Goal: Task Accomplishment & Management: Use online tool/utility

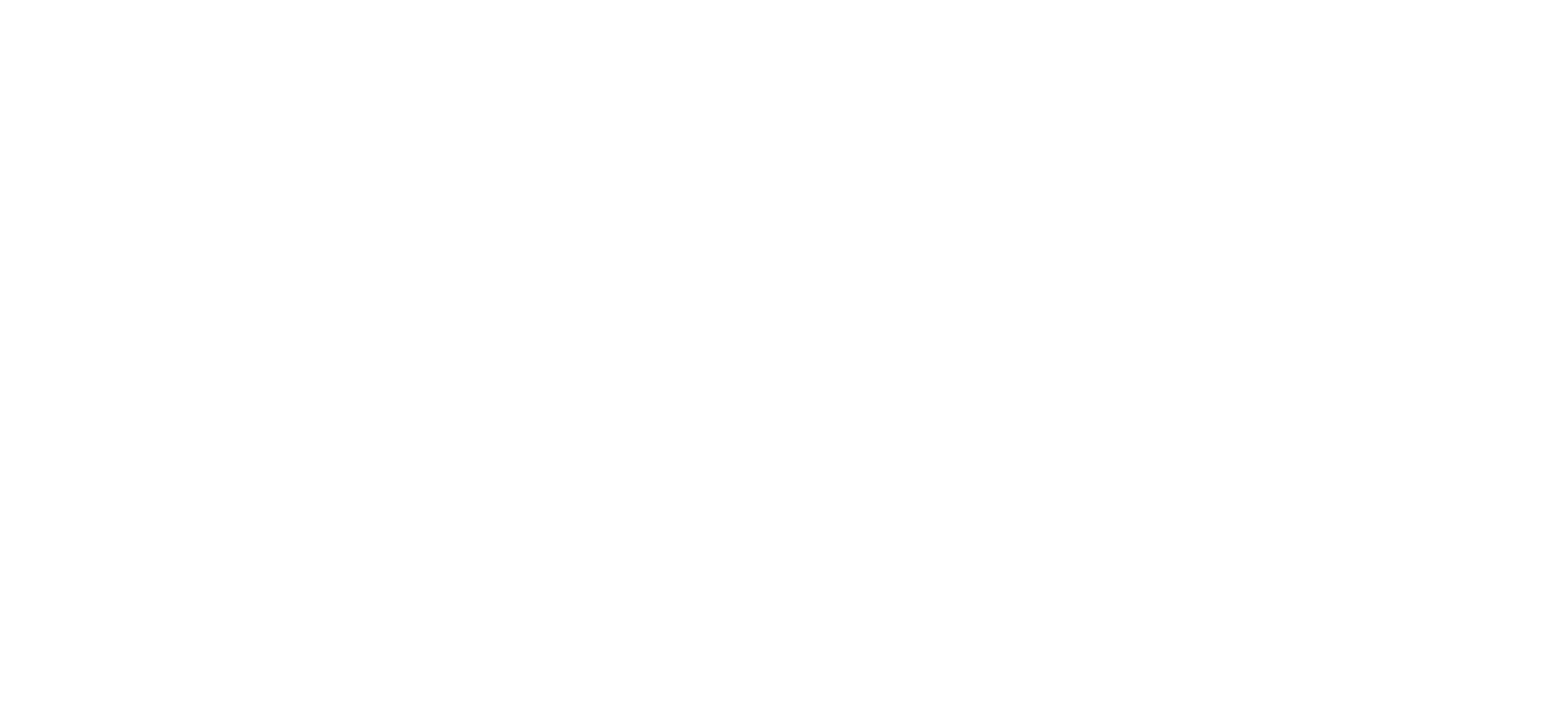
select select "*"
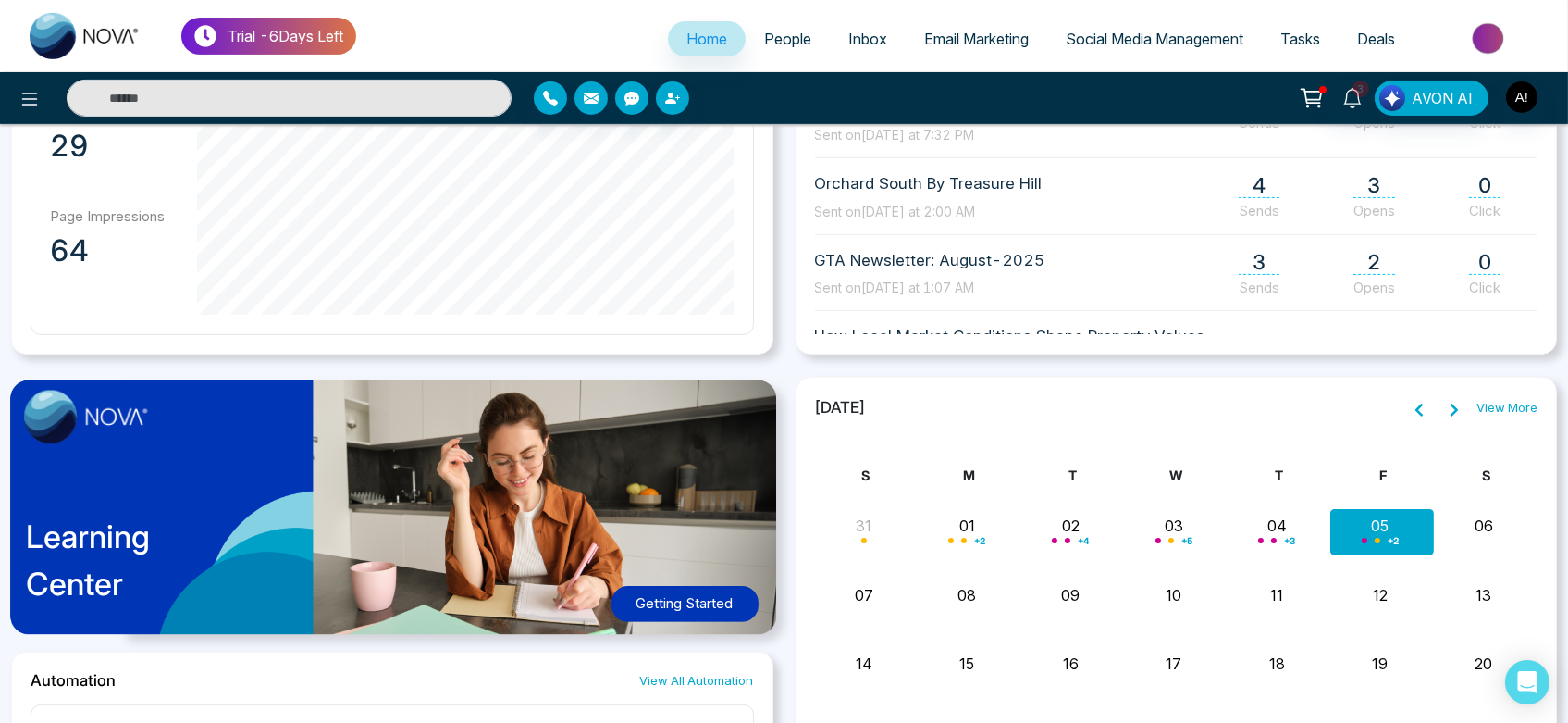
scroll to position [1150, 0]
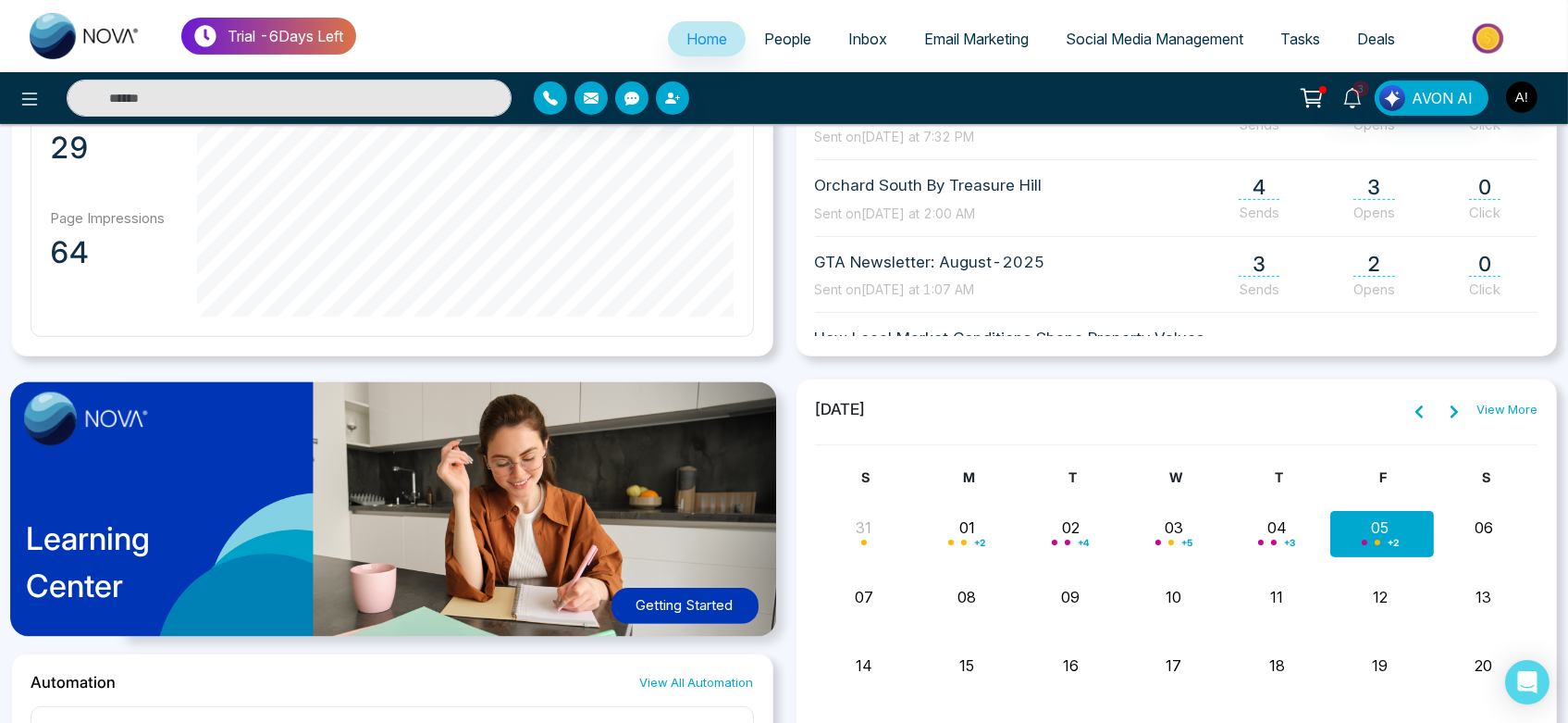
click at [866, 398] on span "September 2025" at bounding box center [840, 410] width 52 height 24
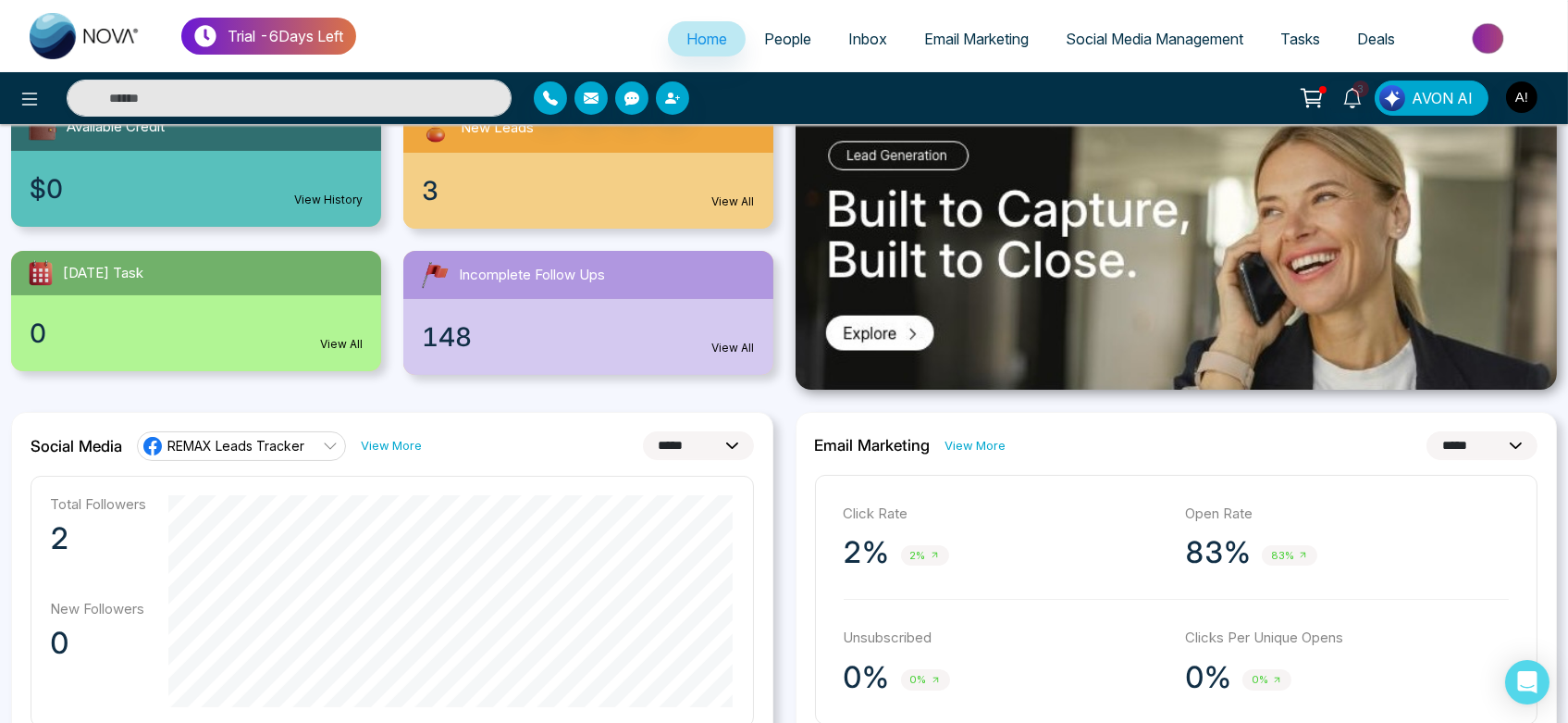
scroll to position [224, 0]
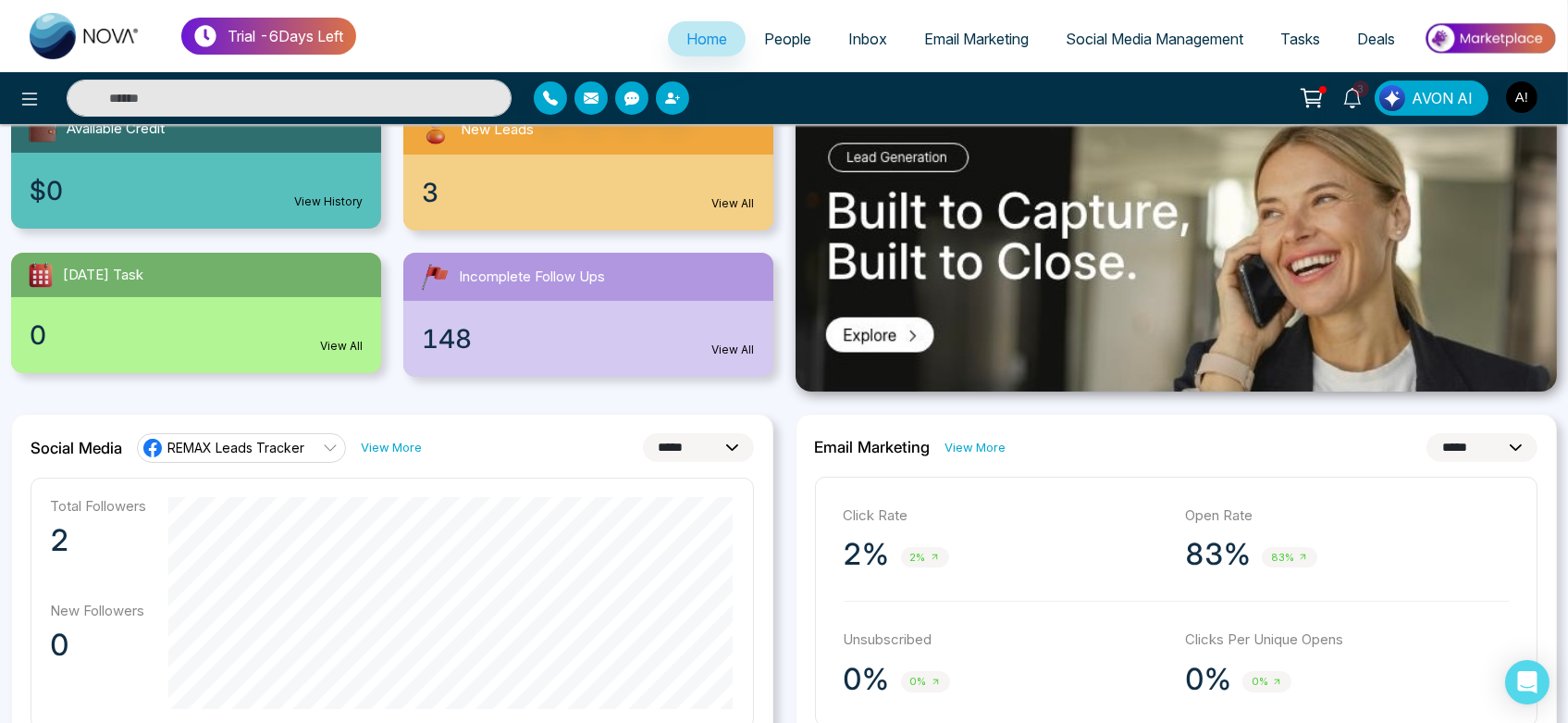
click at [674, 442] on select "**********" at bounding box center [698, 447] width 111 height 29
click at [643, 433] on select "**********" at bounding box center [698, 447] width 111 height 29
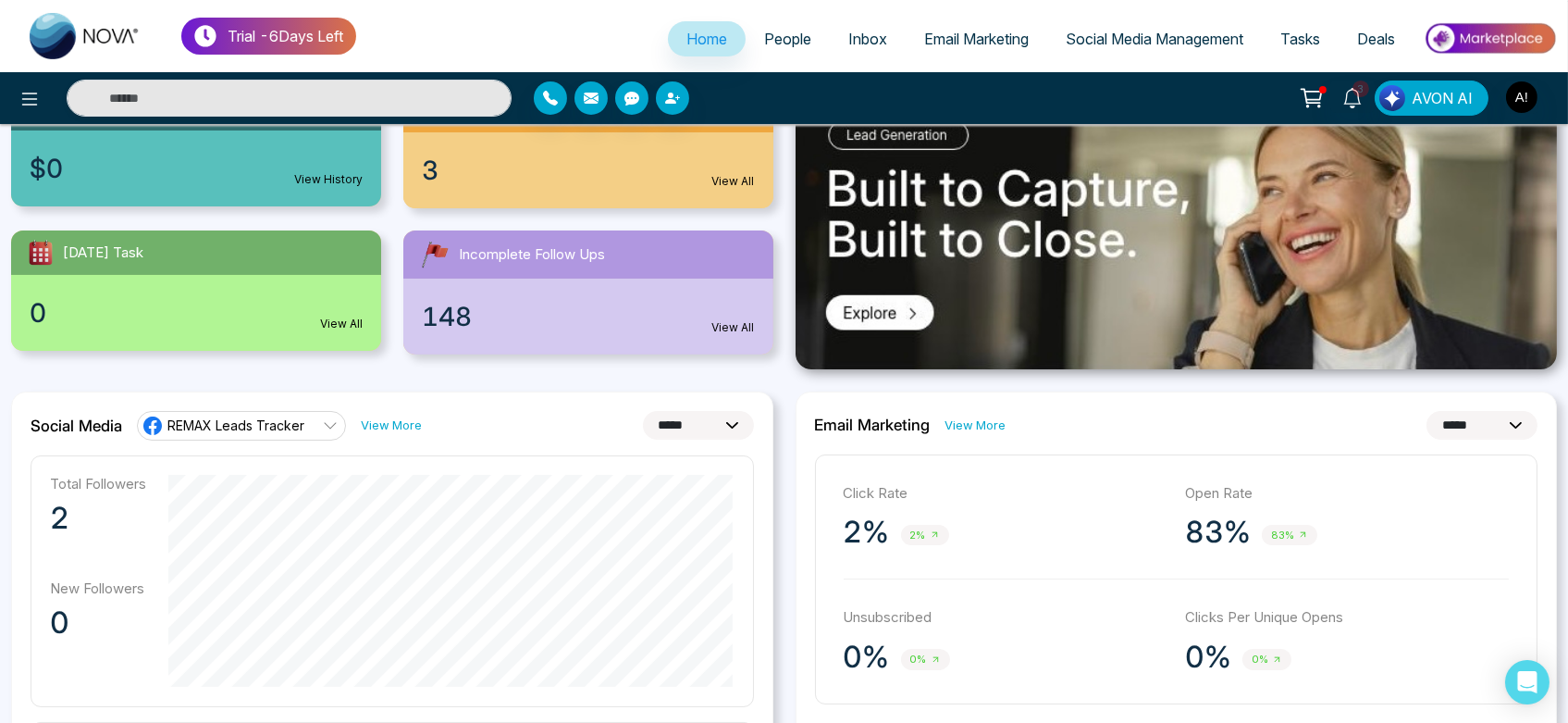
scroll to position [245, 0]
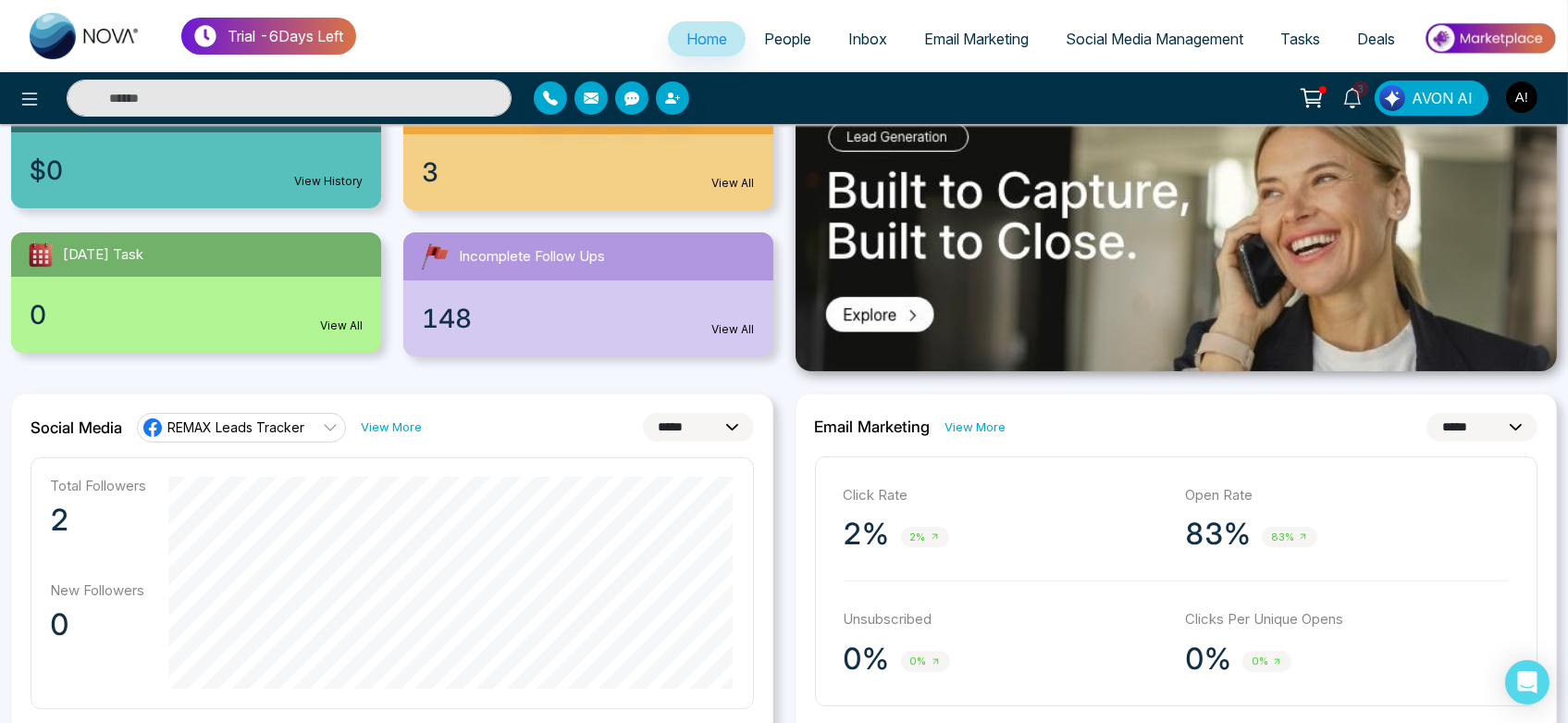
click at [669, 430] on select "**********" at bounding box center [698, 427] width 111 height 29
select select "**"
click at [643, 413] on select "**********" at bounding box center [698, 427] width 111 height 29
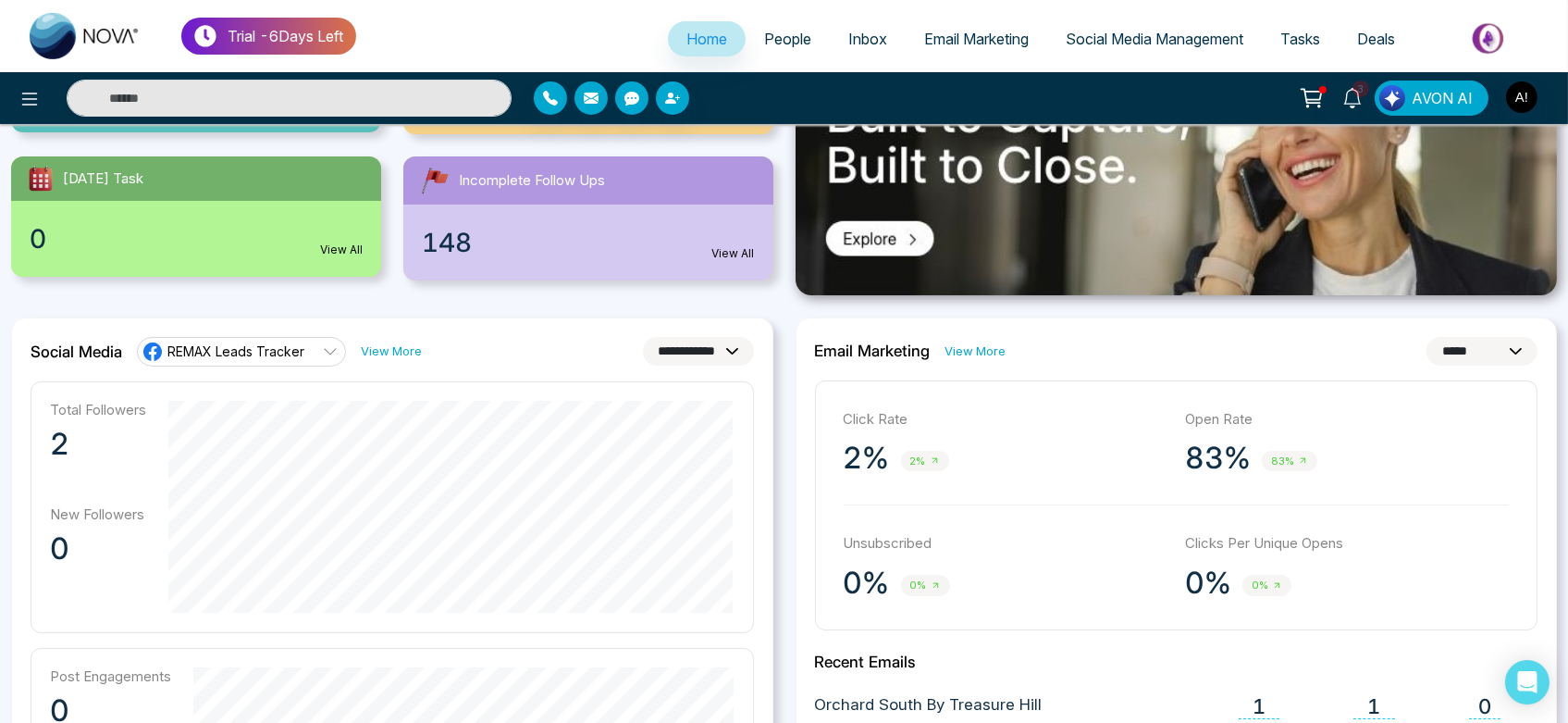
scroll to position [318, 0]
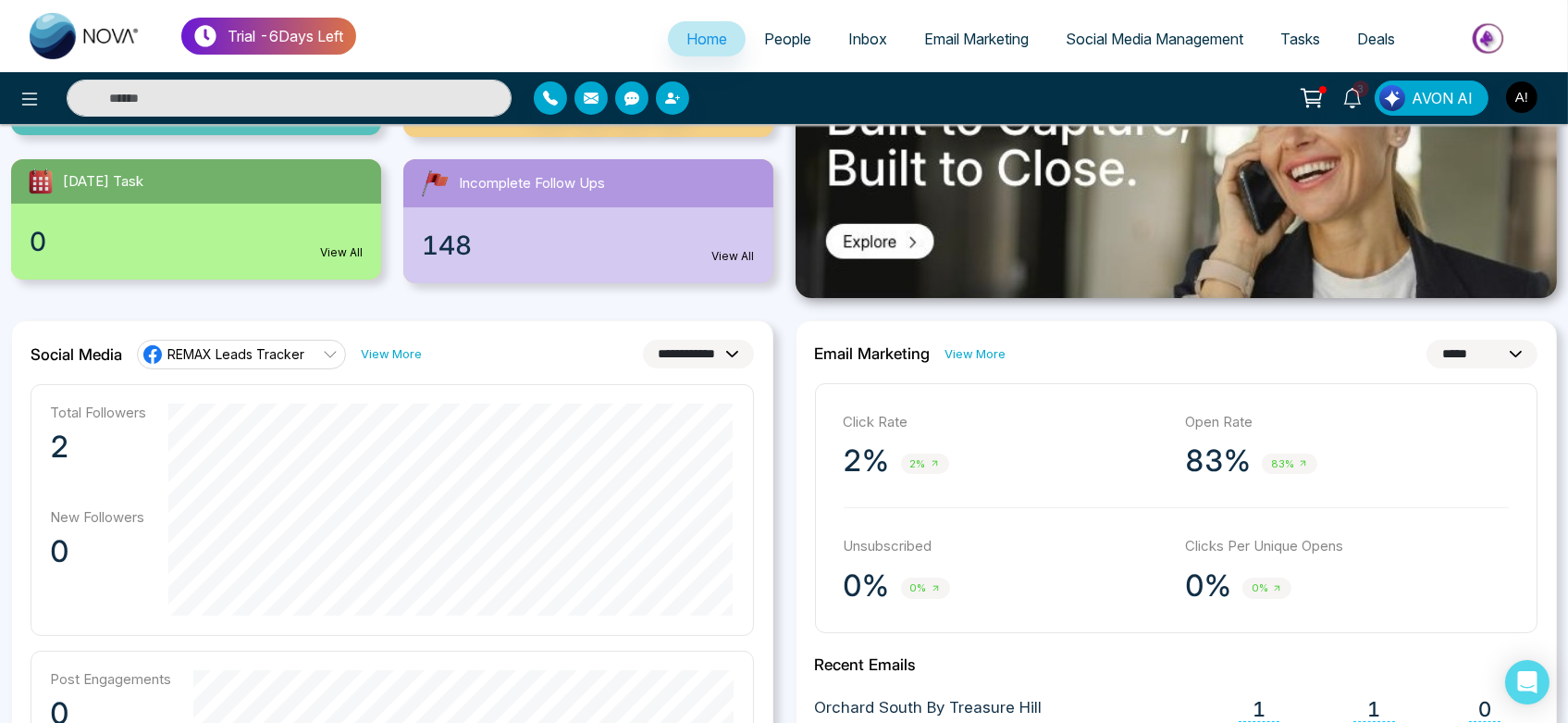
click at [298, 359] on span "REMAX Leads Tracker" at bounding box center [235, 354] width 137 height 18
click at [293, 447] on li "Robotics" at bounding box center [239, 437] width 208 height 32
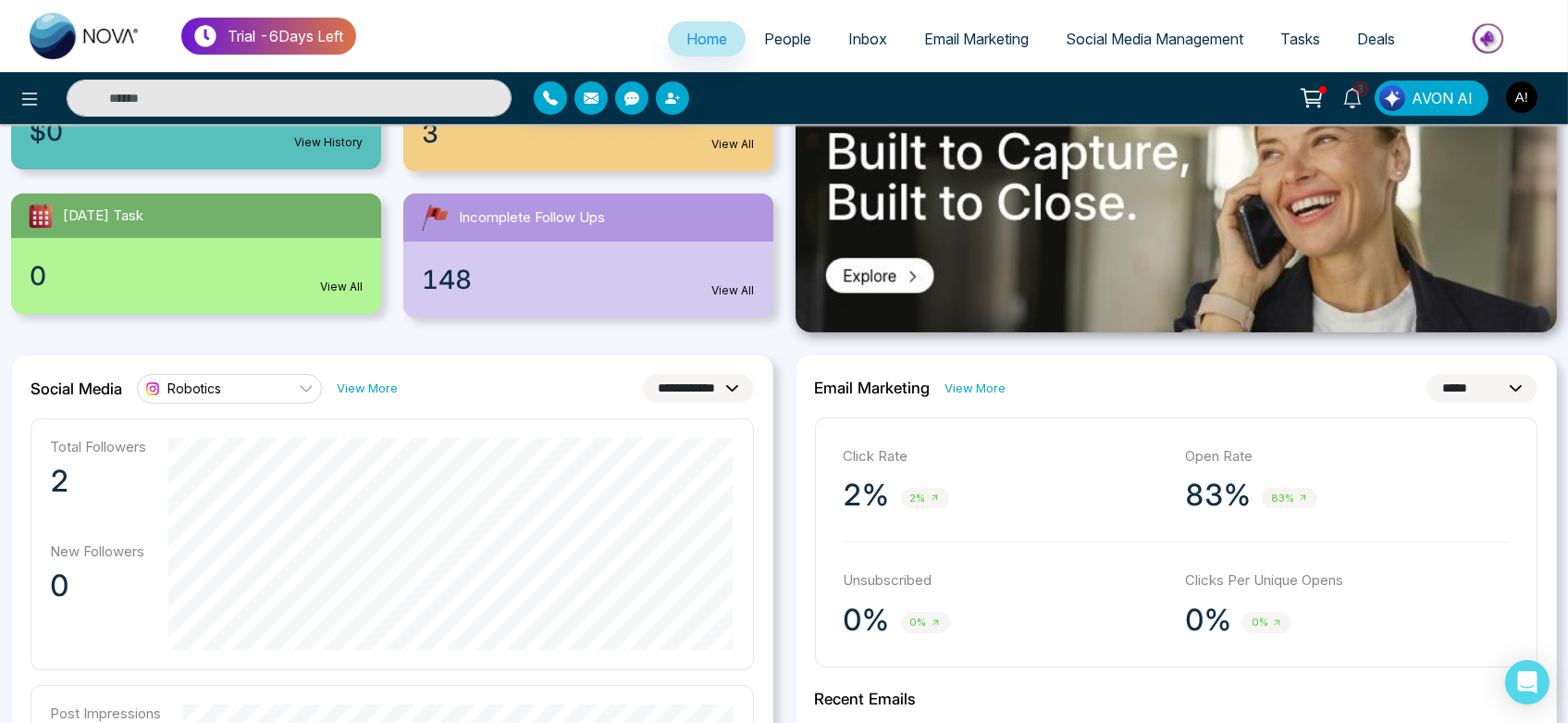
scroll to position [282, 0]
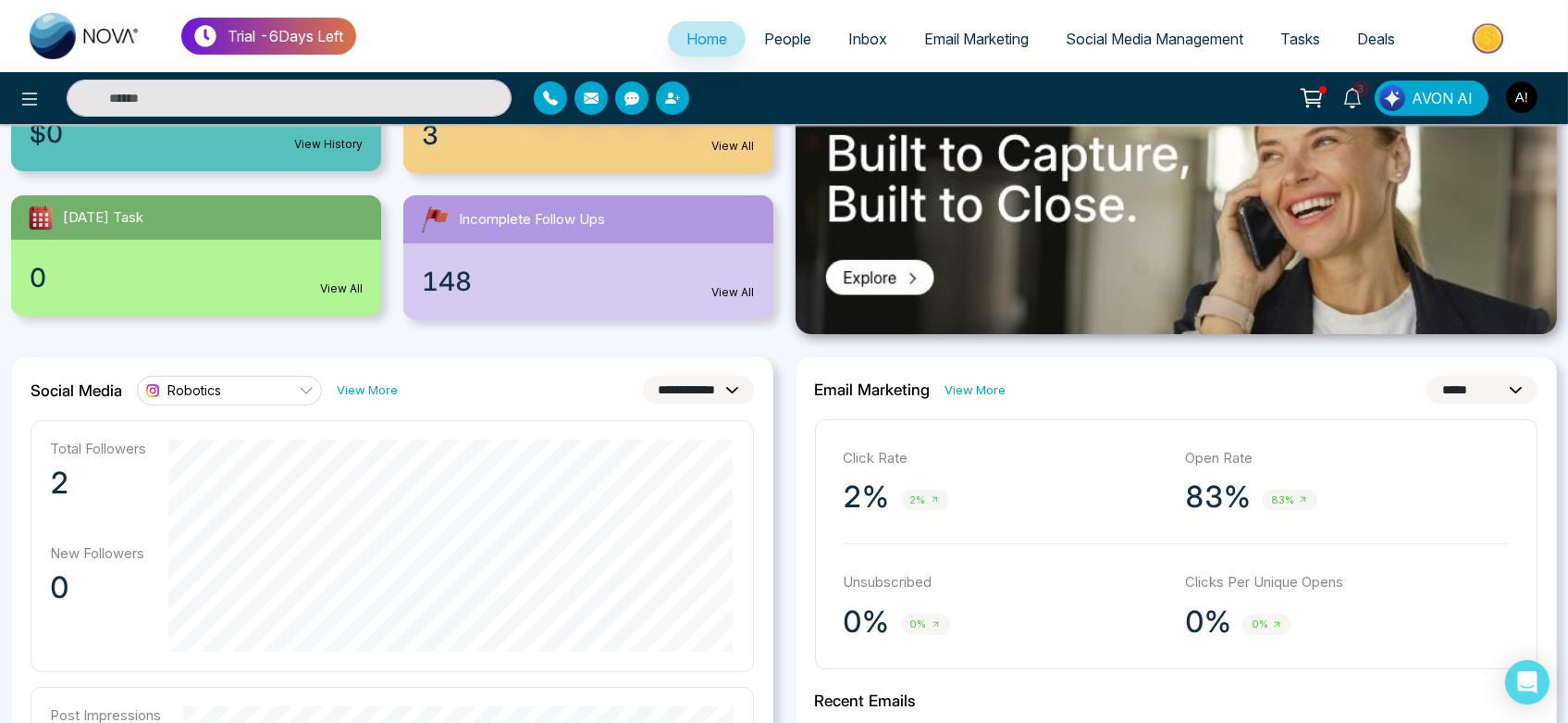
click at [252, 379] on link "Robotics" at bounding box center [229, 391] width 185 height 30
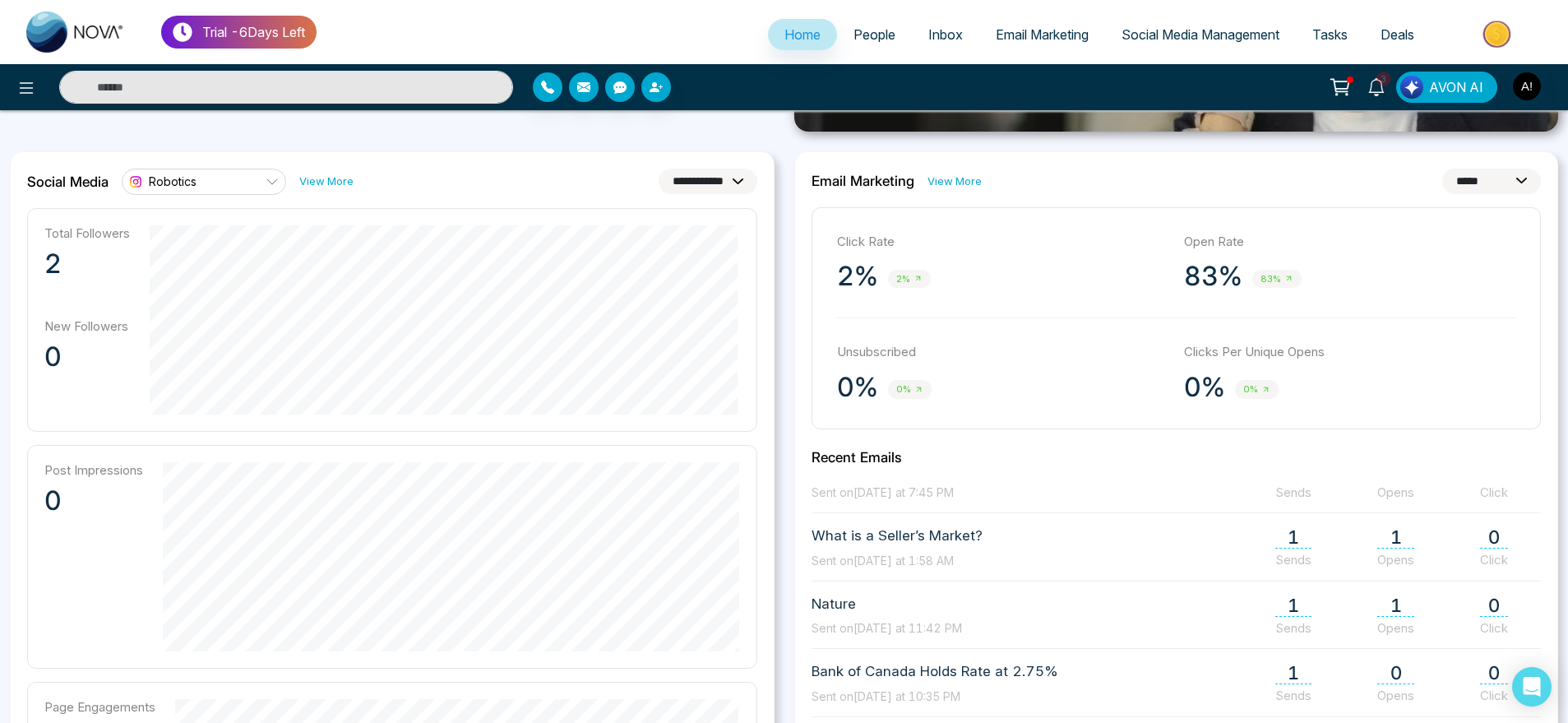
scroll to position [24, 0]
drag, startPoint x: 1262, startPoint y: 0, endPoint x: 948, endPoint y: 382, distance: 494.5
click at [948, 382] on div "0% 0%" at bounding box center [1003, 386] width 331 height 33
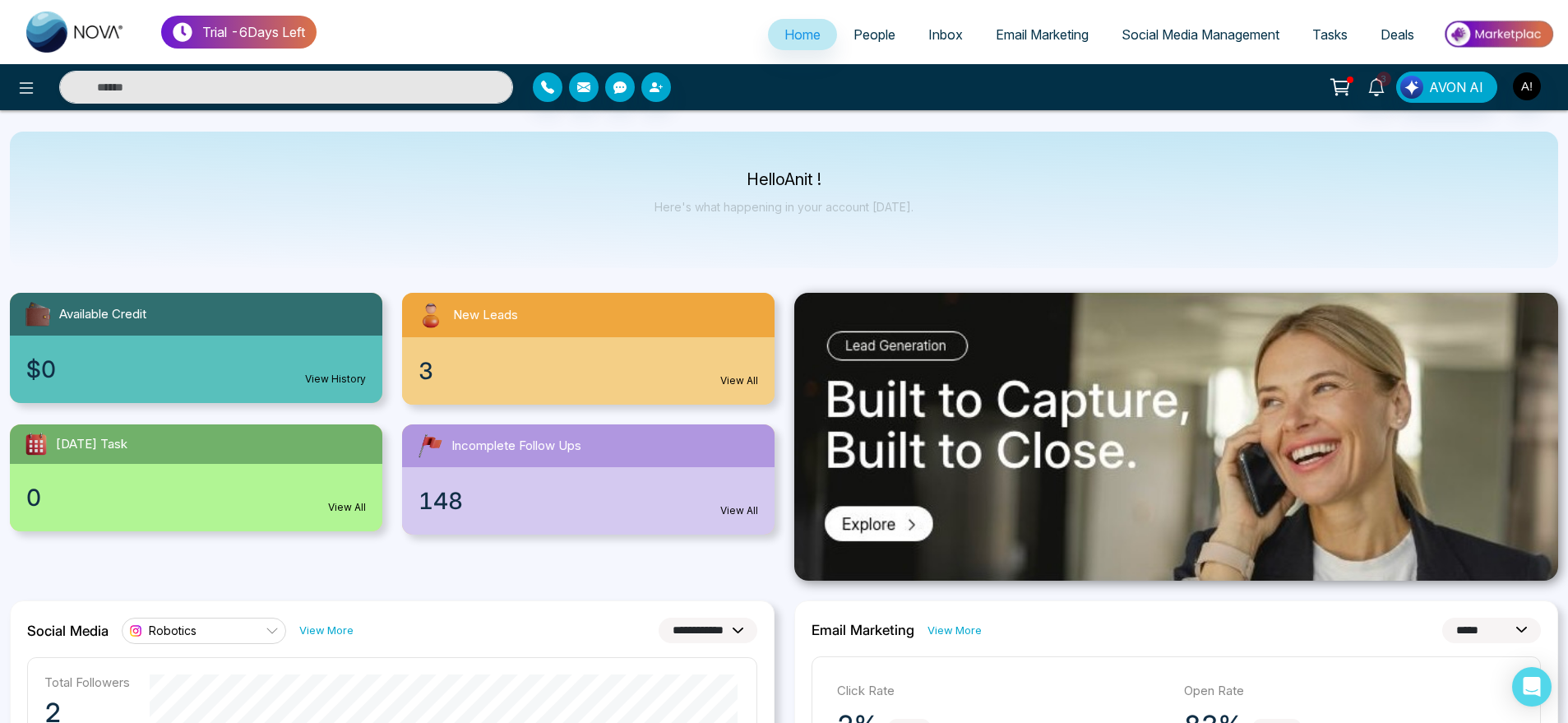
scroll to position [1, 0]
click at [843, 43] on link "People" at bounding box center [874, 34] width 74 height 31
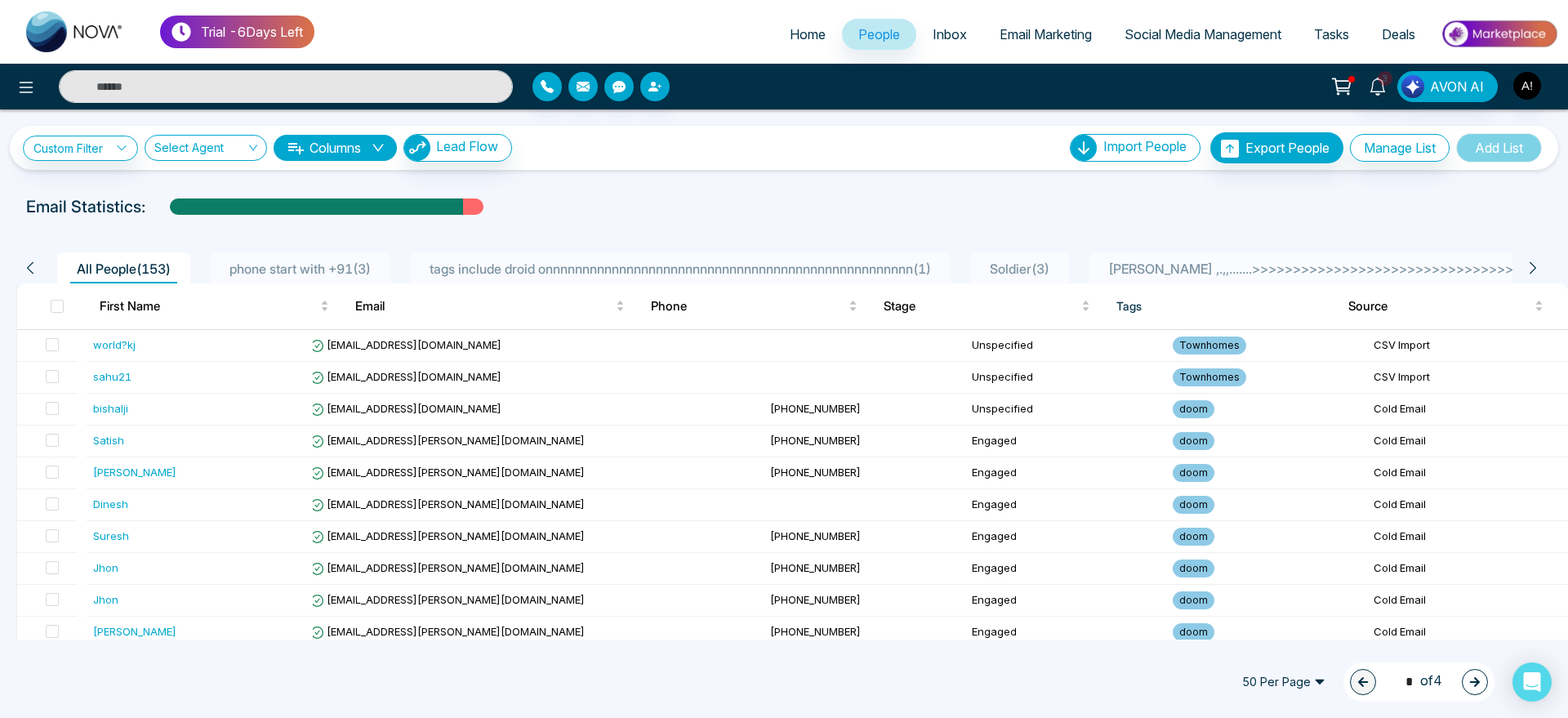
click at [802, 35] on span "Home" at bounding box center [807, 34] width 36 height 17
select select "*"
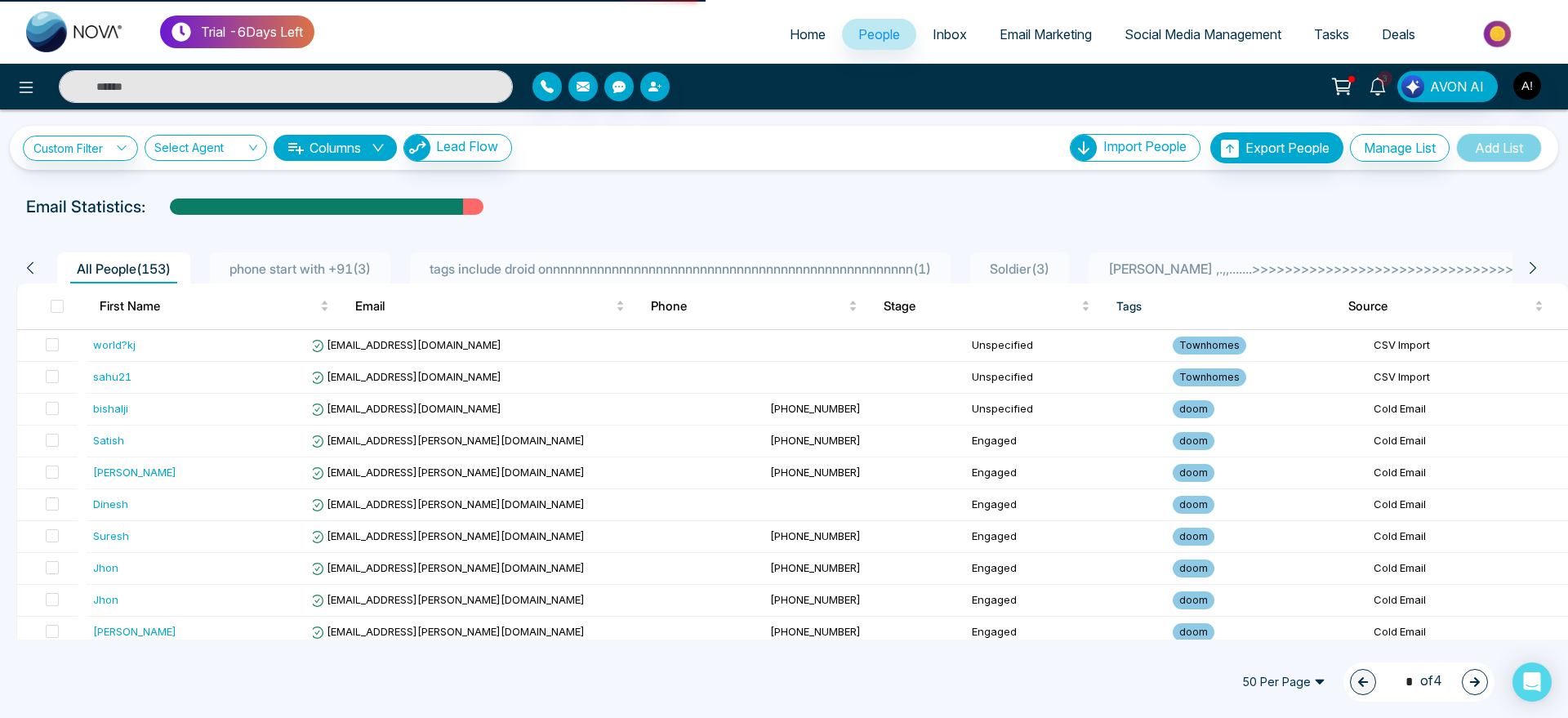
select select "*"
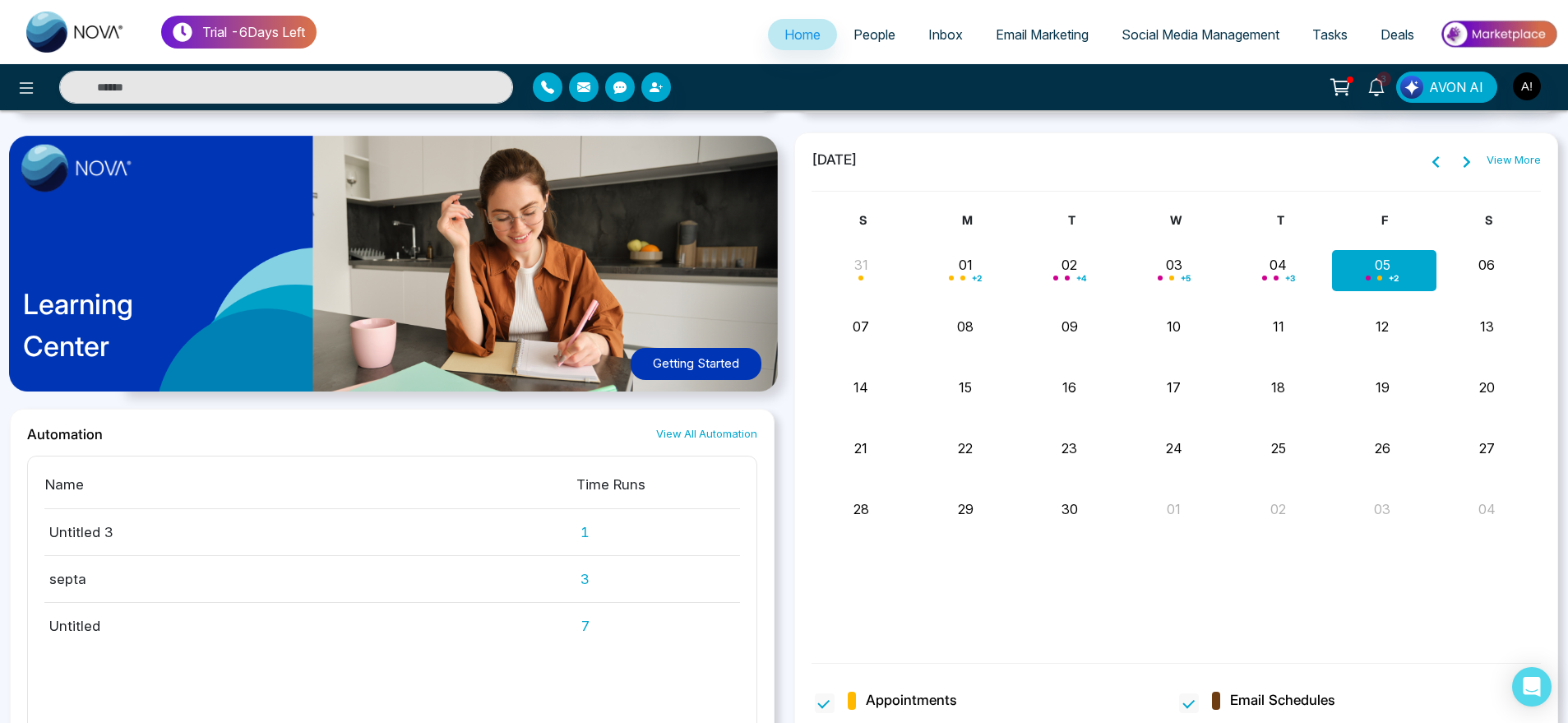
scroll to position [1300, 0]
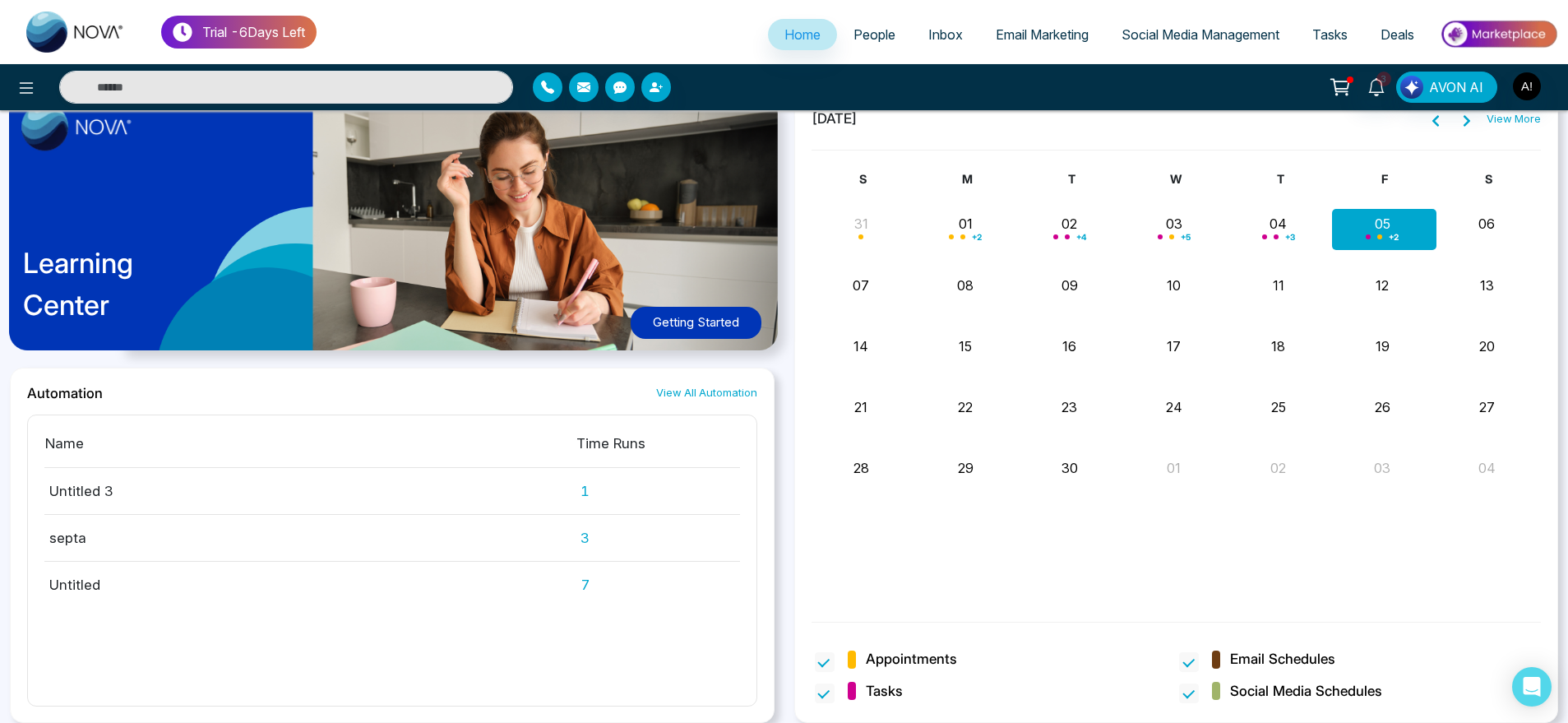
click at [728, 400] on link "View All Automation" at bounding box center [706, 393] width 101 height 16
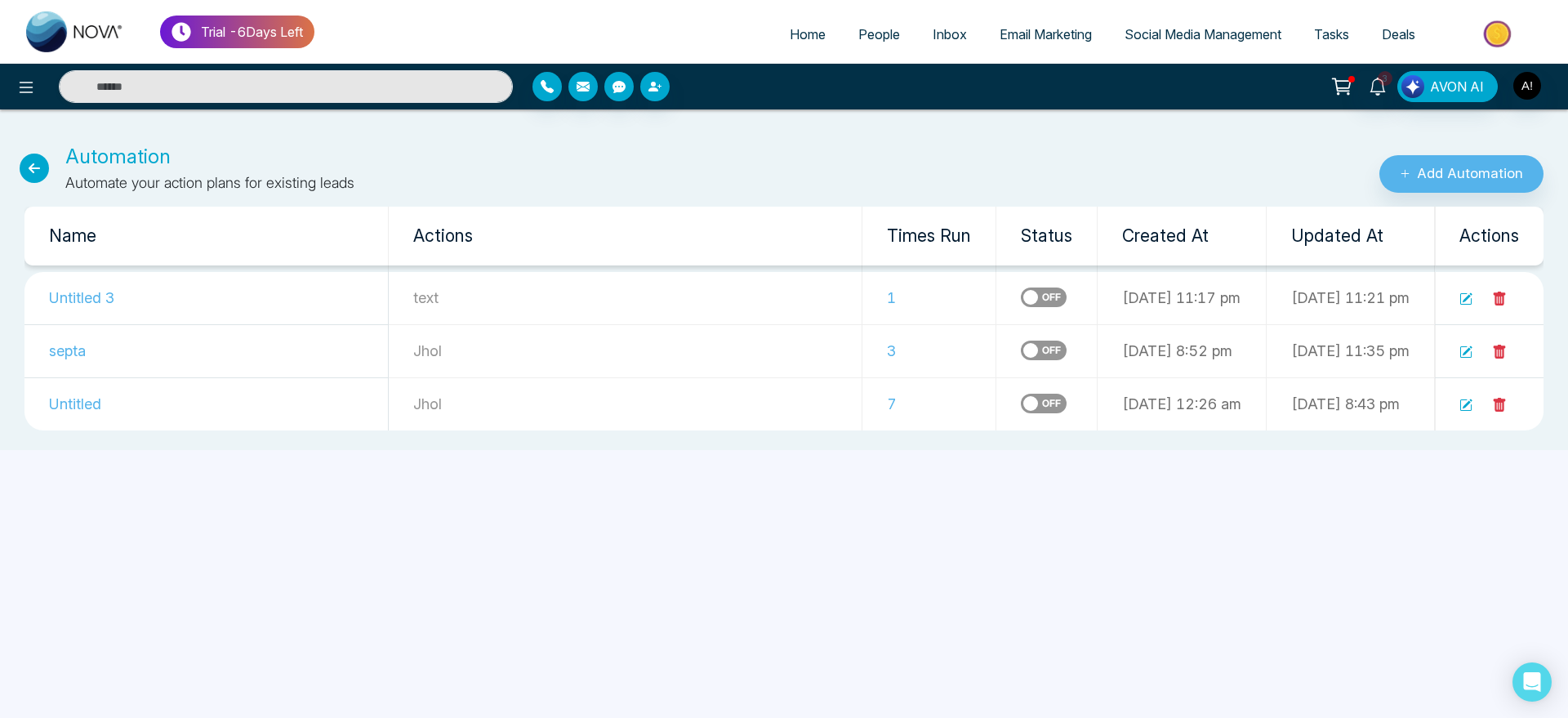
click at [806, 24] on link "Home" at bounding box center [808, 33] width 69 height 31
select select "*"
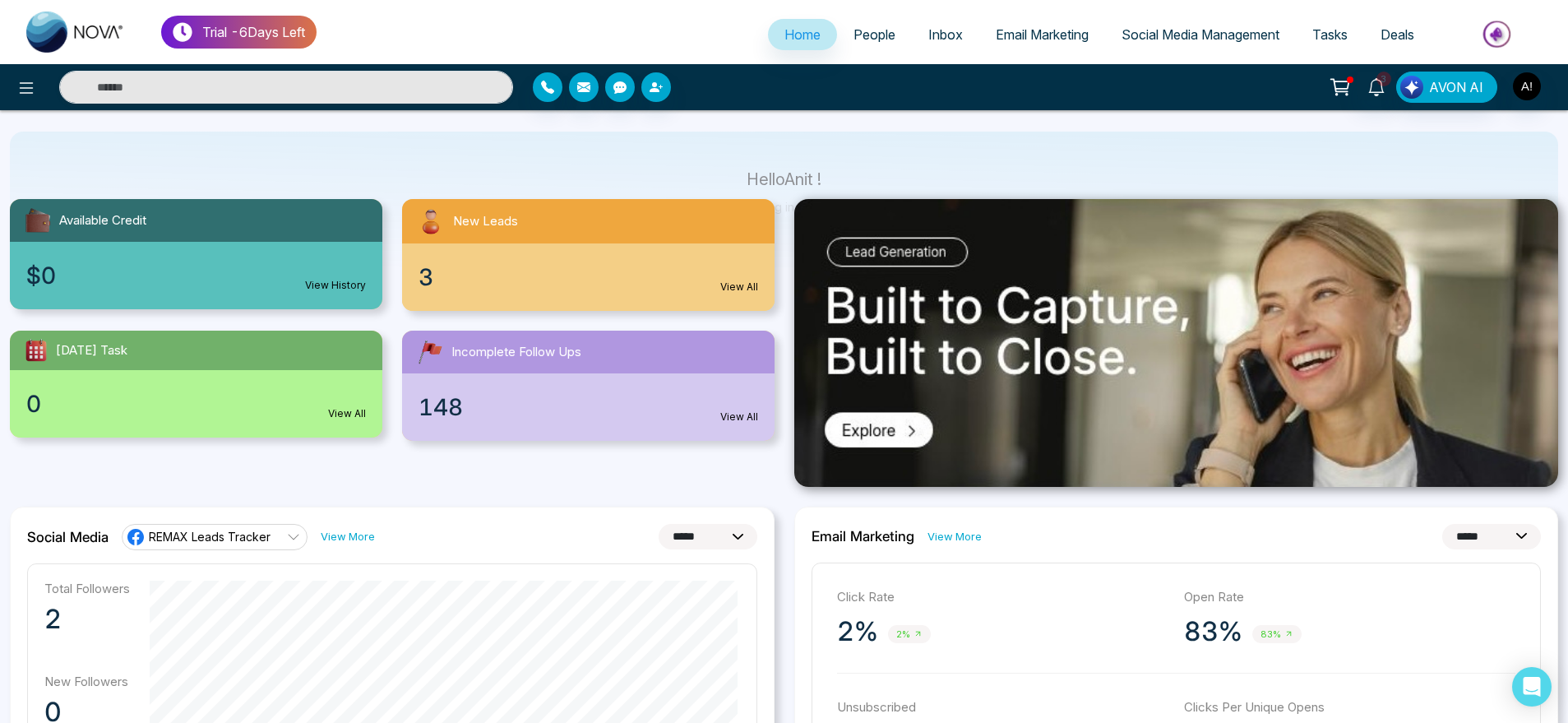
scroll to position [95, 0]
click at [352, 257] on div "$0 View History" at bounding box center [196, 275] width 372 height 67
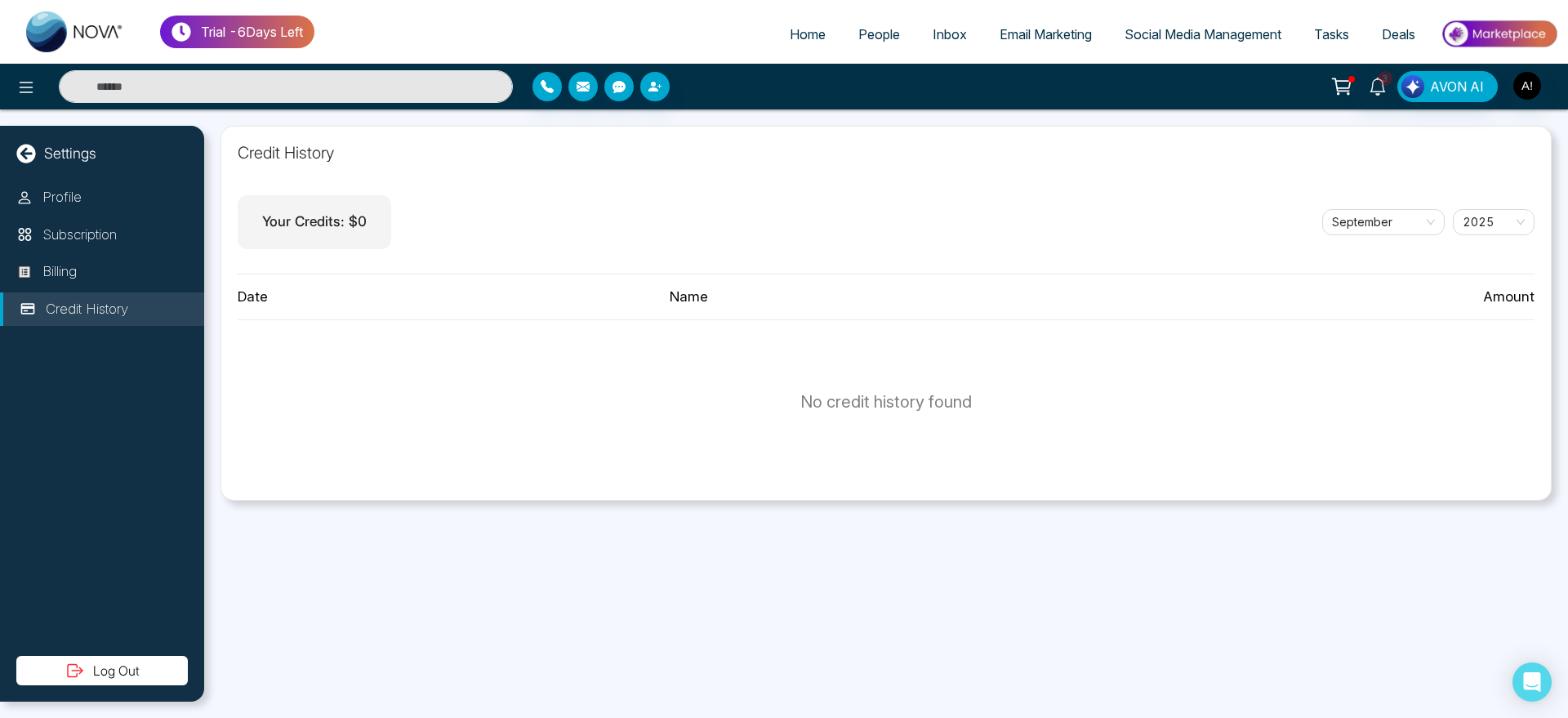
click at [795, 29] on span "Home" at bounding box center [807, 34] width 36 height 17
select select "*"
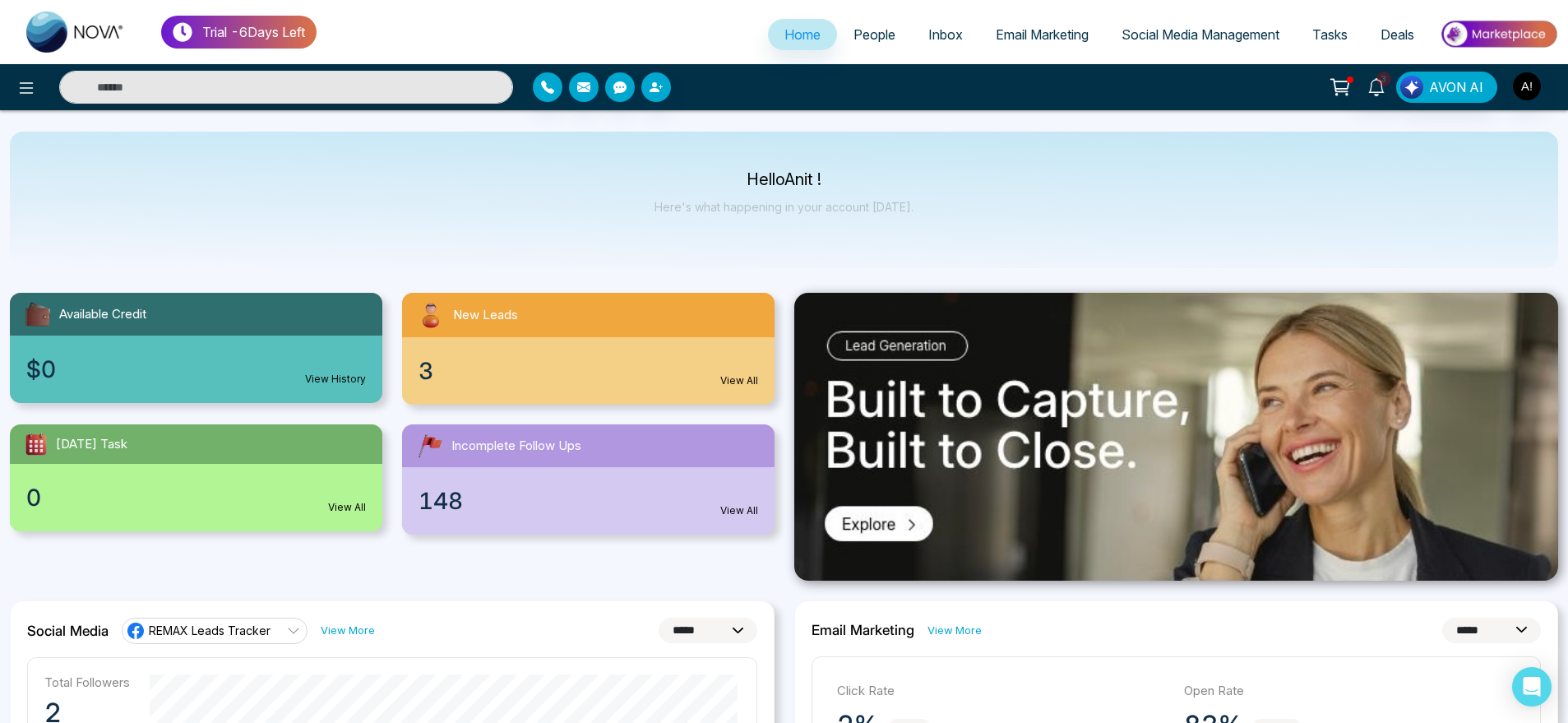
click at [621, 388] on div "3 View All" at bounding box center [588, 370] width 372 height 67
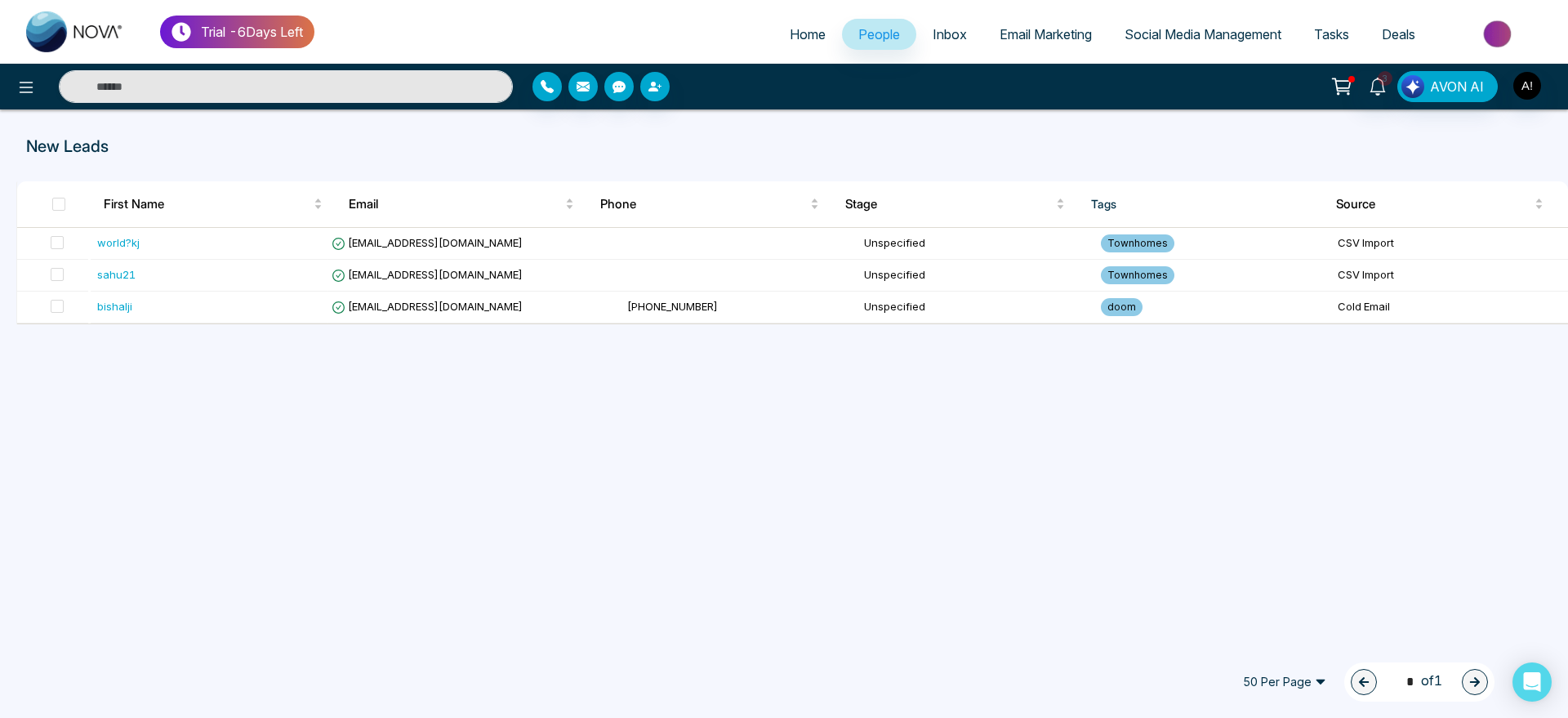
click at [789, 32] on span "Home" at bounding box center [807, 34] width 36 height 17
select select "*"
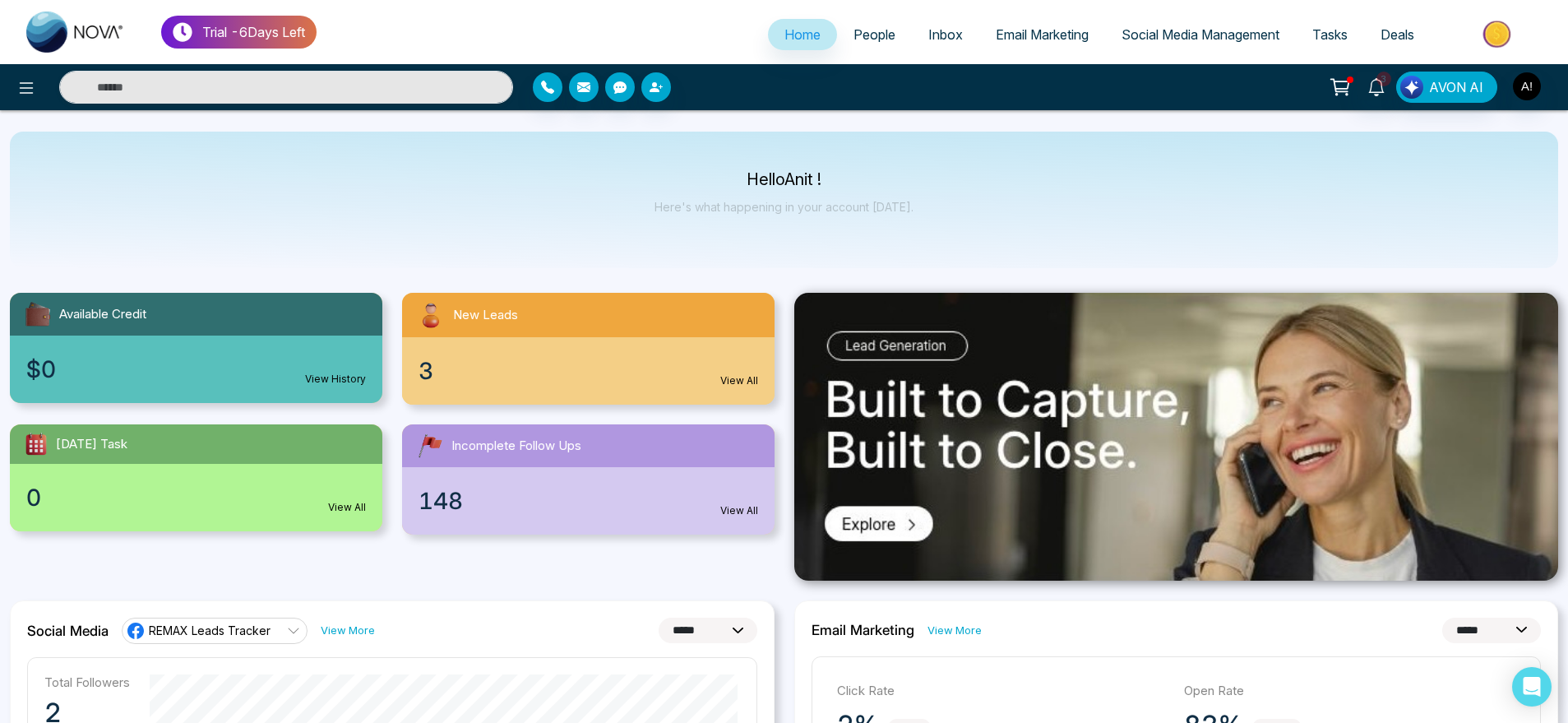
click at [255, 490] on div "0 View All" at bounding box center [196, 497] width 372 height 67
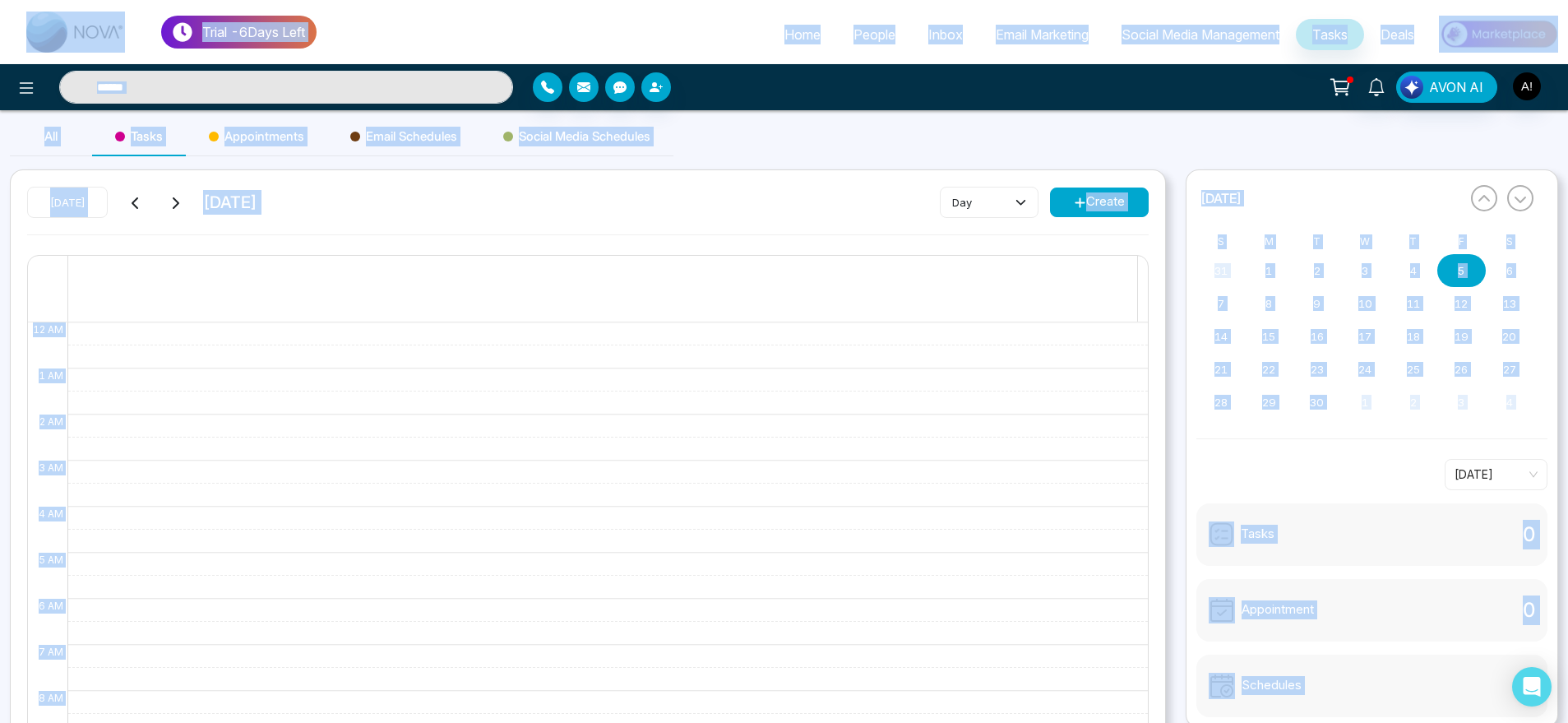
click at [668, 133] on div "Social Media Schedules" at bounding box center [577, 136] width 193 height 40
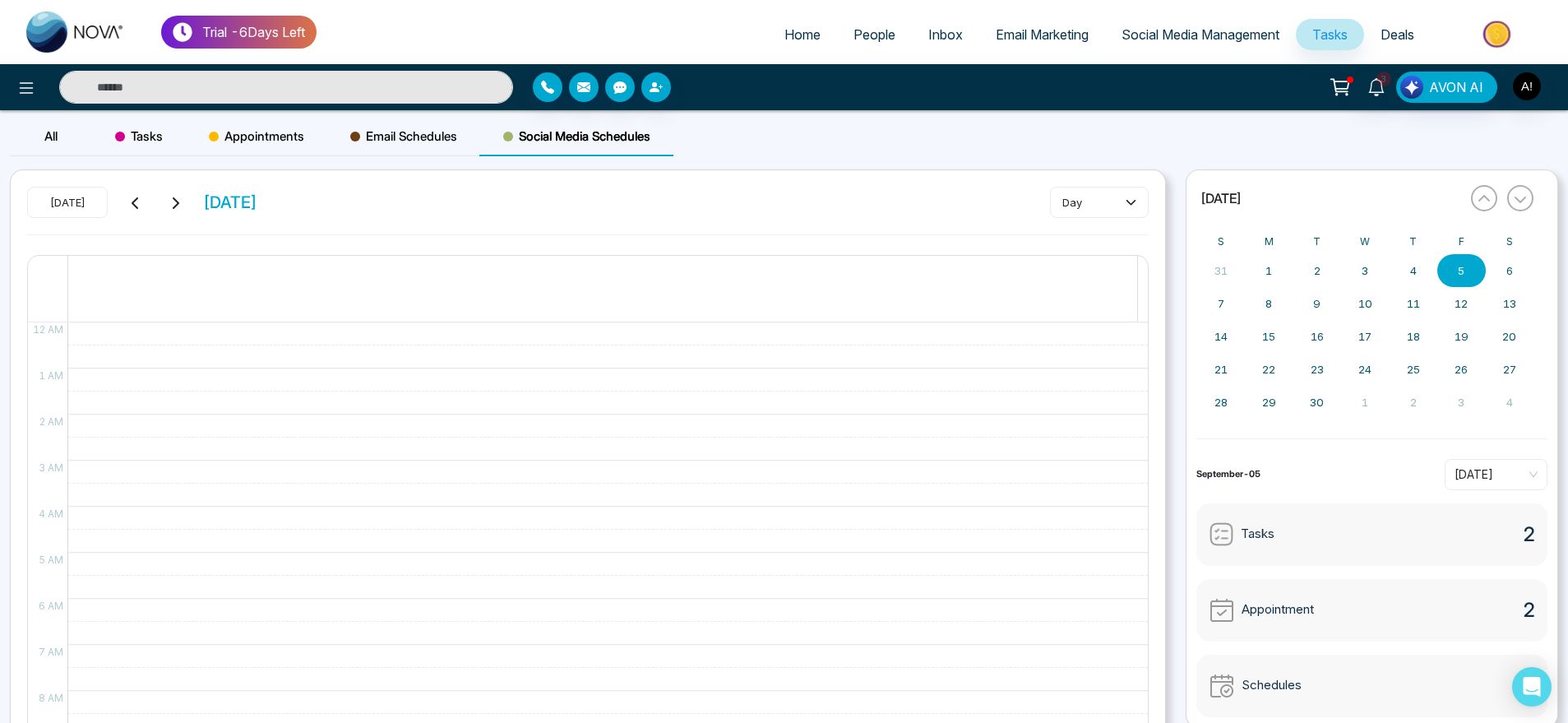
click at [812, 42] on link "Home" at bounding box center [803, 34] width 69 height 31
select select "*"
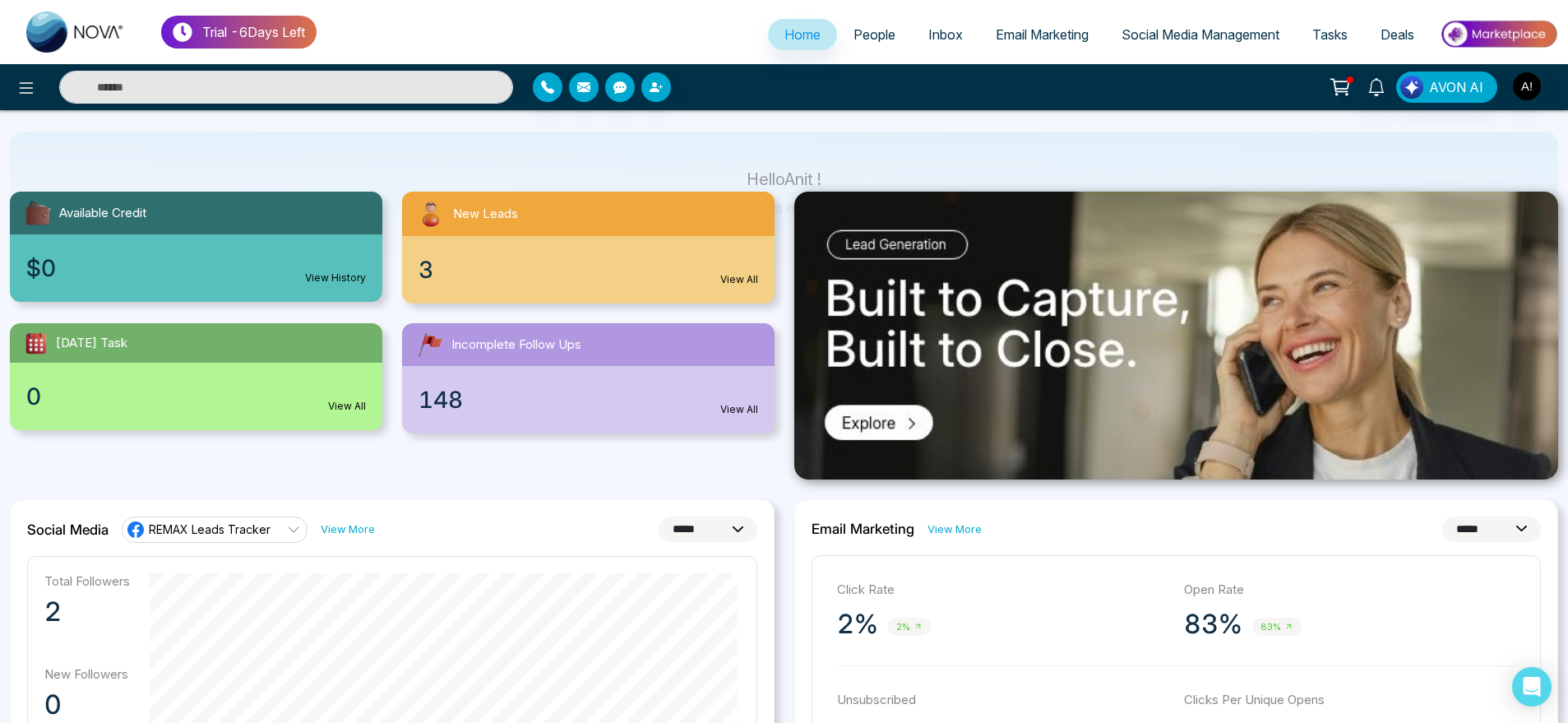
scroll to position [98, 0]
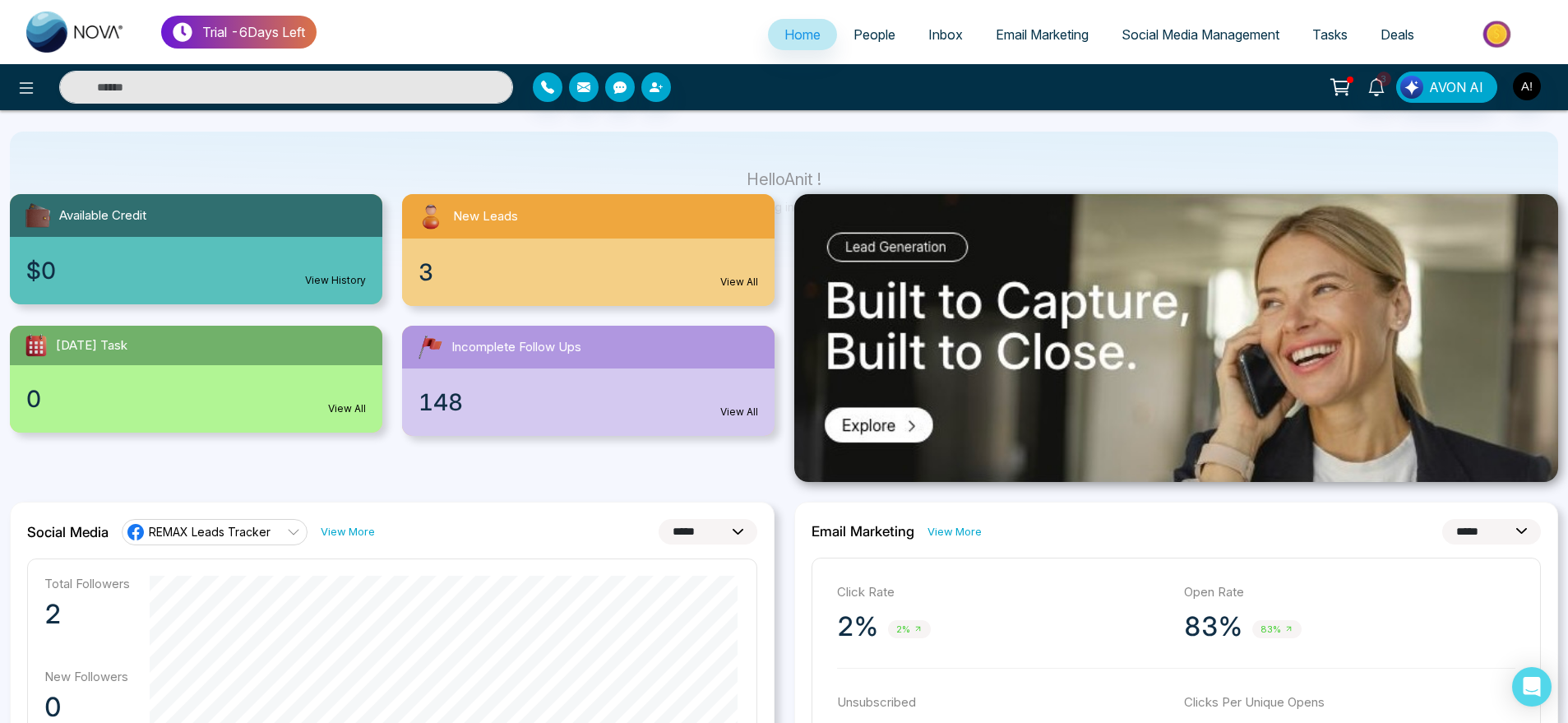
click at [358, 365] on div "0 View All" at bounding box center [196, 399] width 372 height 67
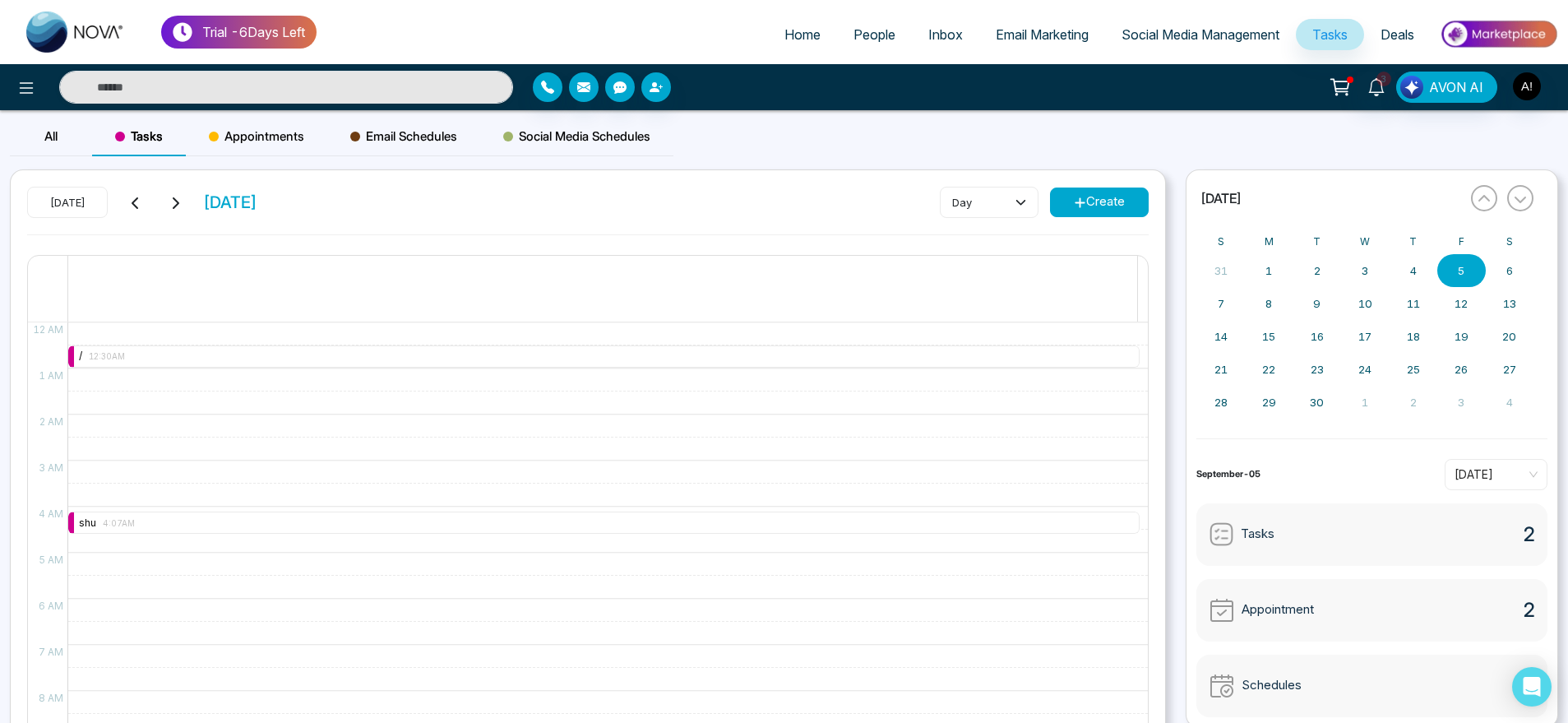
click at [784, 30] on span "Home" at bounding box center [802, 35] width 36 height 17
select select "*"
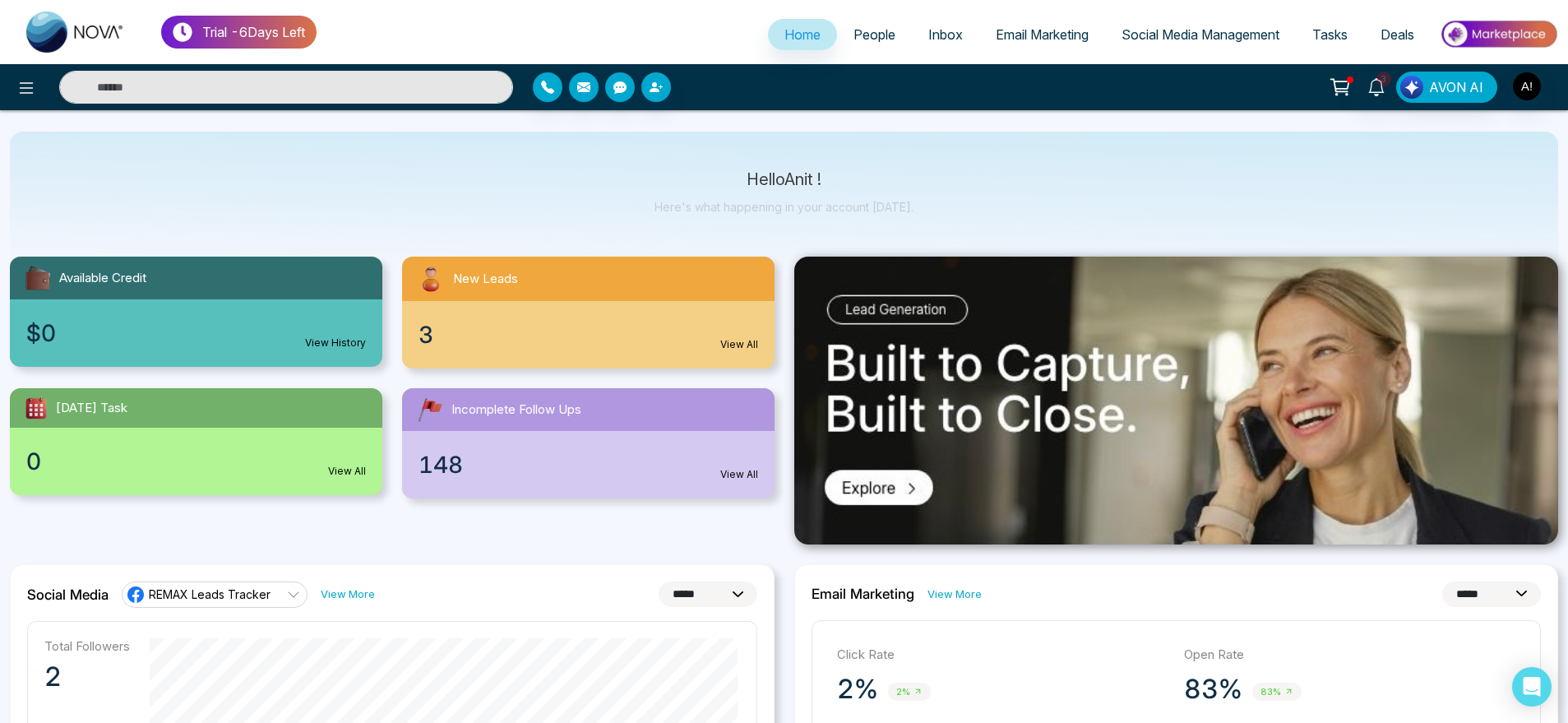
scroll to position [40, 0]
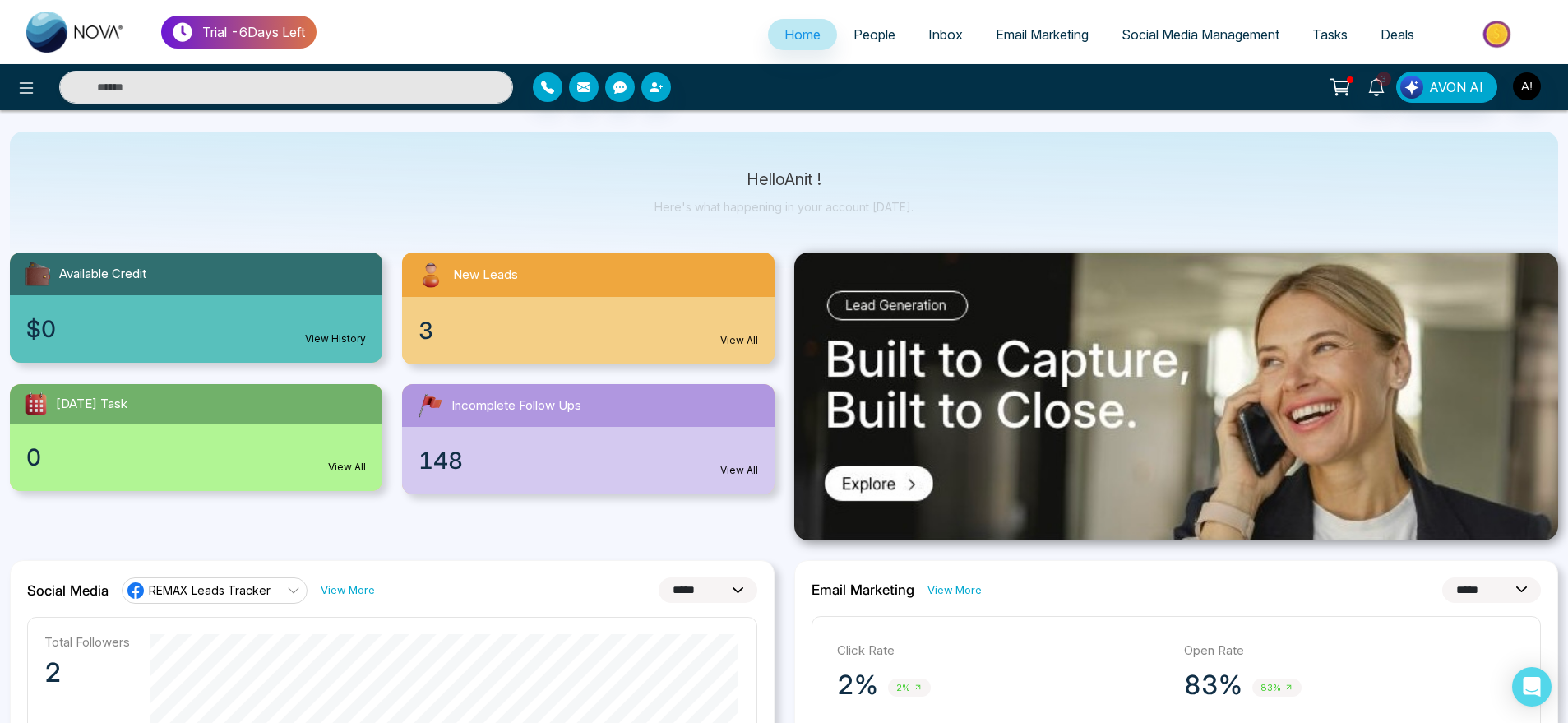
click at [618, 308] on div "3 View All" at bounding box center [588, 330] width 372 height 67
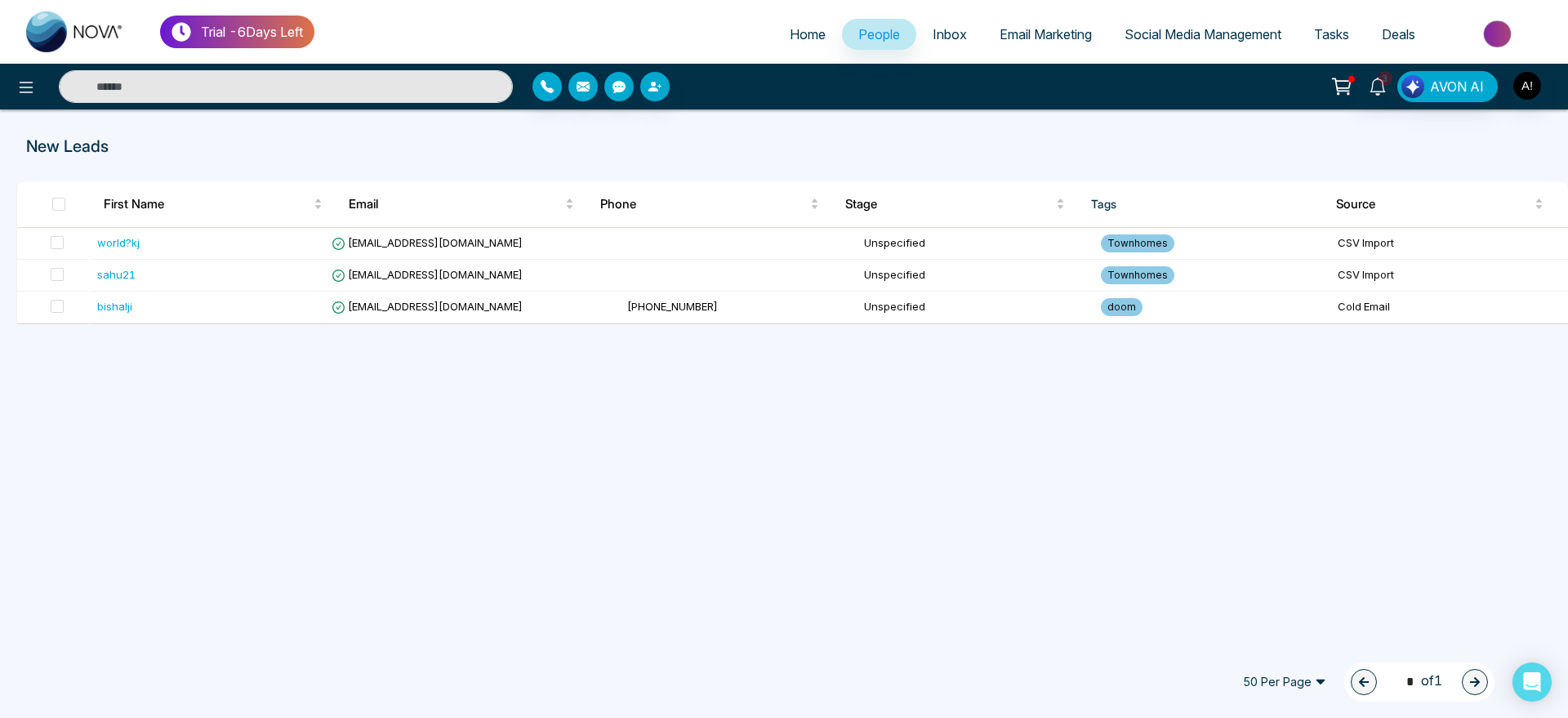
click at [789, 33] on span "Home" at bounding box center [807, 34] width 36 height 17
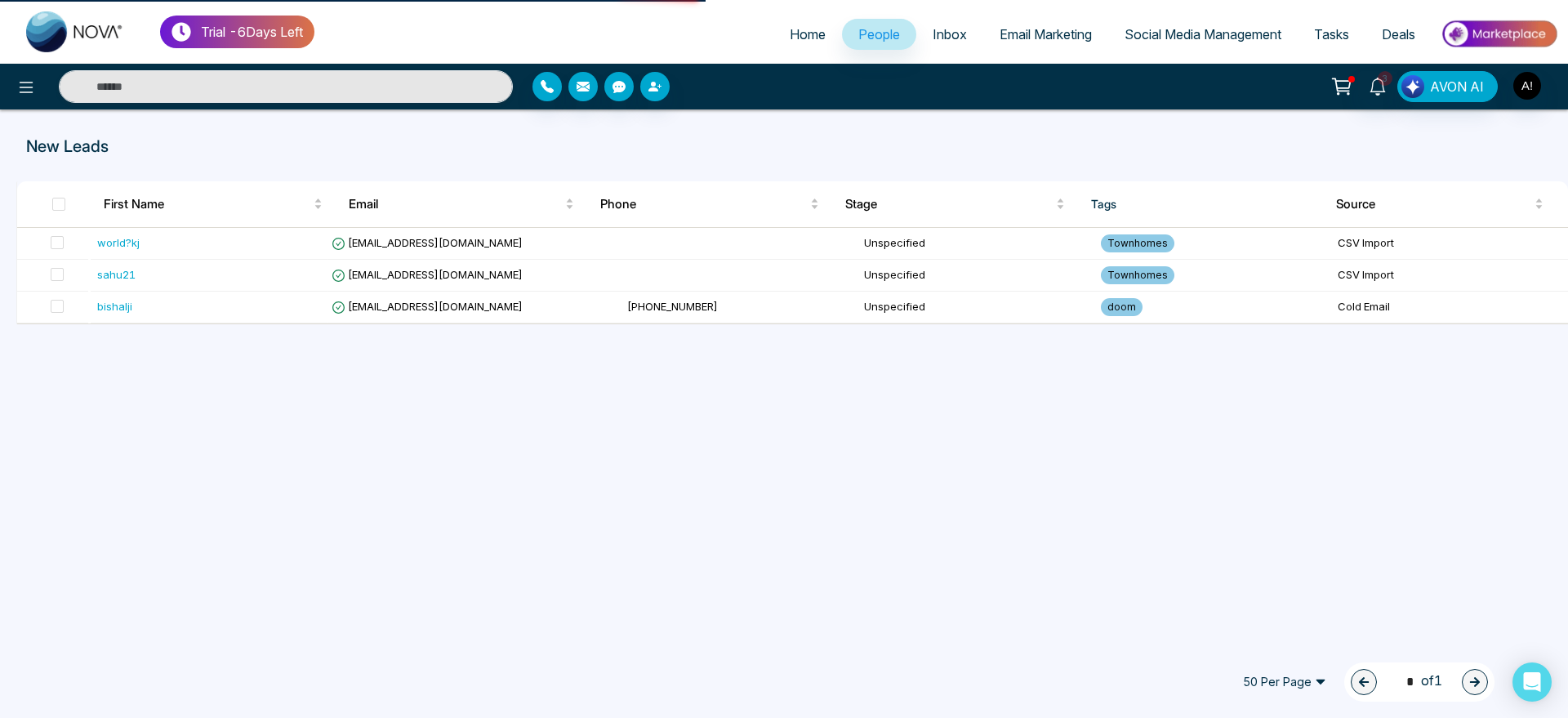
select select "*"
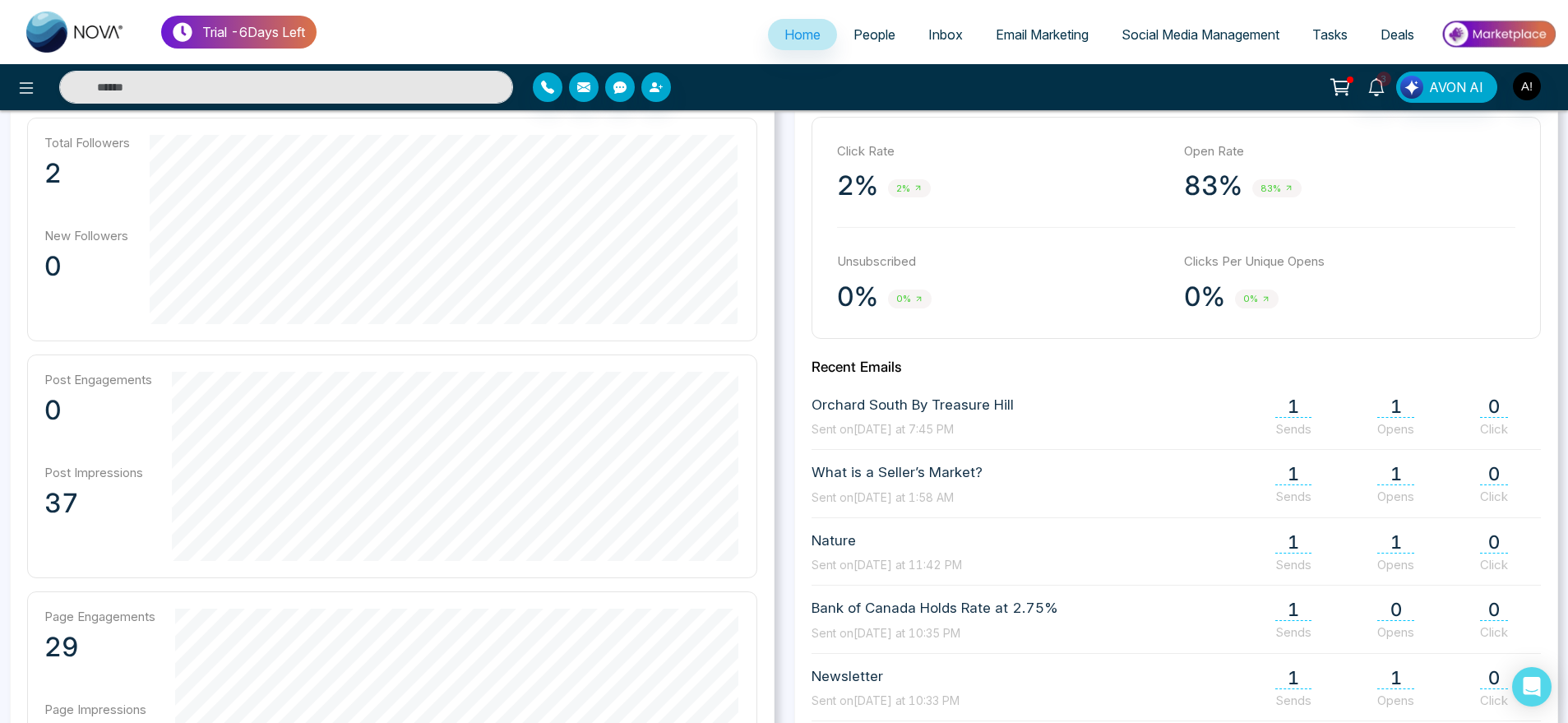
scroll to position [539, 0]
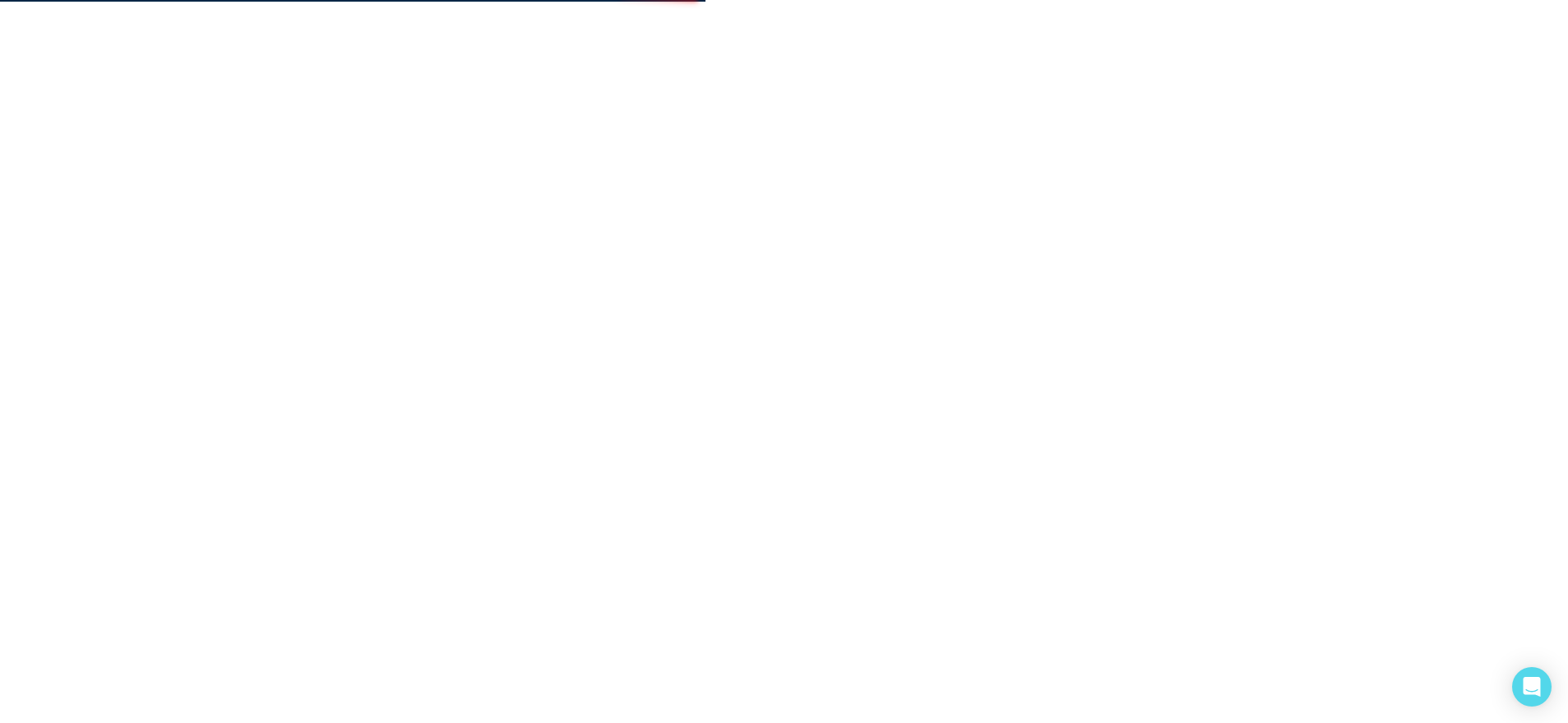
select select "*"
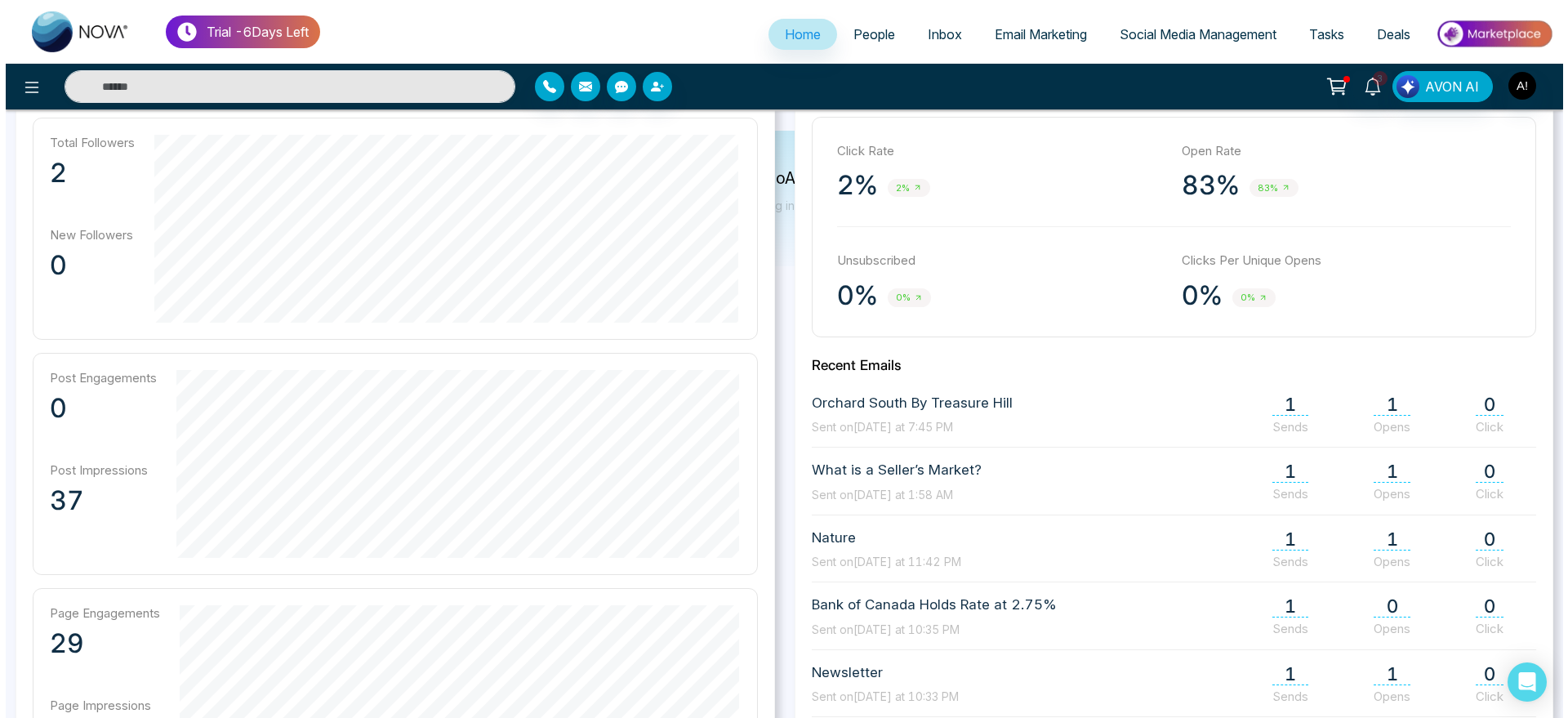
scroll to position [0, 0]
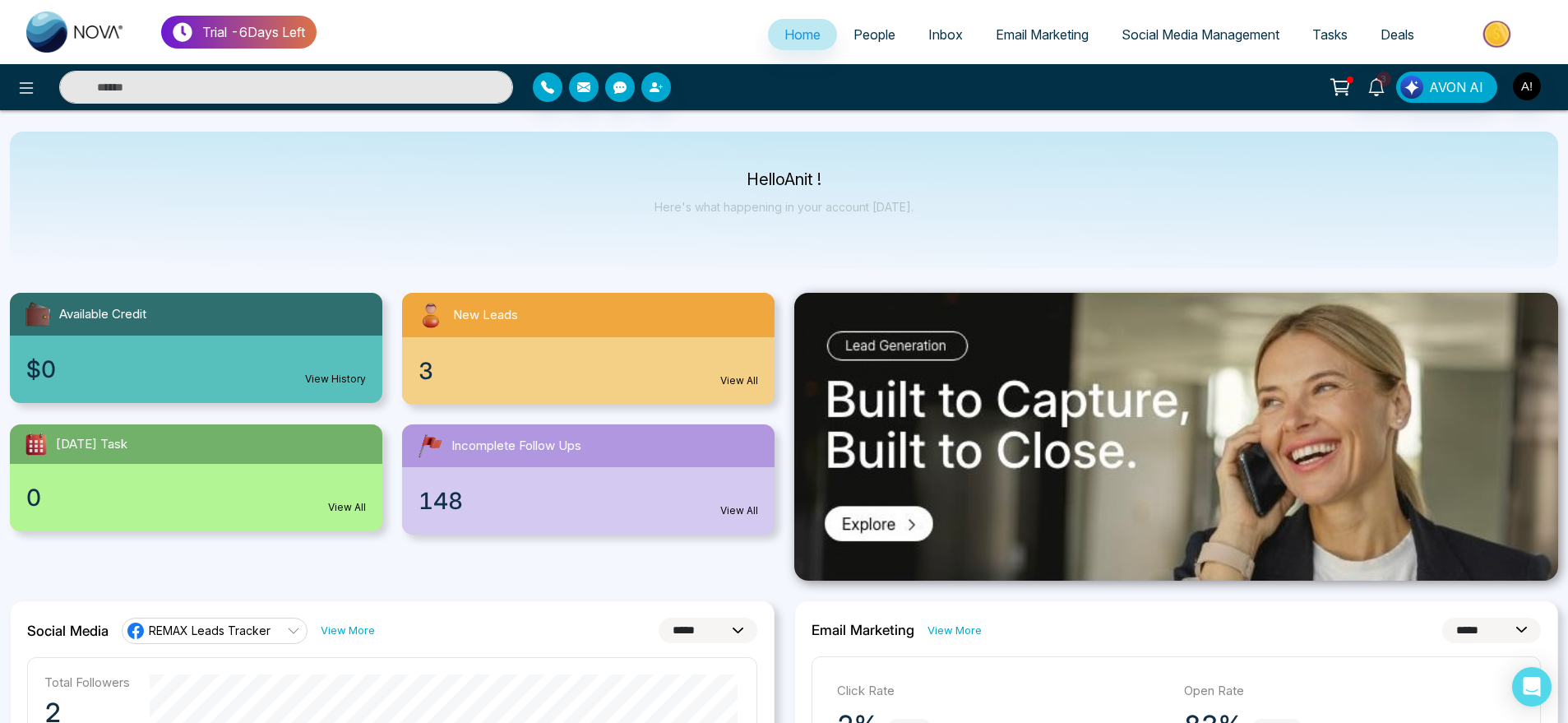
click at [866, 54] on ul "Home People Inbox Email Marketing Social Media Management Tasks Deals" at bounding box center [936, 35] width 1241 height 45
click at [866, 50] on link "People" at bounding box center [874, 34] width 74 height 31
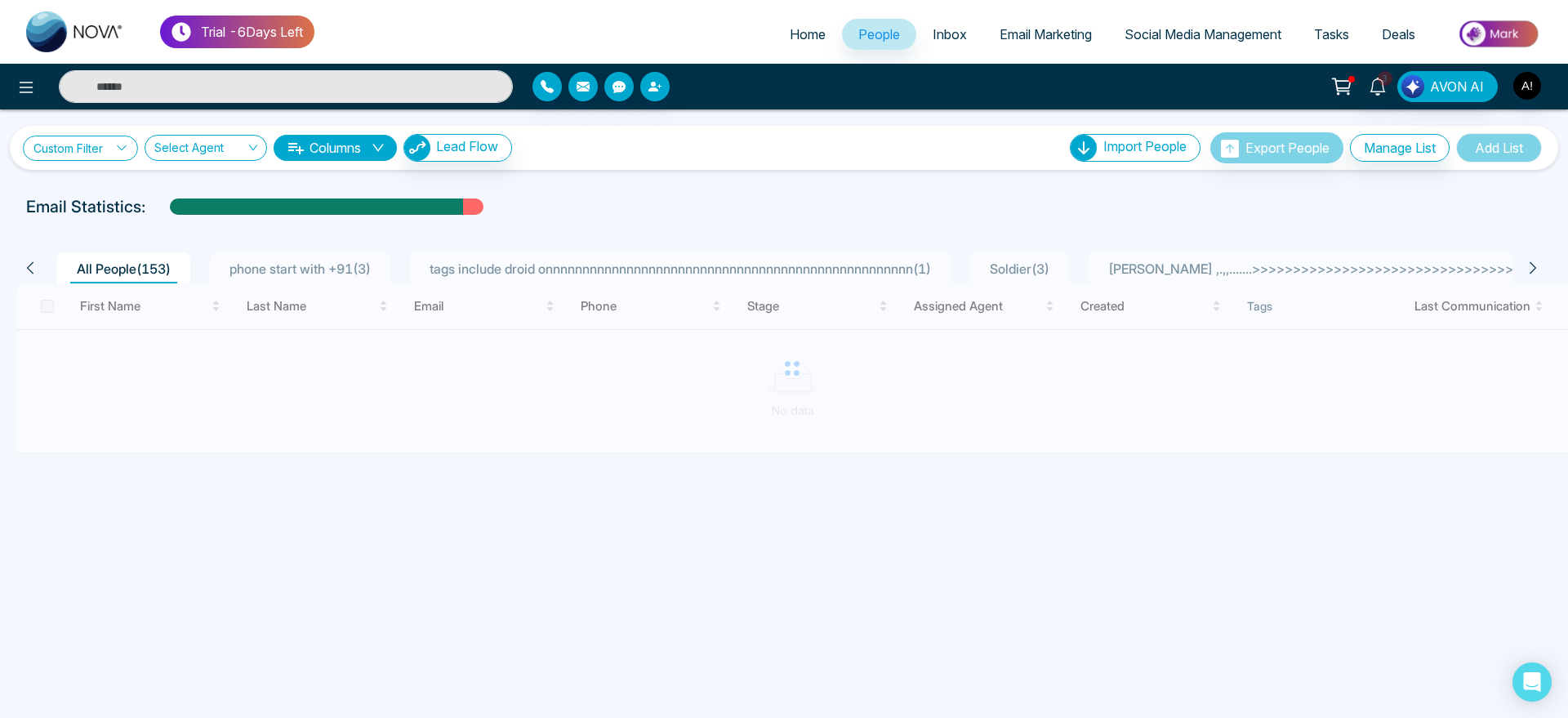
click at [96, 155] on link "Custom Filter" at bounding box center [80, 148] width 115 height 26
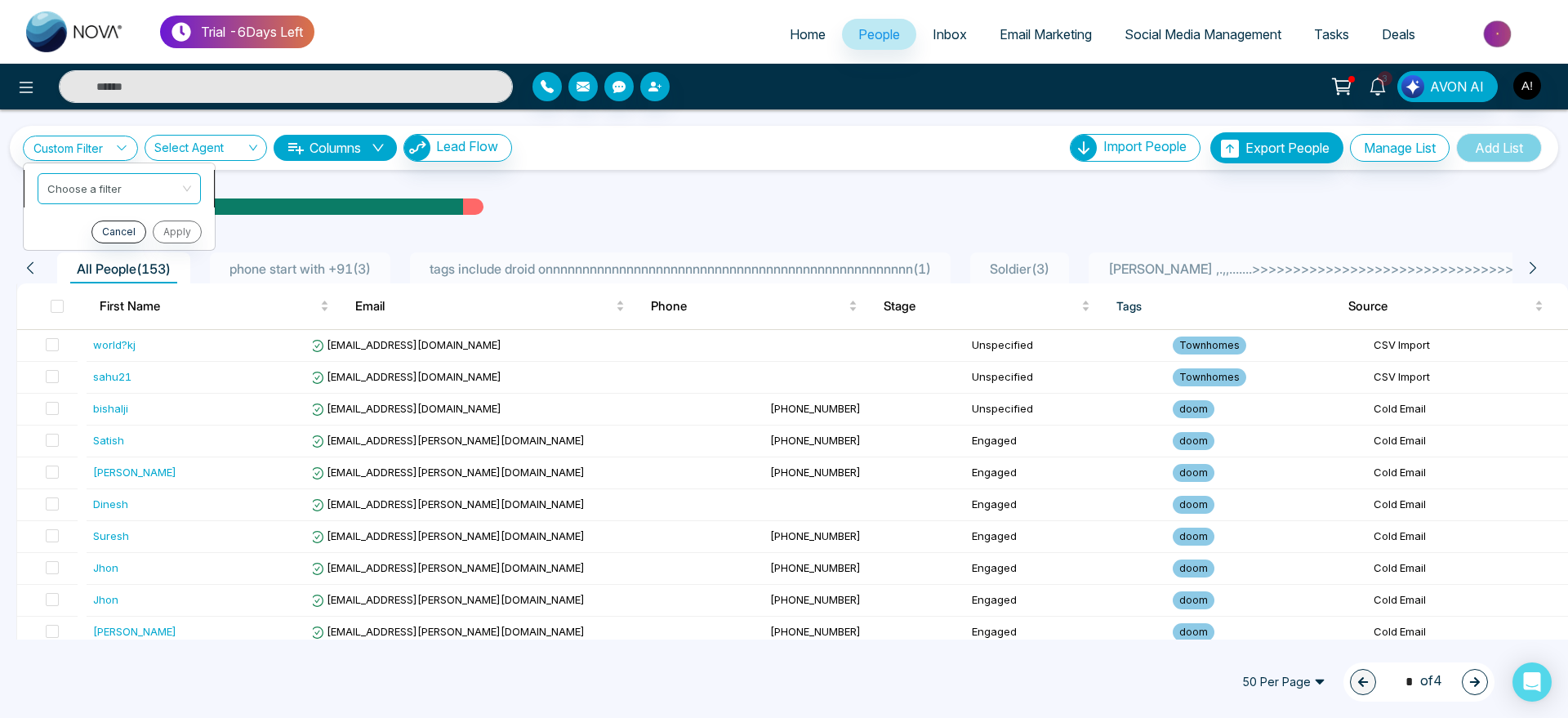
click at [107, 187] on input "search" at bounding box center [114, 187] width 132 height 25
click at [132, 189] on input "search" at bounding box center [114, 187] width 132 height 25
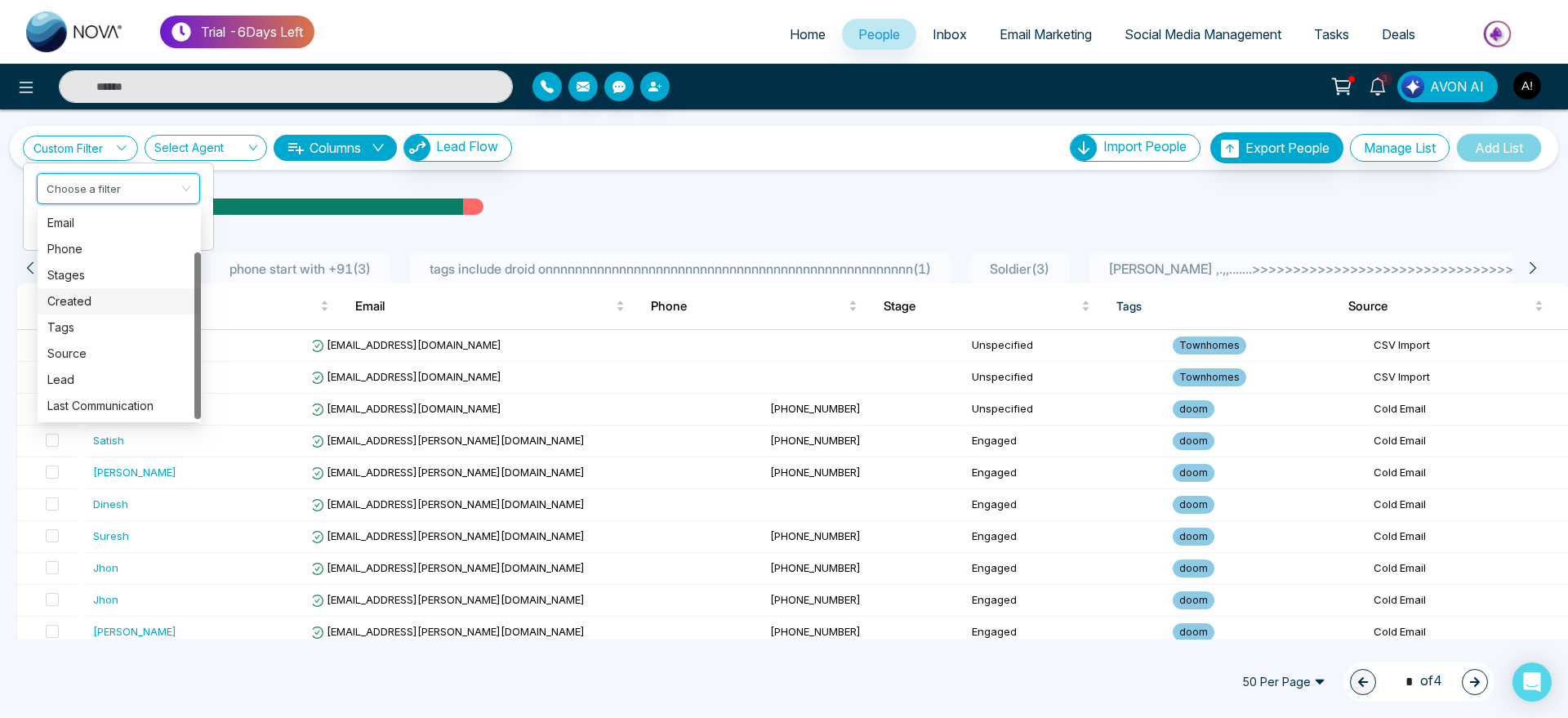
scroll to position [50, 0]
click at [244, 187] on div "Custom Filter Choose a filter Cancel Apply Select Agent Columns Lead Flow Impor…" at bounding box center [784, 374] width 1568 height 530
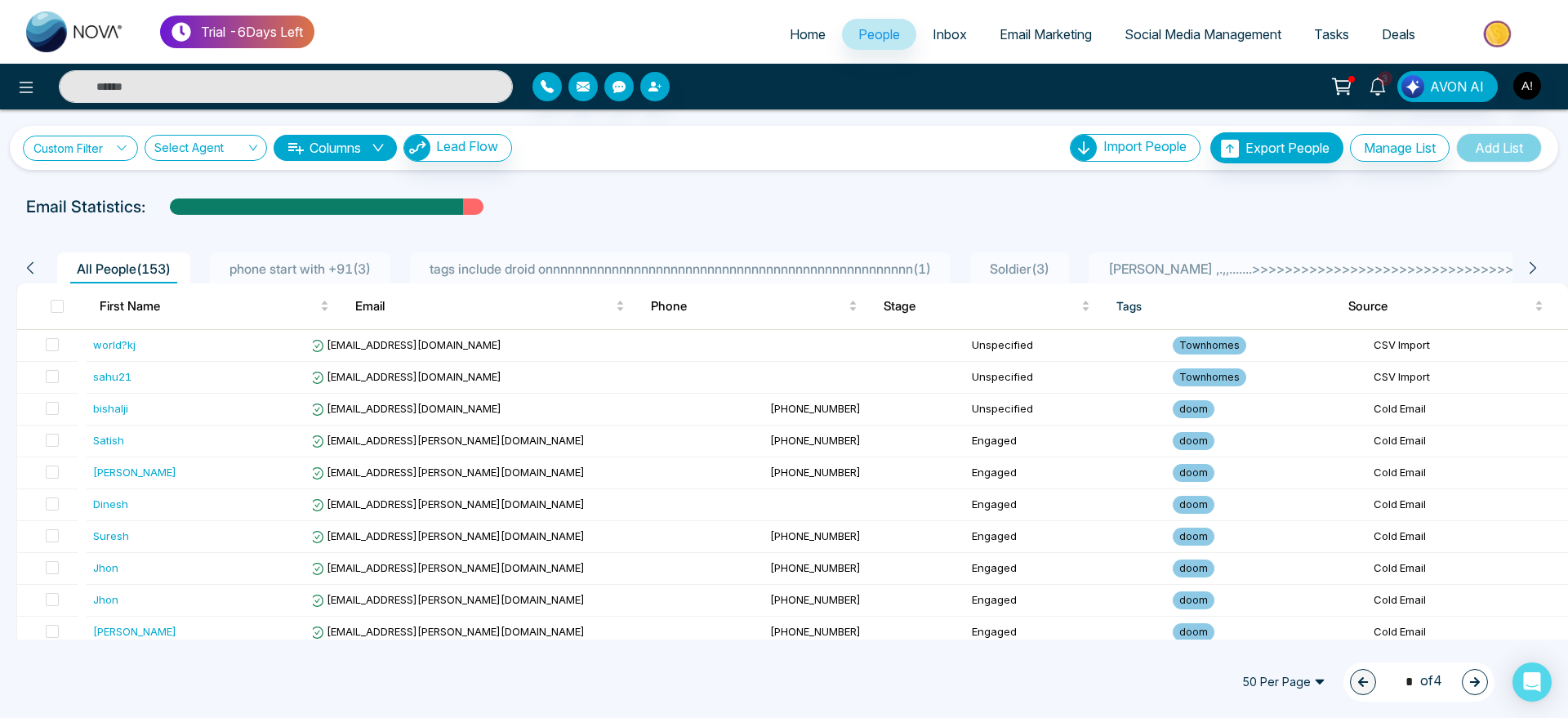
click at [81, 147] on link "Custom Filter" at bounding box center [80, 148] width 115 height 26
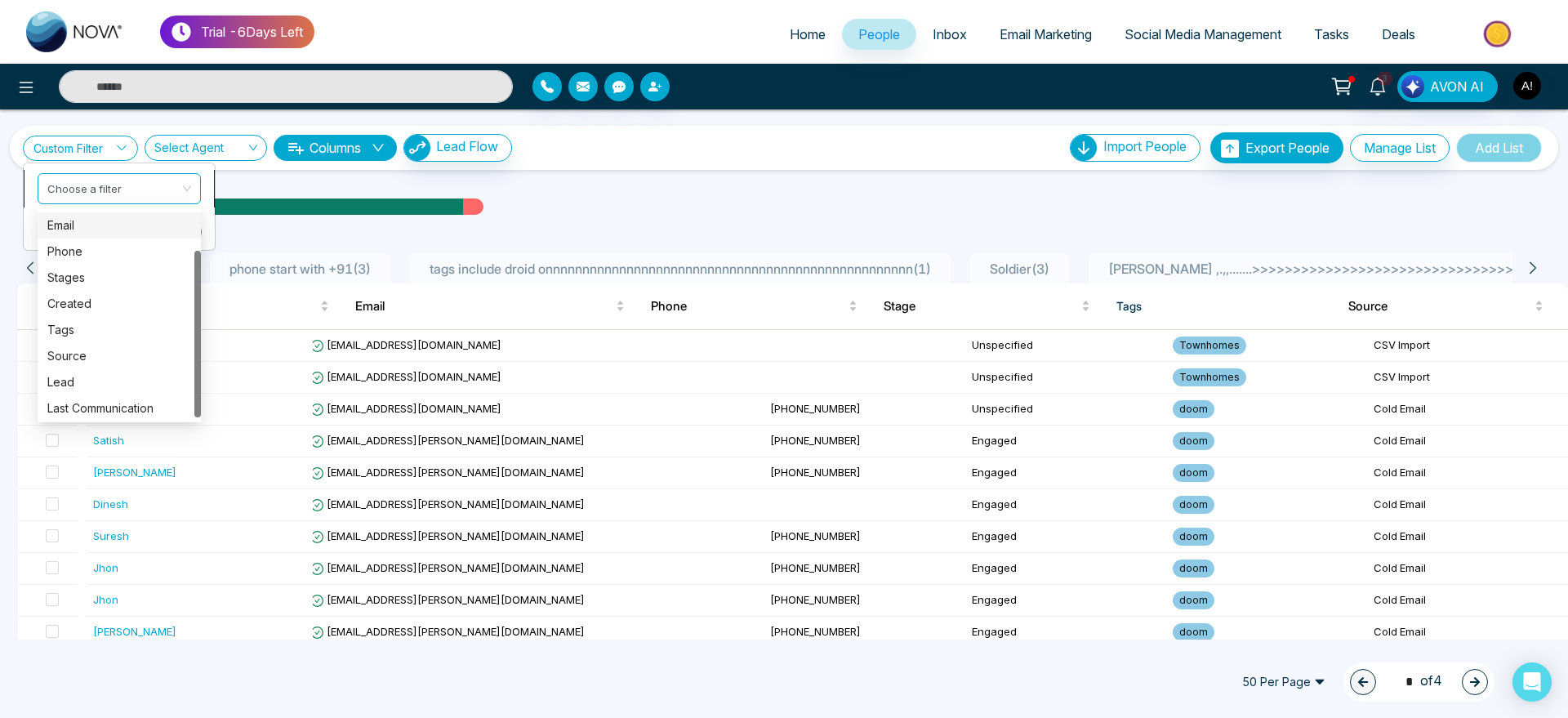
click at [112, 202] on div "Choose a filter" at bounding box center [120, 188] width 164 height 31
click at [101, 287] on div "Email" at bounding box center [120, 275] width 164 height 26
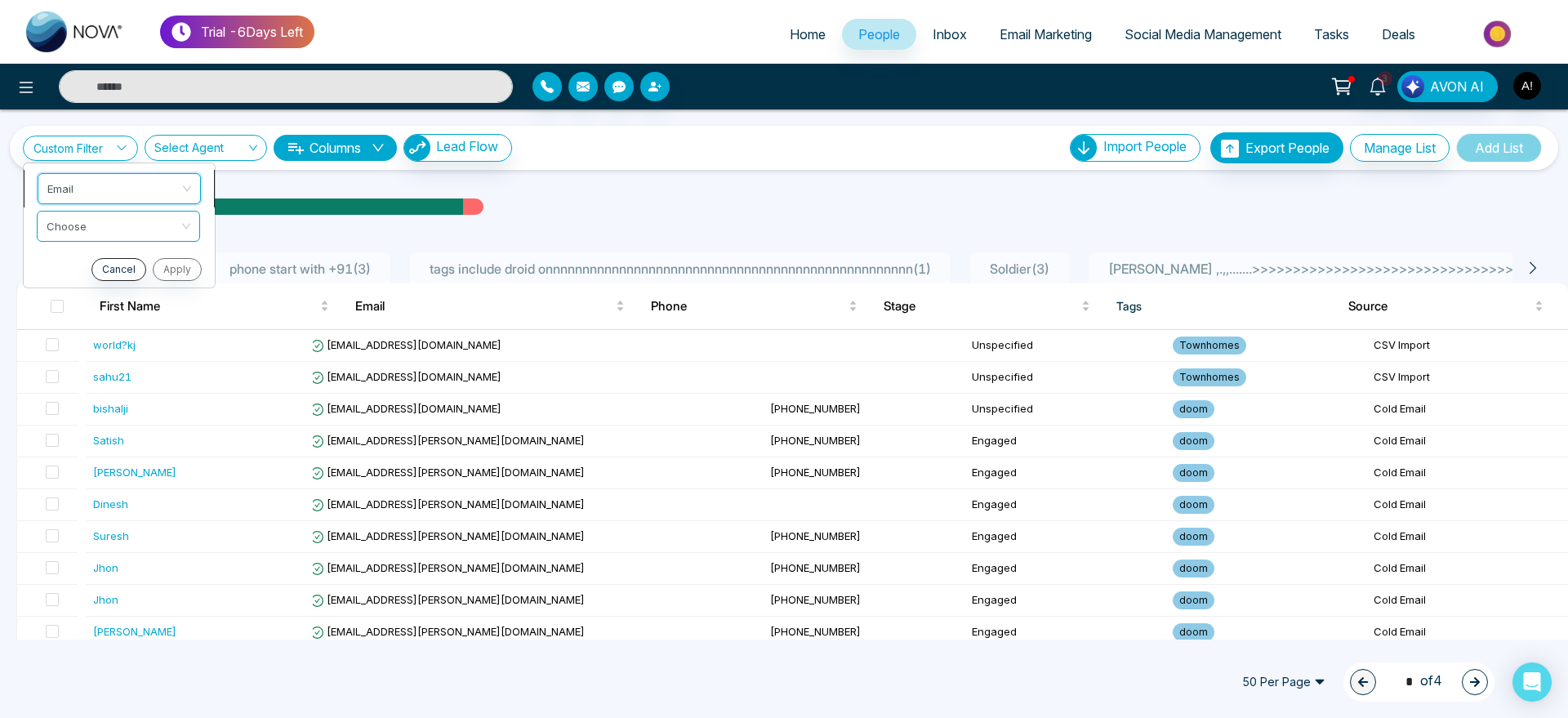
click at [118, 189] on span "Email" at bounding box center [119, 188] width 143 height 29
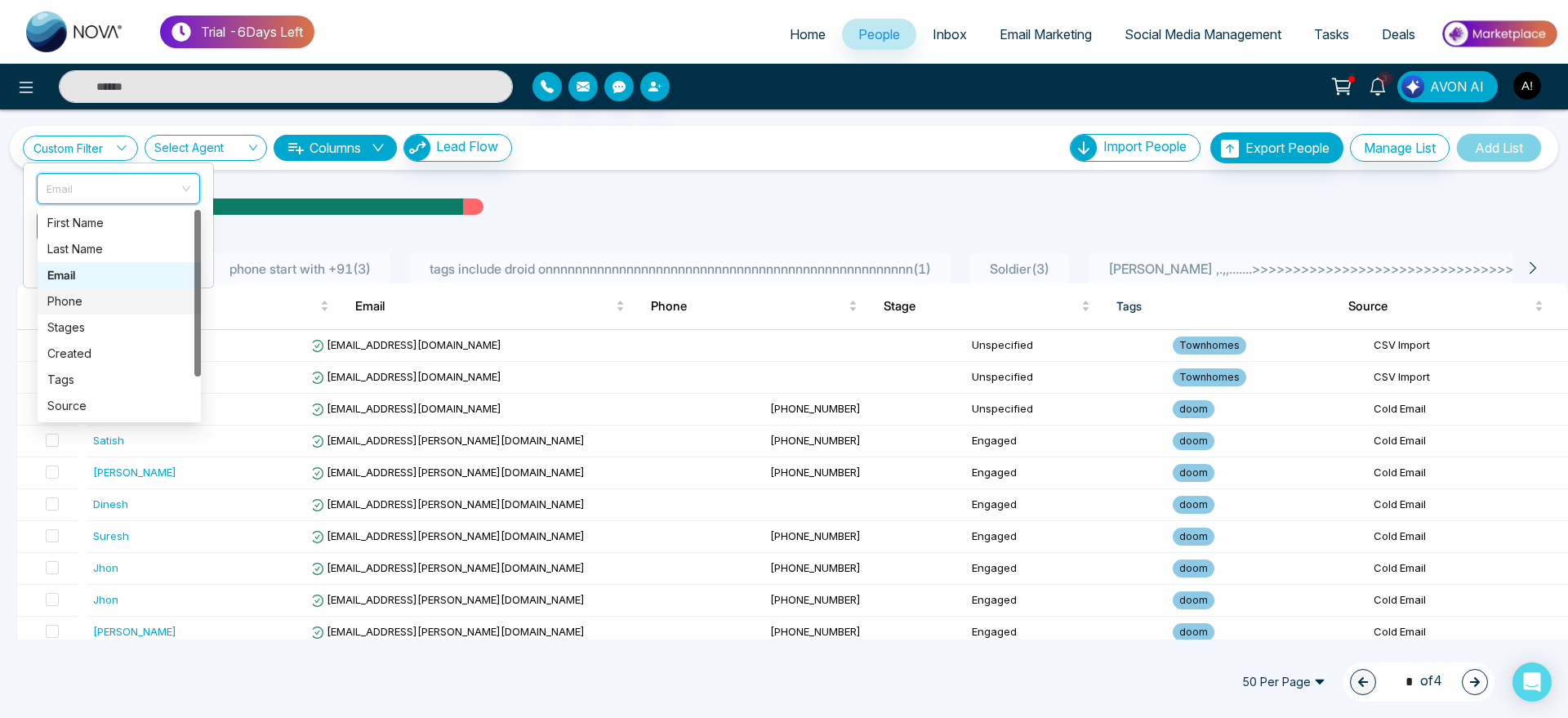
click at [110, 311] on div "Phone" at bounding box center [120, 302] width 164 height 26
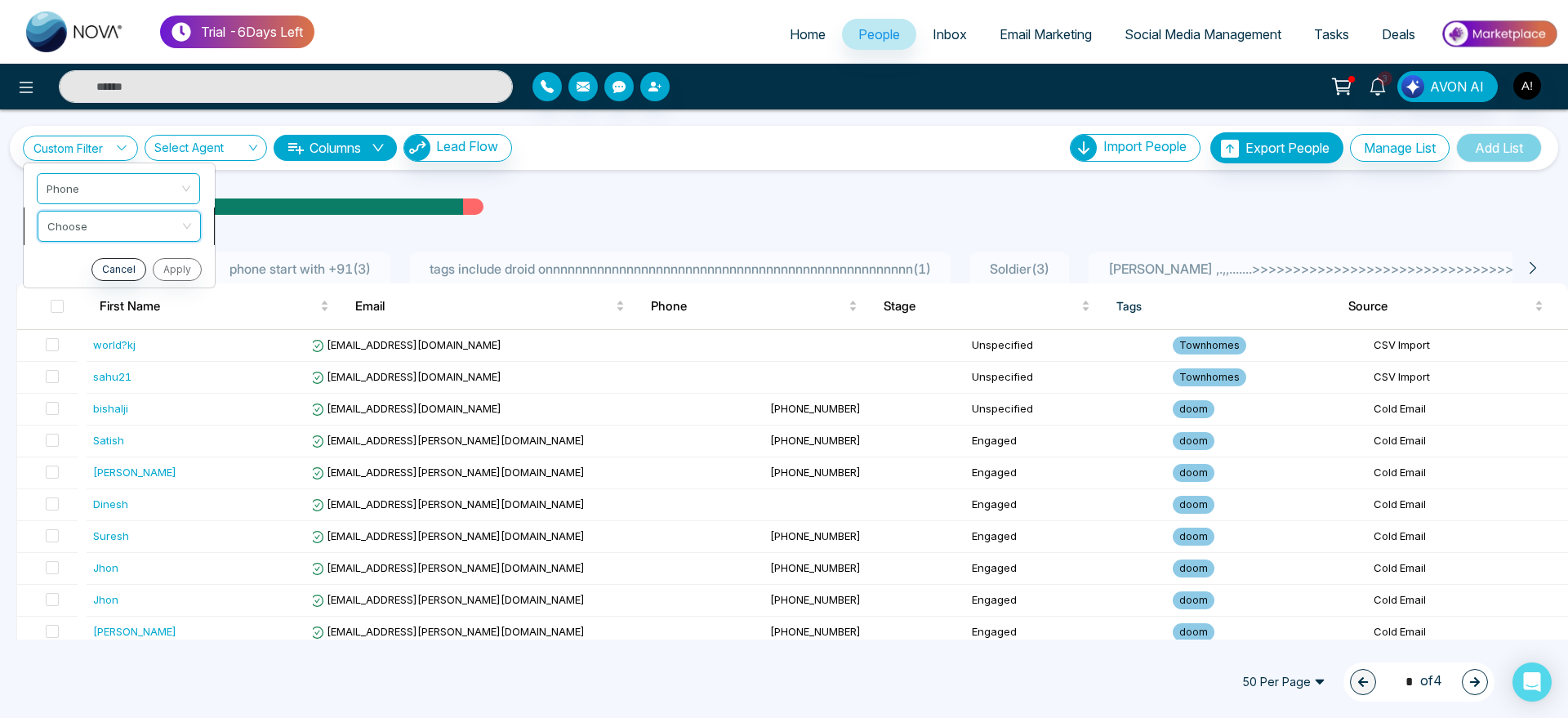
click at [142, 219] on input "search" at bounding box center [114, 223] width 132 height 25
click at [141, 308] on div "Contain" at bounding box center [119, 312] width 143 height 18
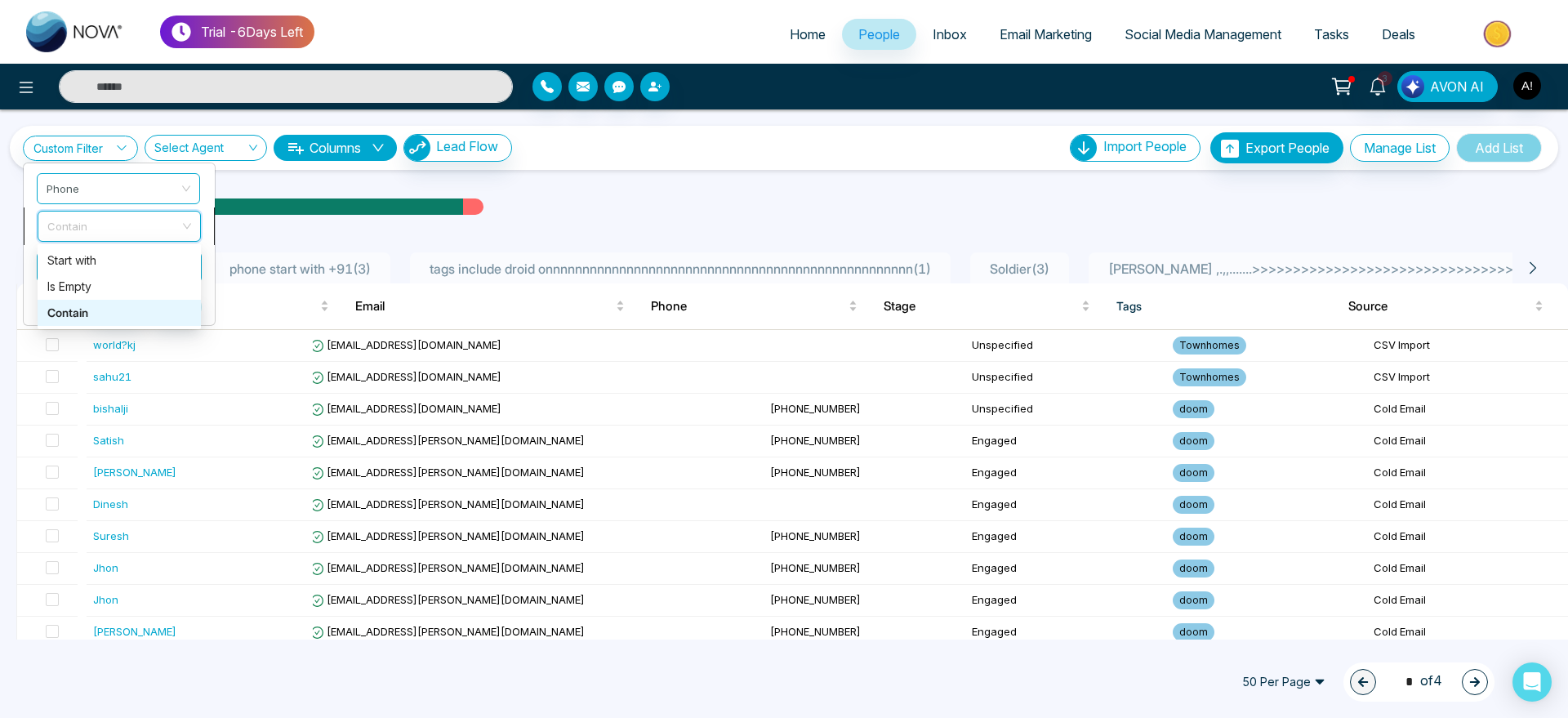
click at [165, 231] on span "Contain" at bounding box center [119, 225] width 143 height 29
click at [128, 179] on span "Phone" at bounding box center [119, 188] width 143 height 29
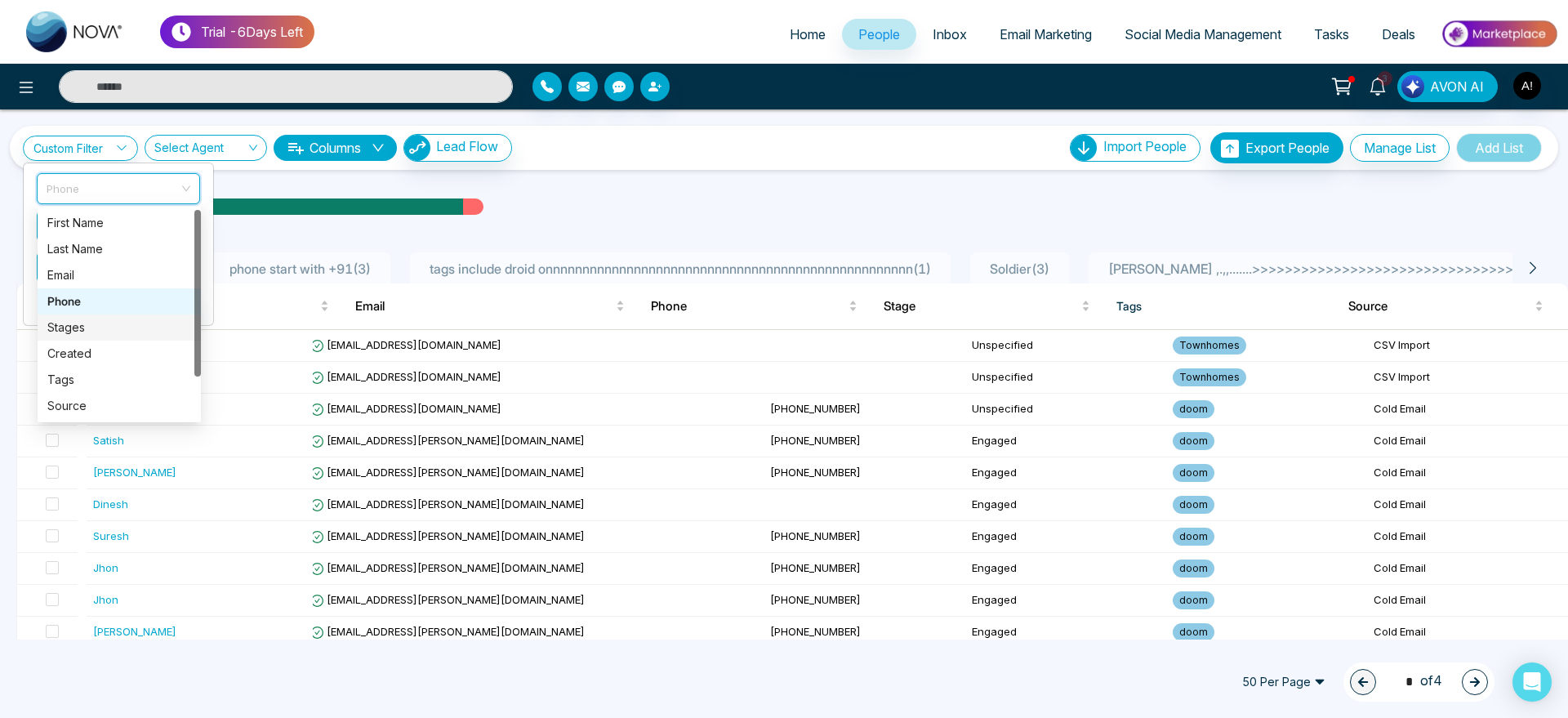
drag, startPoint x: 103, startPoint y: 354, endPoint x: 100, endPoint y: 326, distance: 28.2
click at [100, 326] on div "First Name Last Name Email Phone Stages Created Tags Source Lead Last Communica…" at bounding box center [120, 340] width 164 height 261
click at [100, 326] on div "Stages" at bounding box center [119, 327] width 143 height 18
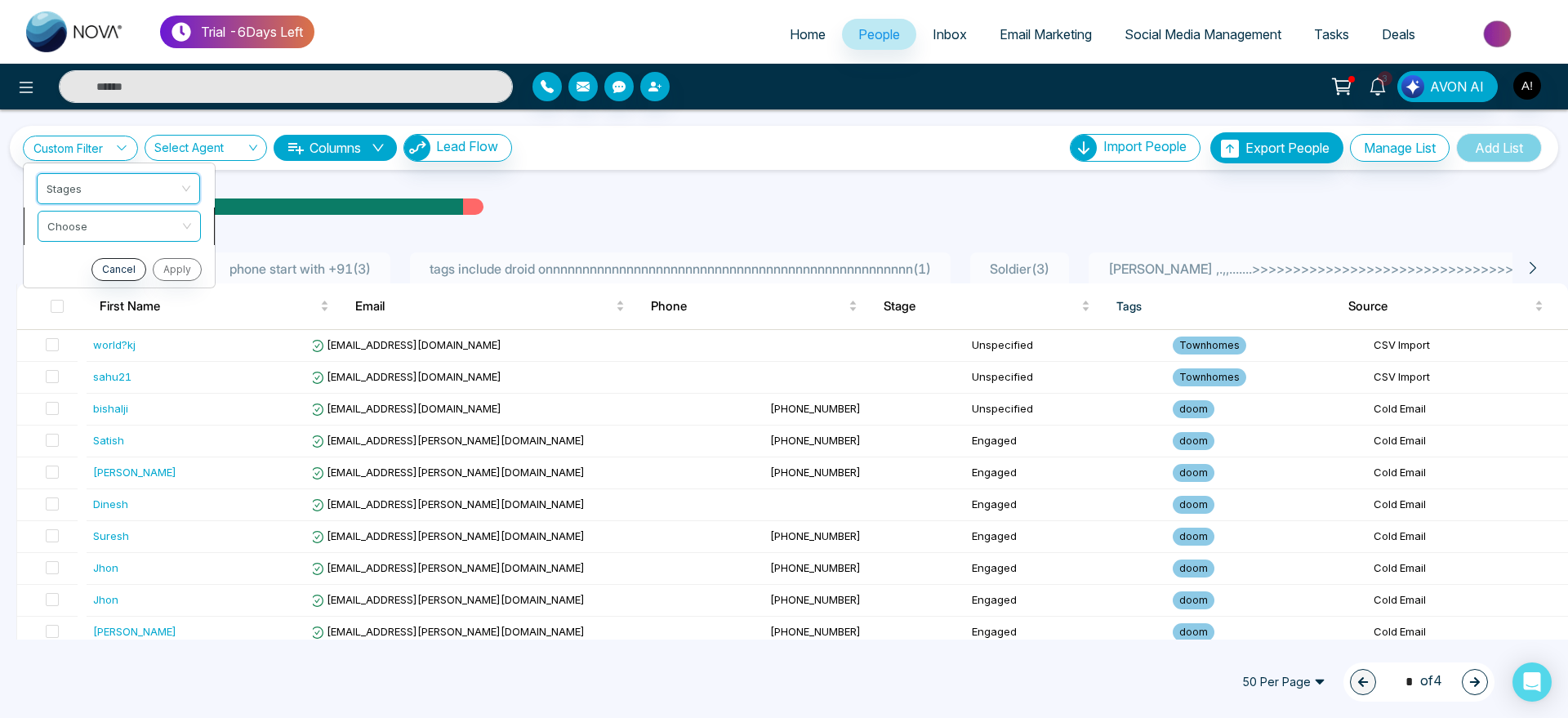
click at [107, 228] on input "search" at bounding box center [114, 223] width 132 height 25
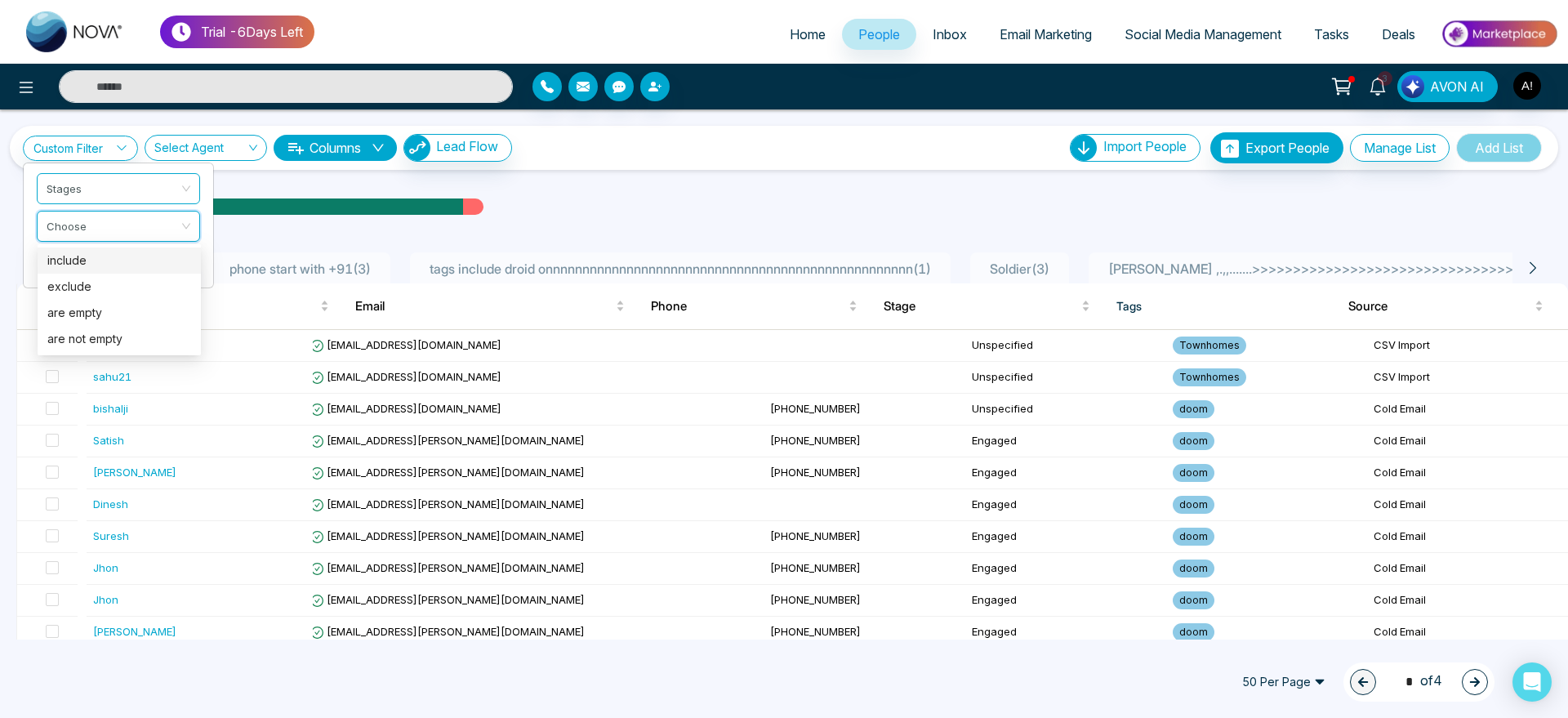
click at [107, 260] on div "include" at bounding box center [119, 260] width 143 height 18
click at [90, 250] on input "search" at bounding box center [114, 261] width 132 height 25
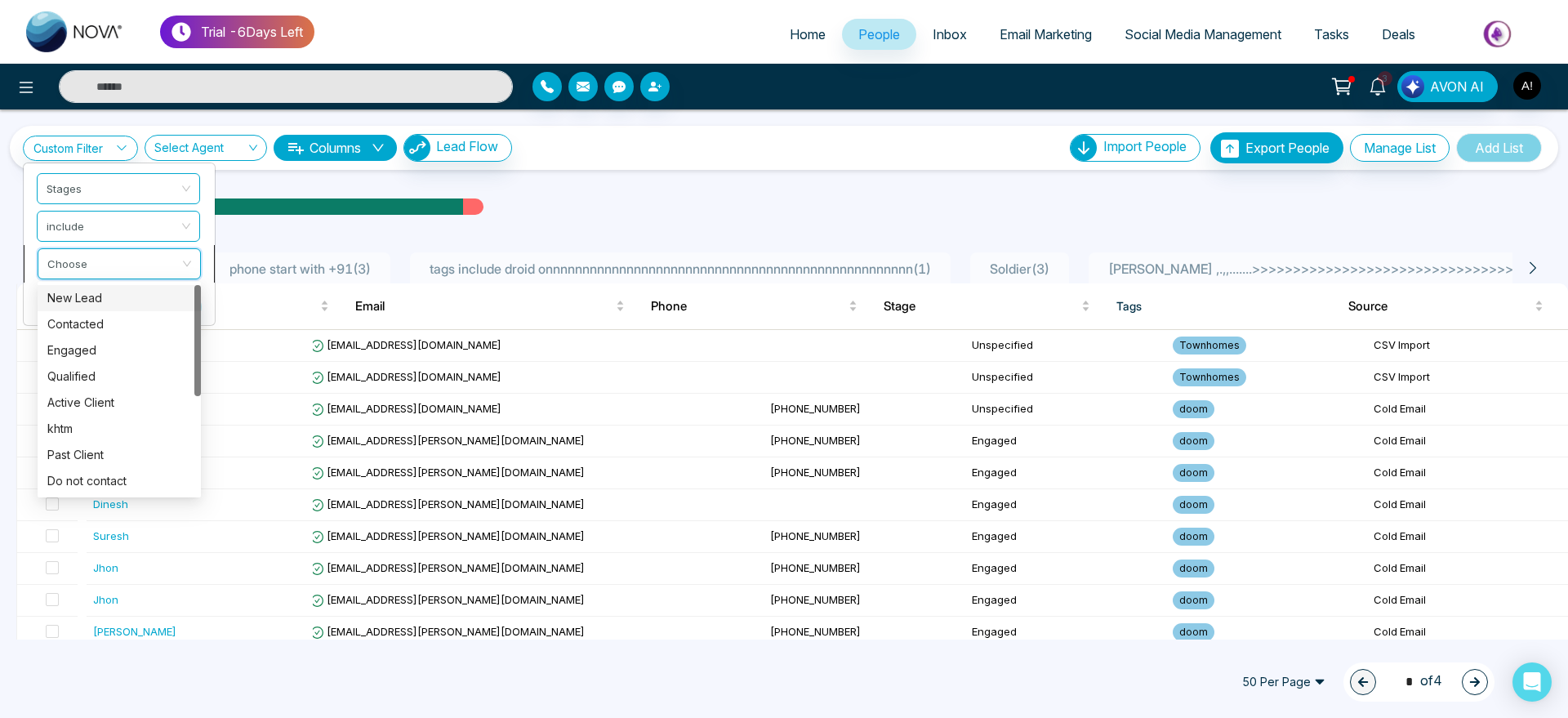
click at [199, 255] on div "Choose" at bounding box center [120, 263] width 164 height 31
click at [130, 263] on input "search" at bounding box center [114, 261] width 132 height 25
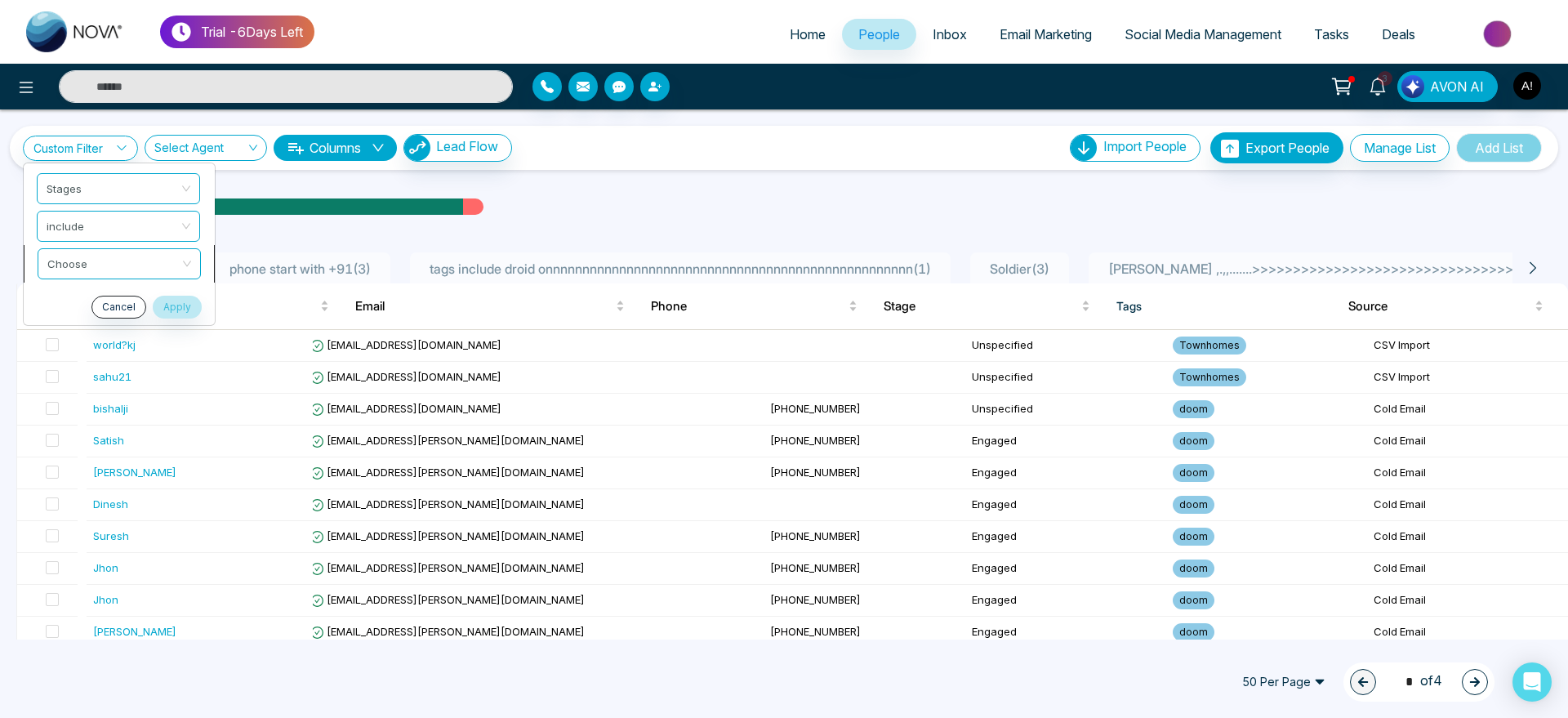
click at [205, 258] on li "Choose" at bounding box center [119, 263] width 191 height 38
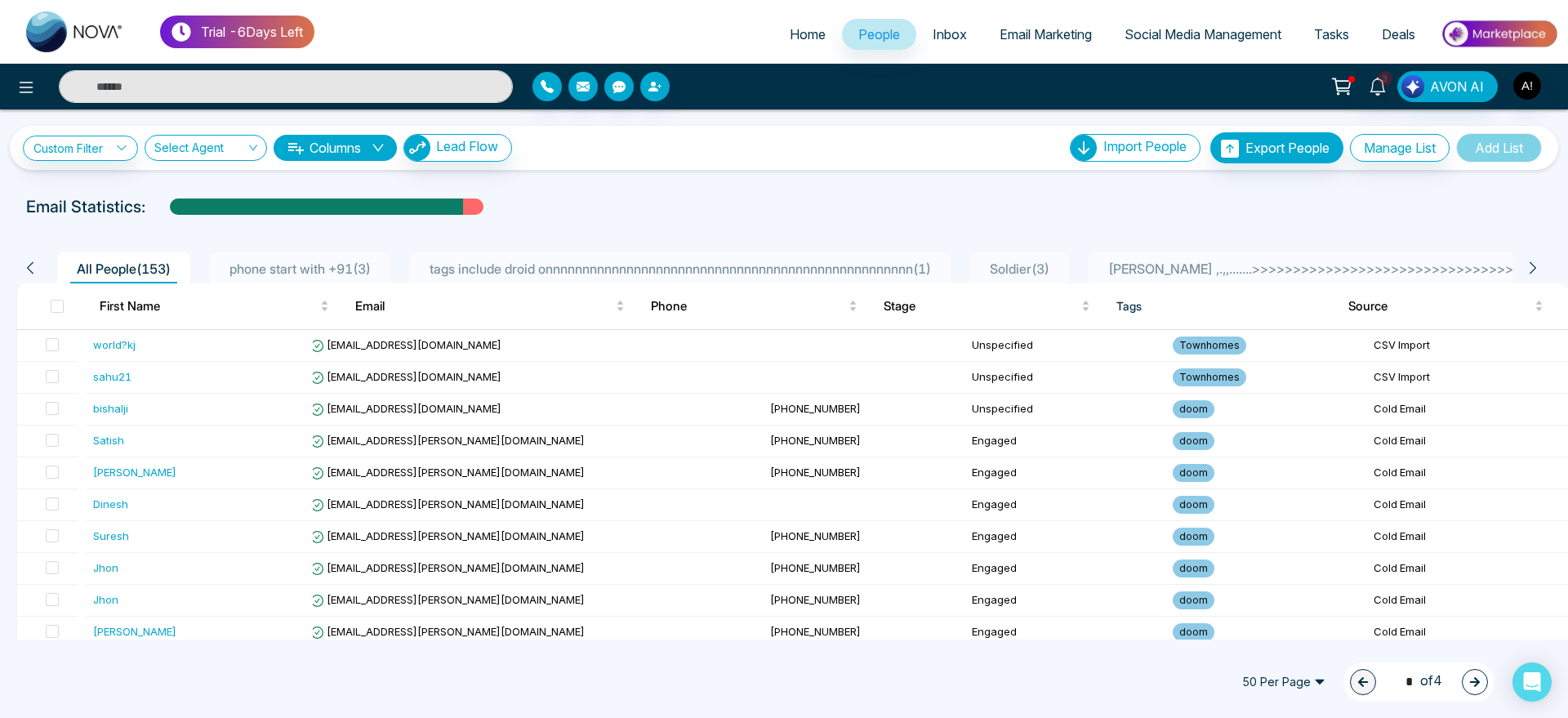
click at [114, 130] on div "Custom Filter Stages include Choose Cancel Apply Select Agent Columns Lead Flow…" at bounding box center [783, 148] width 1548 height 44
click at [110, 138] on link "Custom Filter" at bounding box center [80, 148] width 115 height 26
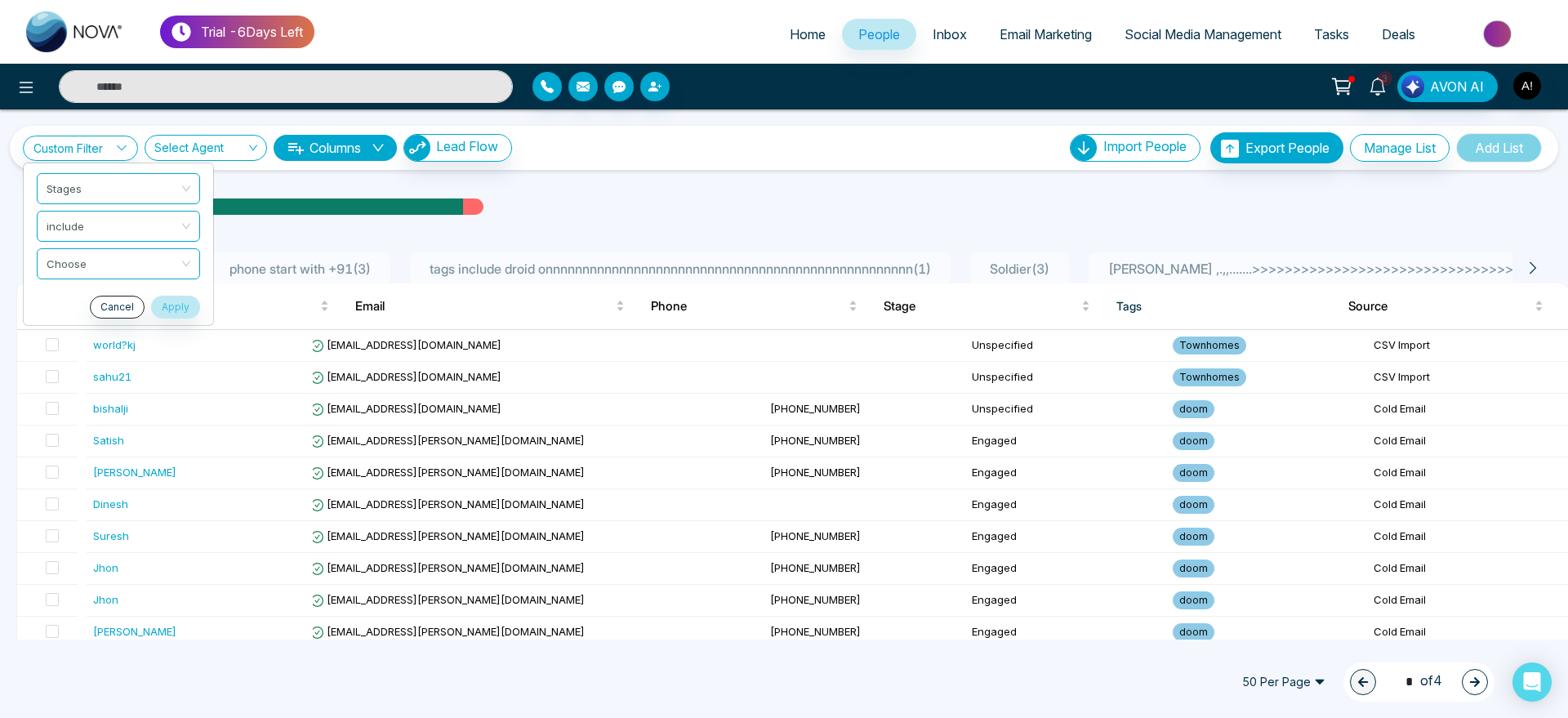
click at [114, 166] on ul "Stages include Choose Cancel Apply" at bounding box center [118, 245] width 191 height 164
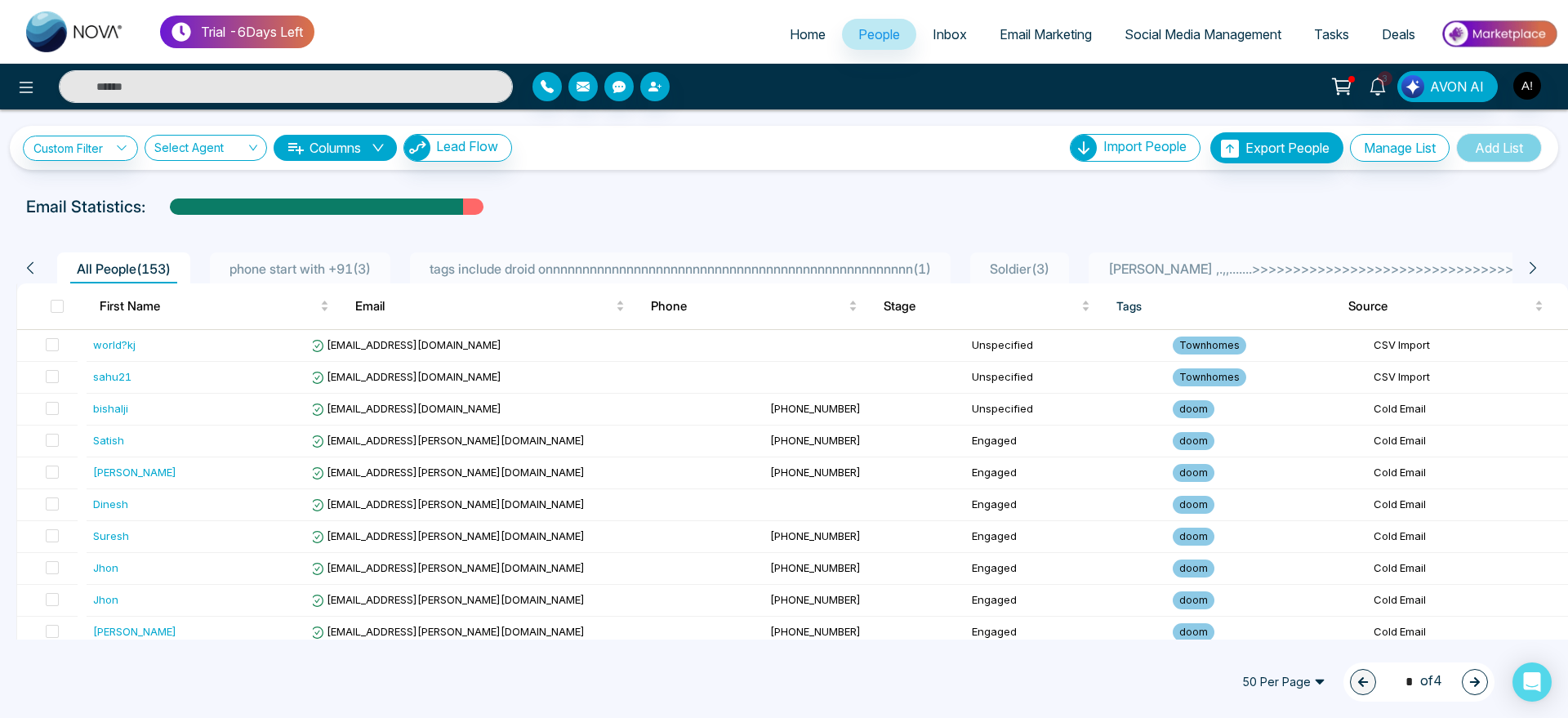
click at [96, 132] on div "Custom Filter Stages include Choose Cancel Apply Select Agent Columns Lead Flow…" at bounding box center [784, 147] width 1522 height 31
click at [99, 141] on link "Custom Filter" at bounding box center [80, 148] width 115 height 26
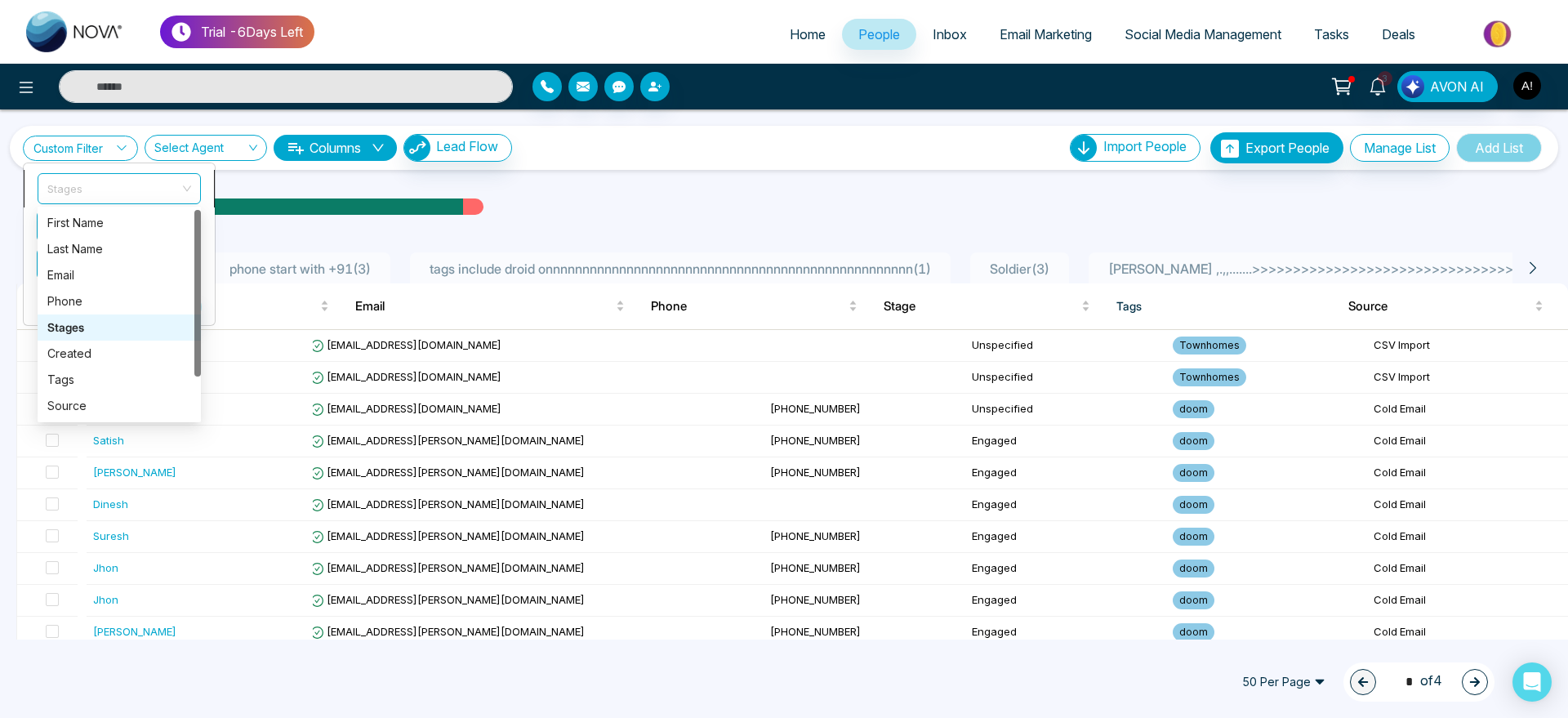
click at [106, 193] on span "Stages" at bounding box center [119, 188] width 143 height 29
click at [27, 195] on li "Stages Stages" at bounding box center [119, 188] width 191 height 38
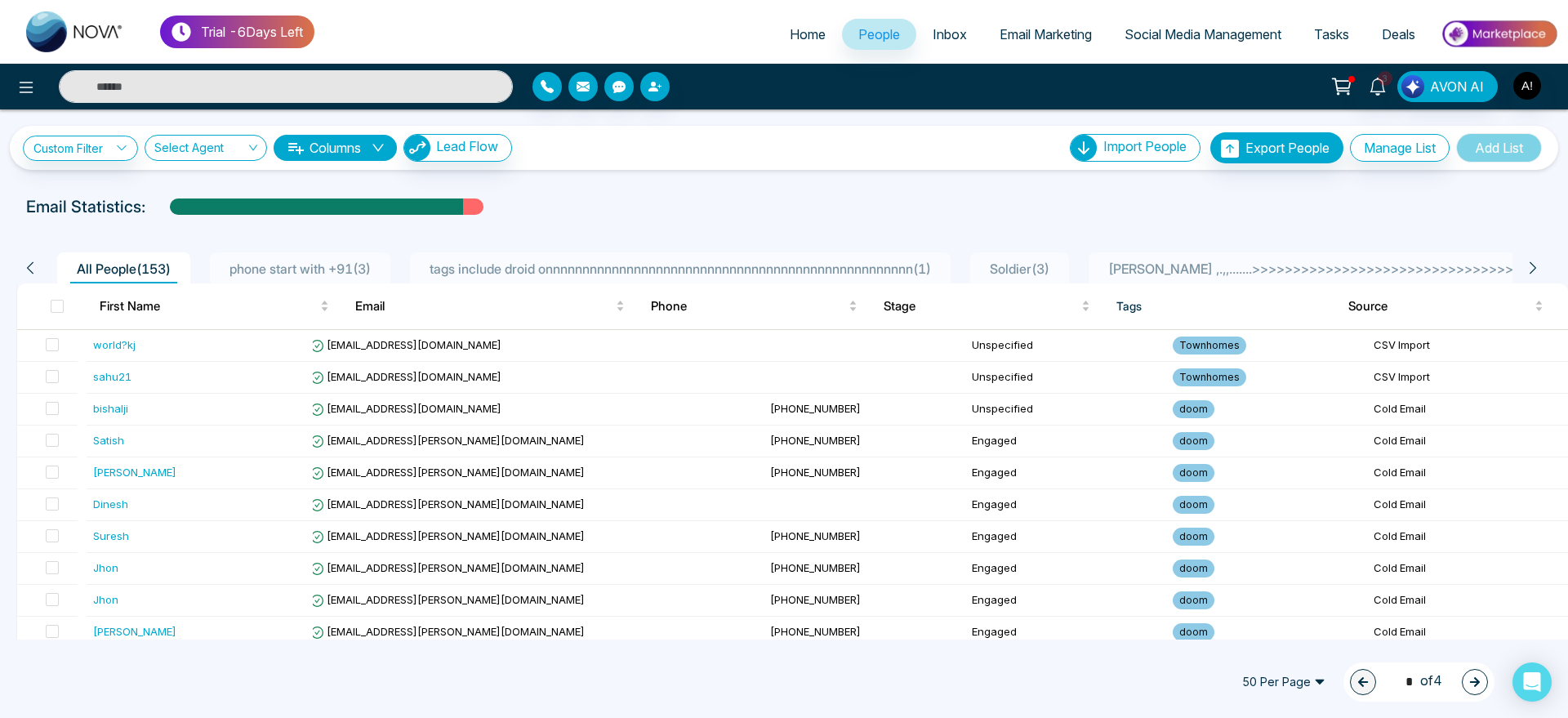
click at [84, 176] on div "Custom Filter Stages include Choose Cancel Apply Select Agent Columns Lead Flow…" at bounding box center [784, 374] width 1568 height 530
click at [88, 153] on link "Custom Filter" at bounding box center [80, 148] width 115 height 26
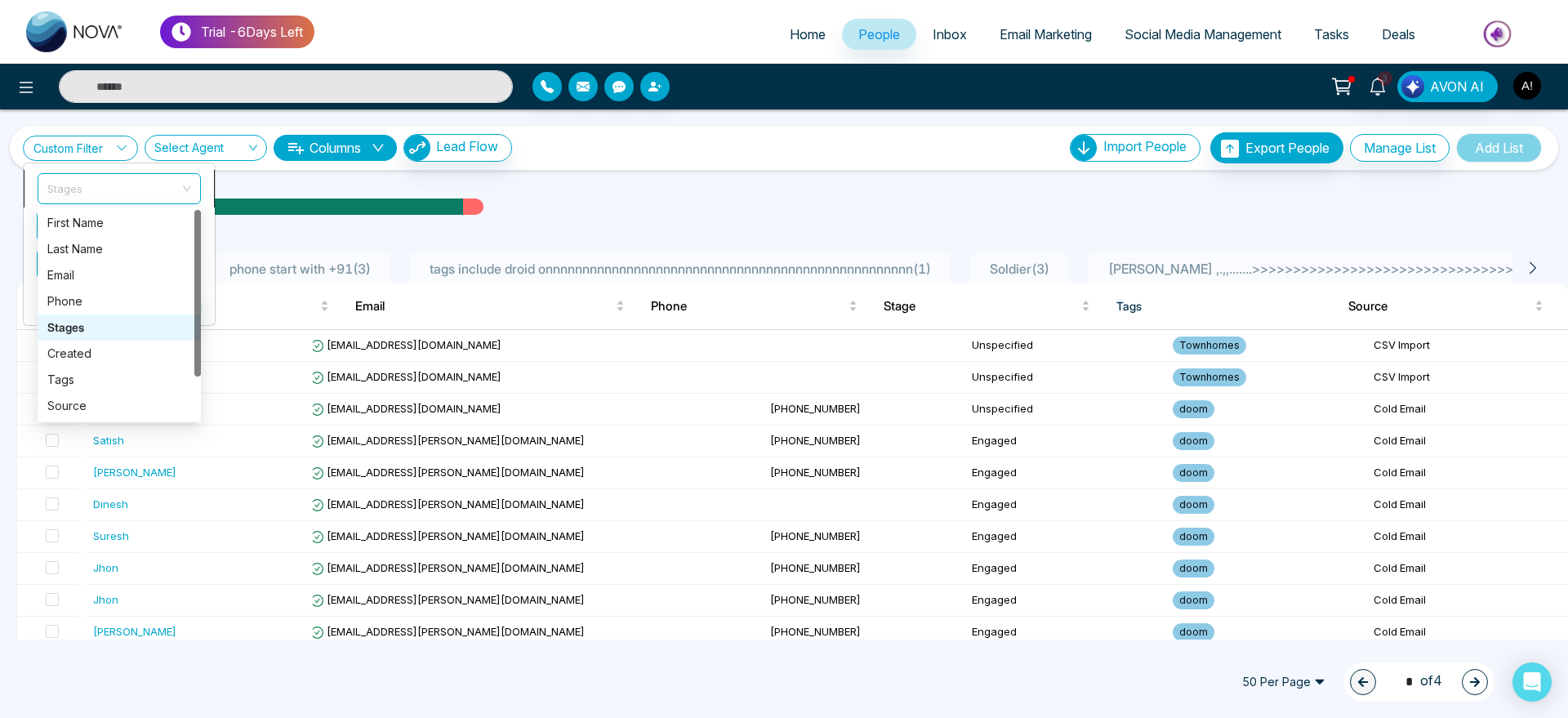
click at [108, 193] on span "Stages" at bounding box center [119, 188] width 143 height 29
click at [169, 192] on span "Stages" at bounding box center [119, 188] width 143 height 29
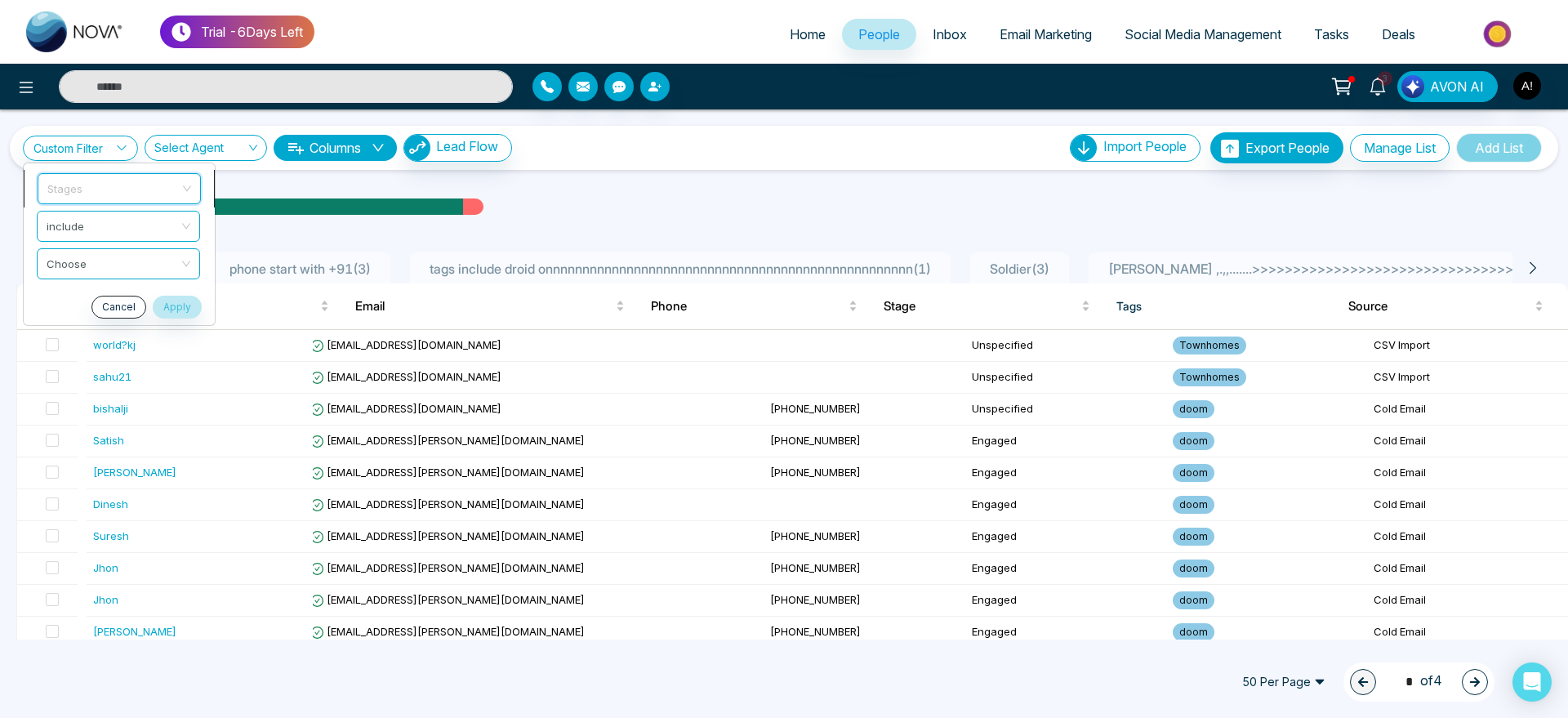
click at [169, 192] on span "Stages" at bounding box center [119, 188] width 143 height 29
click at [182, 218] on span "include" at bounding box center [119, 225] width 143 height 29
click at [203, 225] on li "include" at bounding box center [119, 226] width 191 height 38
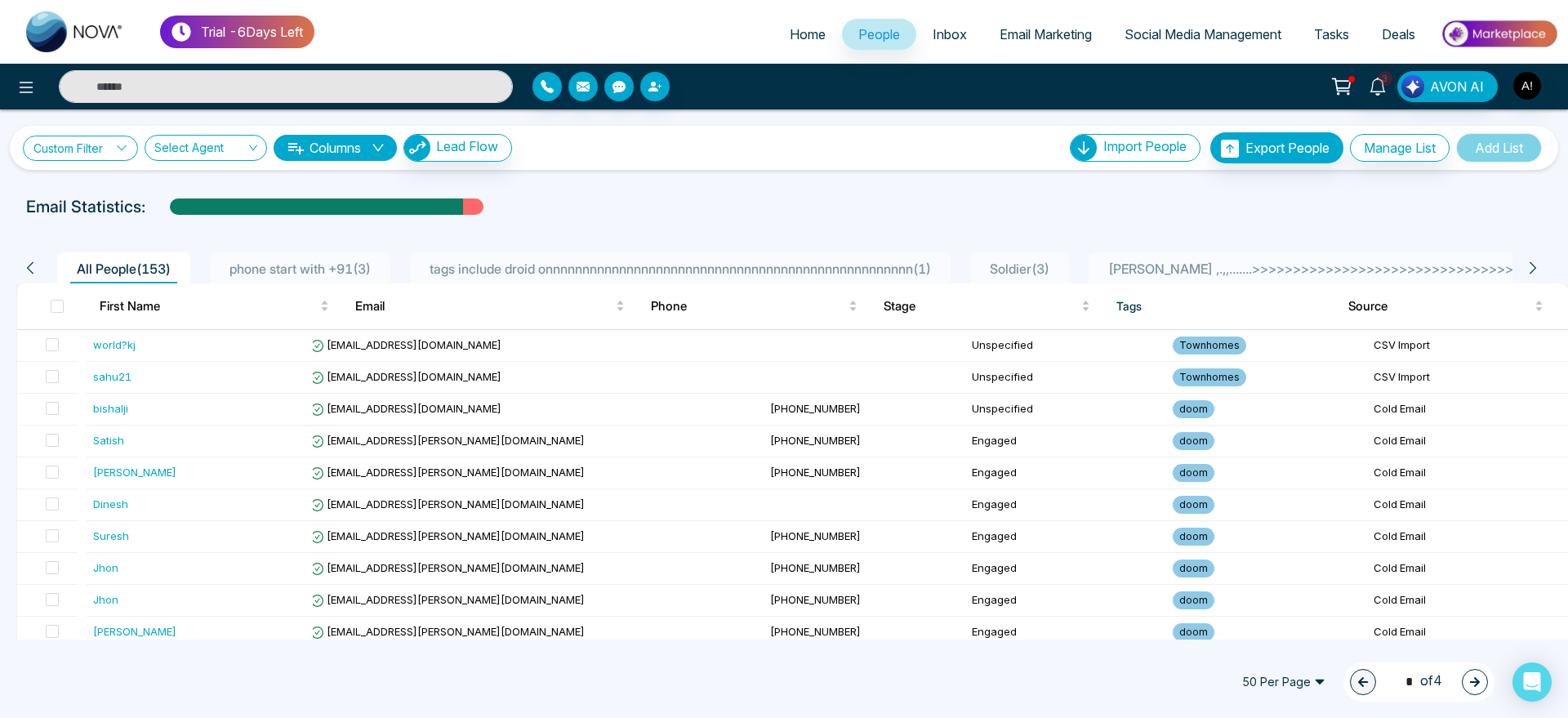
click at [109, 136] on link "Custom Filter" at bounding box center [80, 148] width 115 height 26
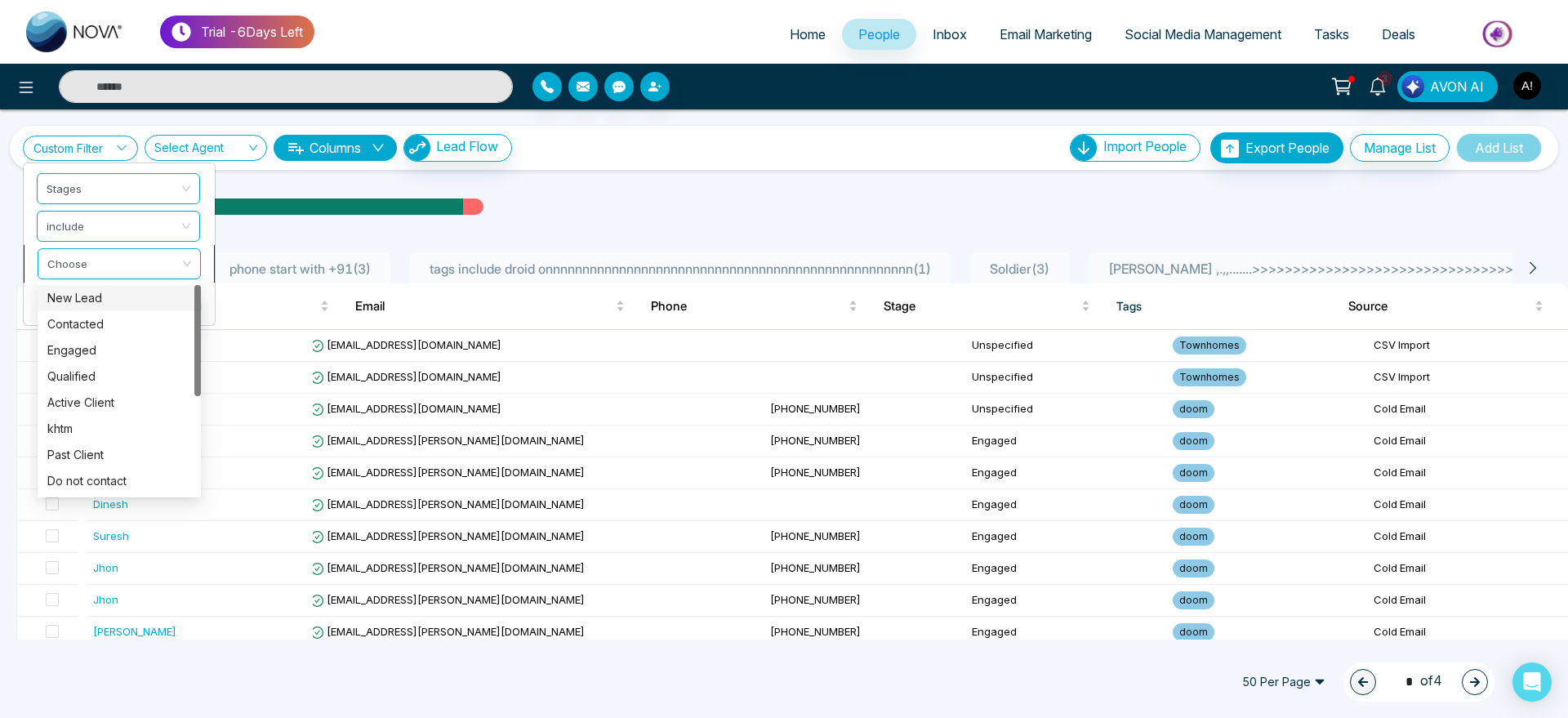
click at [99, 248] on div "Choose" at bounding box center [120, 263] width 164 height 31
click at [310, 183] on div "Custom Filter Stages include Choose Cancel Apply Select Agent Columns Lead Flow…" at bounding box center [784, 374] width 1568 height 530
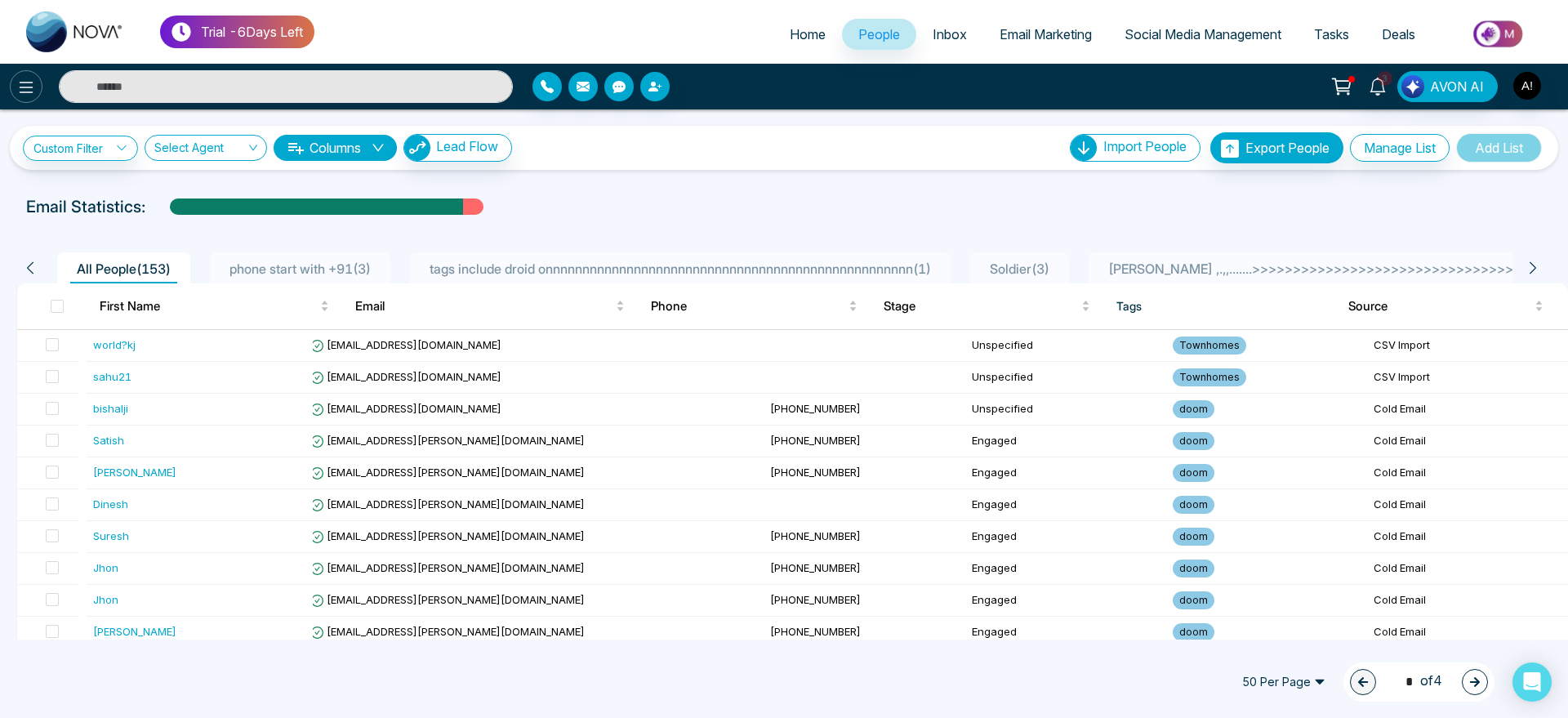
click at [26, 77] on icon at bounding box center [26, 87] width 19 height 19
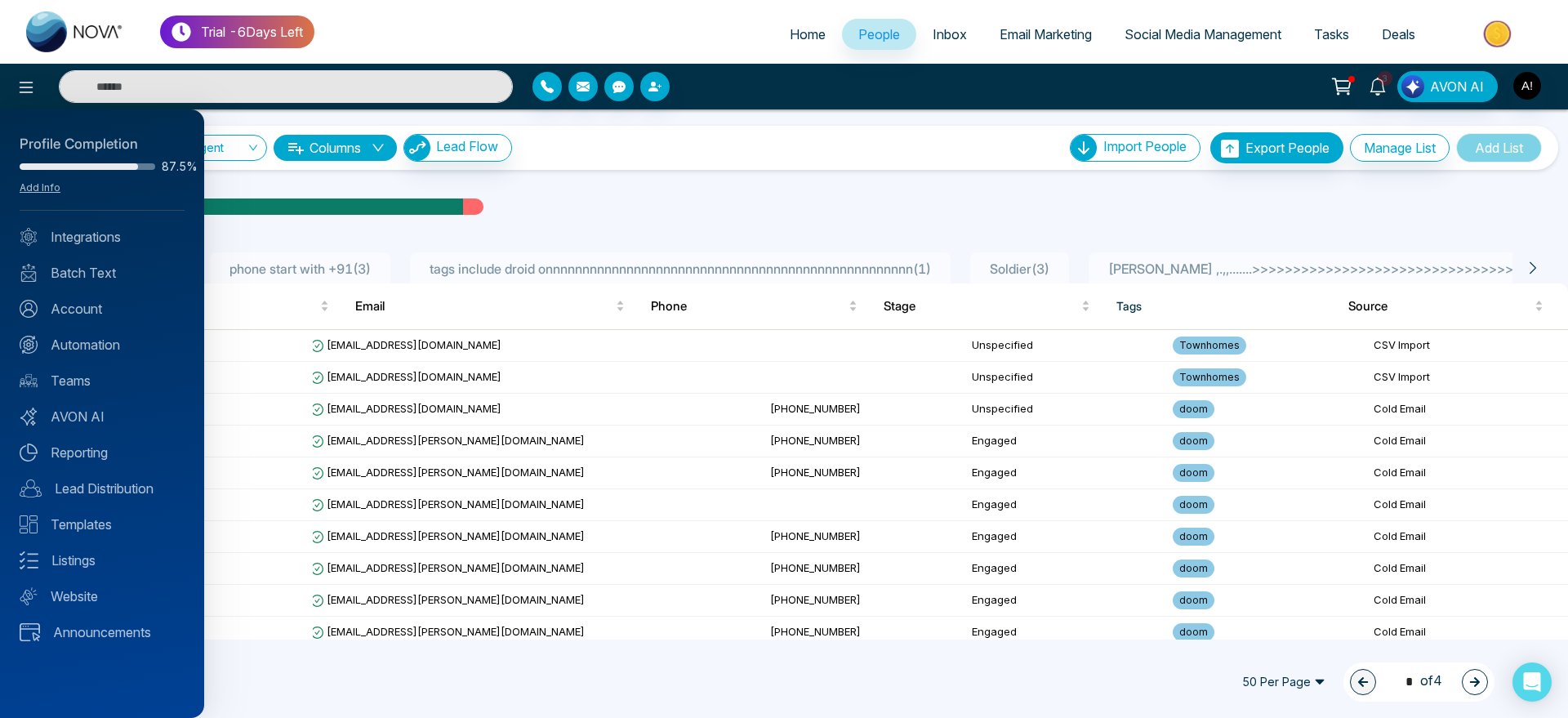
click at [759, 75] on div at bounding box center [784, 359] width 1568 height 718
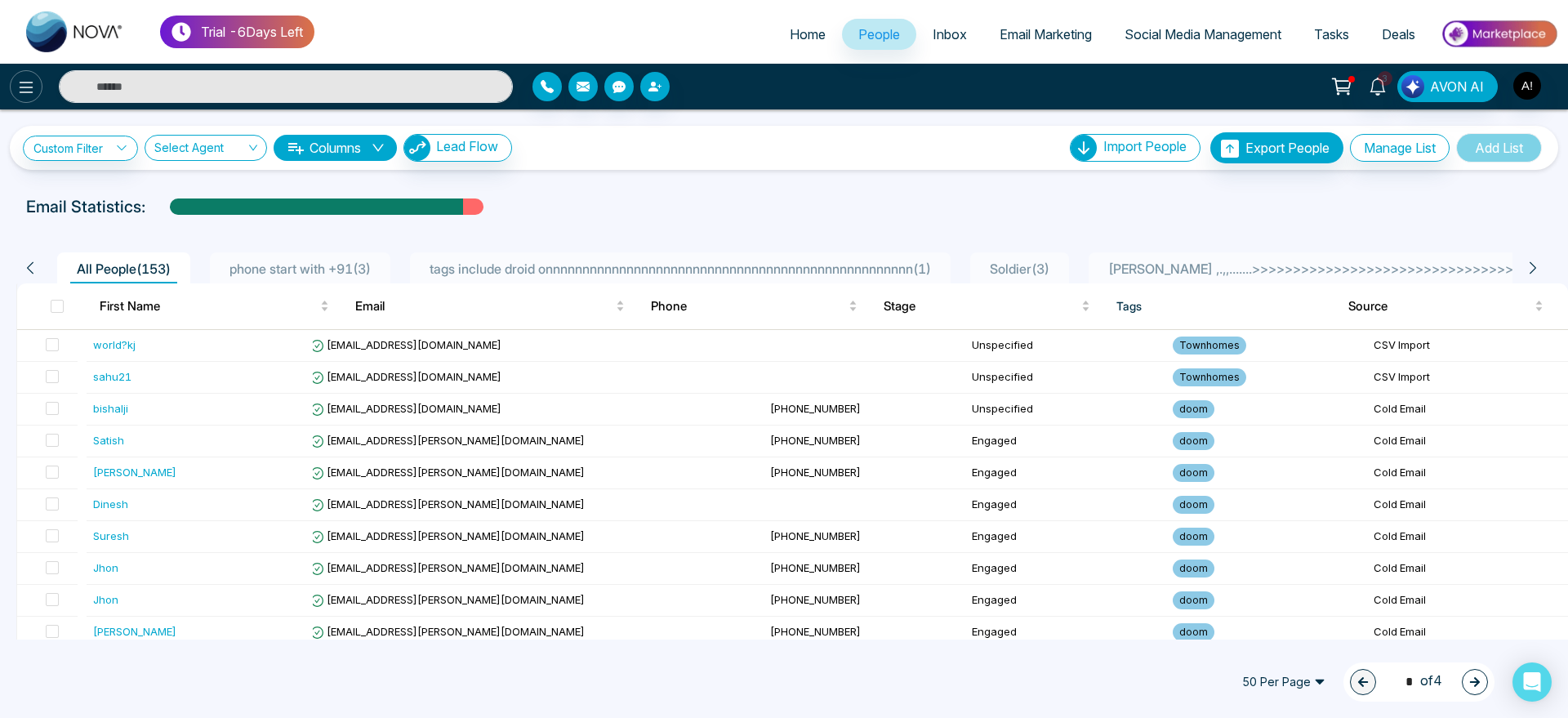
click at [13, 73] on button at bounding box center [26, 86] width 33 height 33
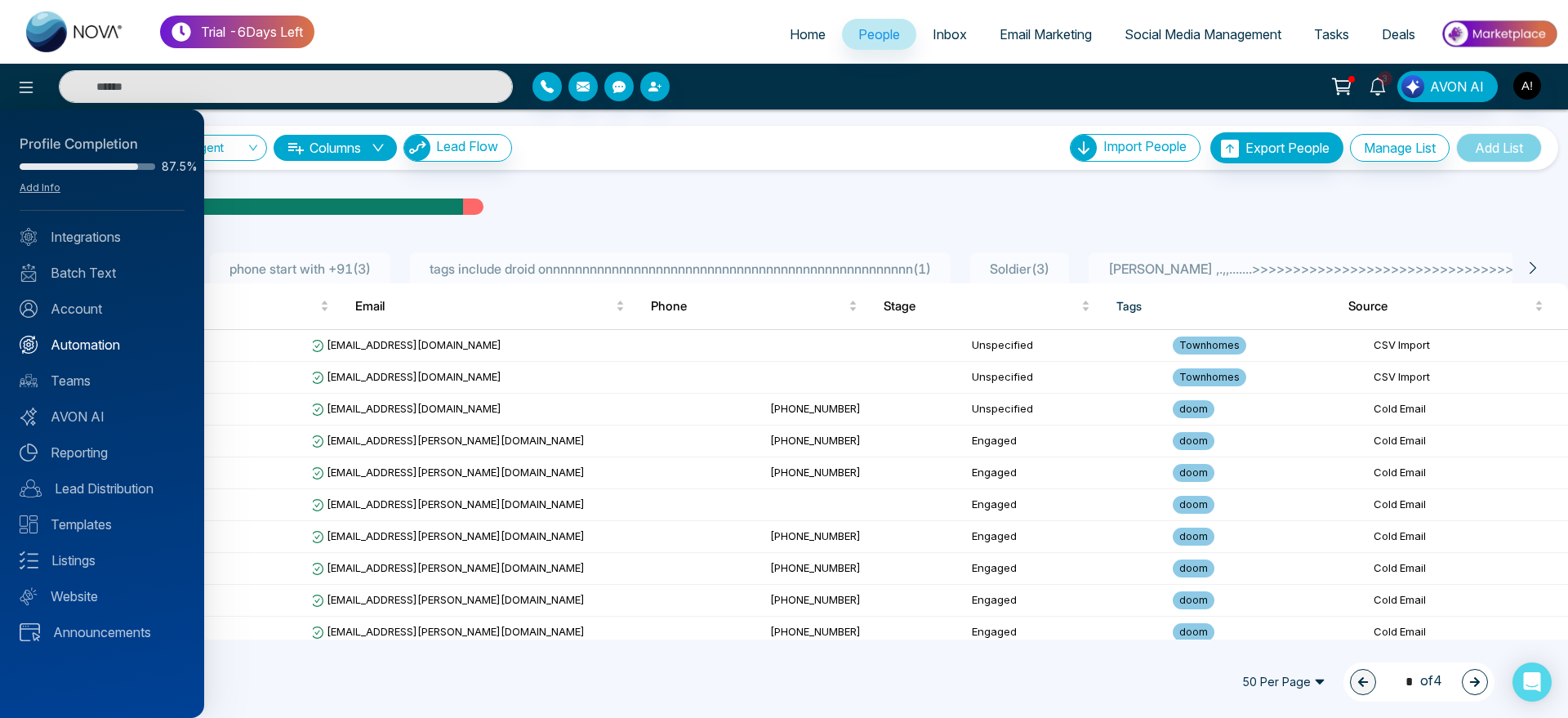
click at [106, 346] on link "Automation" at bounding box center [101, 344] width 165 height 19
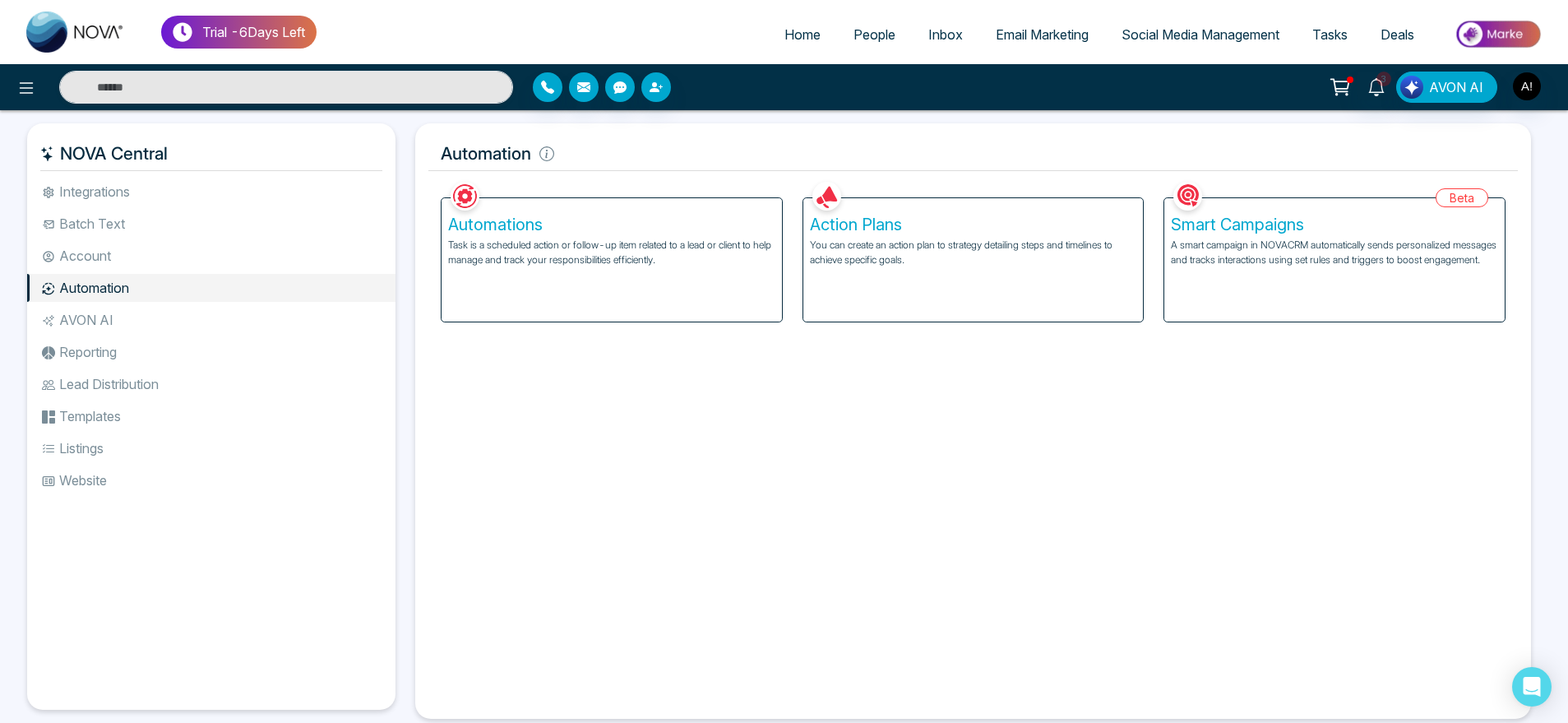
click at [648, 213] on div "Automations Task is a scheduled action or follow-up item related to a lead or c…" at bounding box center [611, 260] width 340 height 123
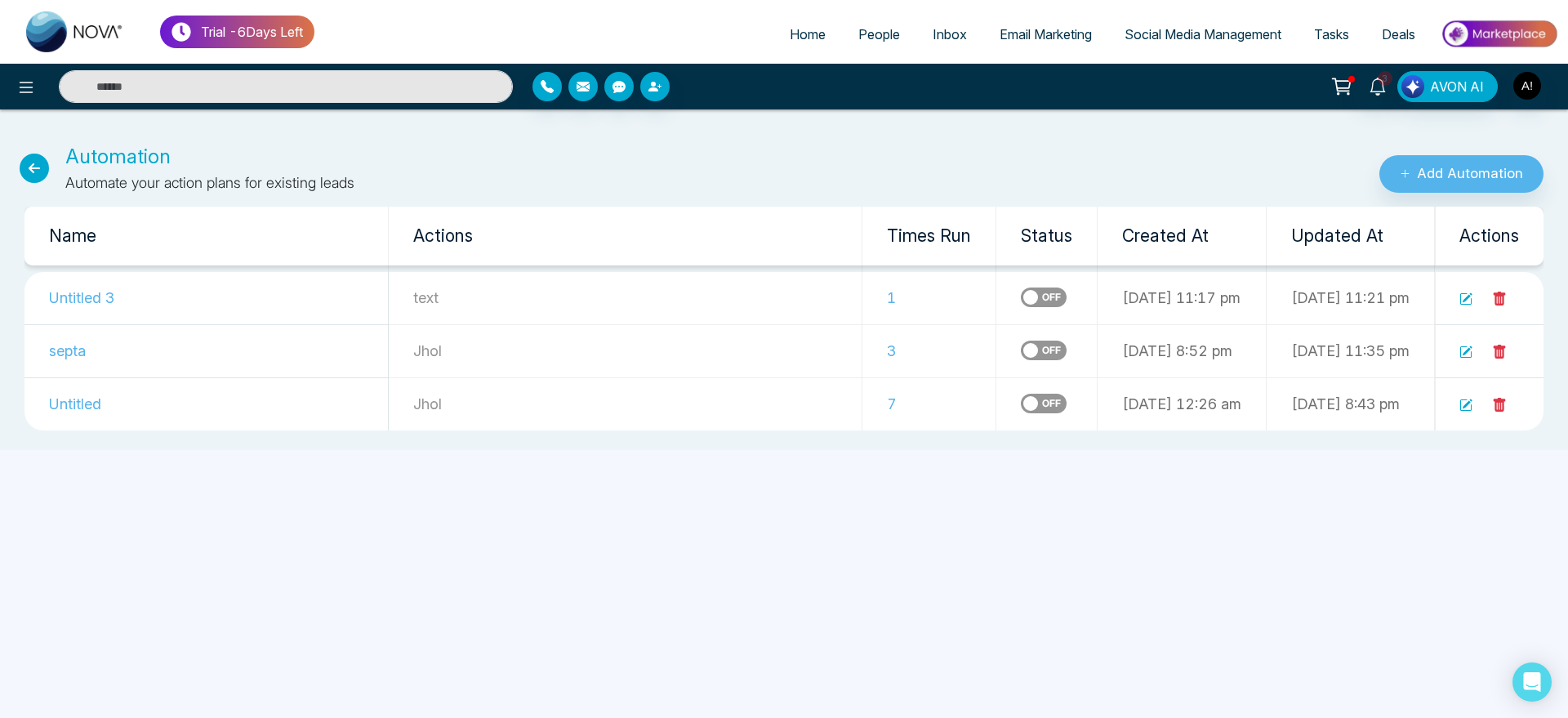
click at [33, 170] on icon at bounding box center [33, 167] width 29 height 29
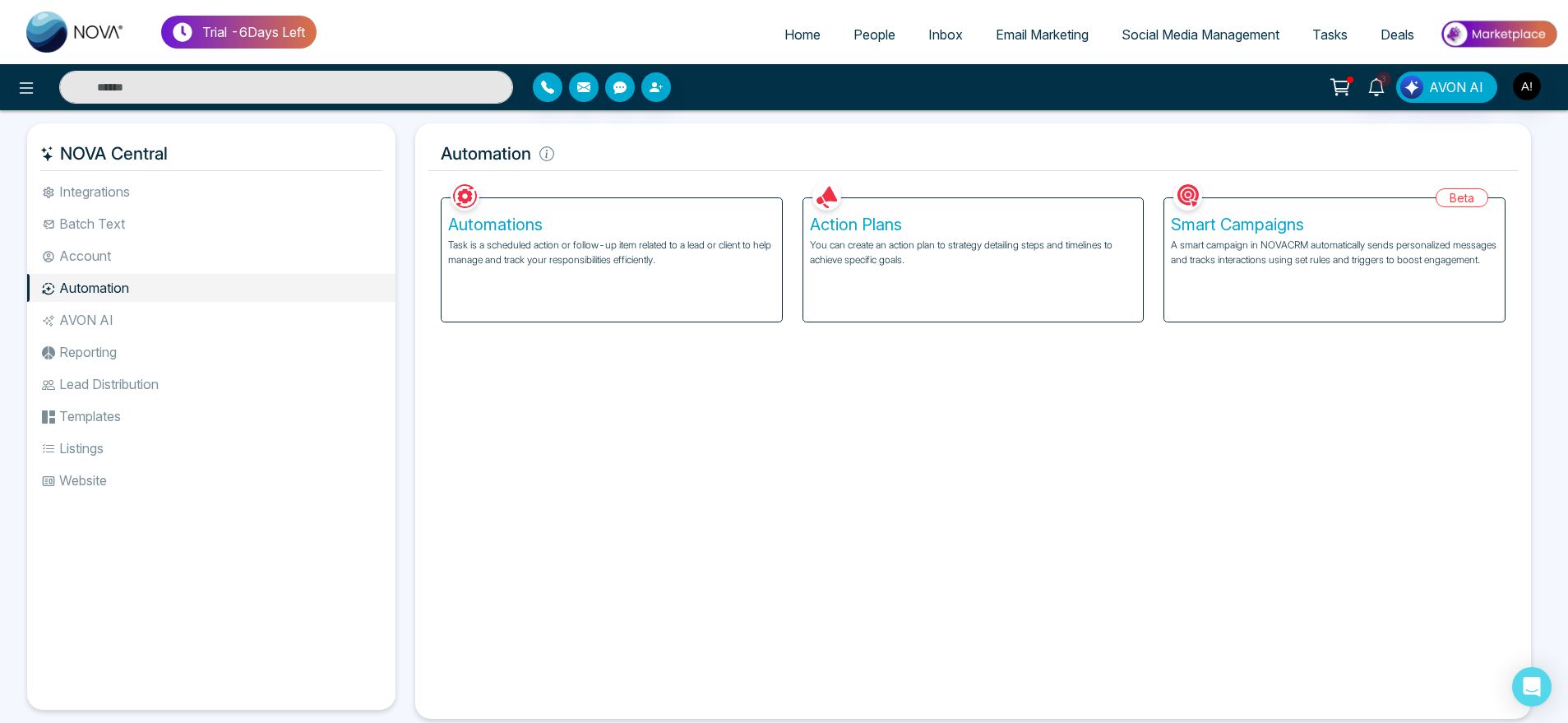
click at [857, 251] on p "You can create an action plan to strategy detailing steps and timelines to achi…" at bounding box center [973, 252] width 327 height 29
click at [886, 288] on div "Action Plans You can create an action plan to strategy detailing steps and time…" at bounding box center [974, 260] width 340 height 123
click at [934, 307] on div "Action Plans You can create an action plan to strategy detailing steps and time…" at bounding box center [974, 260] width 340 height 123
click at [943, 284] on div "Action Plans You can create an action plan to strategy detailing steps and time…" at bounding box center [974, 260] width 340 height 123
click at [921, 260] on p "You can create an action plan to strategy detailing steps and timelines to achi…" at bounding box center [973, 252] width 327 height 29
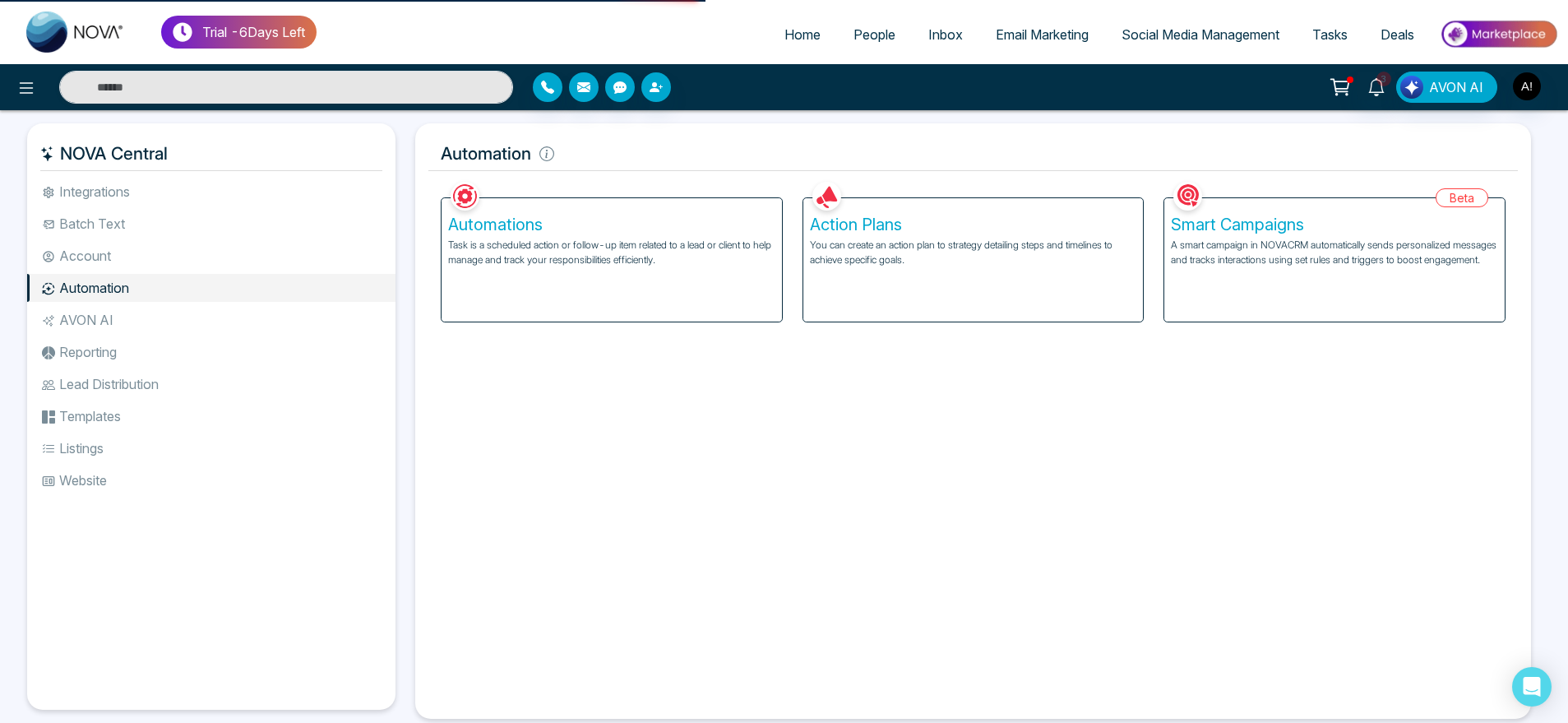
click at [926, 281] on div "Action Plans You can create an action plan to strategy detailing steps and time…" at bounding box center [974, 260] width 340 height 123
click at [889, 264] on p "You can create an action plan to strategy detailing steps and timelines to achi…" at bounding box center [973, 252] width 327 height 29
click at [964, 224] on h5 "Action Plans" at bounding box center [973, 224] width 327 height 19
click at [82, 192] on li "Integrations" at bounding box center [212, 191] width 369 height 28
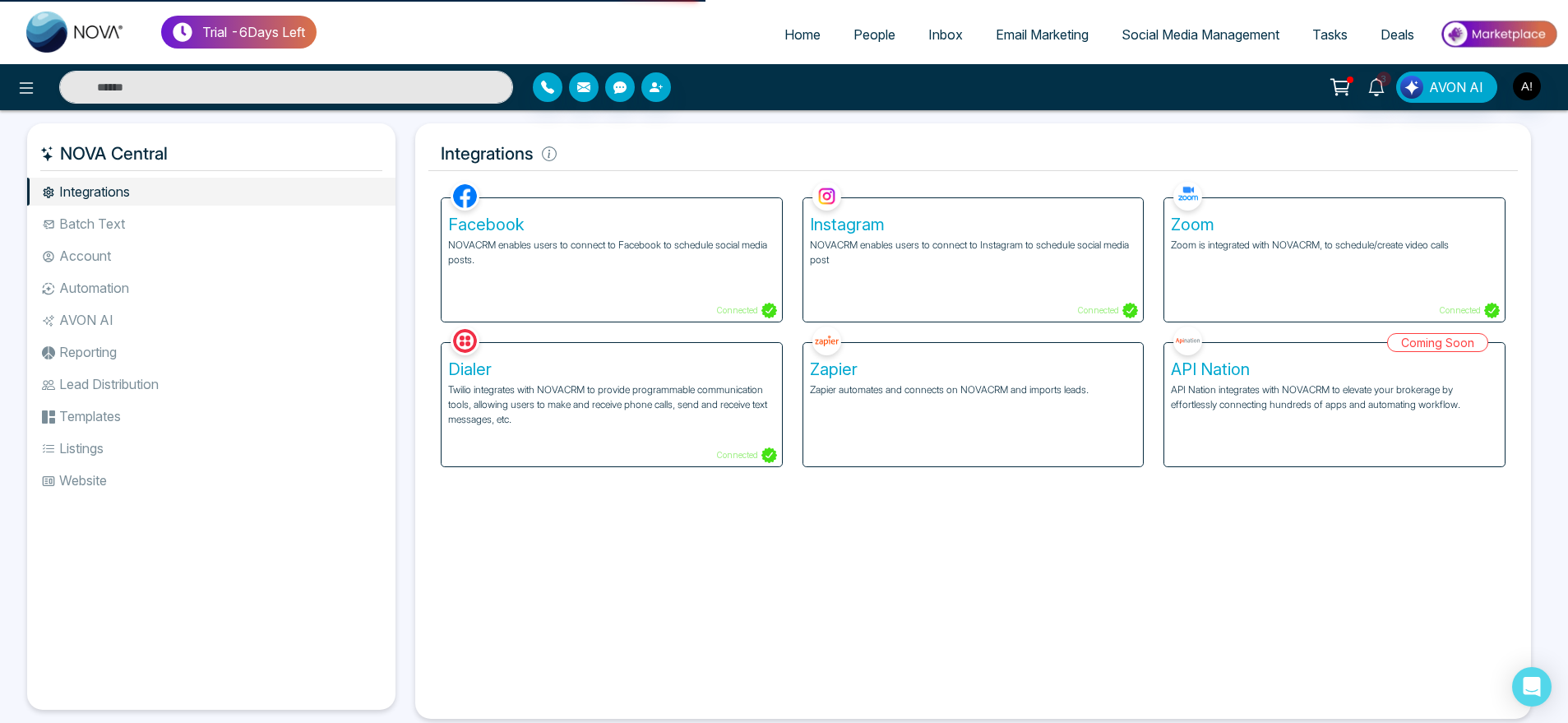
click at [112, 262] on li "Account" at bounding box center [212, 256] width 369 height 28
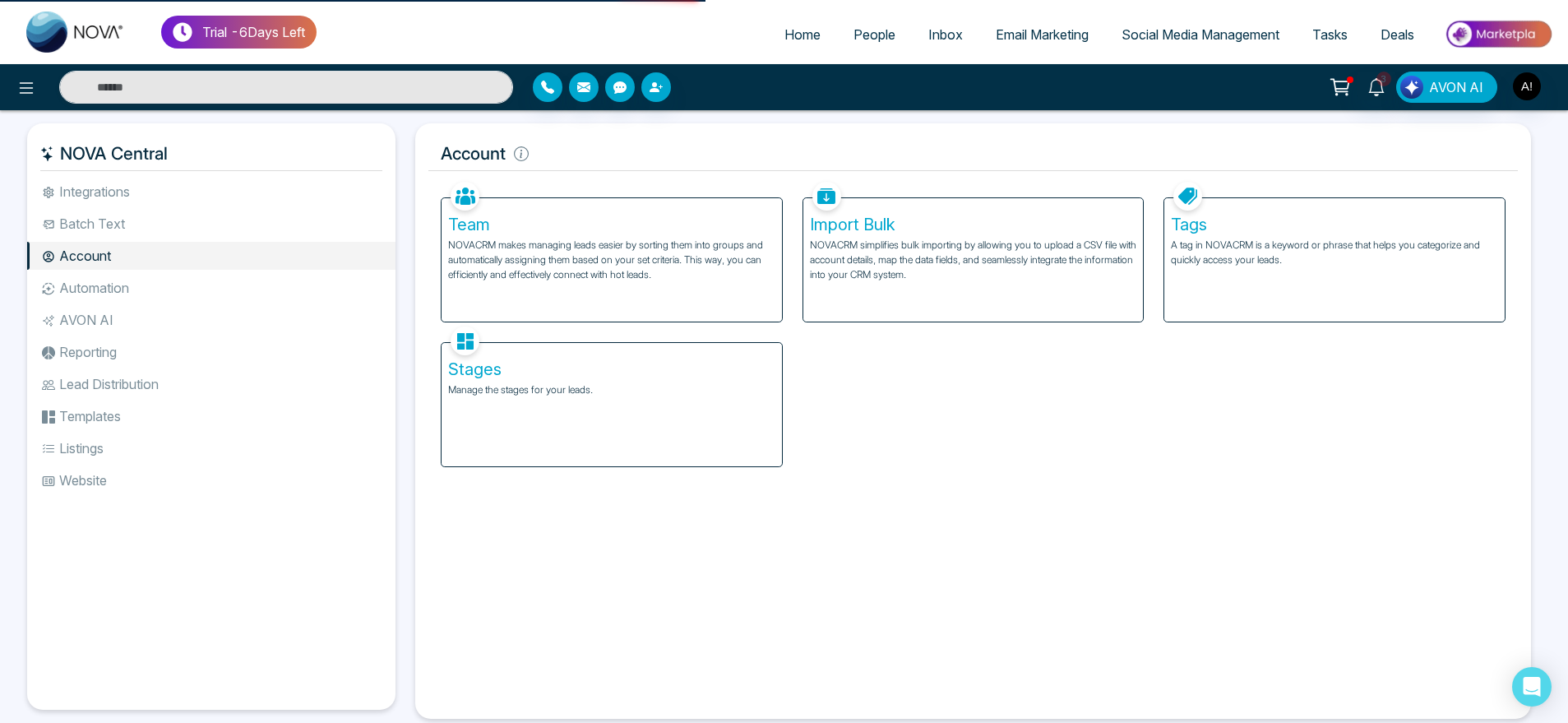
click at [187, 301] on li "Automation" at bounding box center [212, 288] width 369 height 28
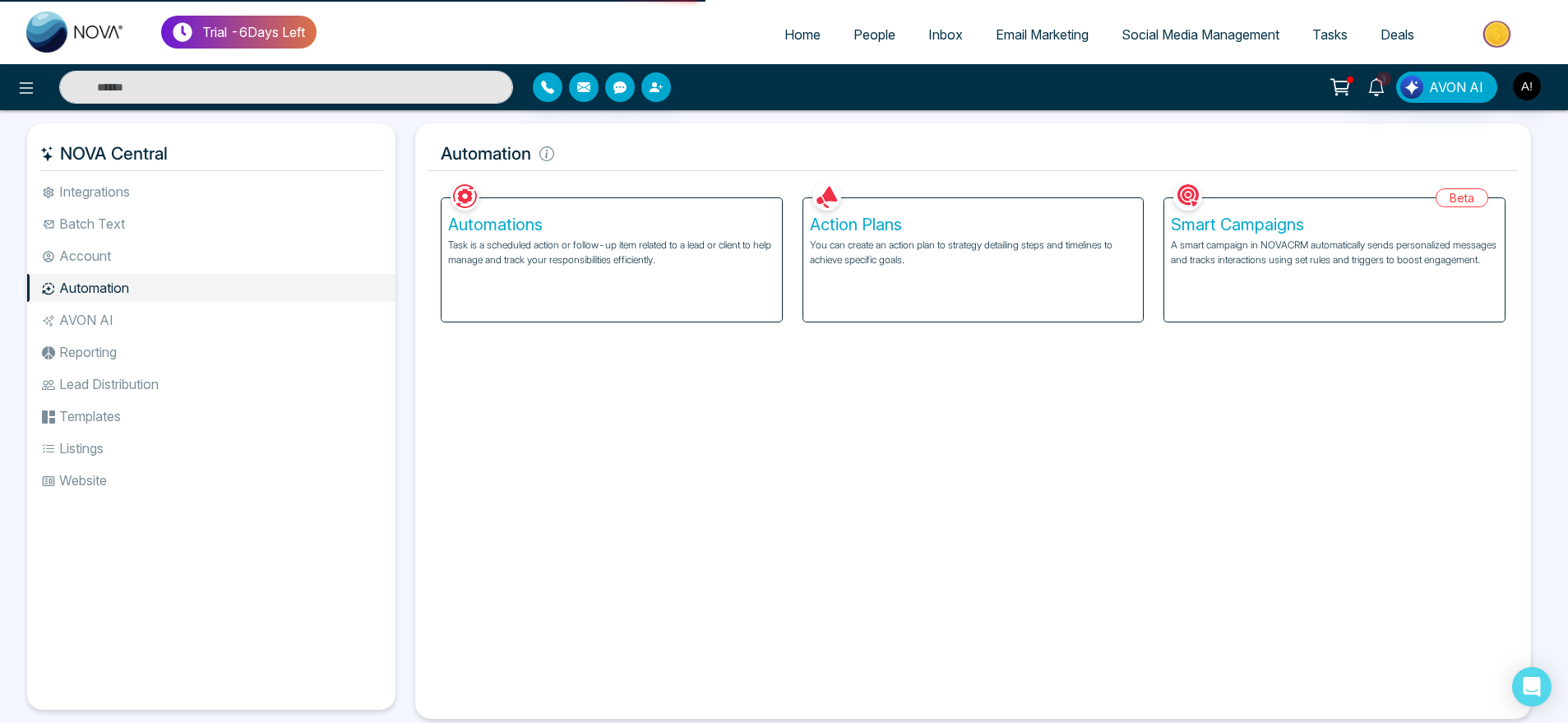
click at [865, 298] on div "Action Plans You can create an action plan to strategy detailing steps and time…" at bounding box center [974, 260] width 340 height 123
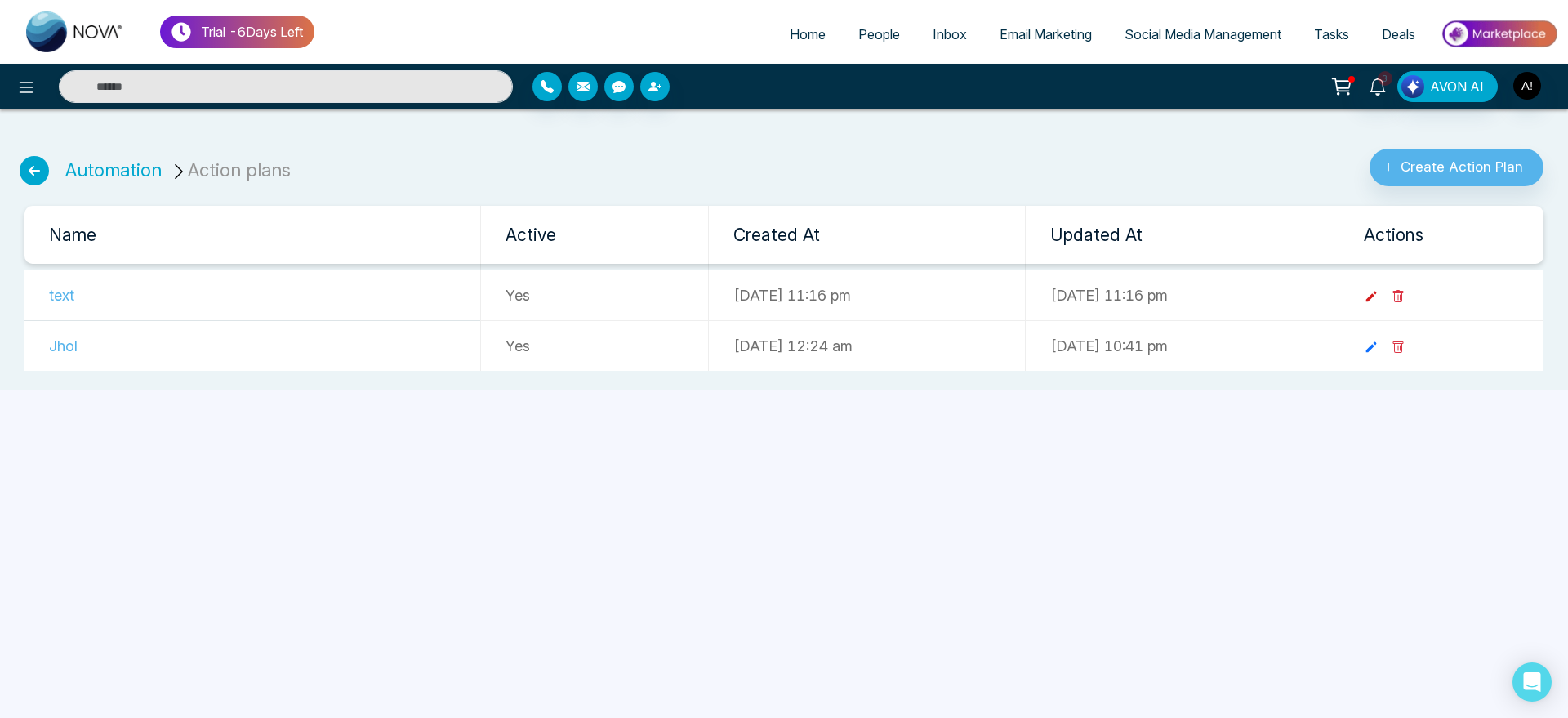
click at [1378, 291] on icon at bounding box center [1371, 296] width 15 height 15
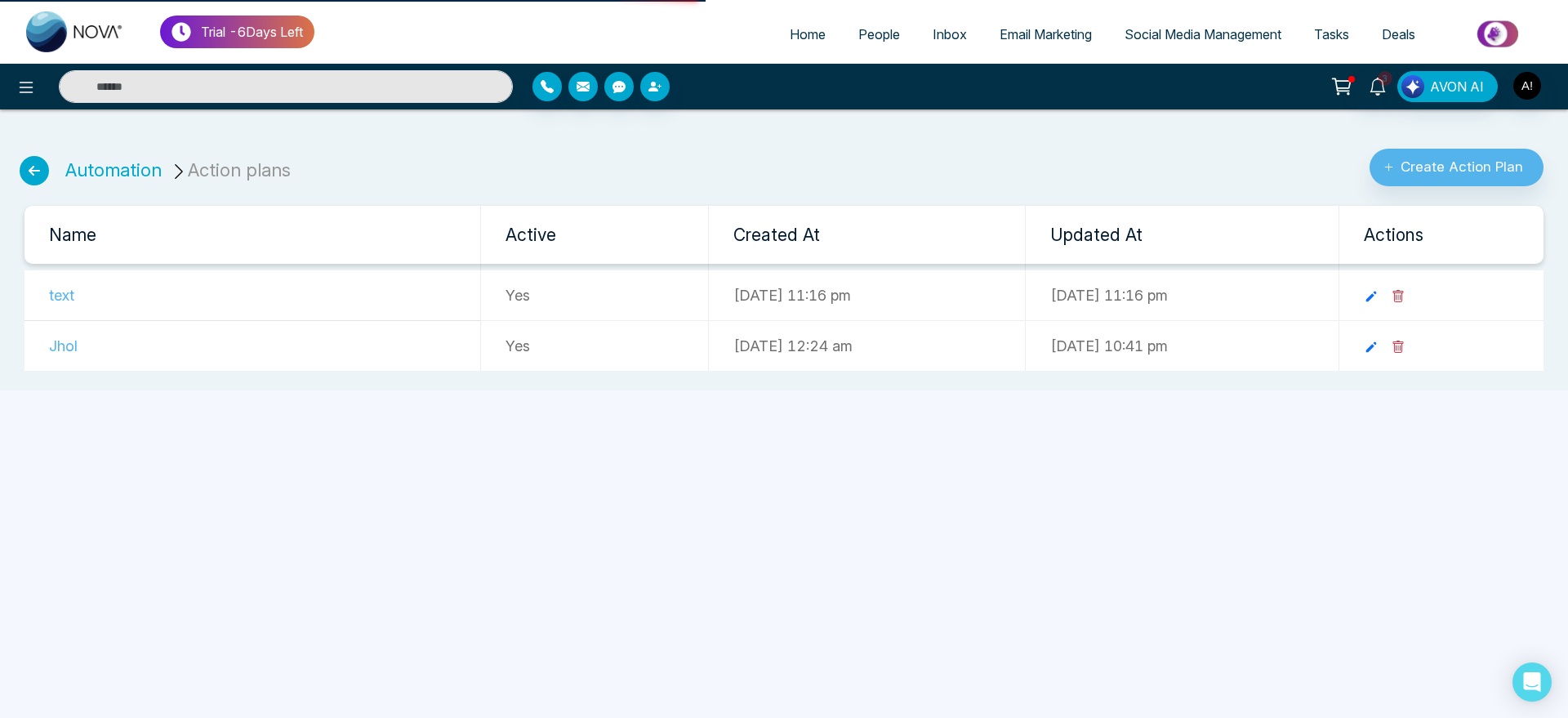
click at [39, 174] on icon at bounding box center [33, 170] width 29 height 29
click at [119, 170] on link "Automation" at bounding box center [113, 170] width 96 height 21
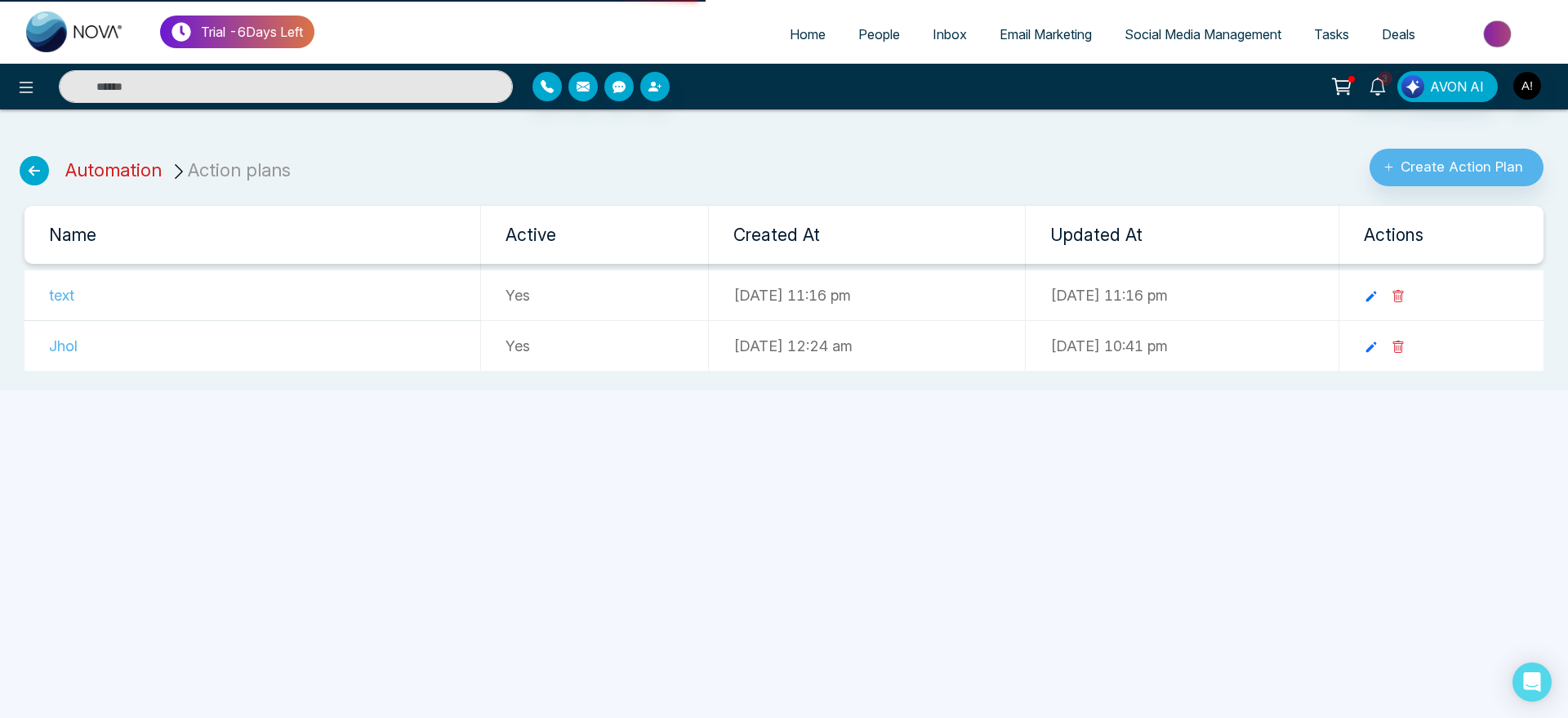
click at [119, 170] on link "Automation" at bounding box center [113, 170] width 96 height 21
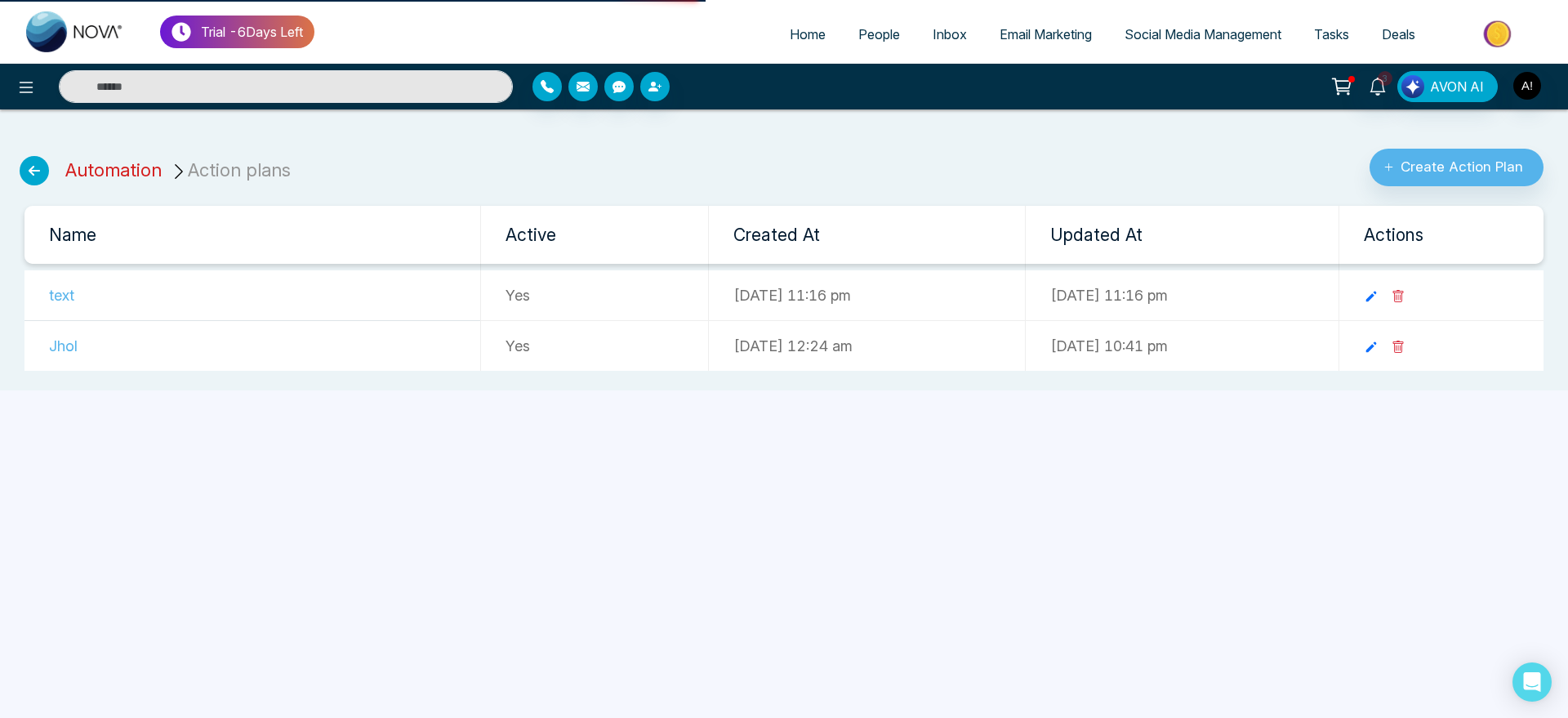
click at [119, 170] on link "Automation" at bounding box center [113, 170] width 96 height 21
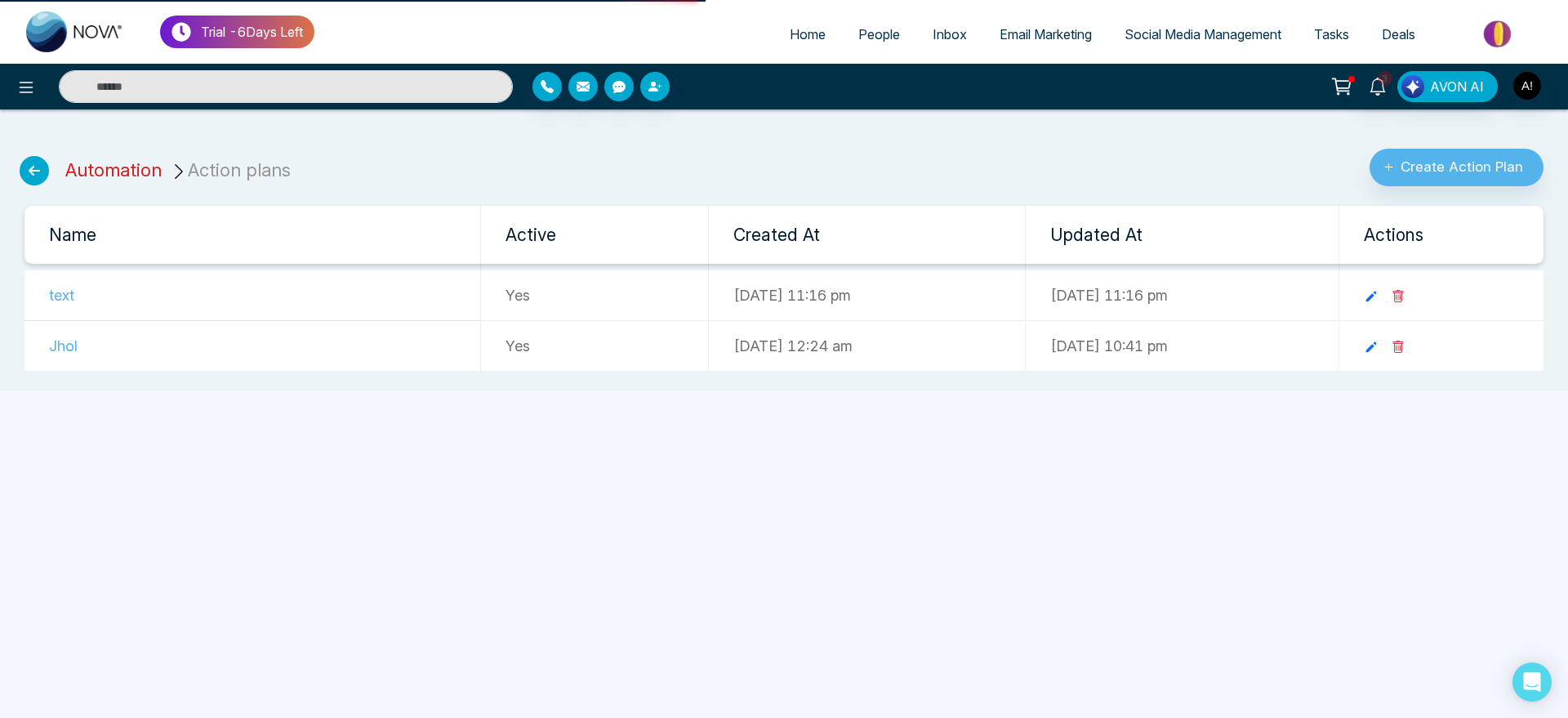
click at [105, 172] on link "Automation" at bounding box center [113, 170] width 96 height 21
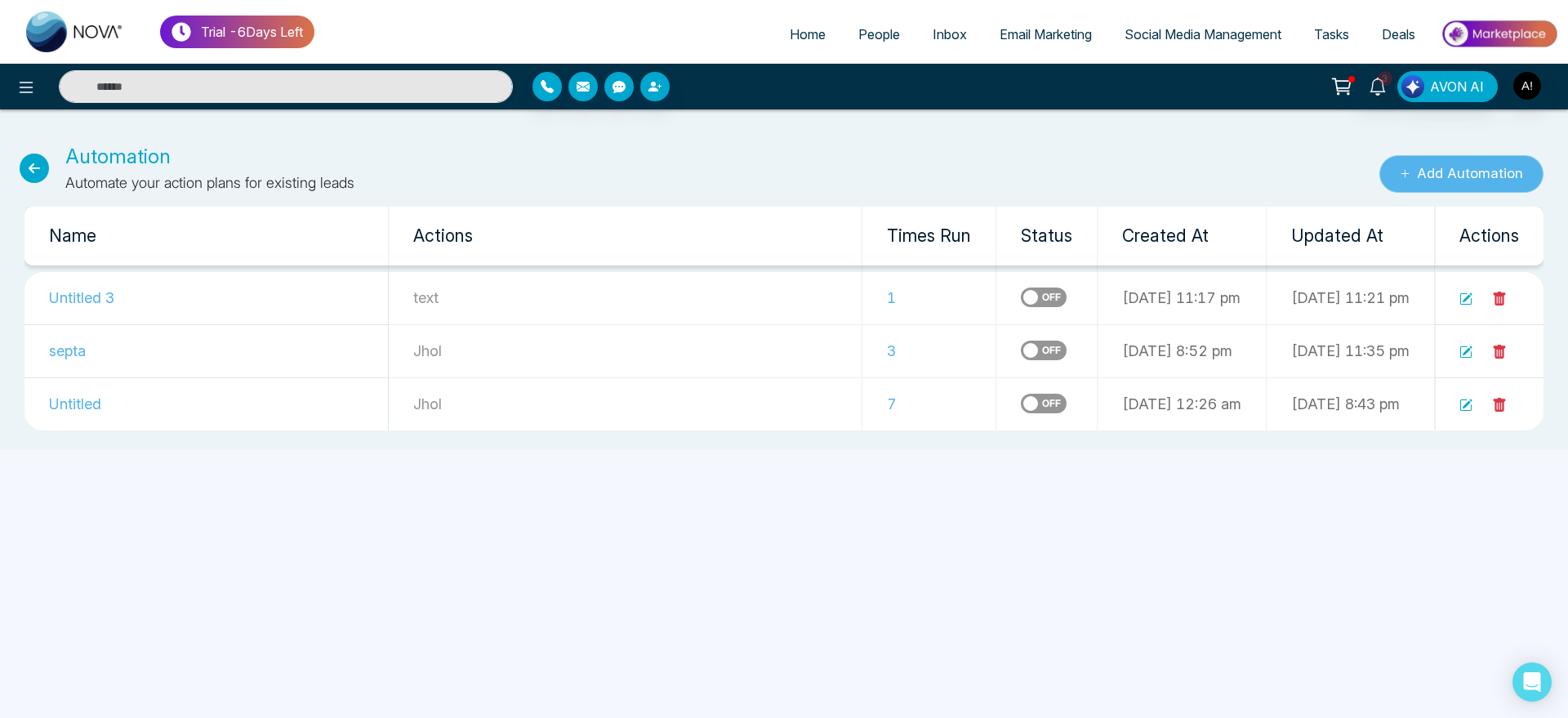
click at [1462, 180] on button "Add Automation" at bounding box center [1461, 173] width 165 height 38
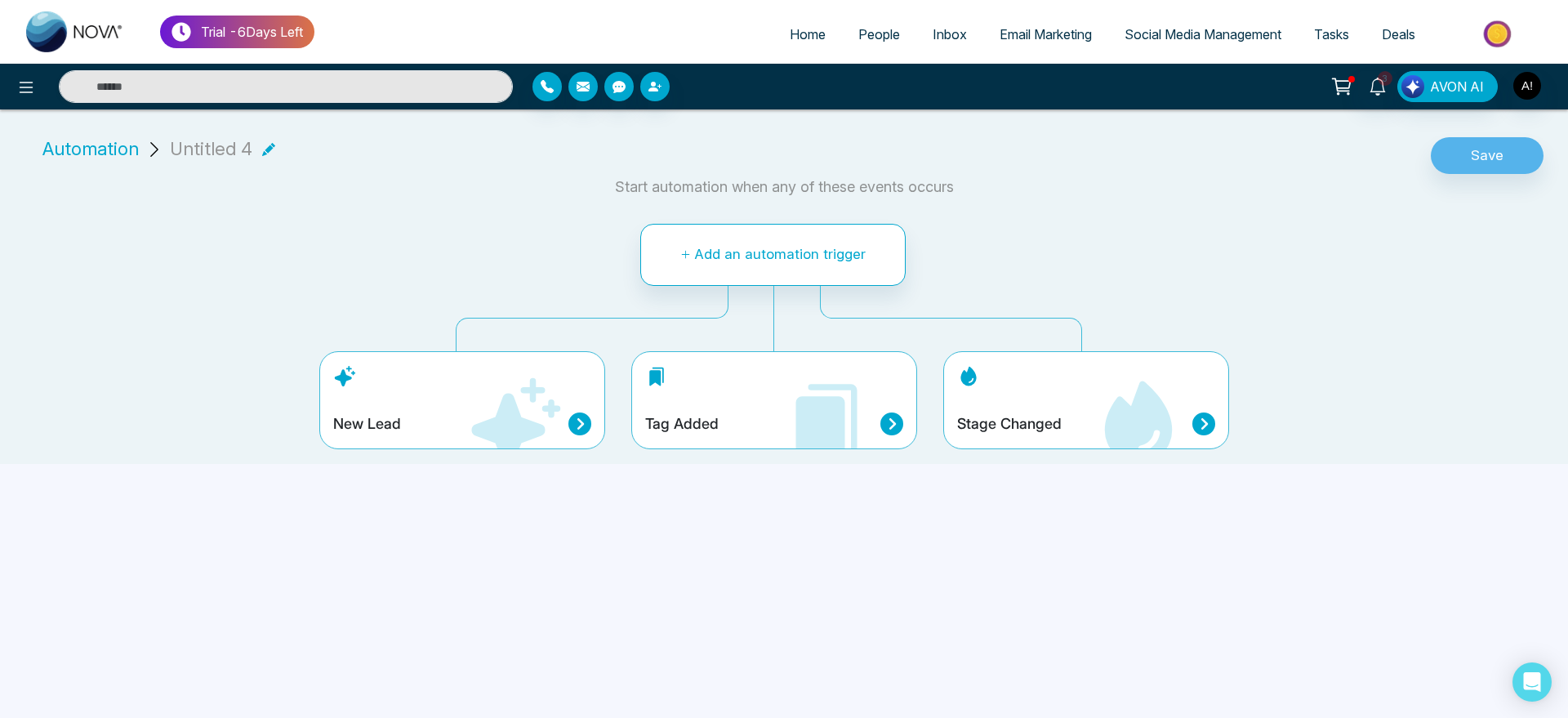
click at [1103, 391] on icon at bounding box center [1138, 423] width 98 height 98
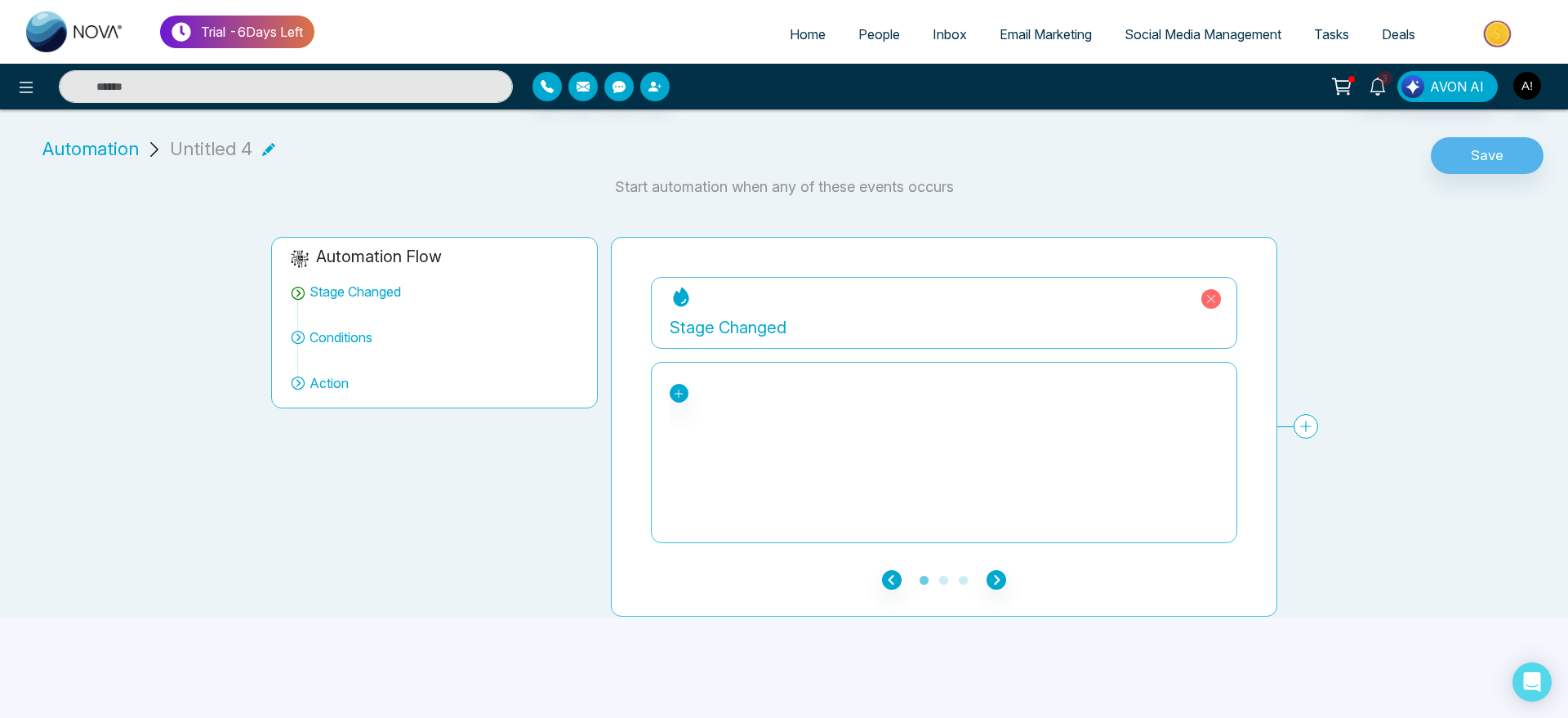
click at [686, 399] on div "New Lead Contacted Engaged Qualified Active Client khtm Past Client Do not cont…" at bounding box center [678, 392] width 18 height 18
click at [684, 397] on icon at bounding box center [678, 393] width 11 height 11
click at [728, 485] on div "Engaged" at bounding box center [746, 495] width 126 height 19
click at [999, 574] on icon "button" at bounding box center [996, 580] width 19 height 19
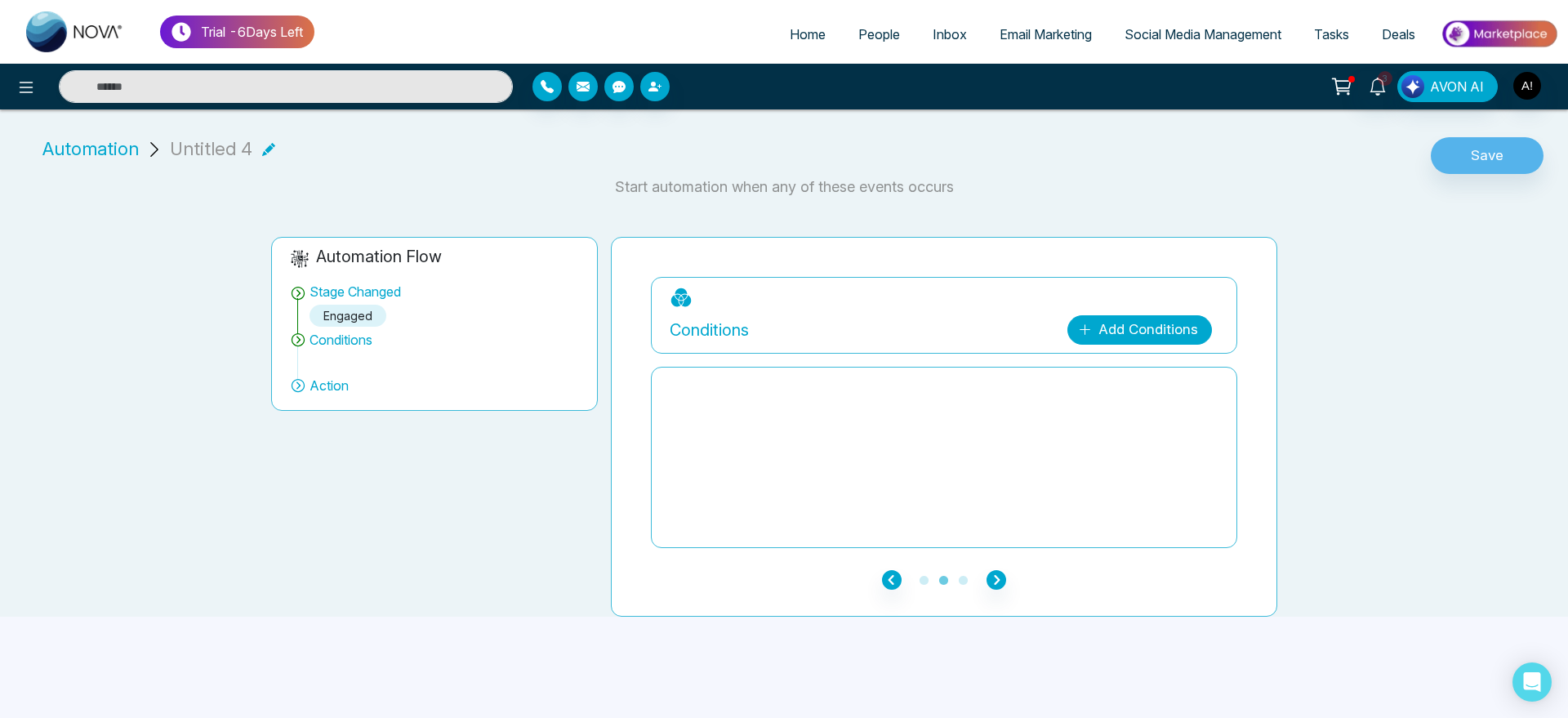
click at [1128, 325] on link "Add Conditions" at bounding box center [1139, 329] width 144 height 29
click at [1129, 375] on select "**********" at bounding box center [1135, 378] width 108 height 31
select select "*****"
click at [1081, 363] on select "**********" at bounding box center [1135, 378] width 108 height 31
click at [1134, 429] on select "**********" at bounding box center [1135, 416] width 108 height 31
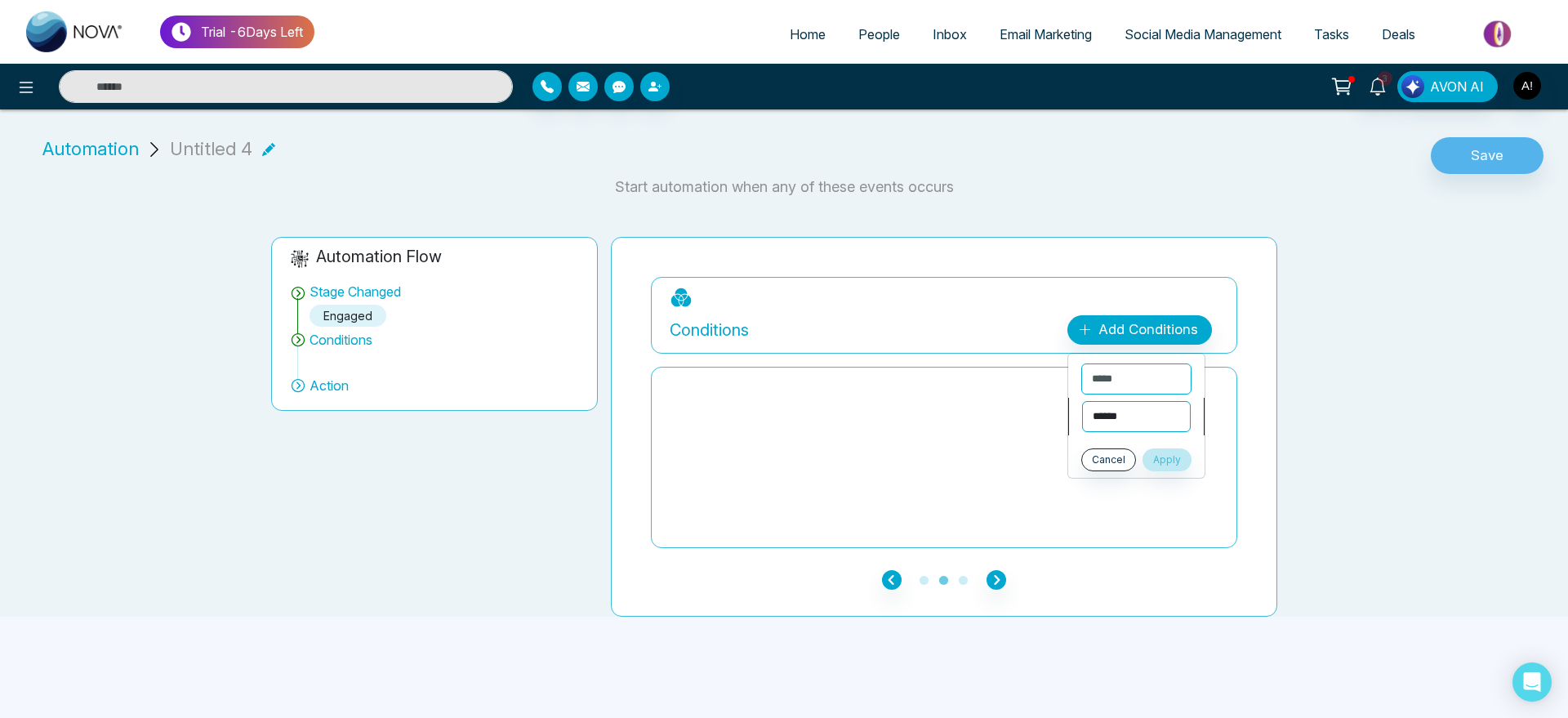
select select "*******"
click at [1081, 401] on select "**********" at bounding box center [1135, 416] width 108 height 31
drag, startPoint x: 1139, startPoint y: 443, endPoint x: 1206, endPoint y: 419, distance: 71.2
click at [1205, 419] on ul "**********" at bounding box center [1136, 431] width 138 height 157
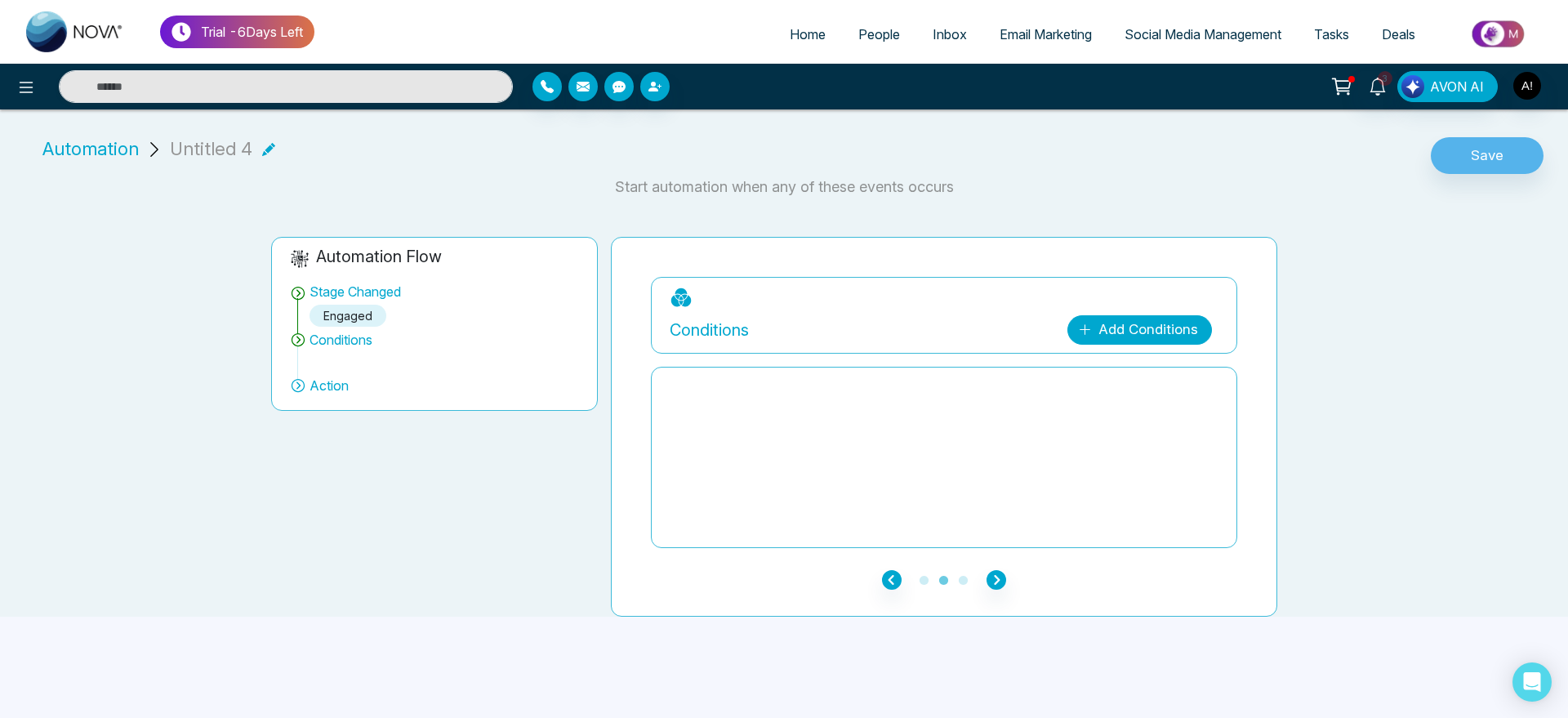
click at [1130, 315] on link "Add Conditions" at bounding box center [1139, 329] width 144 height 29
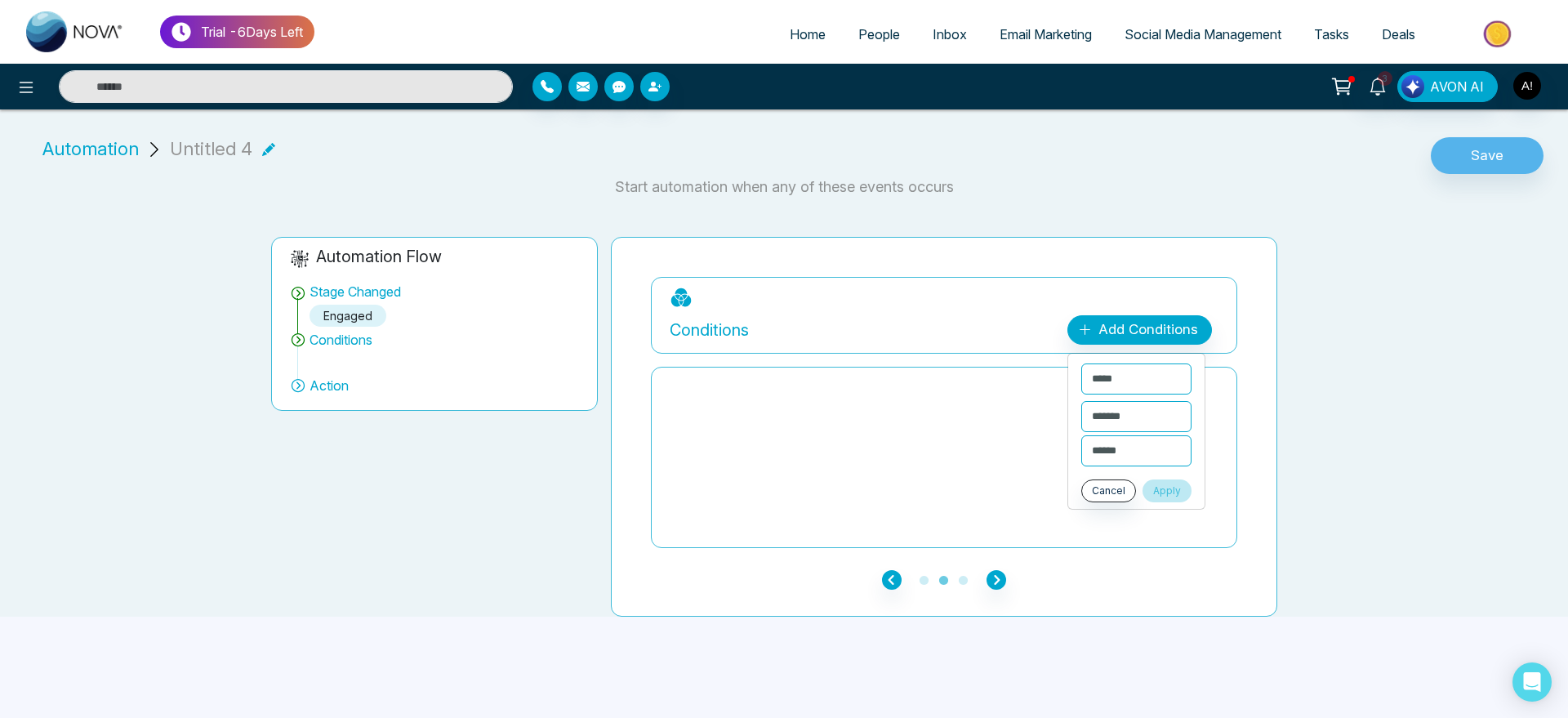
click at [1176, 487] on button "Apply" at bounding box center [1167, 491] width 49 height 23
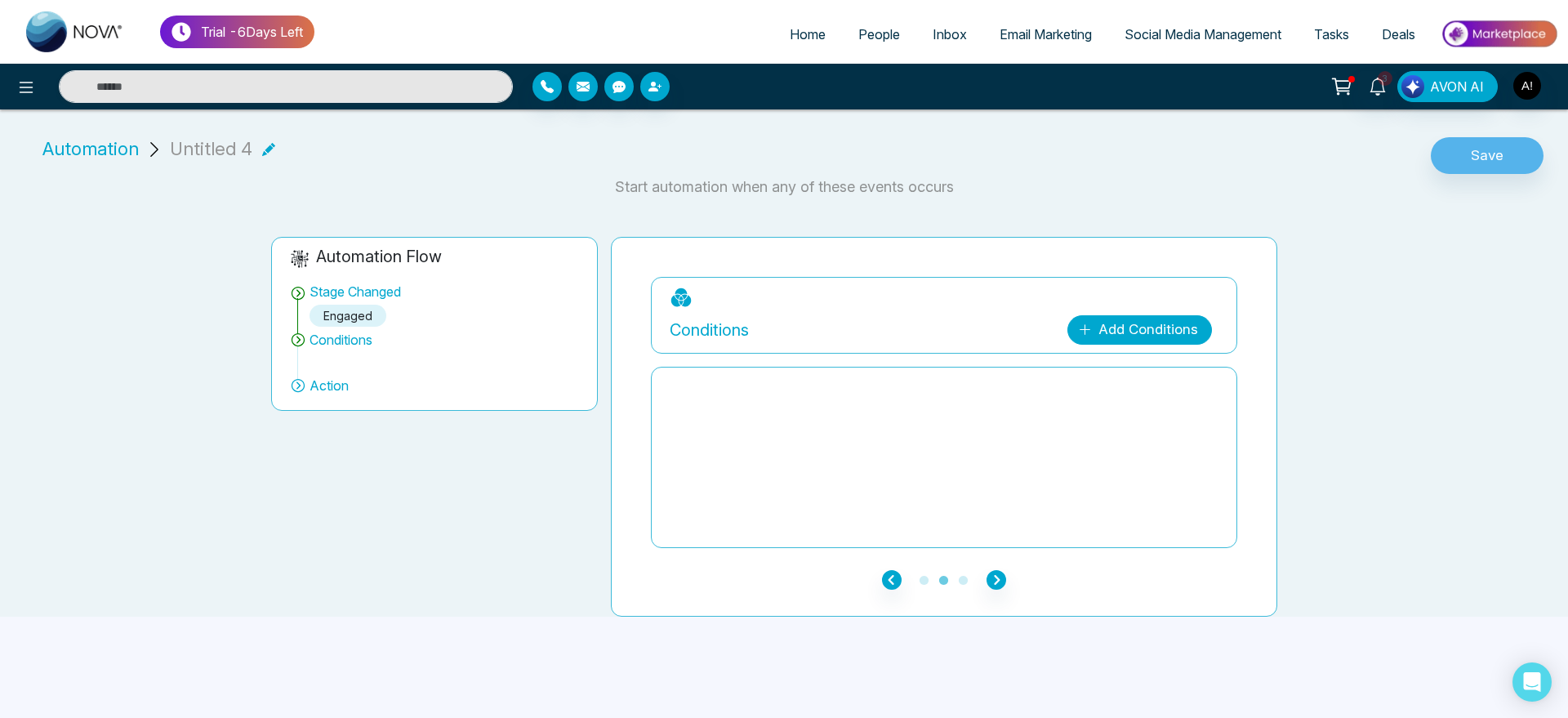
click at [1135, 339] on link "Add Conditions" at bounding box center [1139, 329] width 144 height 29
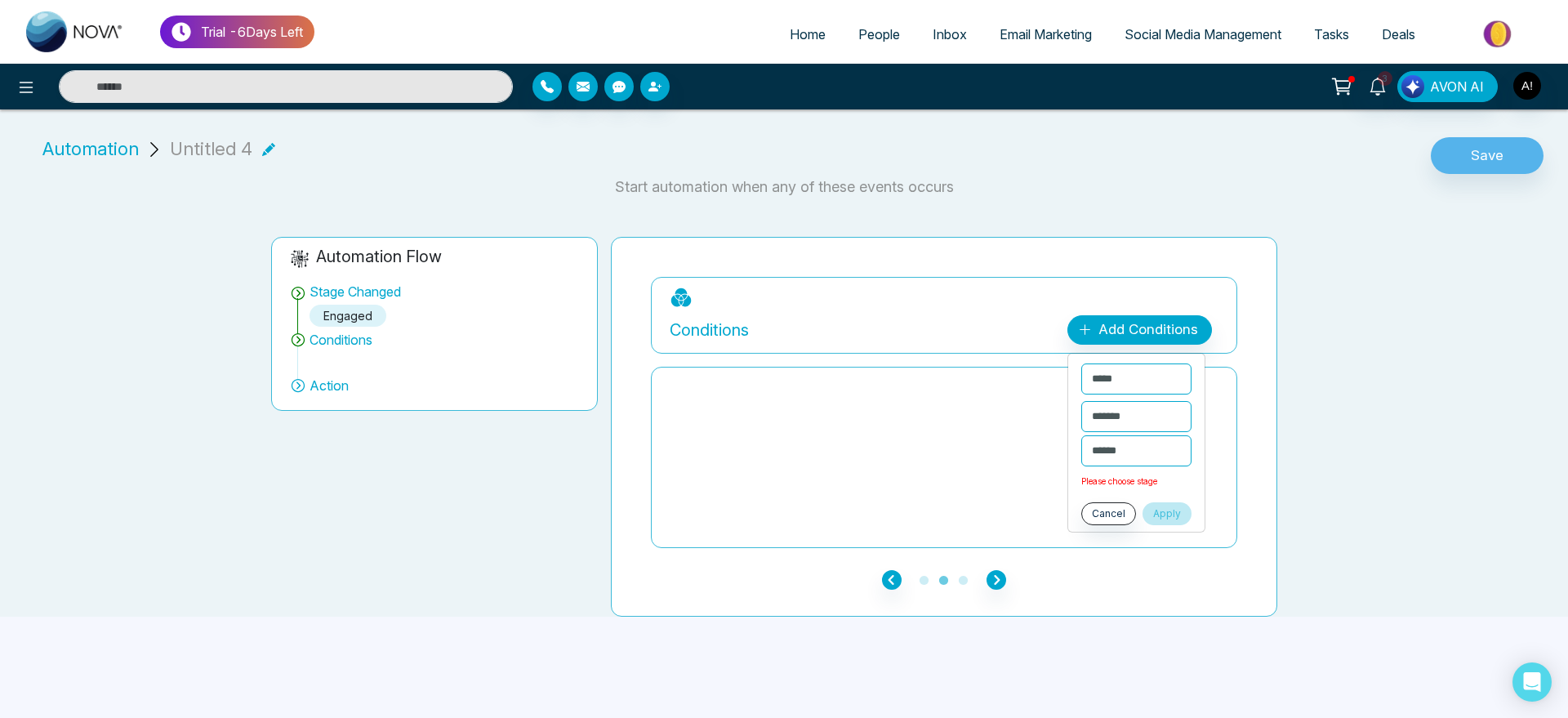
click at [1184, 502] on button "Apply" at bounding box center [1167, 514] width 49 height 23
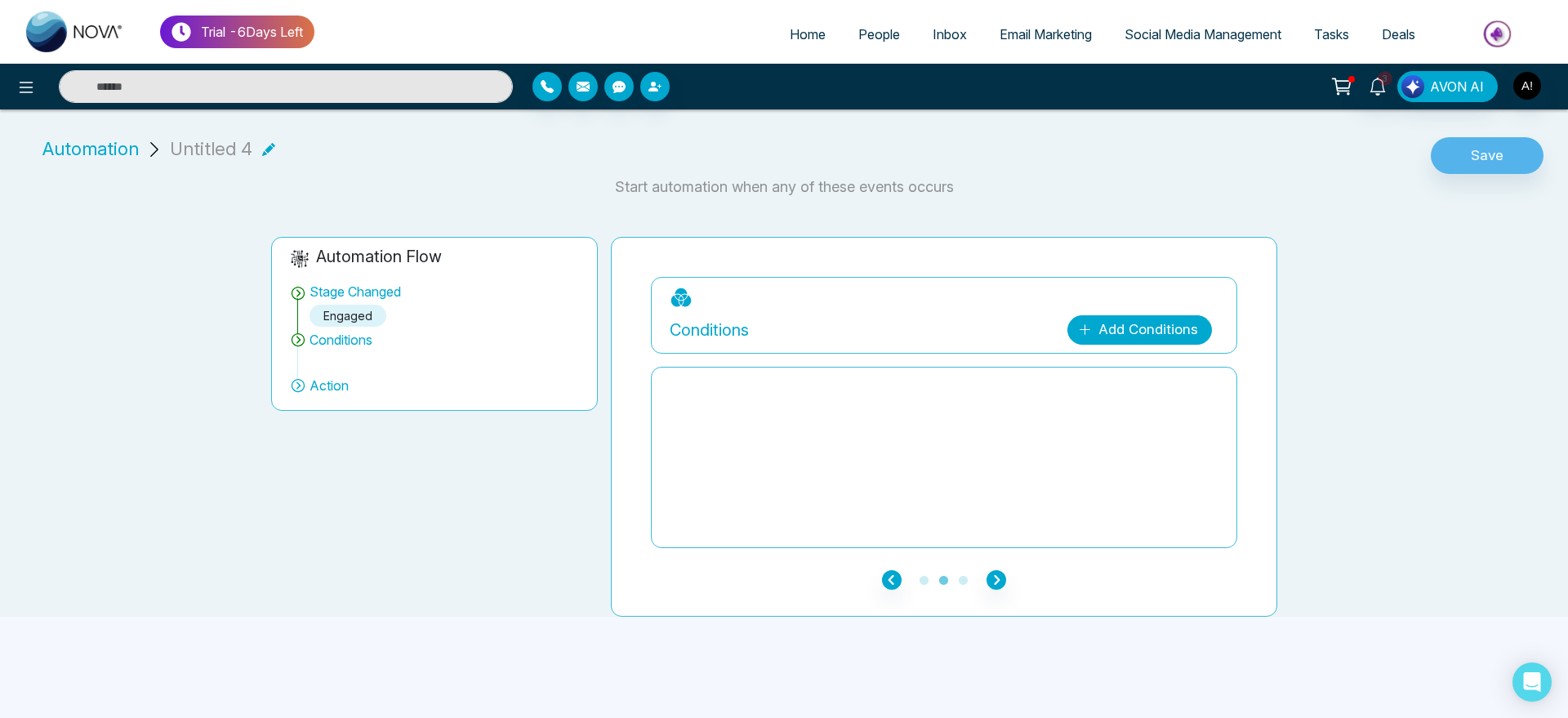
click at [1149, 333] on link "Add Conditions" at bounding box center [1139, 329] width 144 height 29
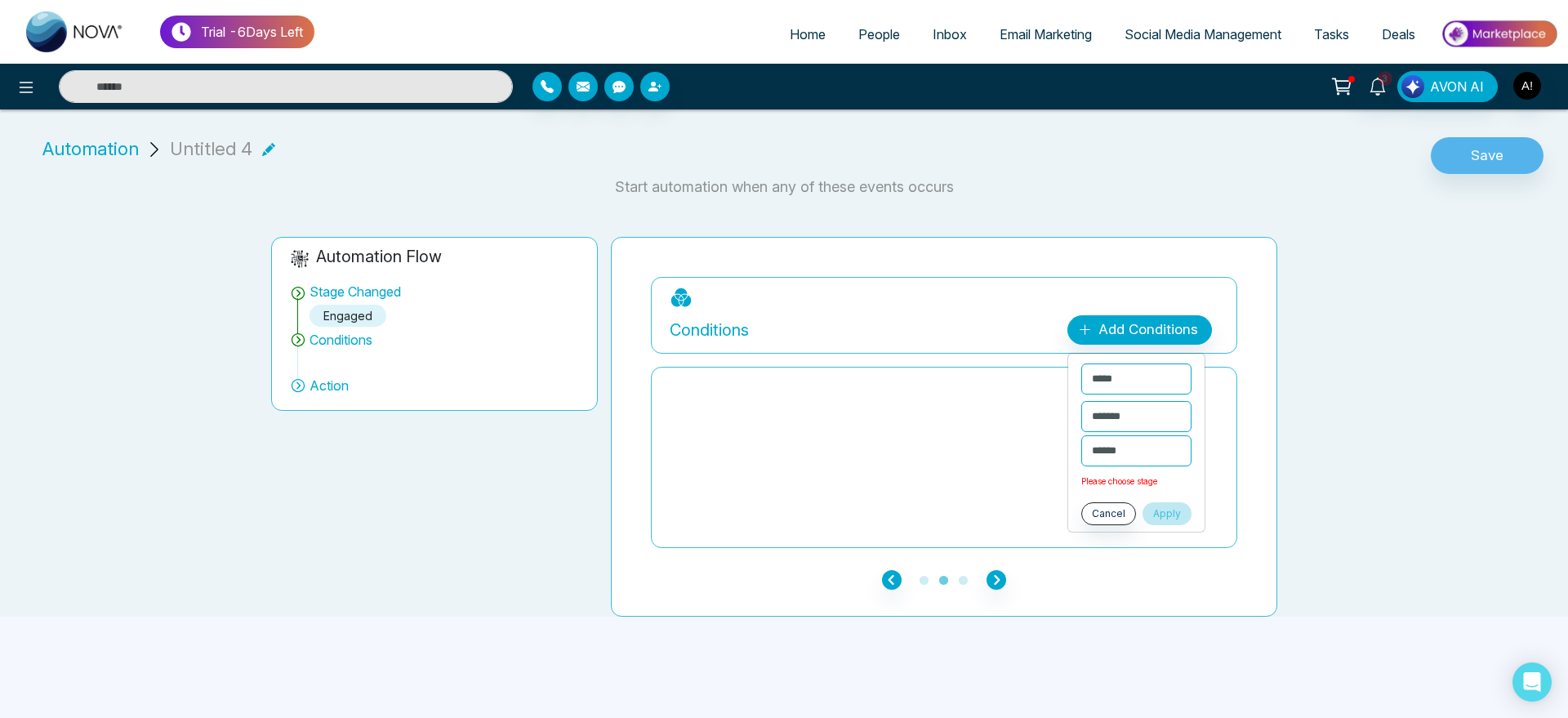
click at [1177, 513] on button "Apply" at bounding box center [1167, 514] width 49 height 23
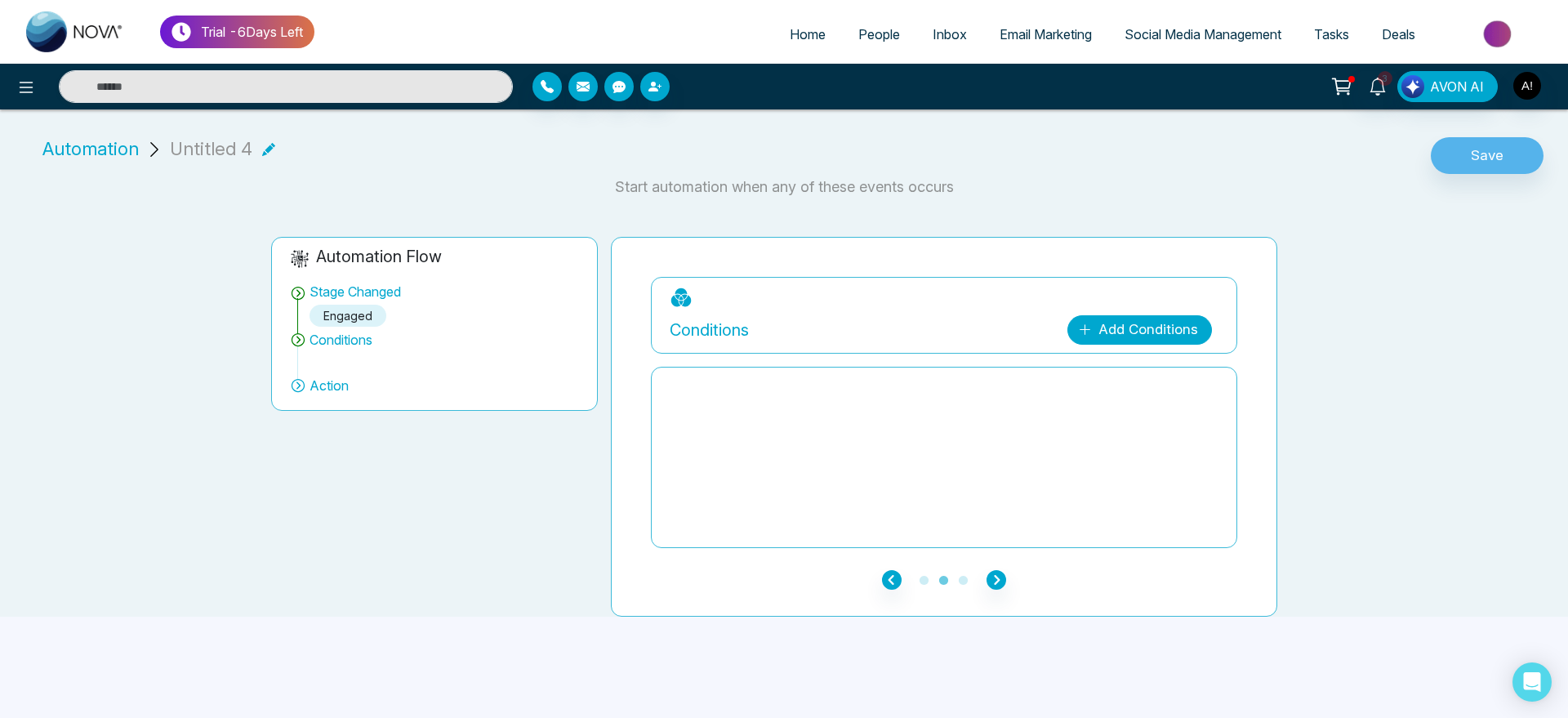
click at [1105, 325] on link "Add Conditions" at bounding box center [1139, 329] width 144 height 29
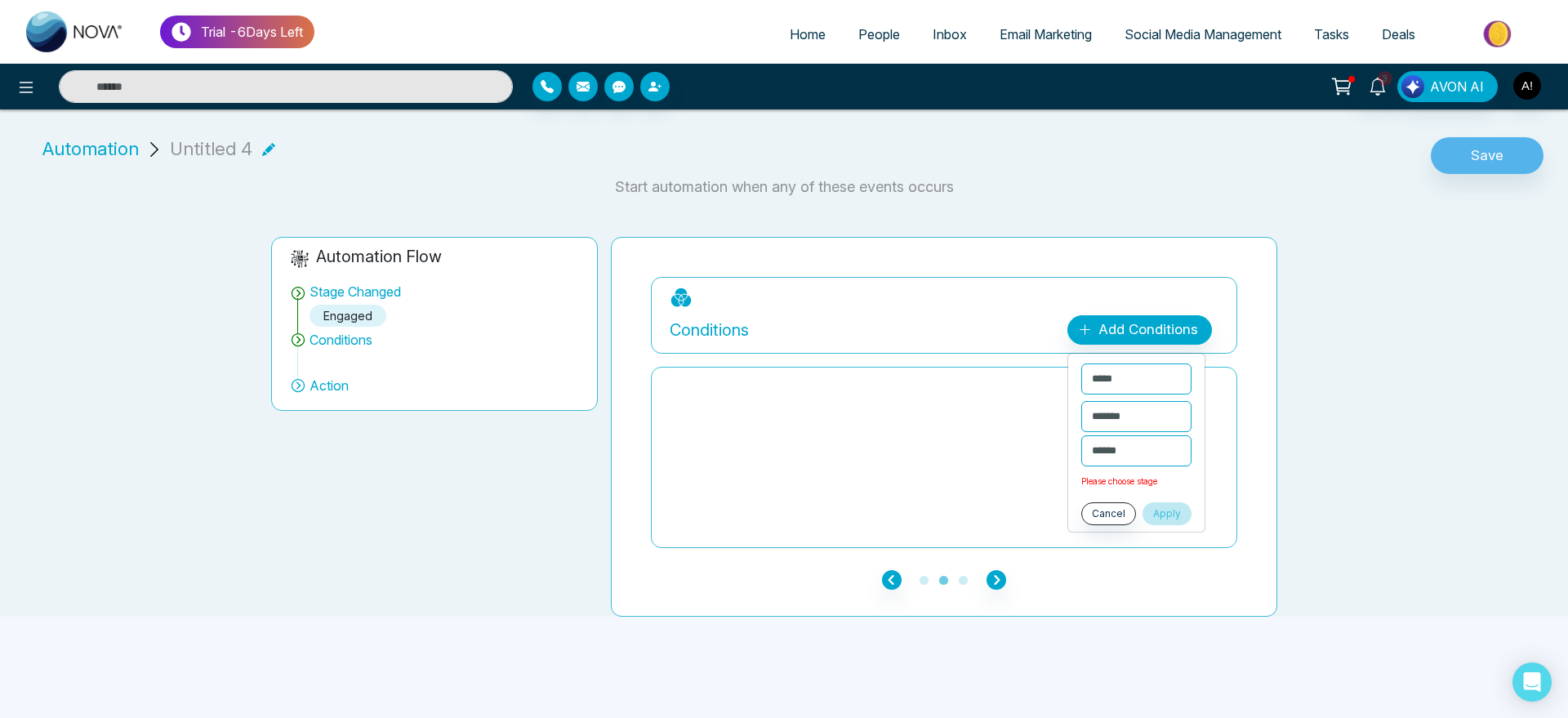
click at [1180, 507] on button "Apply" at bounding box center [1167, 514] width 49 height 23
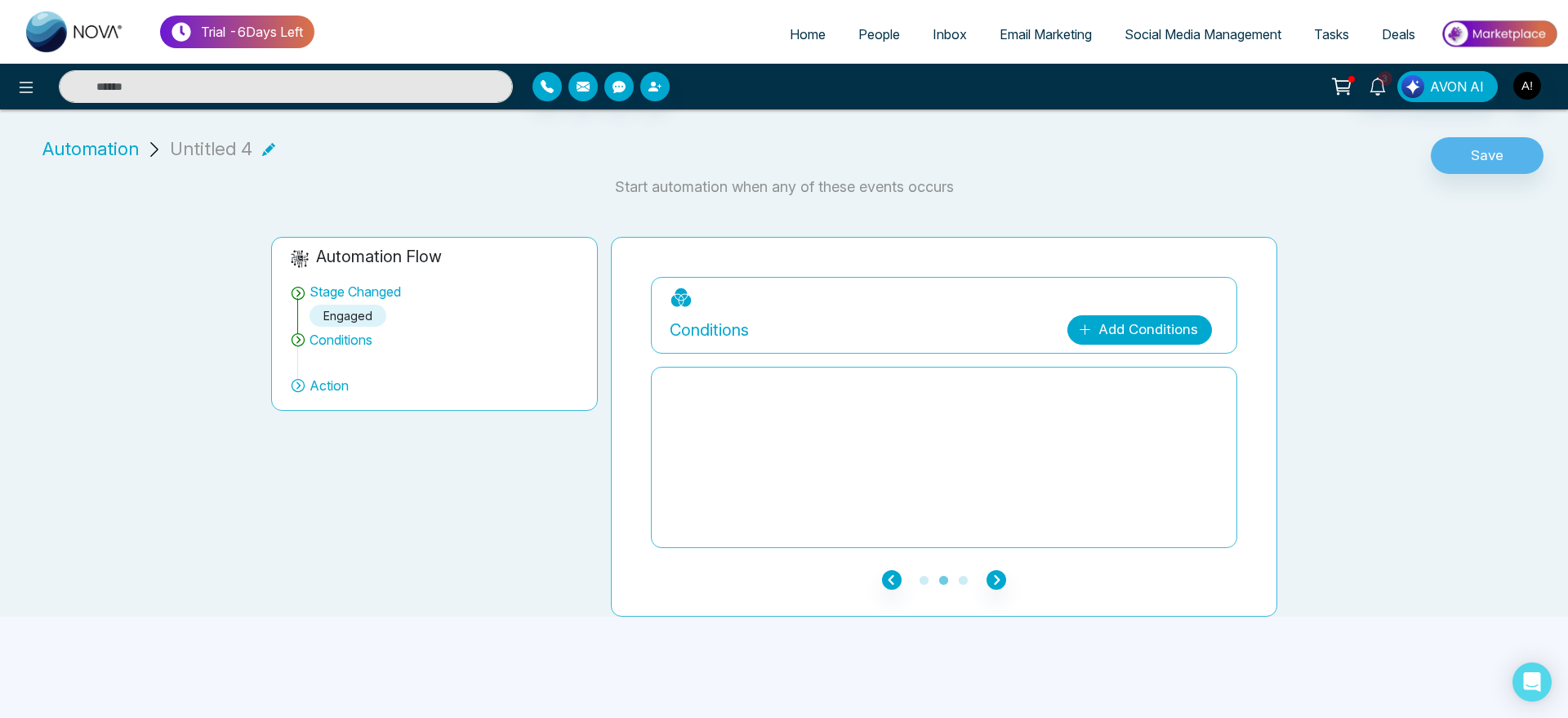
click at [1142, 340] on link "Add Conditions" at bounding box center [1139, 329] width 144 height 29
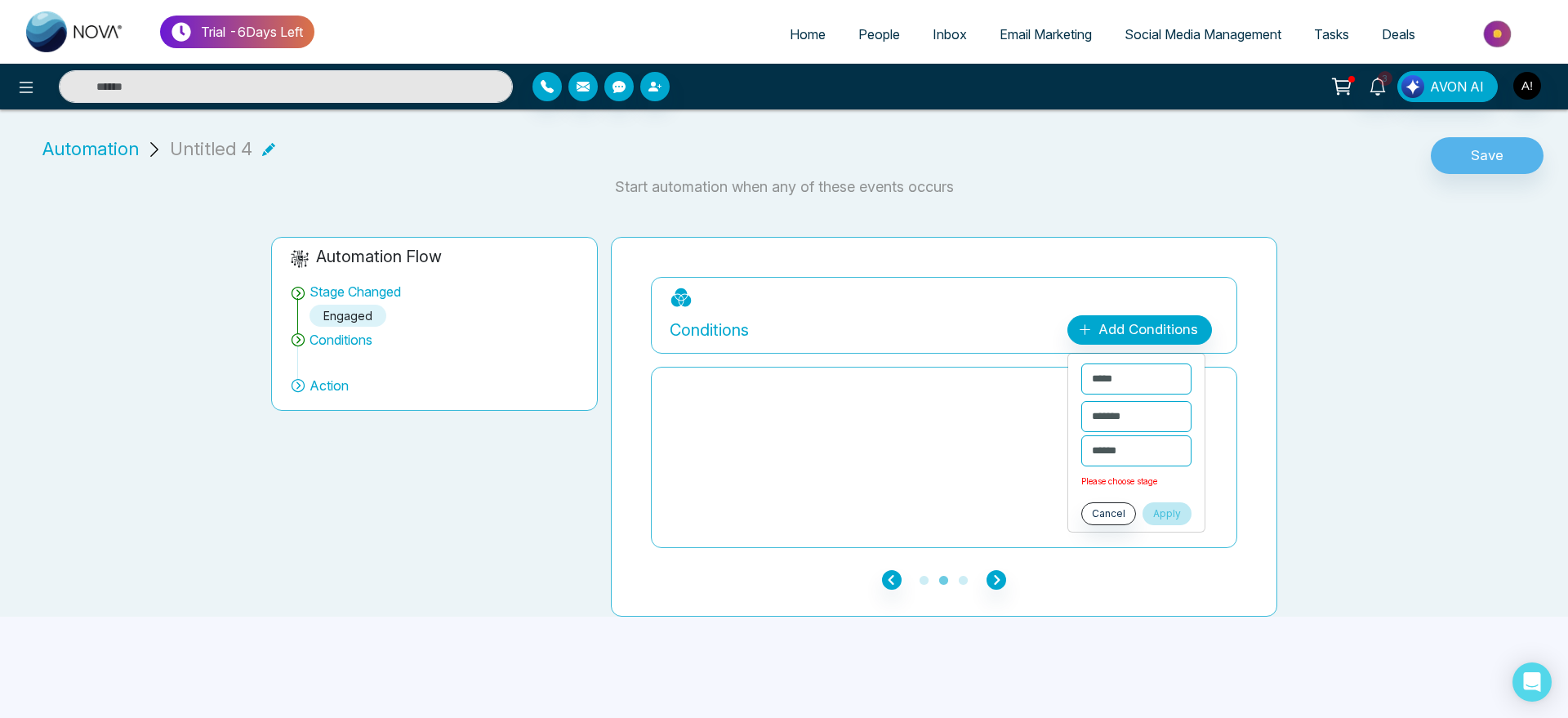
click at [1174, 508] on button "Apply" at bounding box center [1167, 514] width 49 height 23
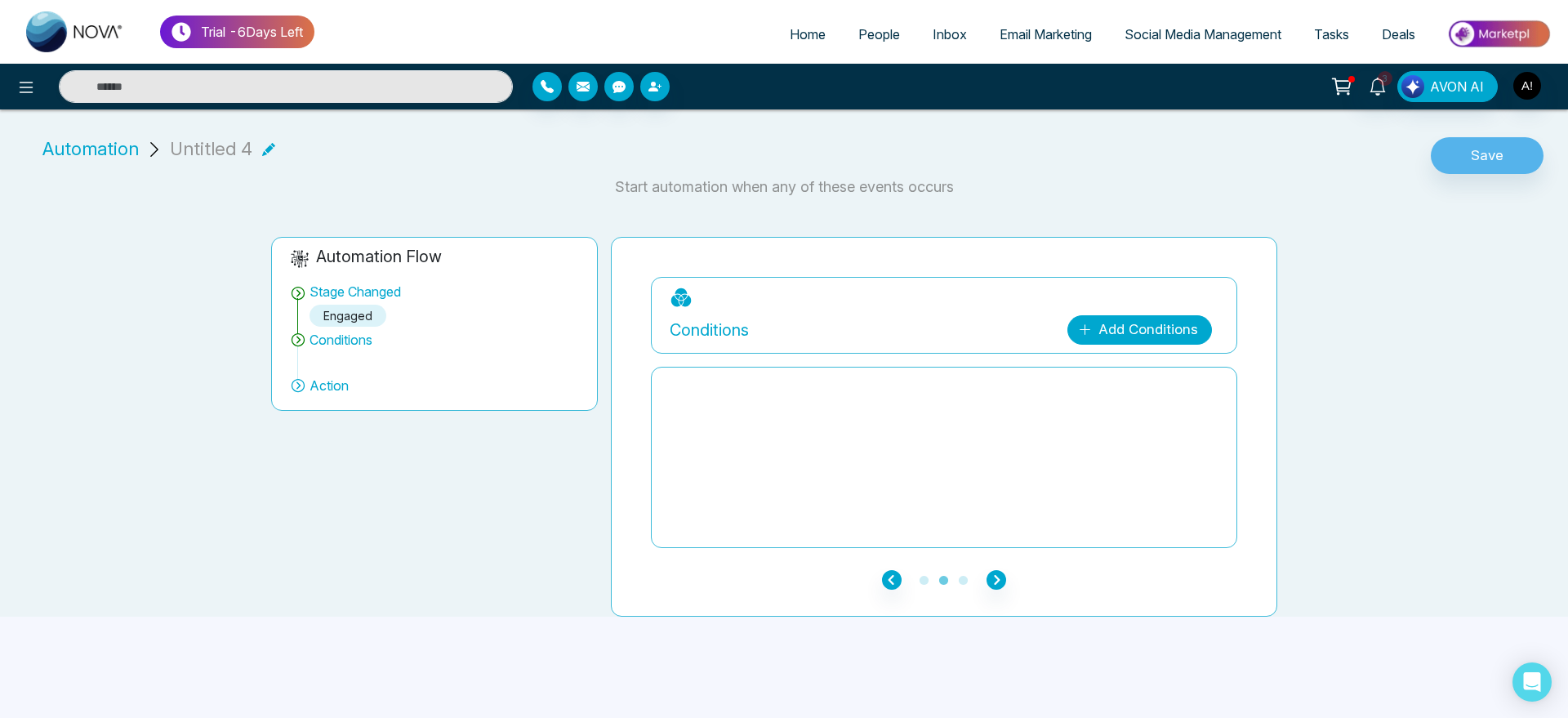
click at [1132, 333] on link "Add Conditions" at bounding box center [1139, 329] width 144 height 29
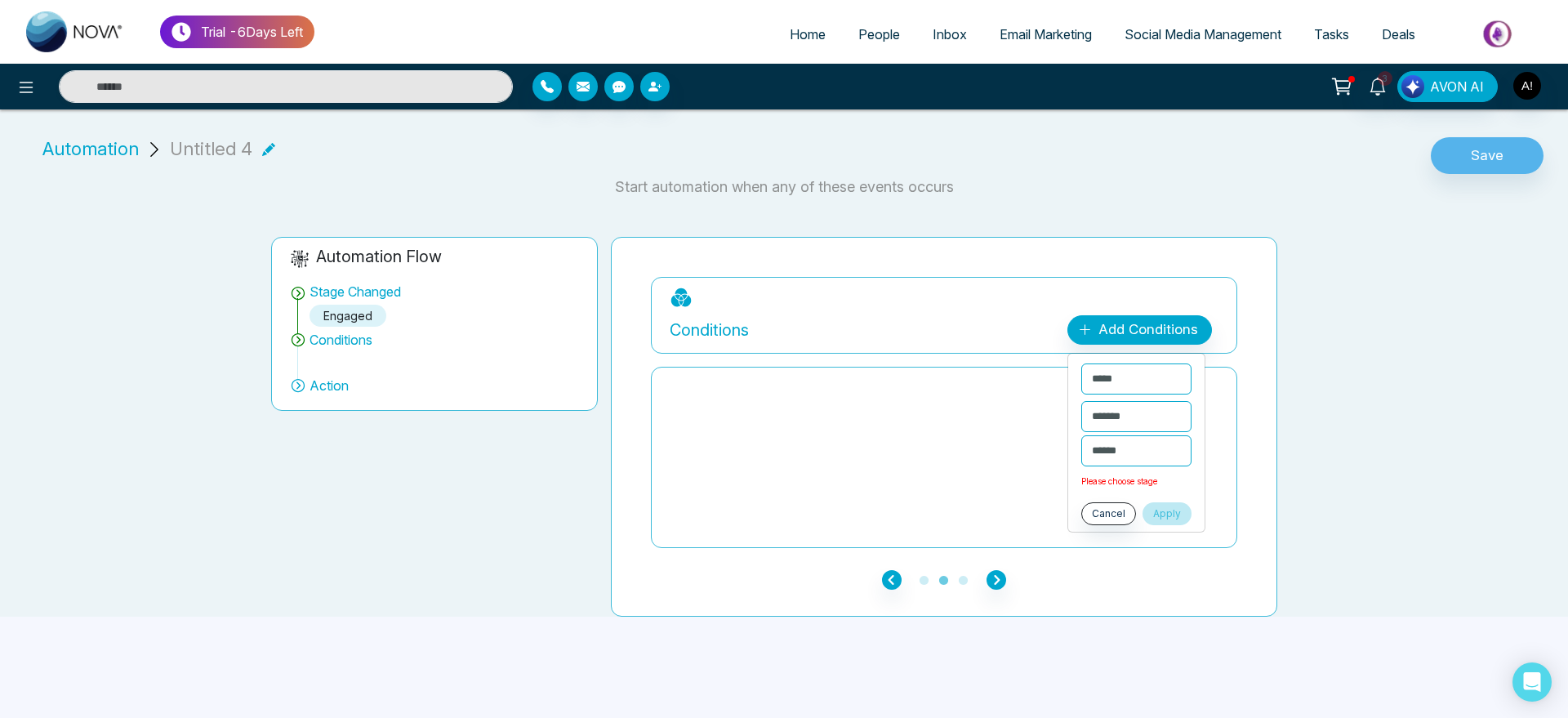
click at [1181, 509] on button "Apply" at bounding box center [1167, 514] width 49 height 23
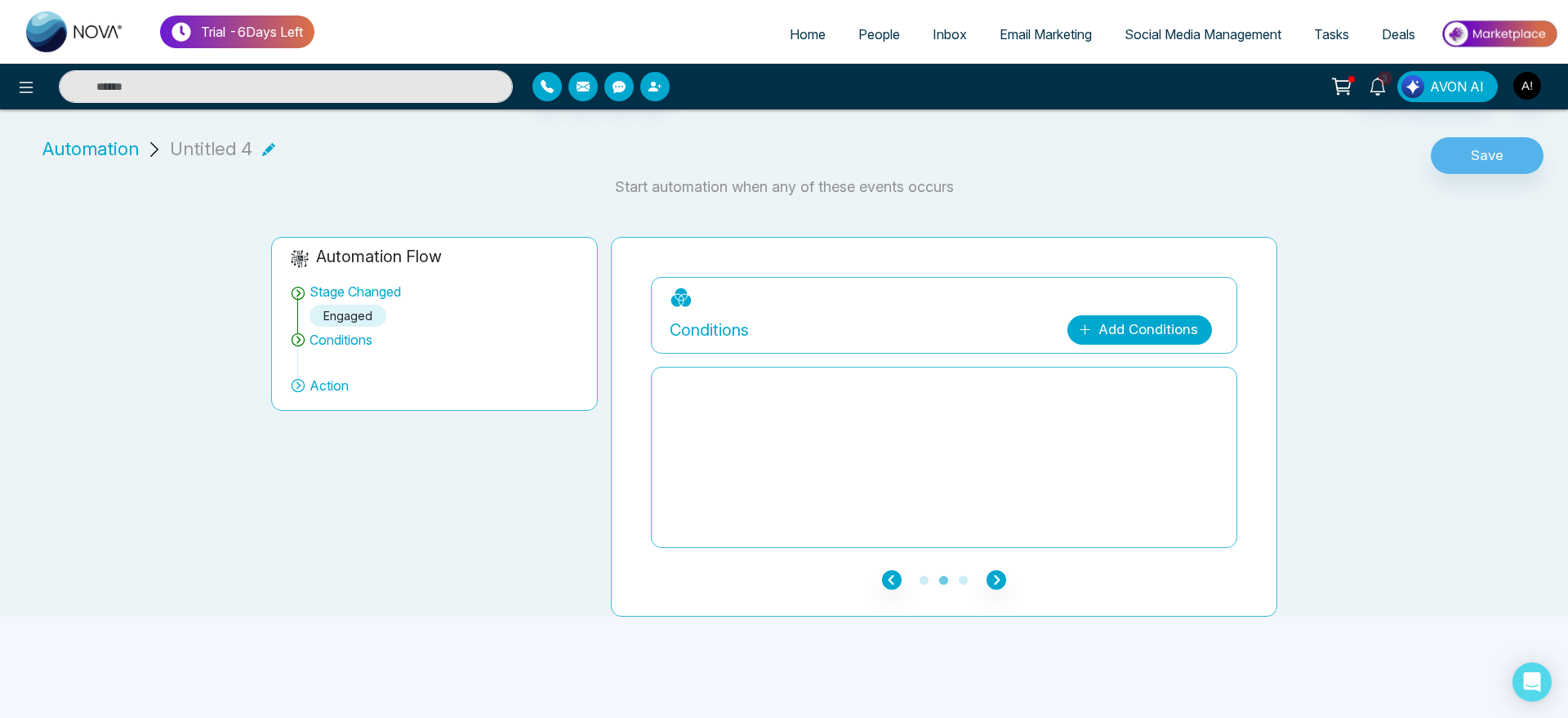
click at [1141, 341] on link "Add Conditions" at bounding box center [1139, 329] width 144 height 29
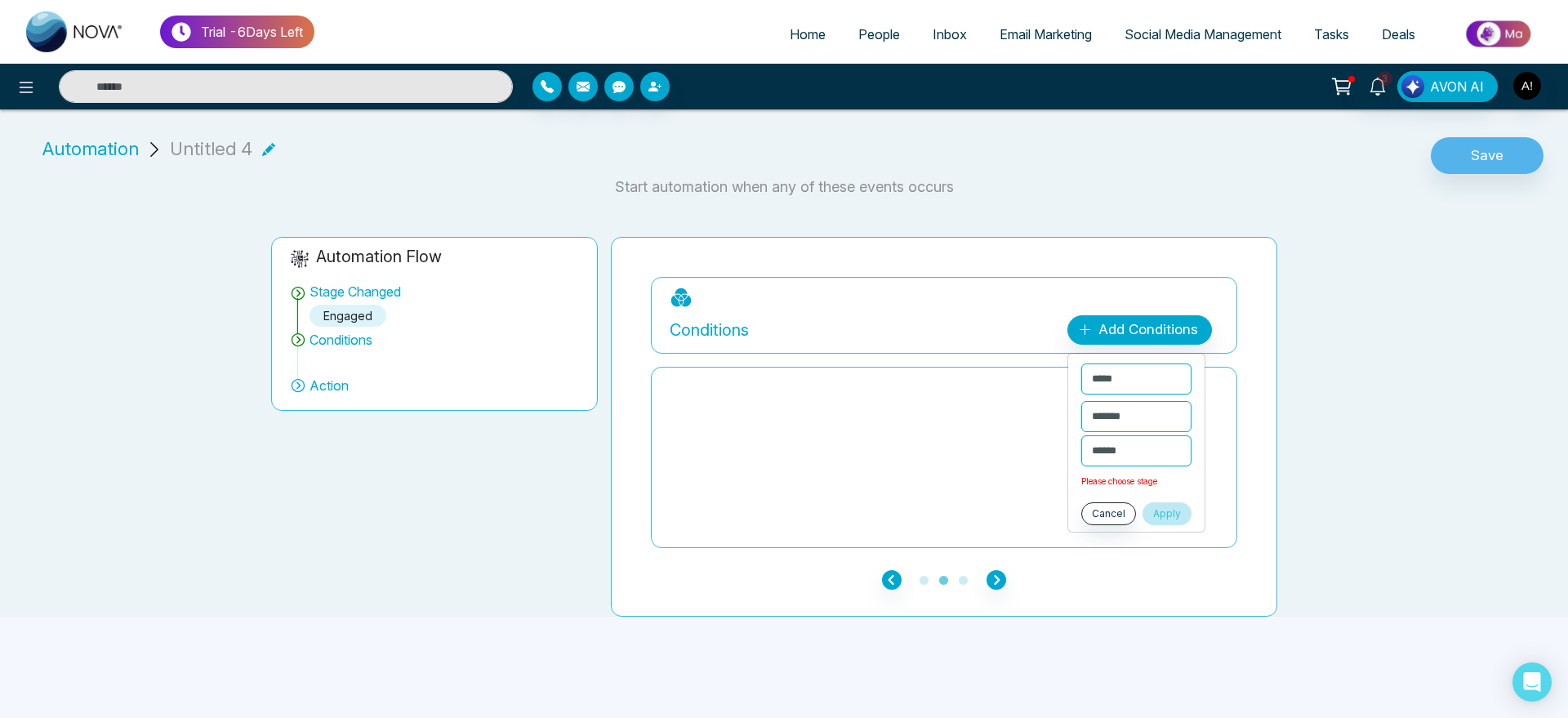
click at [1180, 516] on button "Apply" at bounding box center [1167, 514] width 49 height 23
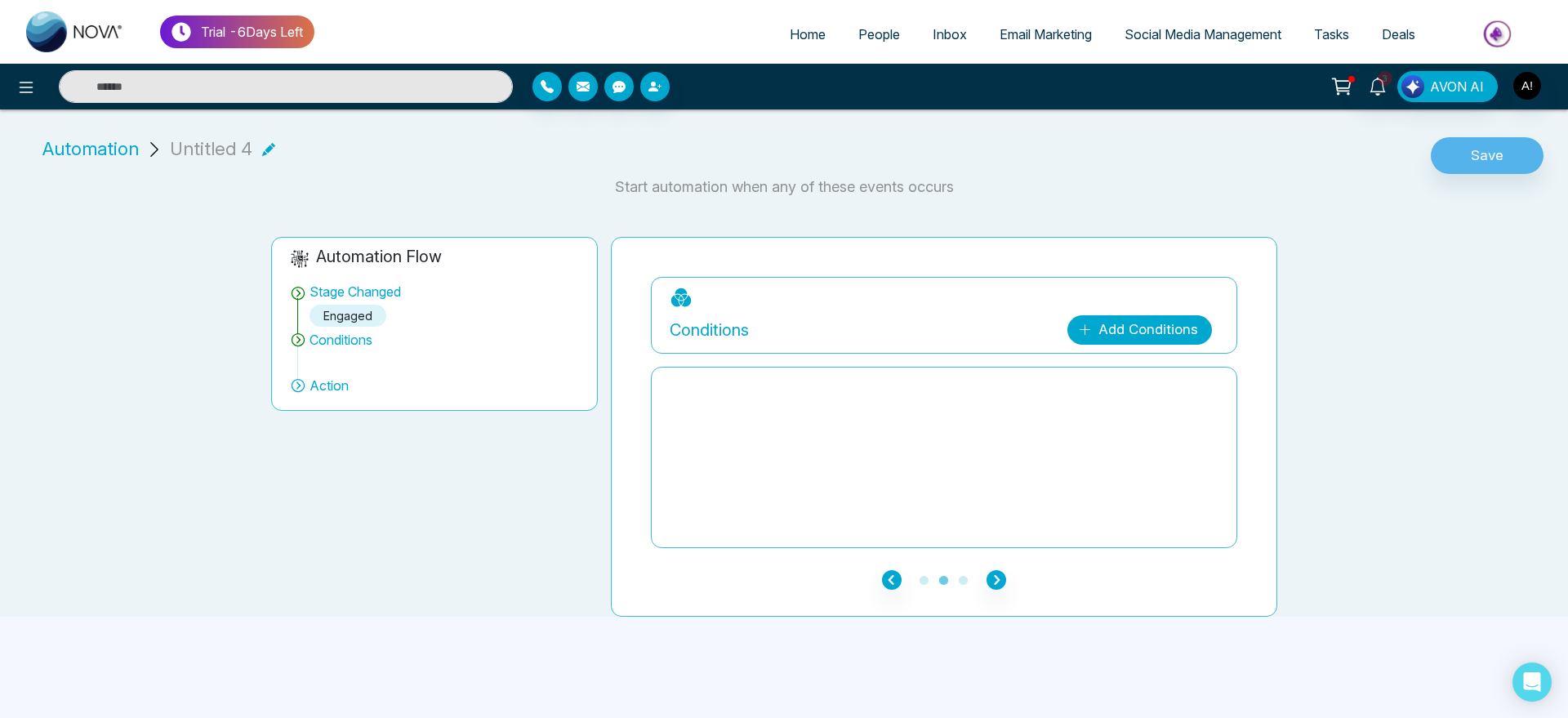
click at [1161, 319] on link "Add Conditions" at bounding box center [1139, 329] width 144 height 29
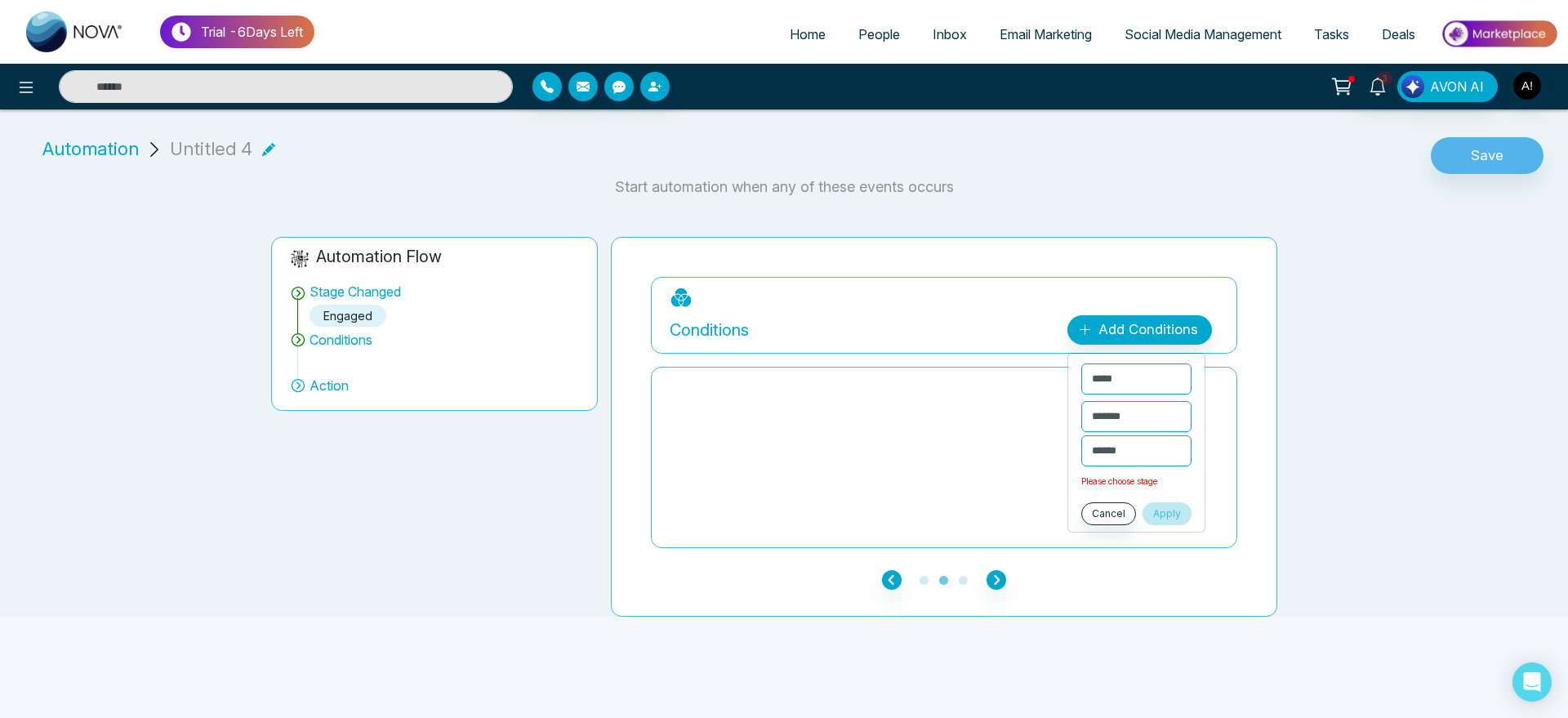
click at [1189, 509] on button "Apply" at bounding box center [1167, 514] width 49 height 23
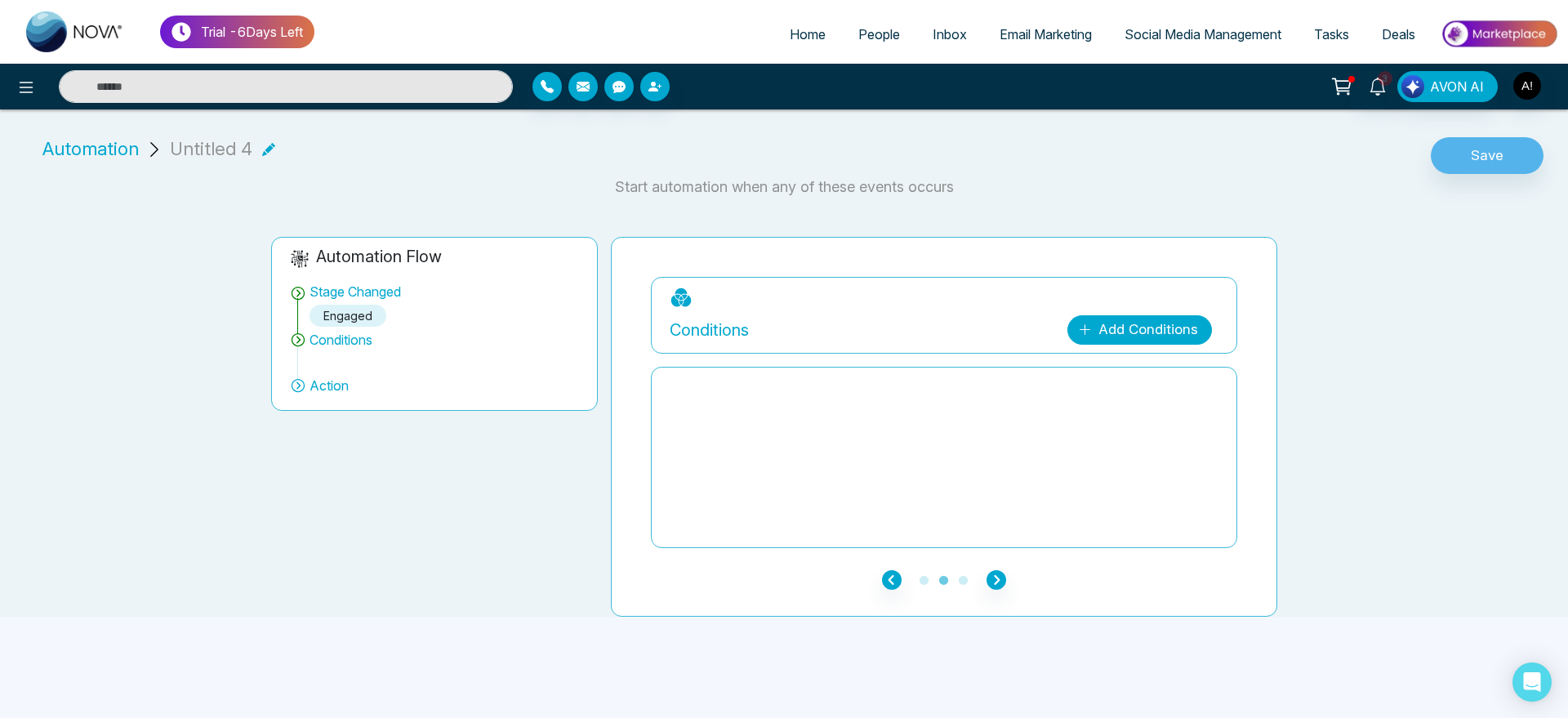
click at [1153, 321] on link "Add Conditions" at bounding box center [1139, 329] width 144 height 29
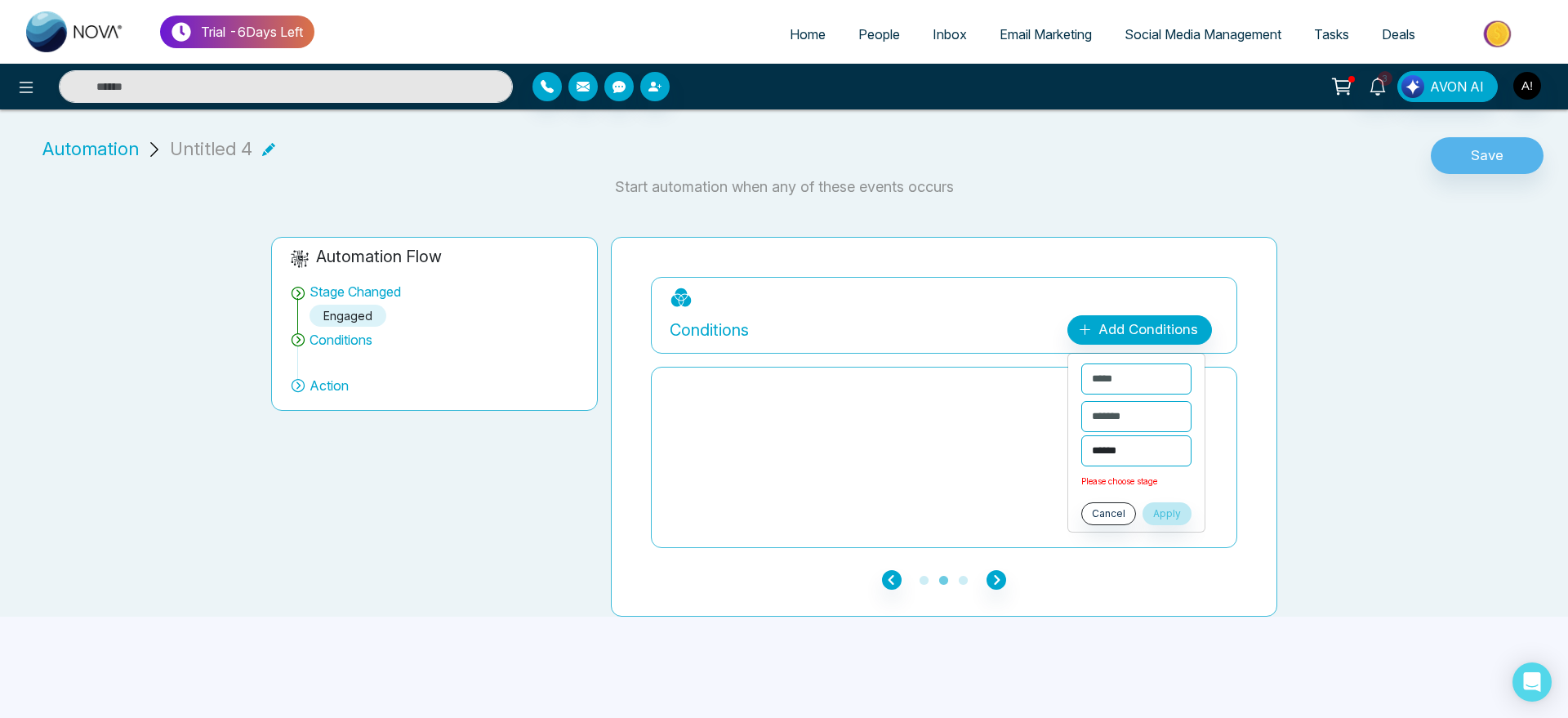
click at [1149, 458] on select "**********" at bounding box center [1136, 451] width 110 height 31
click at [1081, 436] on select "**********" at bounding box center [1136, 451] width 110 height 31
click at [1139, 414] on select "**********" at bounding box center [1135, 416] width 108 height 31
click at [1264, 438] on div "**********" at bounding box center [943, 426] width 666 height 379
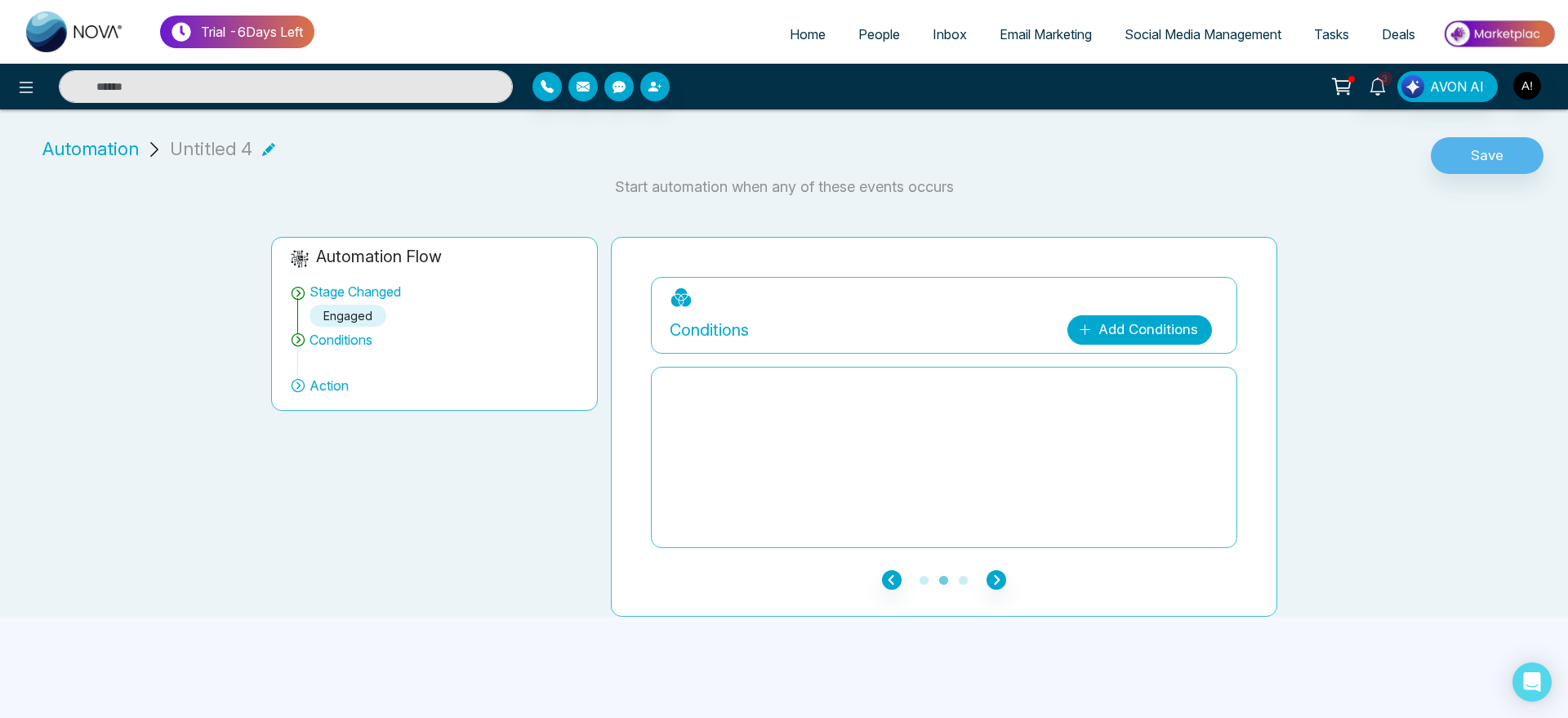
click at [1139, 337] on link "Add Conditions" at bounding box center [1139, 329] width 144 height 29
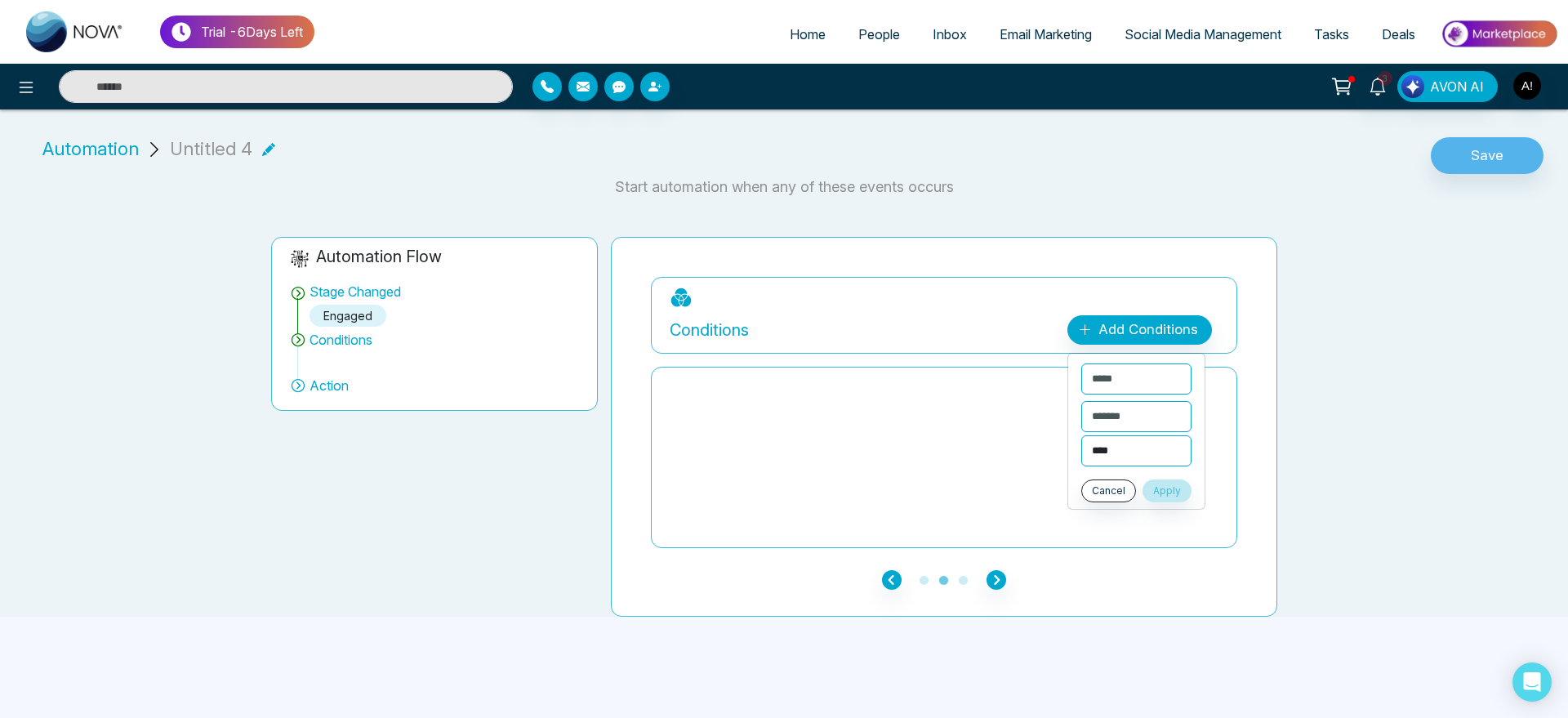
click at [1136, 449] on select "**********" at bounding box center [1136, 451] width 110 height 31
select select "**********"
click at [1081, 436] on select "**********" at bounding box center [1136, 451] width 110 height 31
click at [1183, 495] on button "Apply" at bounding box center [1167, 491] width 49 height 23
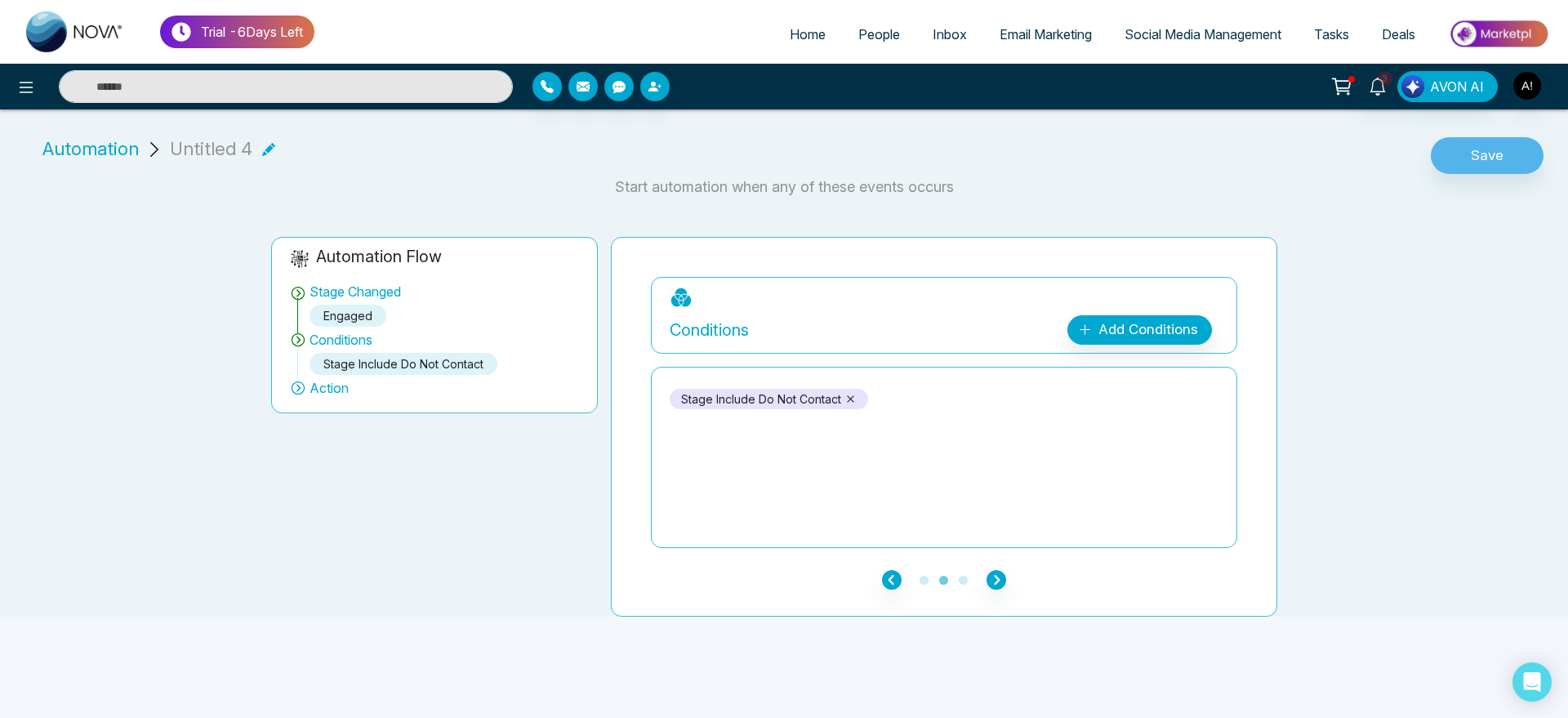
click at [847, 393] on icon at bounding box center [850, 399] width 12 height 12
click at [868, 31] on span "People" at bounding box center [878, 34] width 41 height 17
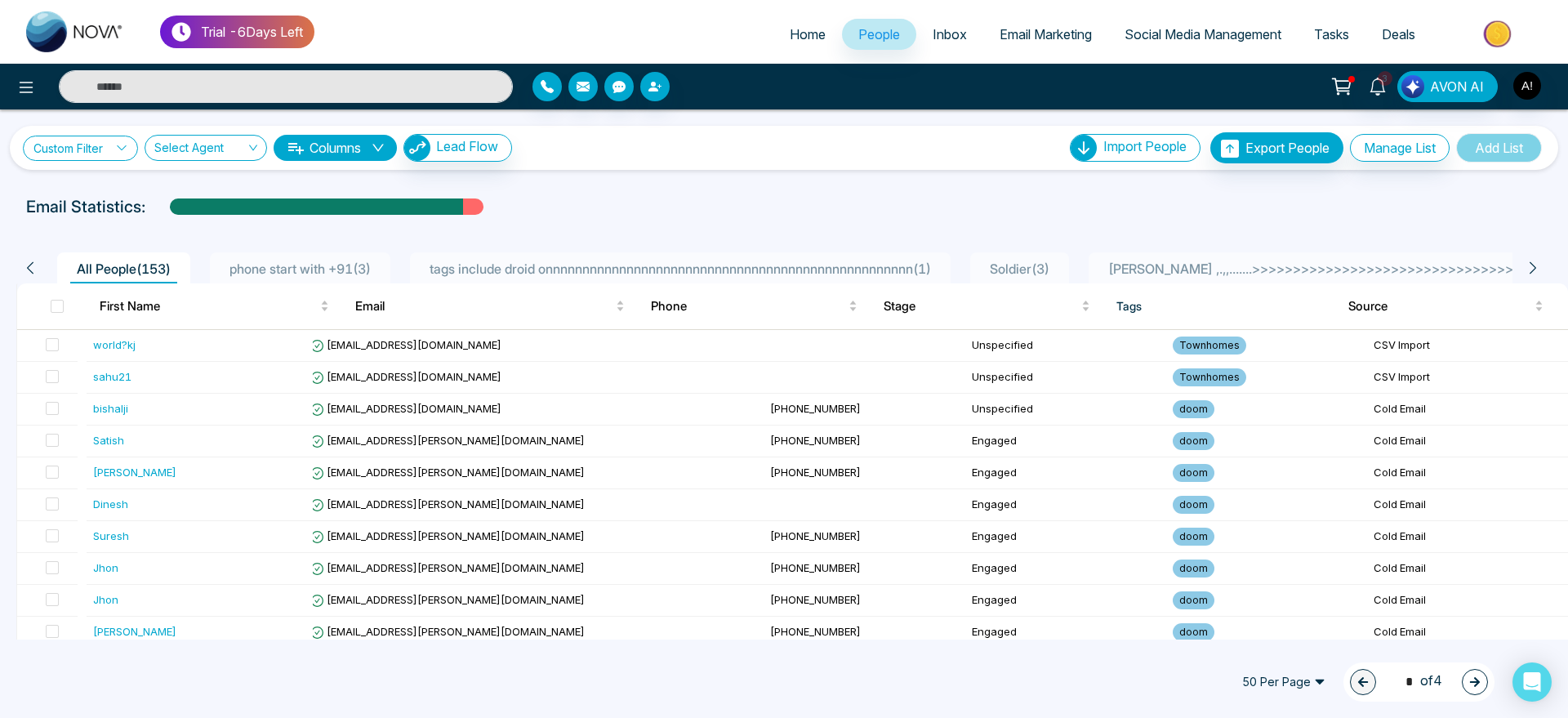
click at [93, 146] on link "Custom Filter" at bounding box center [80, 148] width 115 height 26
click at [97, 183] on input "search" at bounding box center [114, 187] width 132 height 25
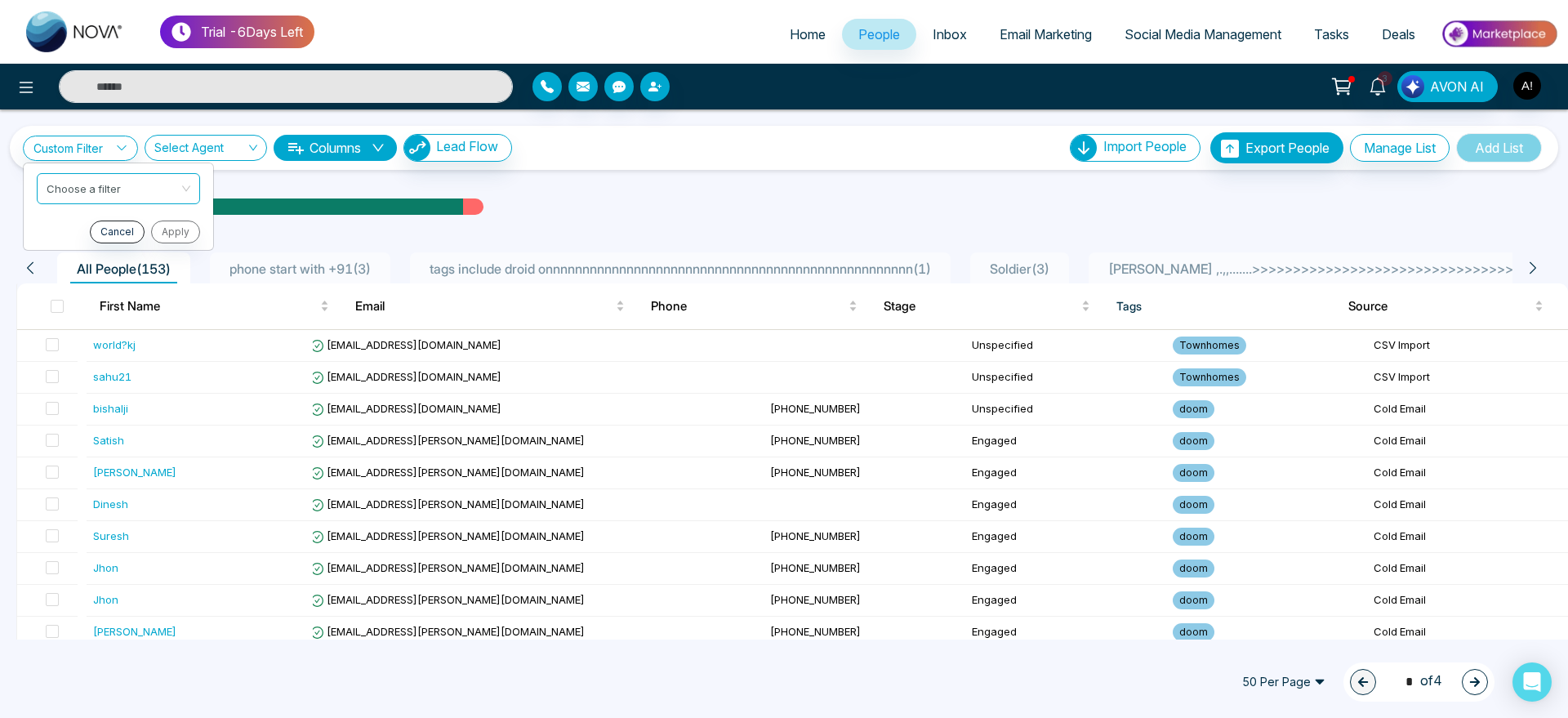
click at [595, 205] on div "Email Statistics:" at bounding box center [784, 207] width 1515 height 25
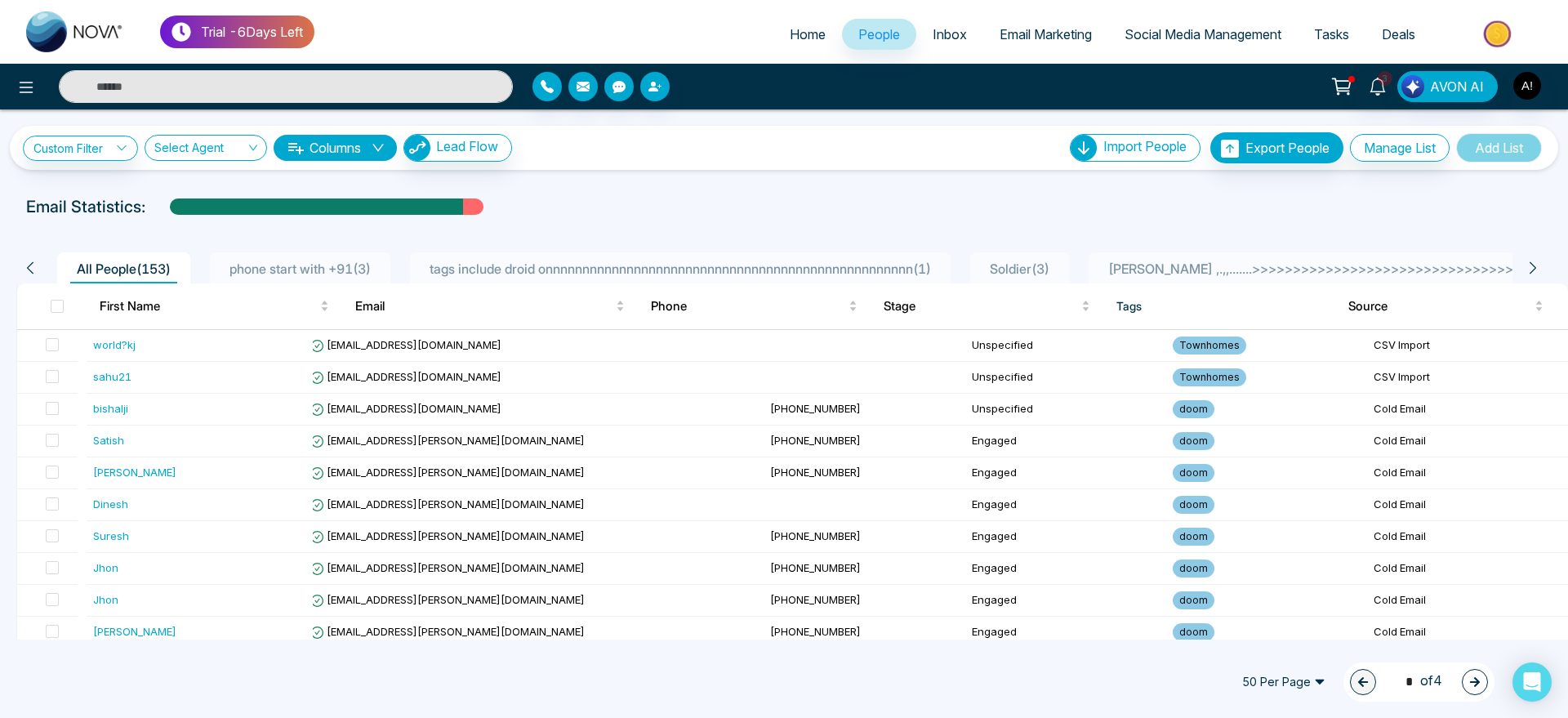
click at [622, 216] on div "Email Statistics:" at bounding box center [784, 207] width 1515 height 25
drag, startPoint x: 10, startPoint y: 187, endPoint x: 163, endPoint y: 210, distance: 154.7
click at [163, 210] on div "Custom Filter Choose a filter Cancel Apply Select Agent Columns Lead Flow Impor…" at bounding box center [784, 374] width 1568 height 530
click at [163, 210] on div "Email Statistics:" at bounding box center [784, 207] width 1515 height 25
click at [791, 43] on link "Home" at bounding box center [808, 33] width 69 height 31
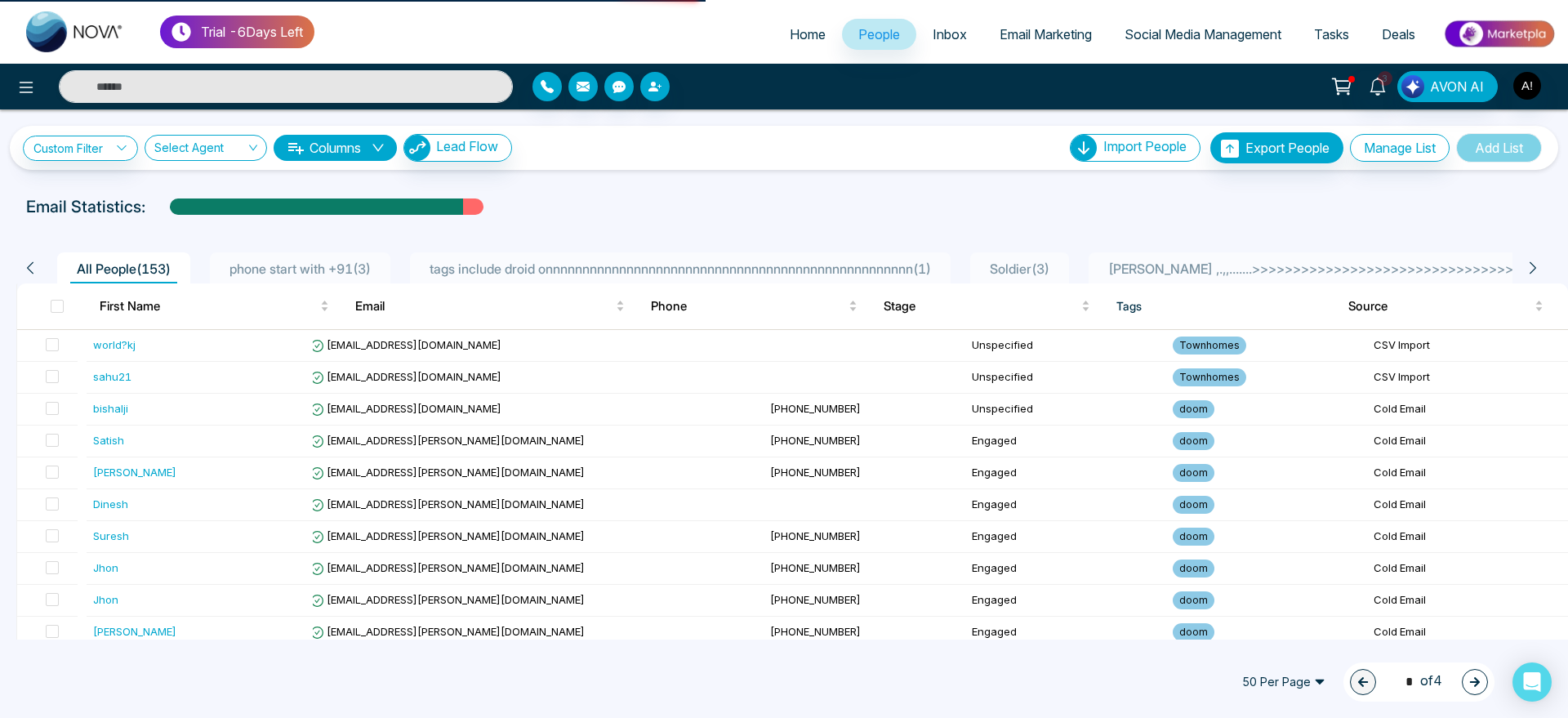
select select "*"
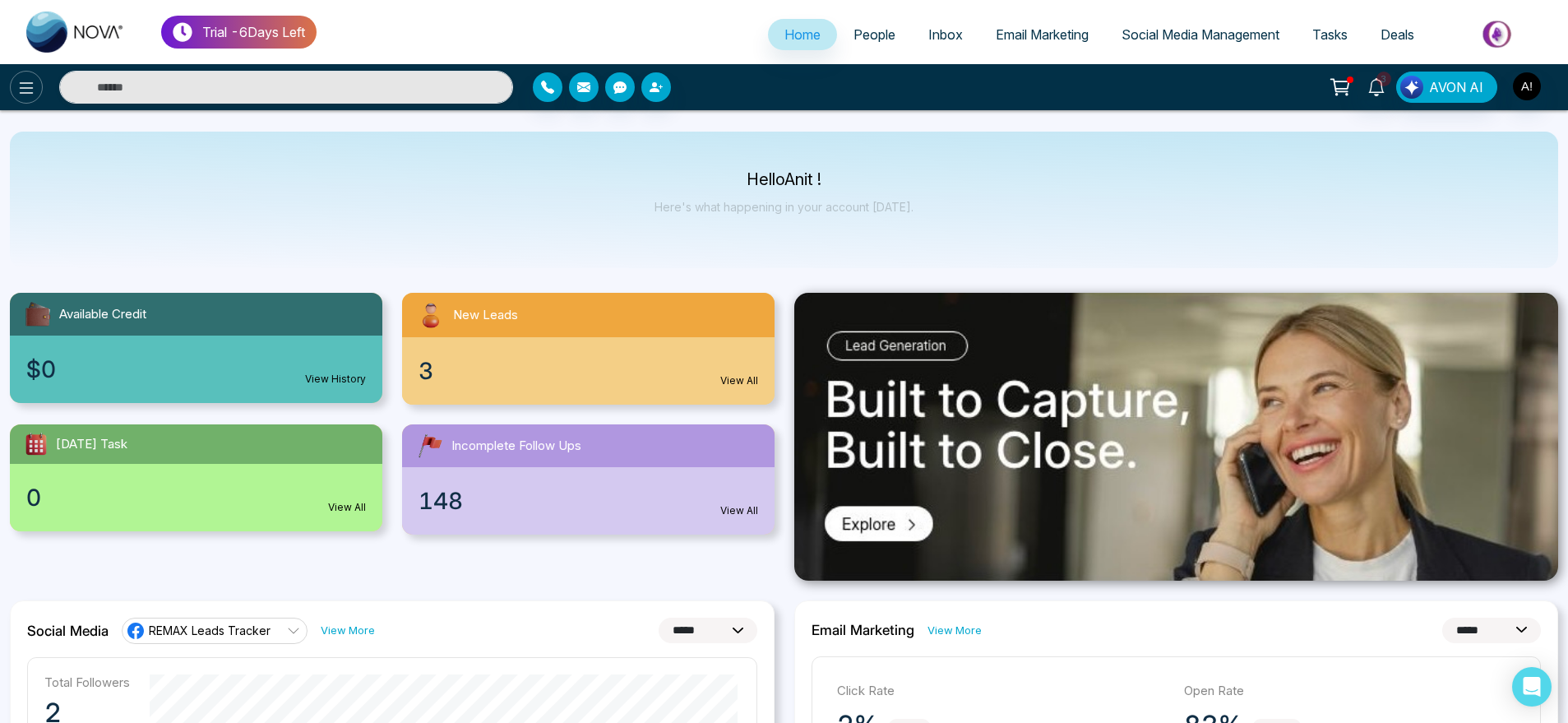
click at [35, 81] on icon at bounding box center [27, 88] width 19 height 19
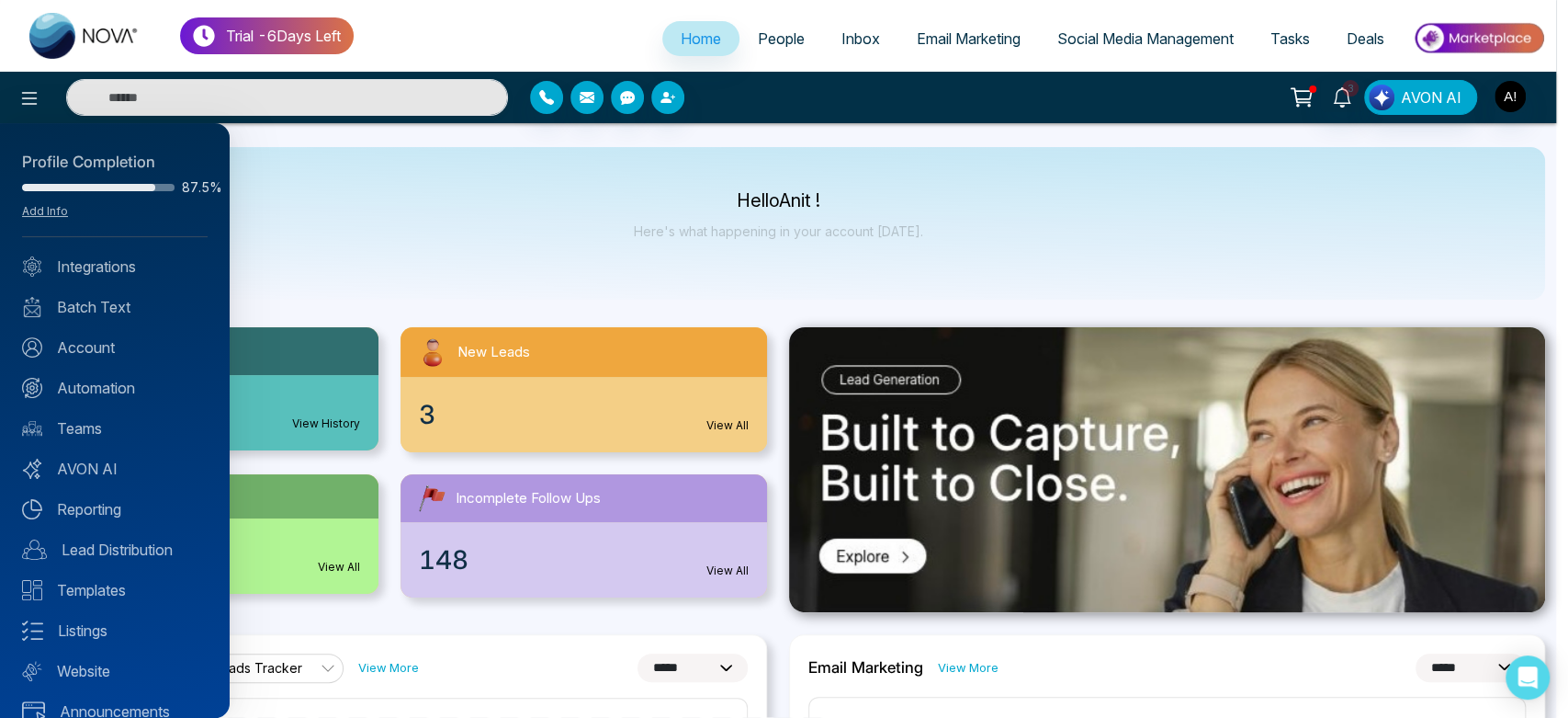
drag, startPoint x: 1763, startPoint y: 0, endPoint x: 1077, endPoint y: 193, distance: 712.6
click at [1077, 193] on div at bounding box center [784, 359] width 1568 height 718
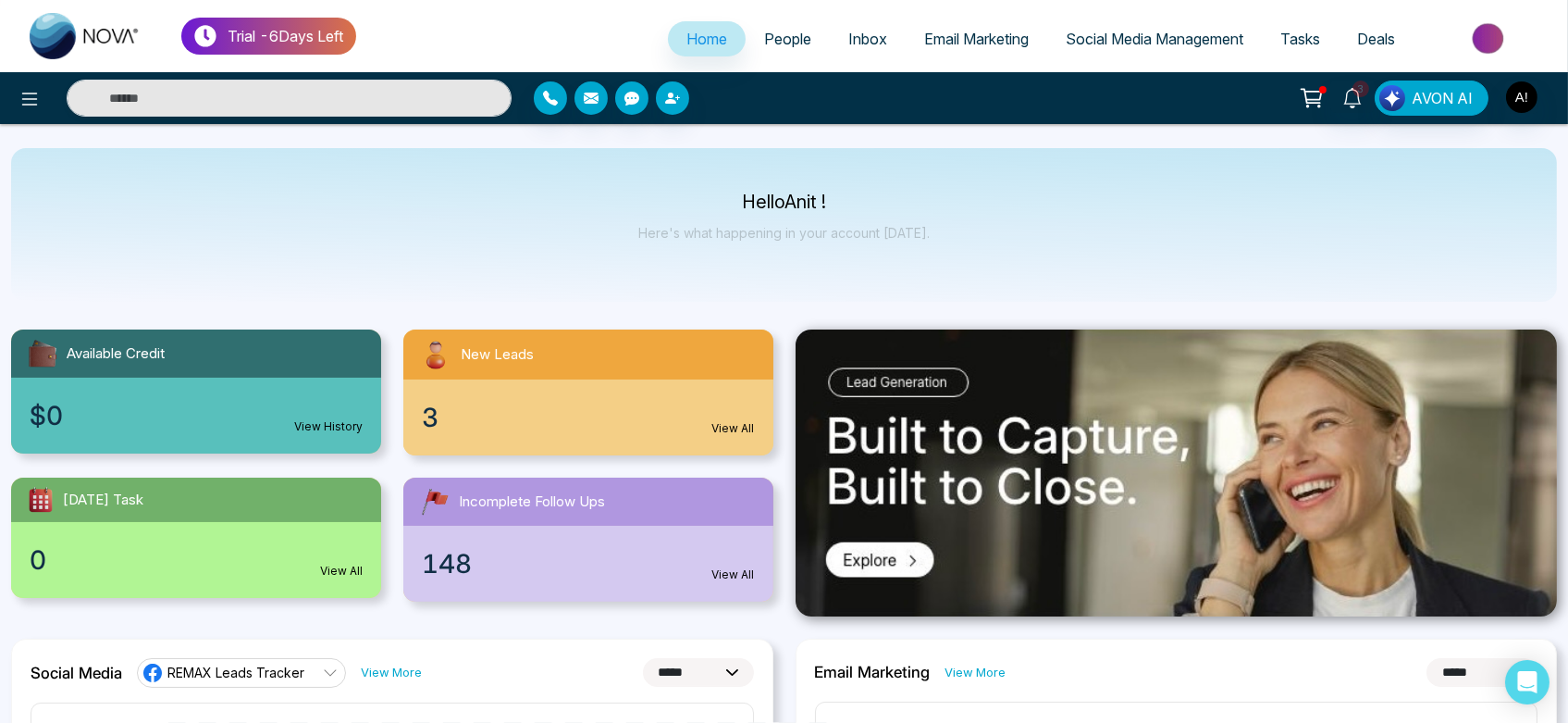
drag, startPoint x: 1571, startPoint y: 6, endPoint x: 799, endPoint y: 229, distance: 803.6
click at [799, 229] on p "Here's what happening in your account today." at bounding box center [784, 232] width 291 height 16
click at [33, 88] on icon at bounding box center [30, 99] width 22 height 22
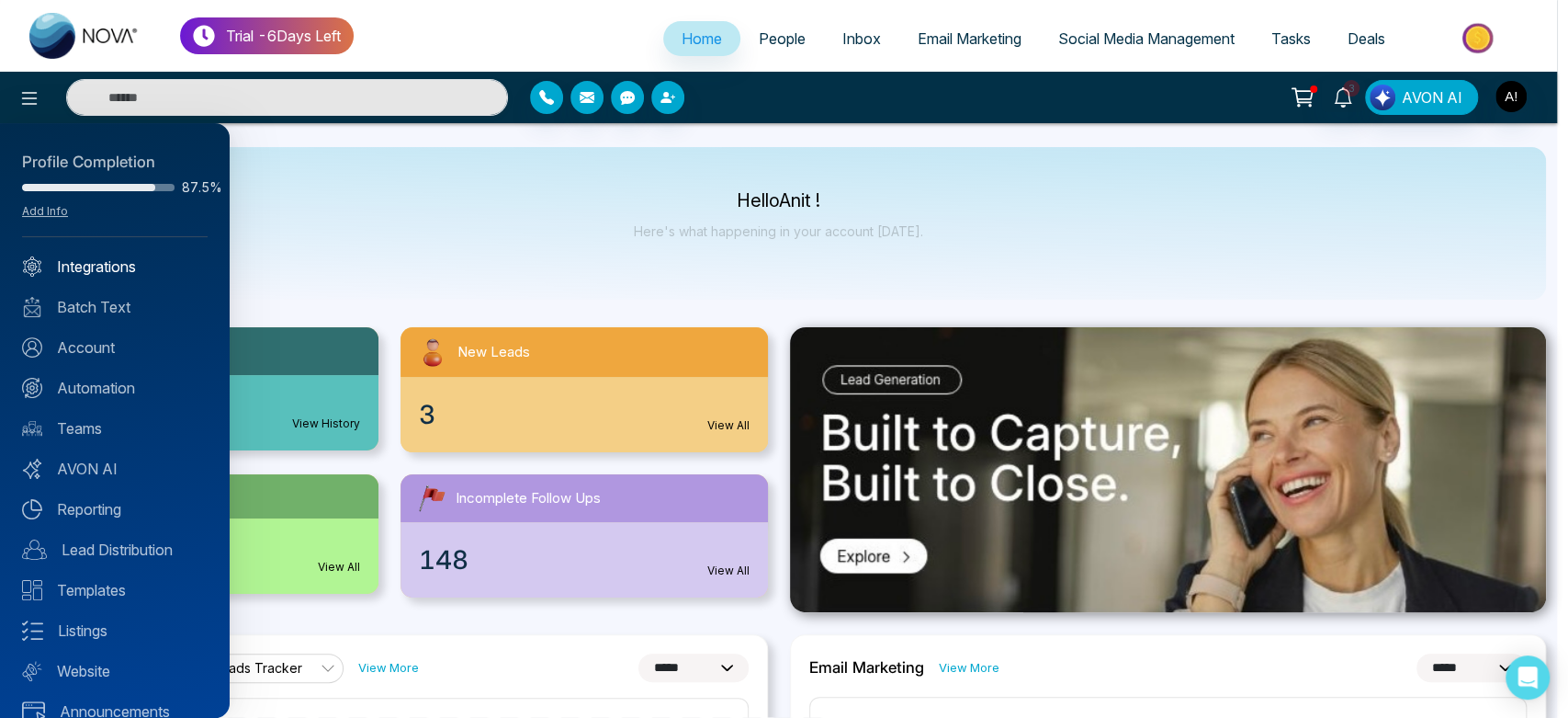
click at [70, 257] on link "Integrations" at bounding box center [114, 266] width 185 height 22
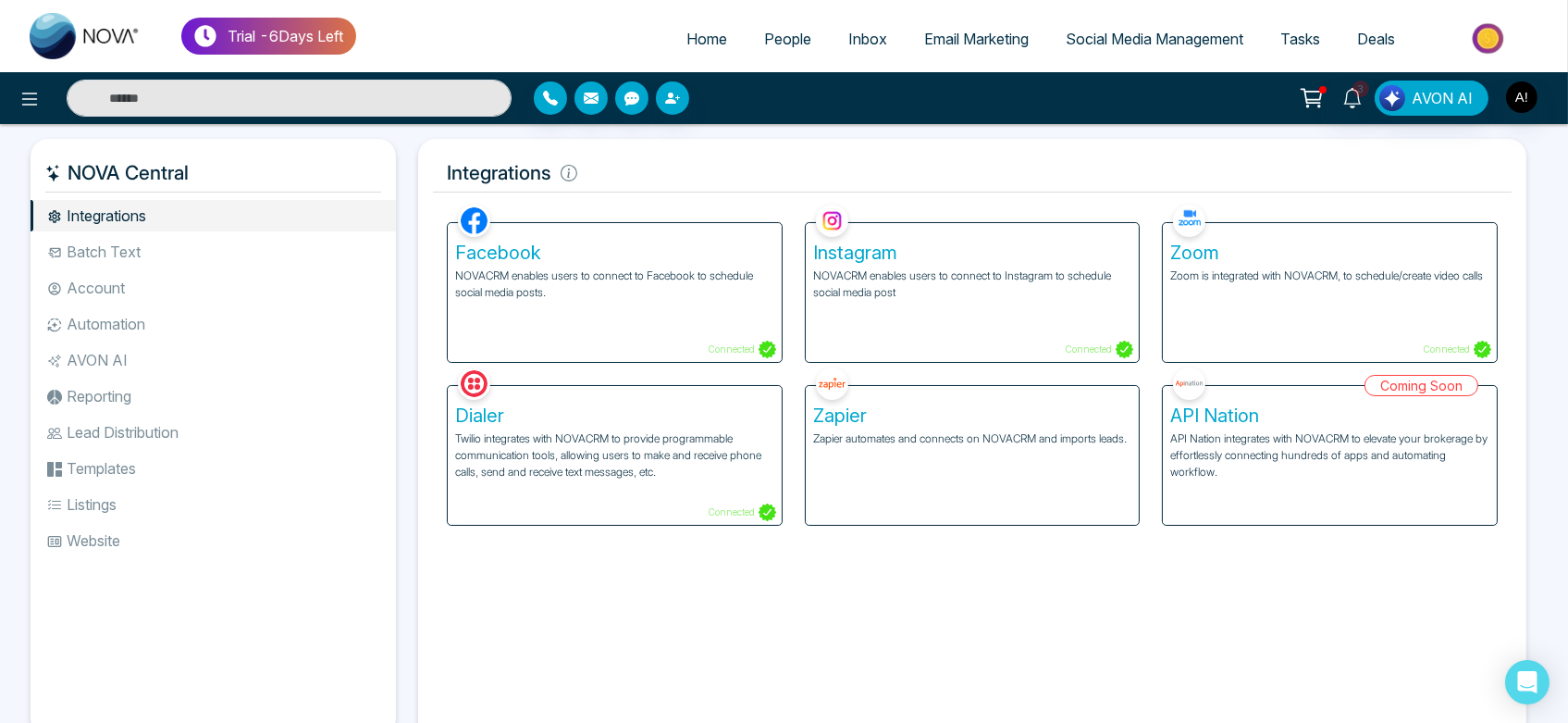
click at [332, 121] on div "3 AVON AI" at bounding box center [784, 98] width 1568 height 52
click at [324, 107] on input "text" at bounding box center [289, 98] width 445 height 37
type input "****"
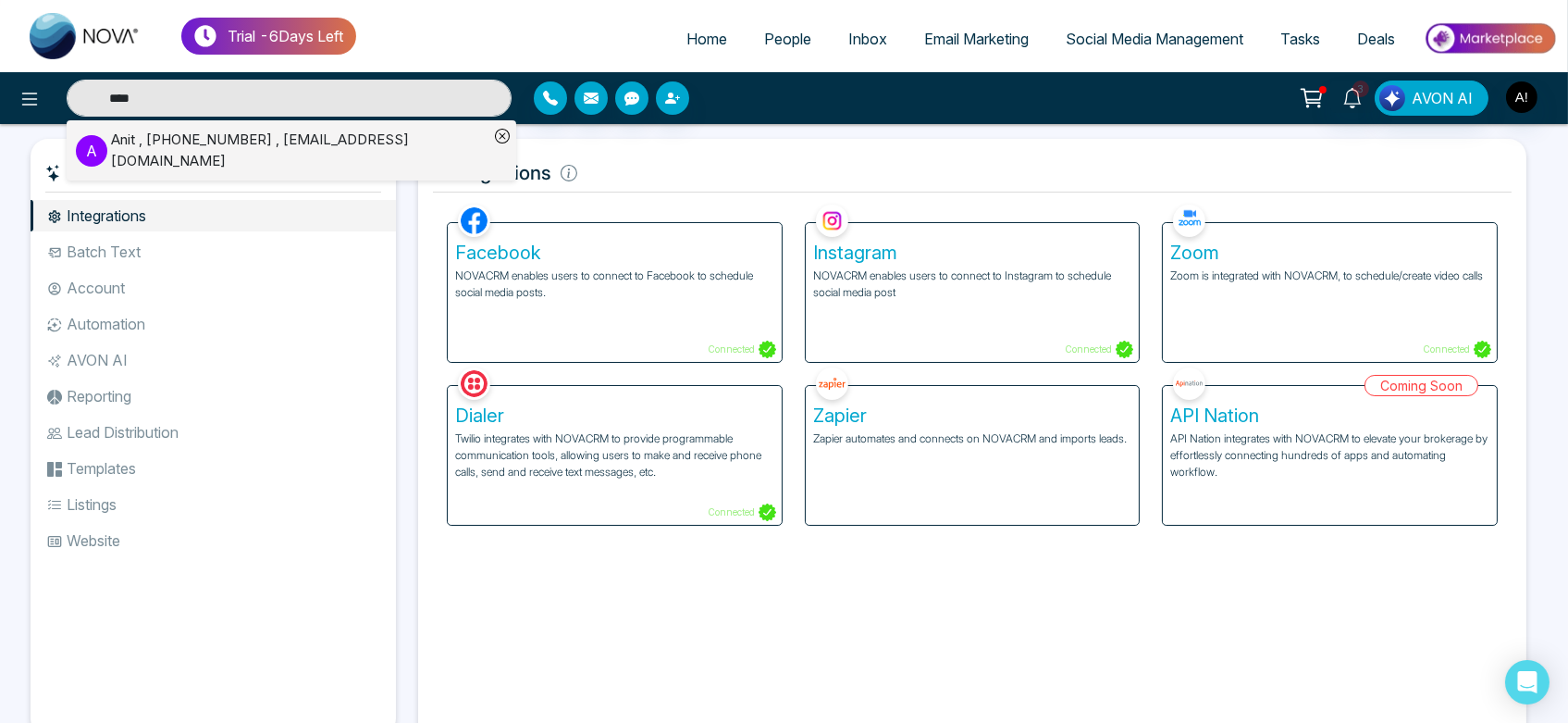
click at [175, 93] on input "****" at bounding box center [289, 98] width 445 height 37
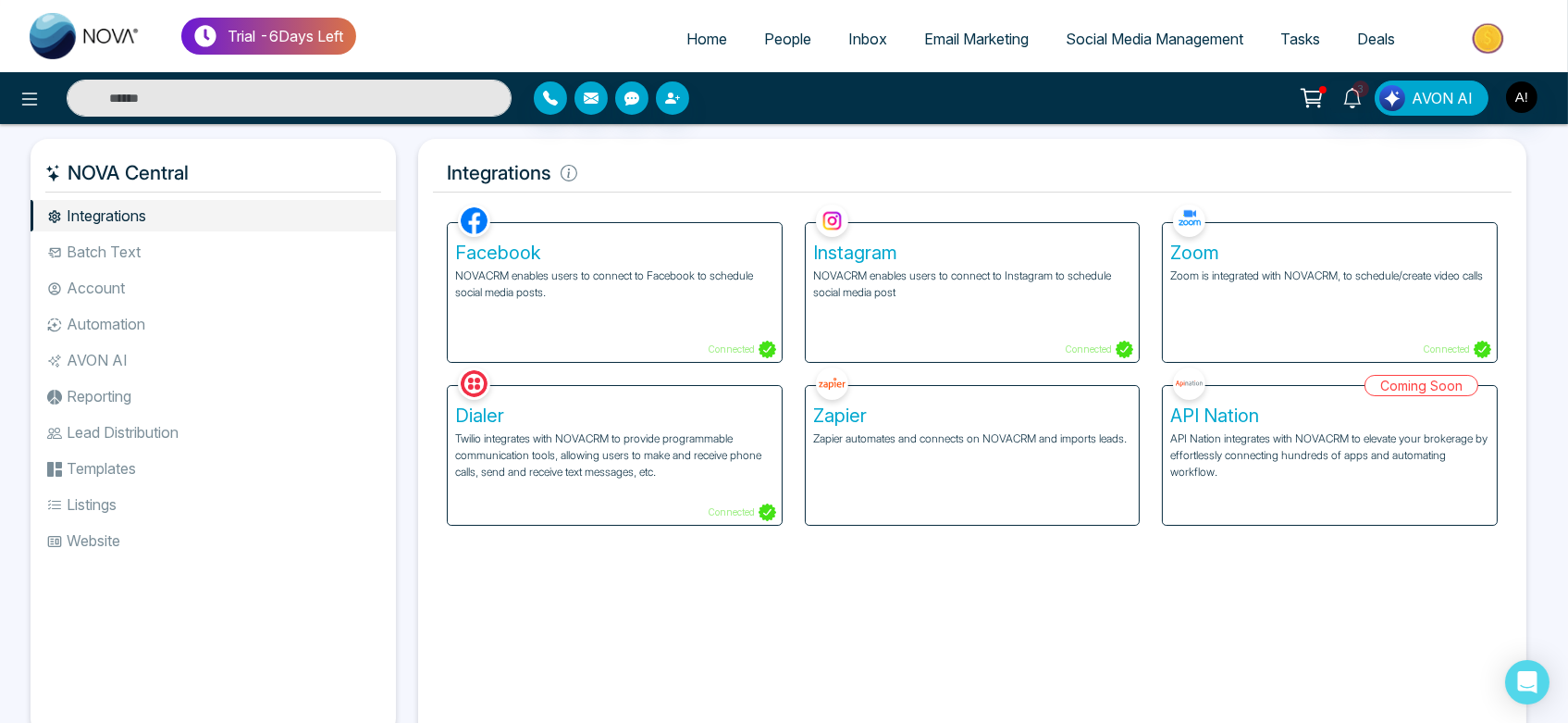
click at [166, 102] on input "text" at bounding box center [289, 98] width 445 height 37
type input "****"
drag, startPoint x: 149, startPoint y: 97, endPoint x: 77, endPoint y: 95, distance: 72.0
click at [77, 95] on input "****" at bounding box center [289, 98] width 445 height 37
click at [135, 107] on input "text" at bounding box center [289, 98] width 445 height 37
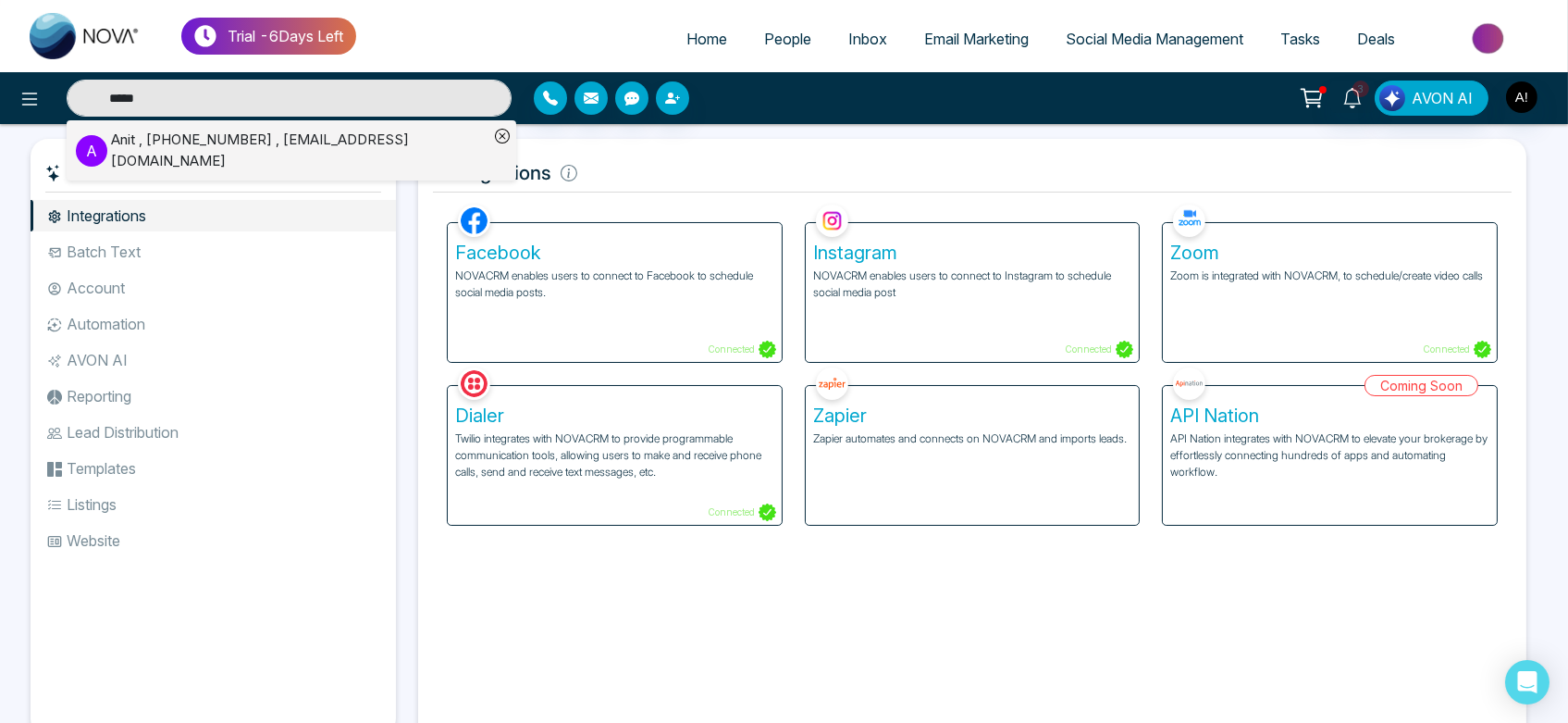
type input "****"
click at [589, 154] on h5 "Integrations" at bounding box center [972, 173] width 1079 height 39
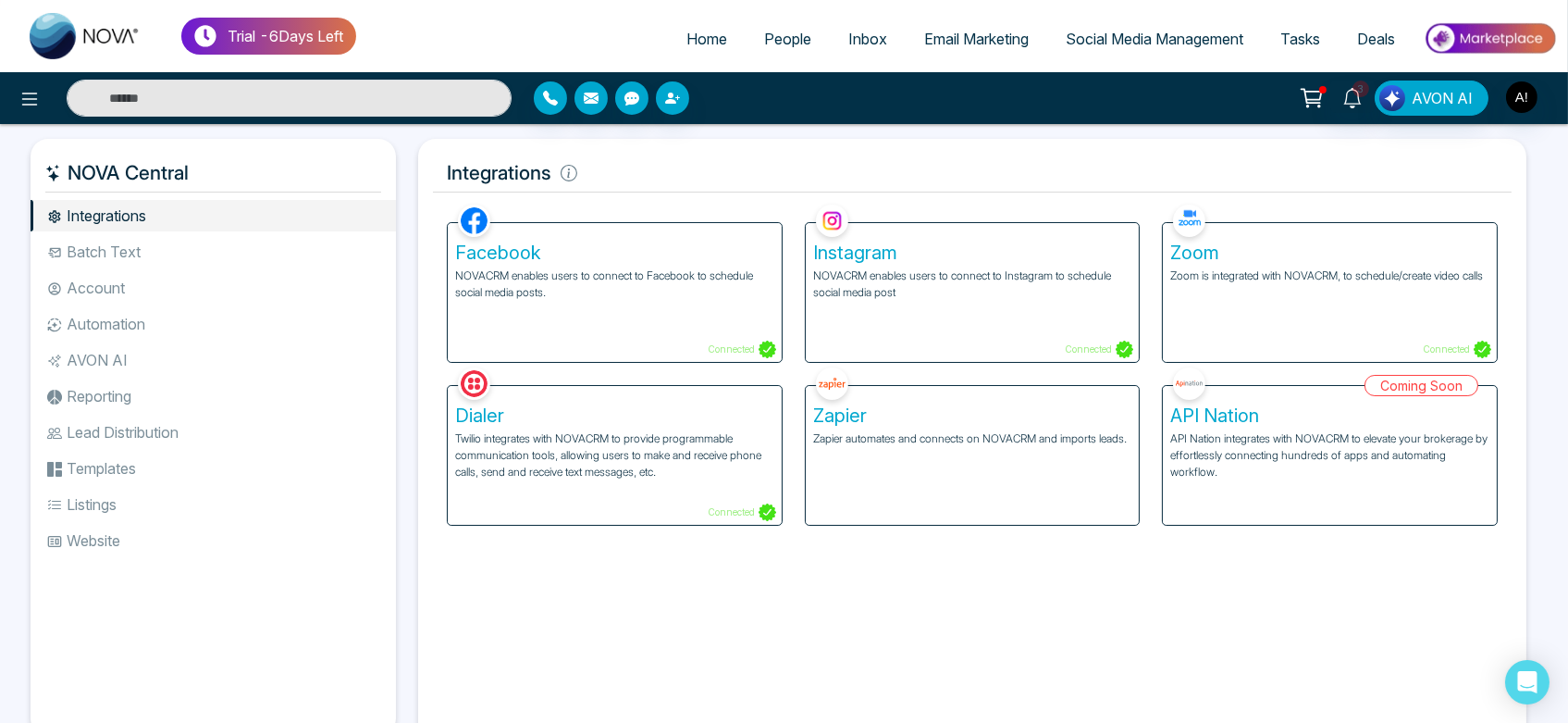
type input "****"
click at [329, 80] on input "****" at bounding box center [289, 98] width 445 height 37
click at [681, 169] on h5 "Integrations" at bounding box center [972, 173] width 1079 height 39
click at [317, 91] on input "text" at bounding box center [289, 98] width 445 height 37
type input "****"
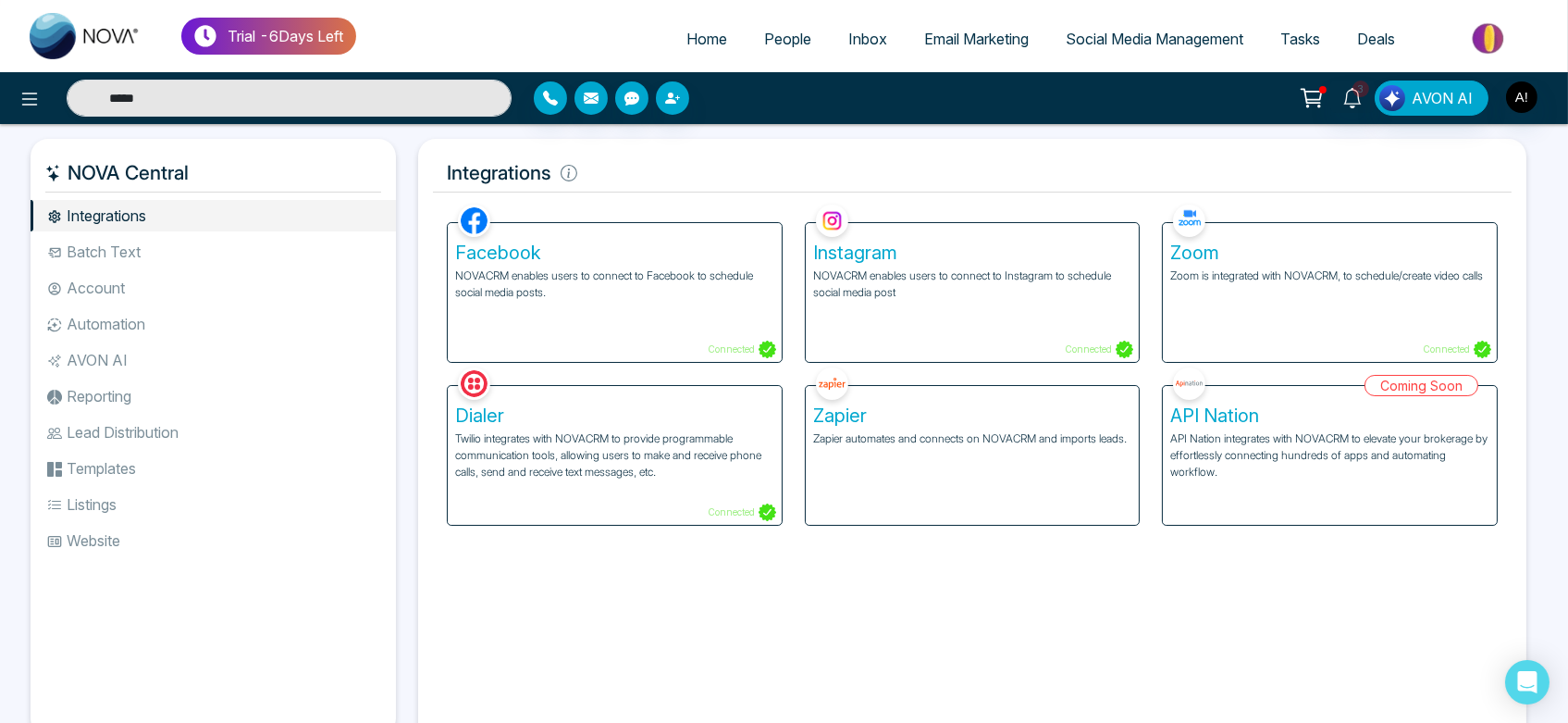
click at [647, 175] on h5 "Integrations" at bounding box center [972, 173] width 1079 height 39
type input "****"
click at [426, 108] on input "****" at bounding box center [289, 98] width 445 height 37
click at [426, 108] on input "text" at bounding box center [289, 98] width 445 height 37
click at [641, 171] on h5 "Integrations" at bounding box center [972, 173] width 1079 height 39
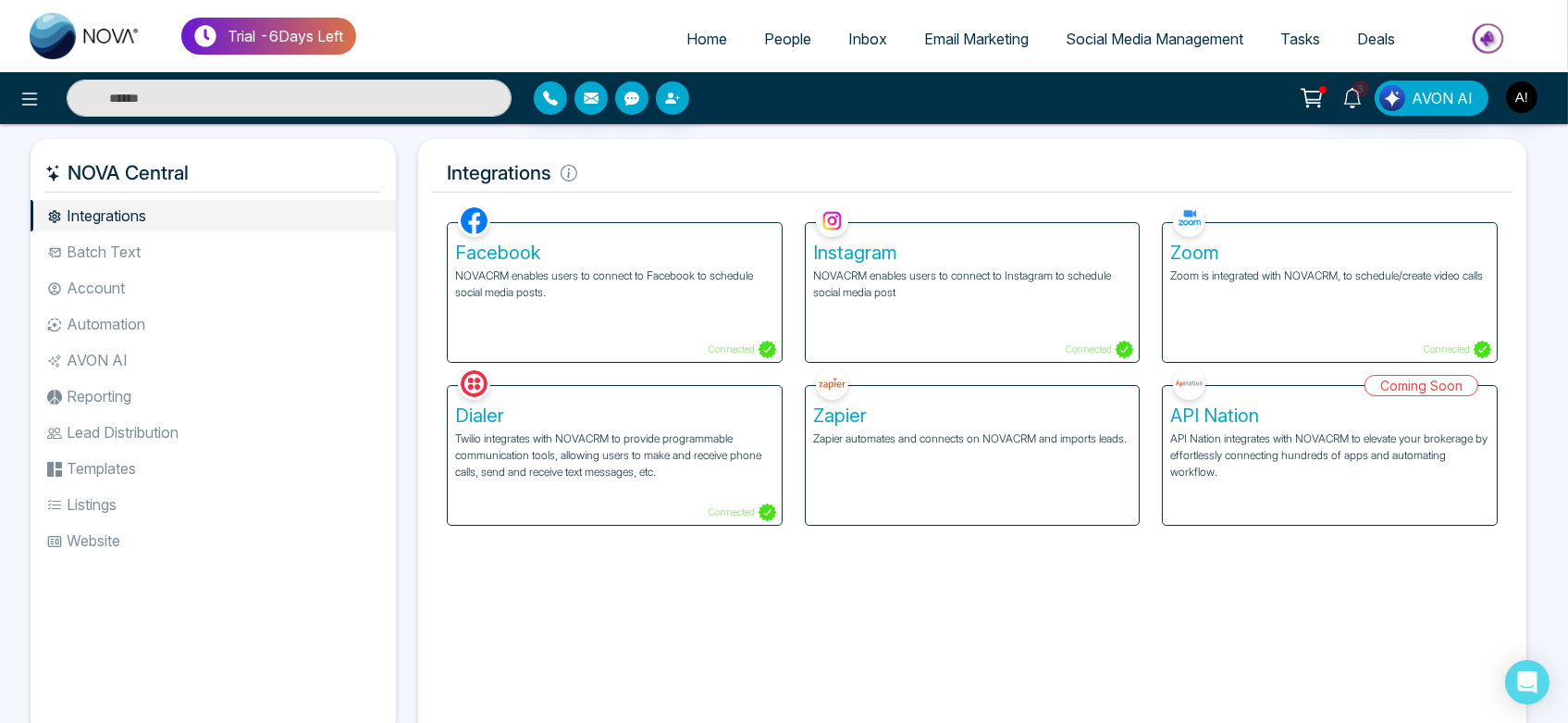
type input "****"
click at [658, 149] on div "Integrations Facebook NOVACRM enables users to connect to Facebook to schedule …" at bounding box center [972, 440] width 1108 height 603
type input "****"
click at [389, 97] on input "****" at bounding box center [289, 98] width 445 height 37
type input "****"
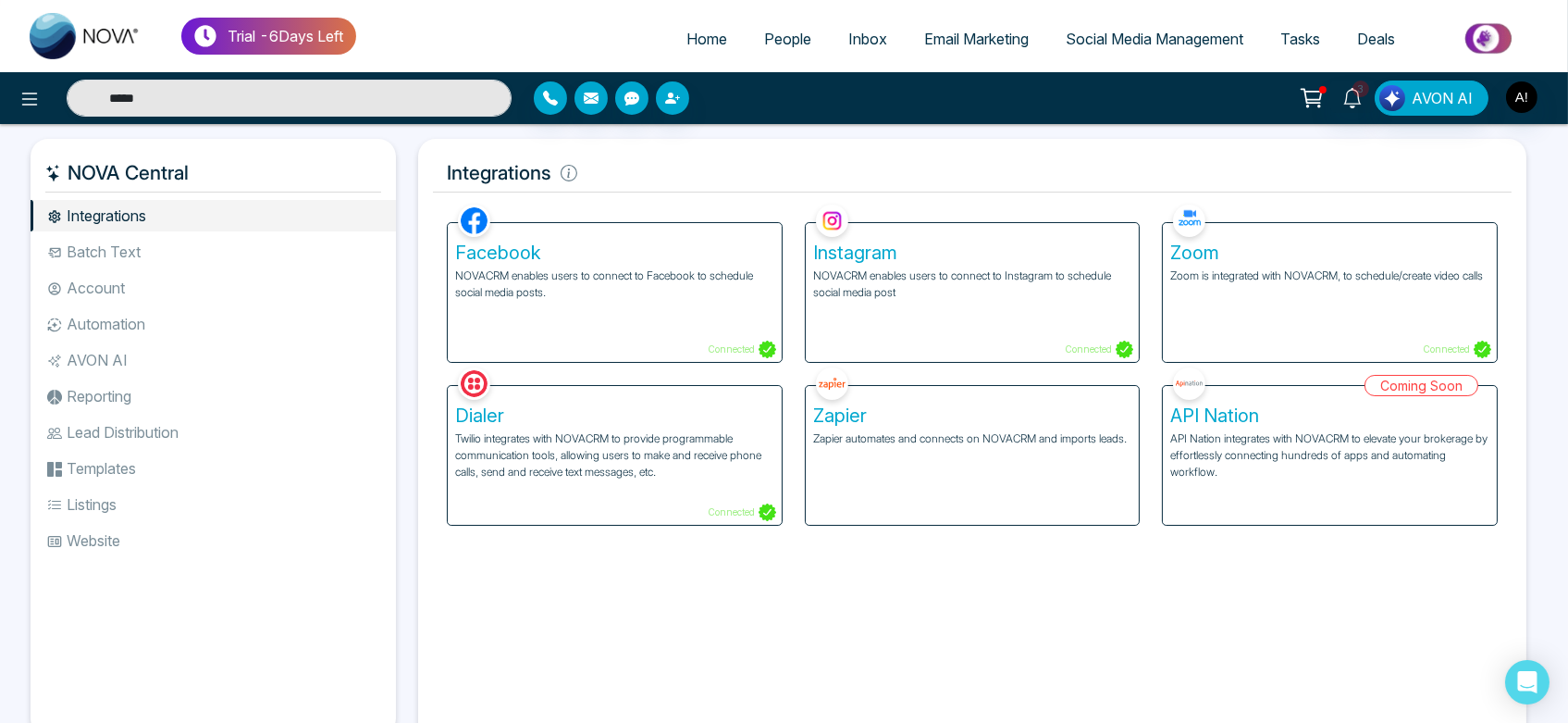
click at [588, 171] on h5 "Integrations" at bounding box center [972, 173] width 1079 height 39
click at [340, 85] on input "text" at bounding box center [289, 98] width 445 height 37
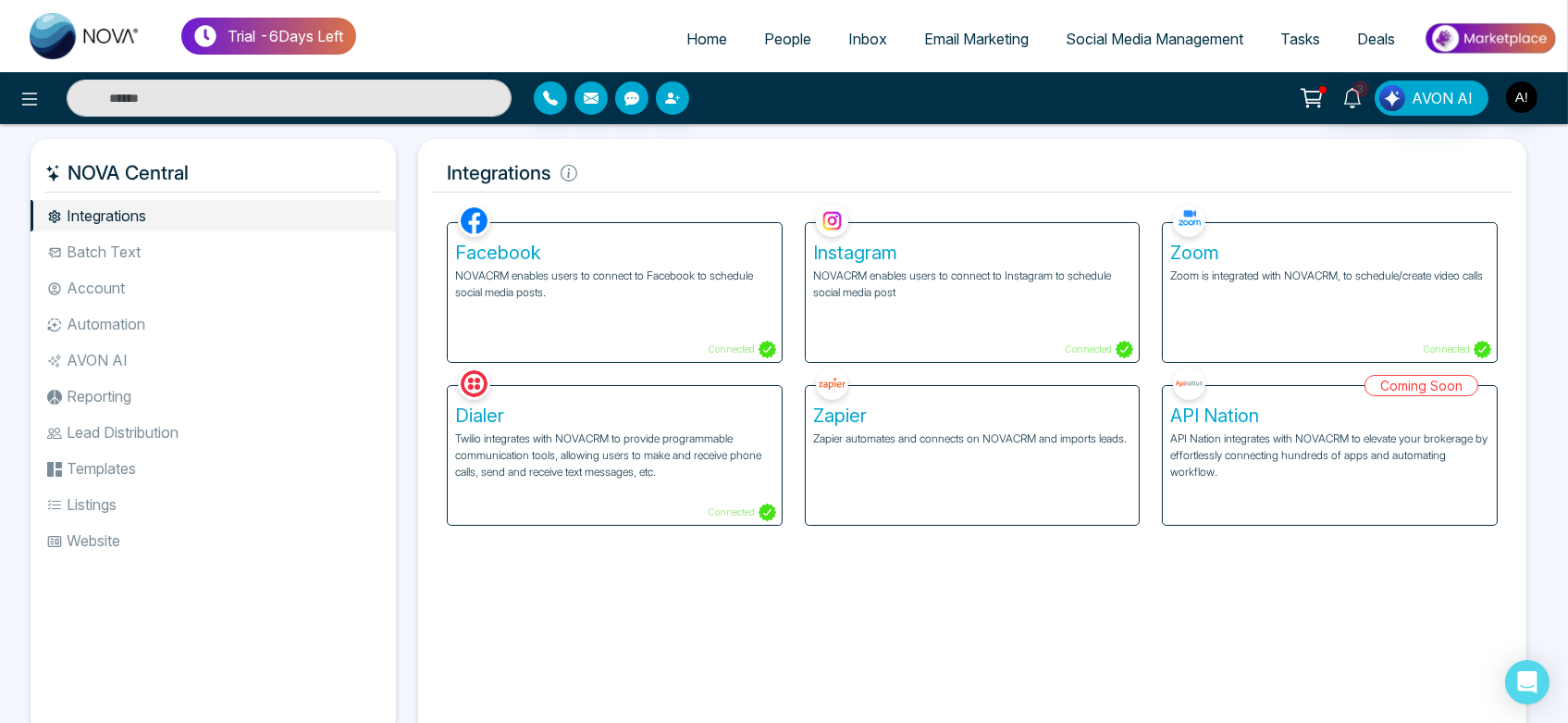
click at [514, 120] on div "3 AVON AI" at bounding box center [784, 98] width 1568 height 52
click at [625, 173] on h5 "Integrations" at bounding box center [972, 173] width 1079 height 39
type input "****"
drag, startPoint x: 440, startPoint y: 192, endPoint x: 607, endPoint y: 195, distance: 167.0
click at [607, 195] on div "Integrations Facebook NOVACRM enables users to connect to Facebook to schedule …" at bounding box center [972, 440] width 1108 height 603
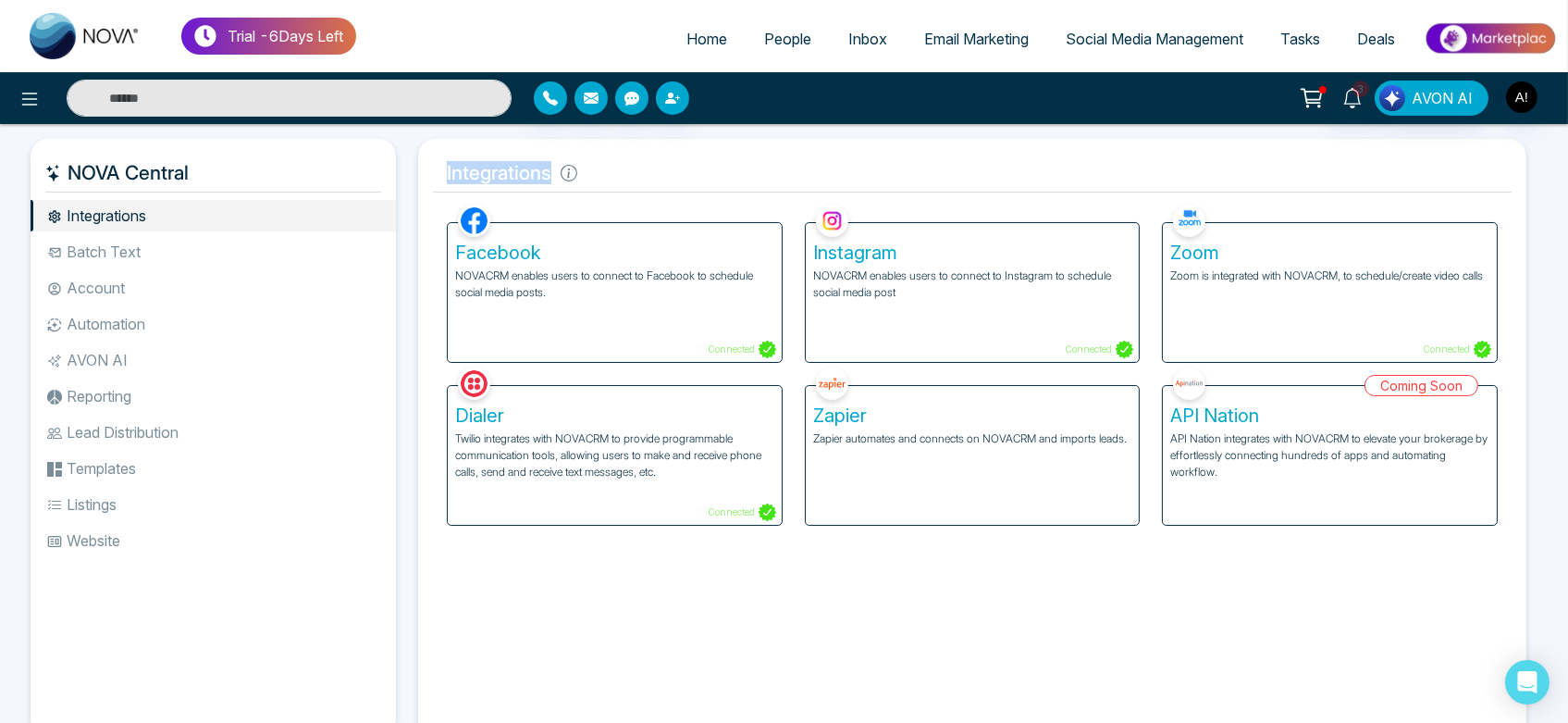
drag, startPoint x: 445, startPoint y: 170, endPoint x: 624, endPoint y: 191, distance: 180.2
click at [624, 191] on h5 "Integrations" at bounding box center [972, 173] width 1079 height 39
type input "****"
click at [624, 191] on h5 "Integrations" at bounding box center [972, 173] width 1079 height 39
type input "****"
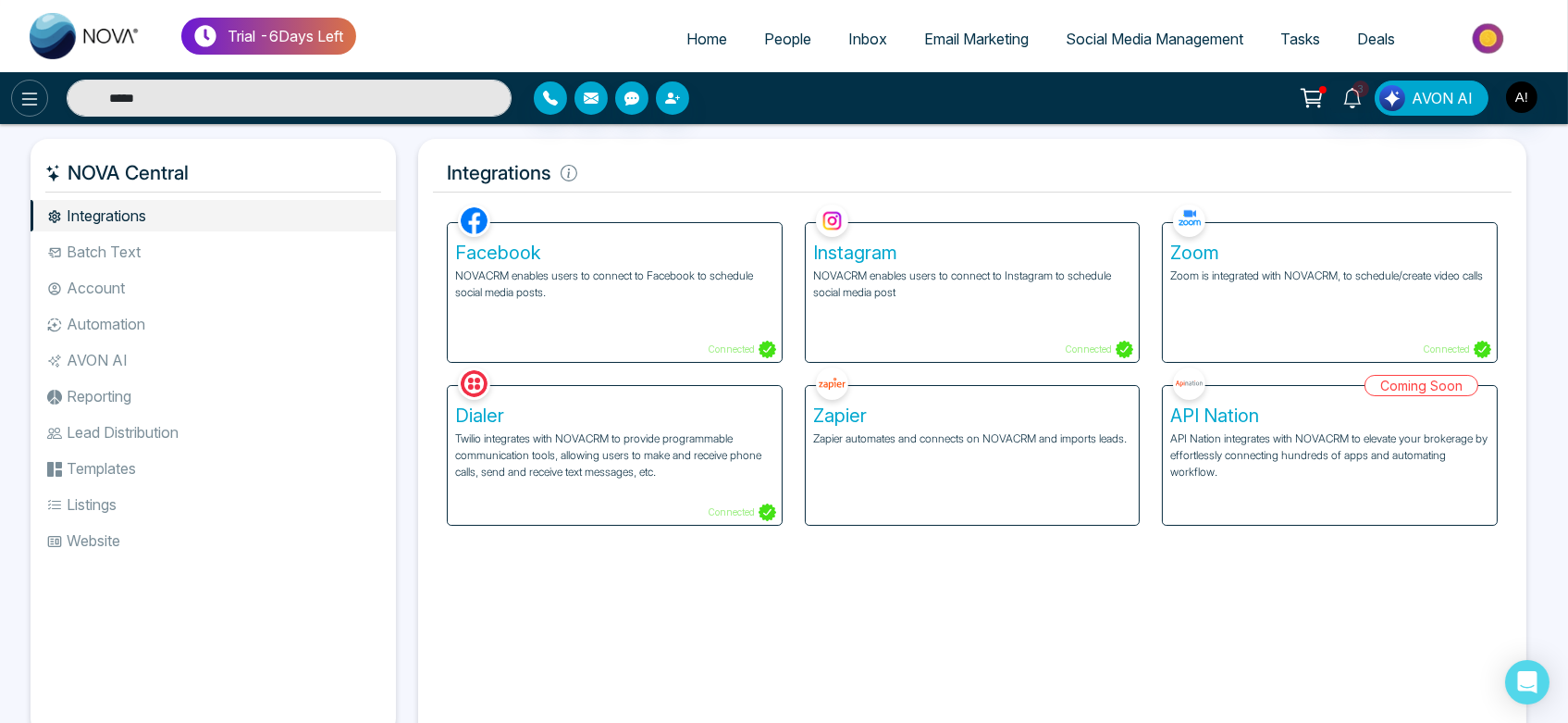
click at [24, 96] on icon at bounding box center [30, 99] width 22 height 22
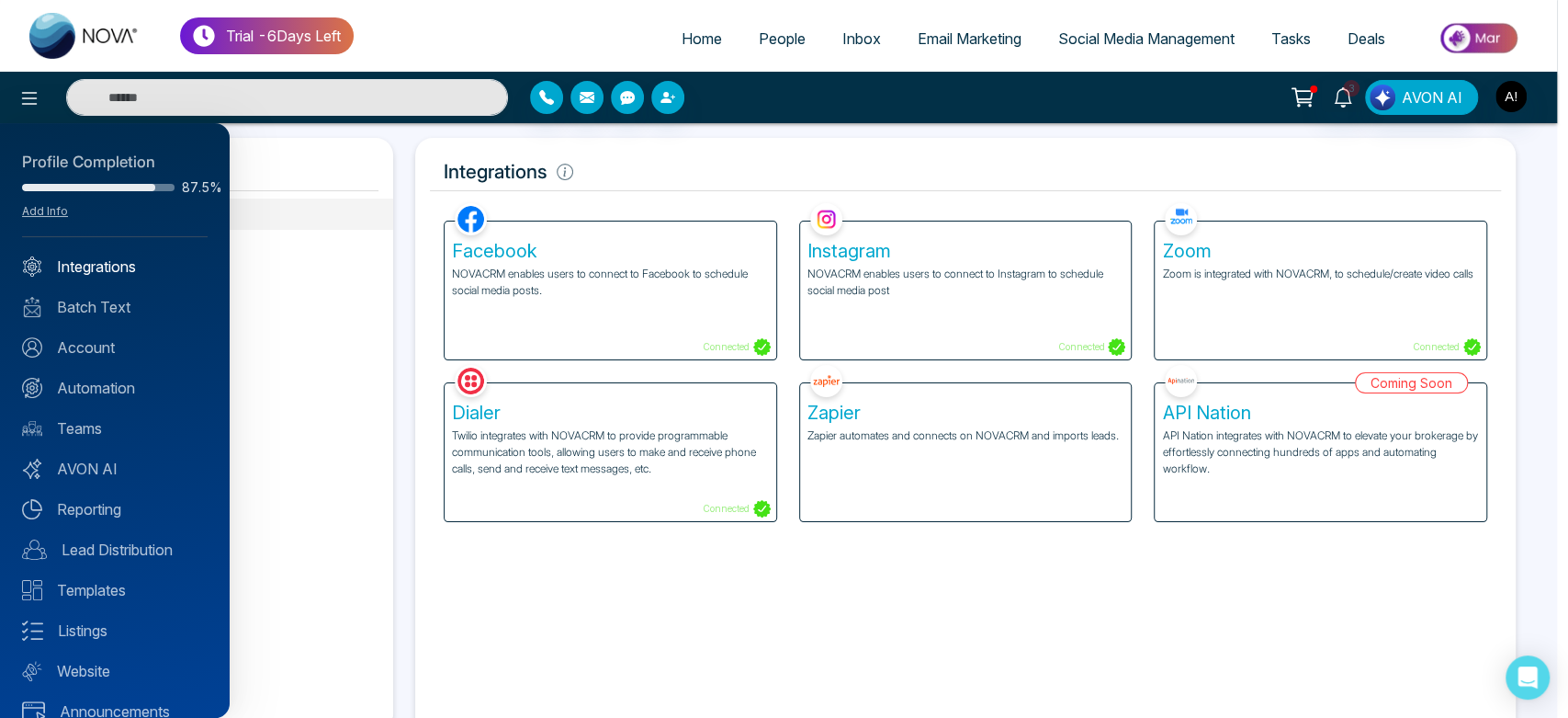
click at [125, 269] on link "Integrations" at bounding box center [114, 266] width 185 height 22
type input "****"
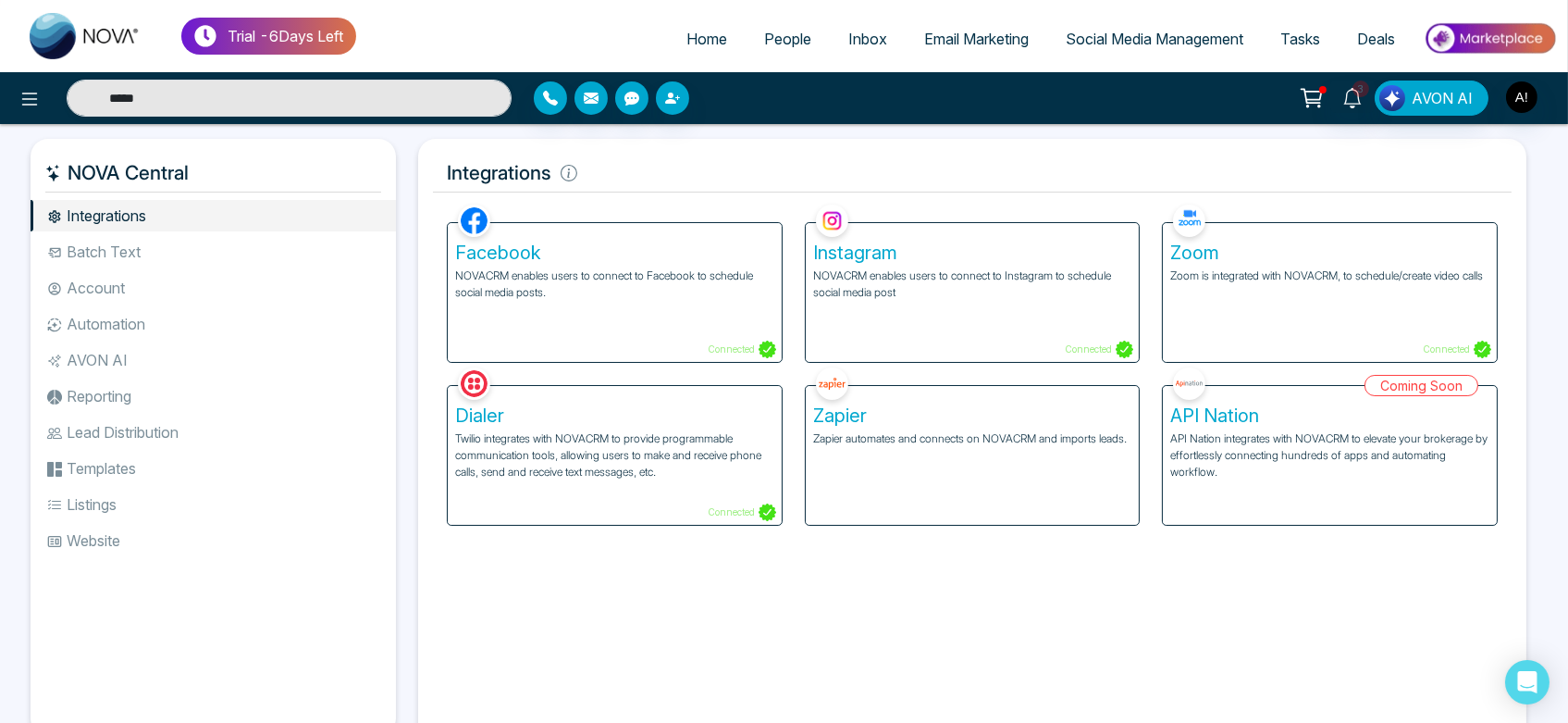
click at [638, 244] on h5 "Facebook" at bounding box center [615, 252] width 319 height 22
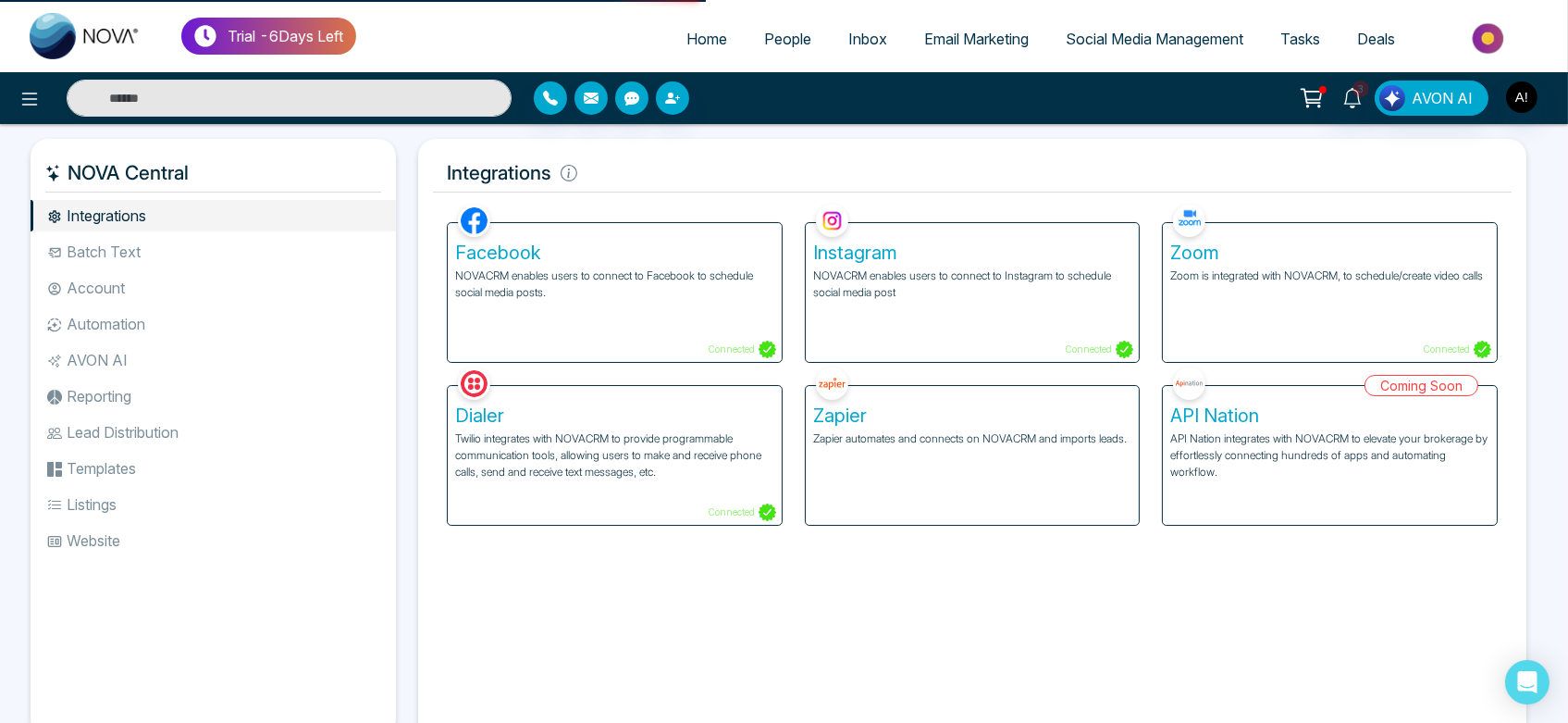
click at [657, 296] on p "NOVACRM enables users to connect to Facebook to schedule social media posts." at bounding box center [615, 283] width 319 height 33
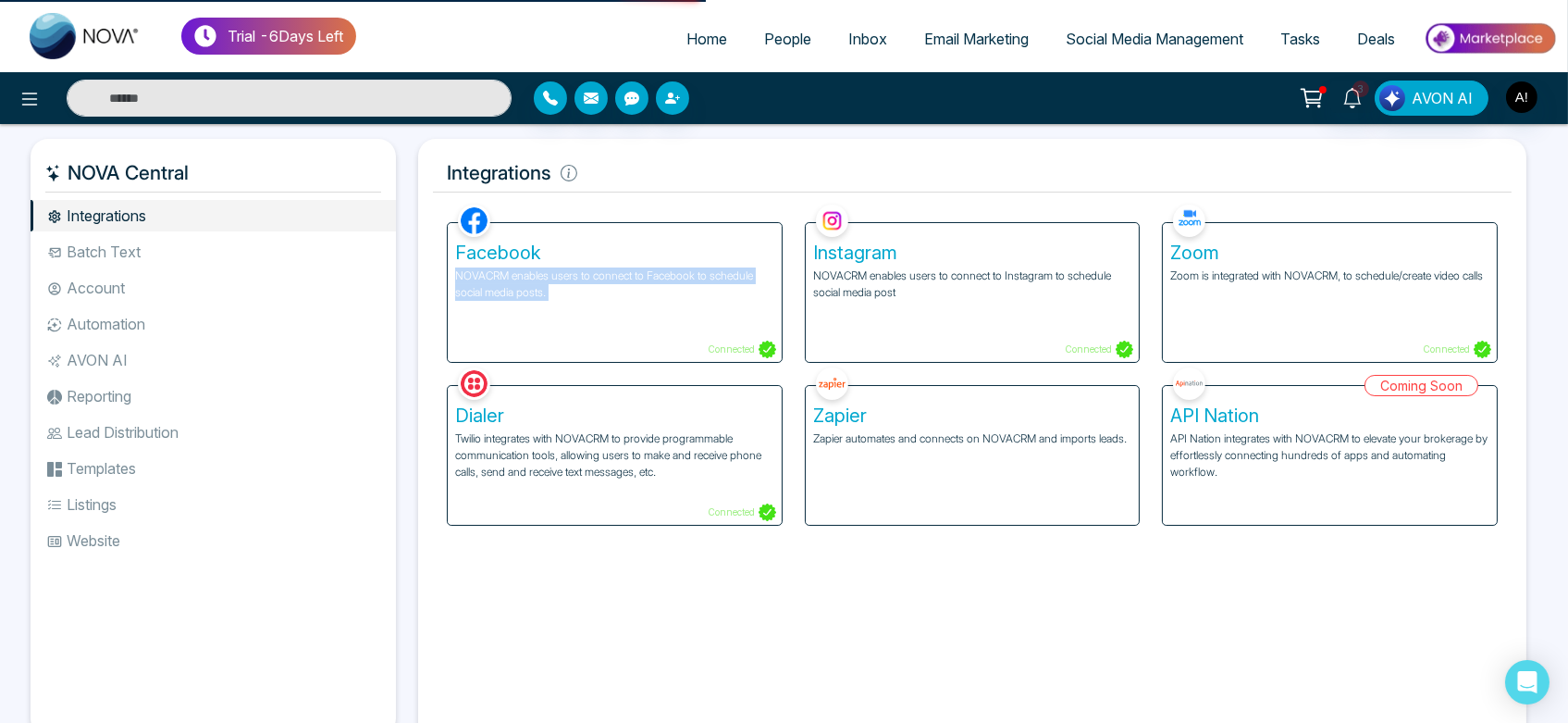
click at [657, 296] on p "NOVACRM enables users to connect to Facebook to schedule social media posts." at bounding box center [615, 283] width 319 height 33
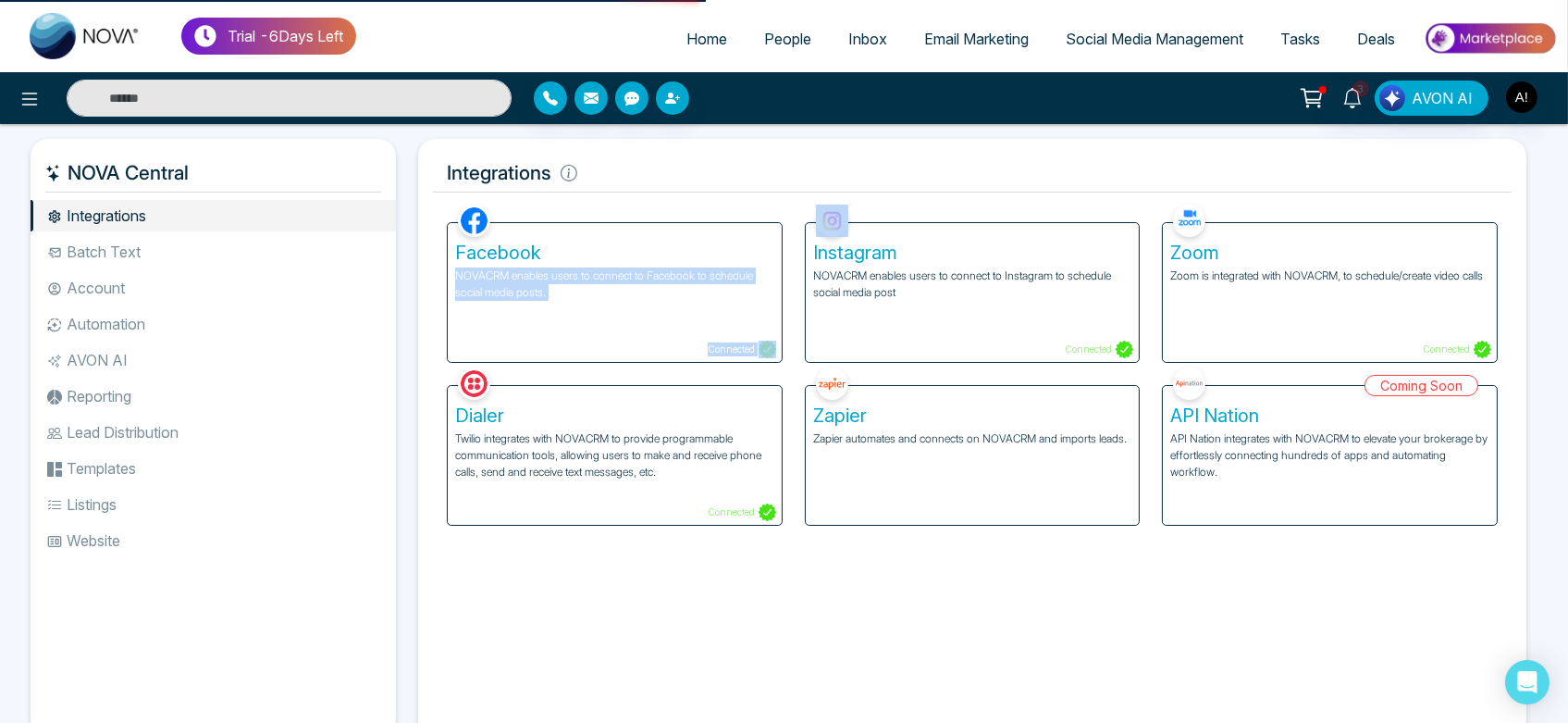
drag, startPoint x: 657, startPoint y: 296, endPoint x: 856, endPoint y: 213, distance: 215.6
click at [856, 213] on div "Facebook NOVACRM enables users to connect to Facebook to schedule social media …" at bounding box center [972, 362] width 1073 height 326
type input "****"
click at [776, 154] on h5 "Integrations" at bounding box center [972, 173] width 1079 height 39
type input "****"
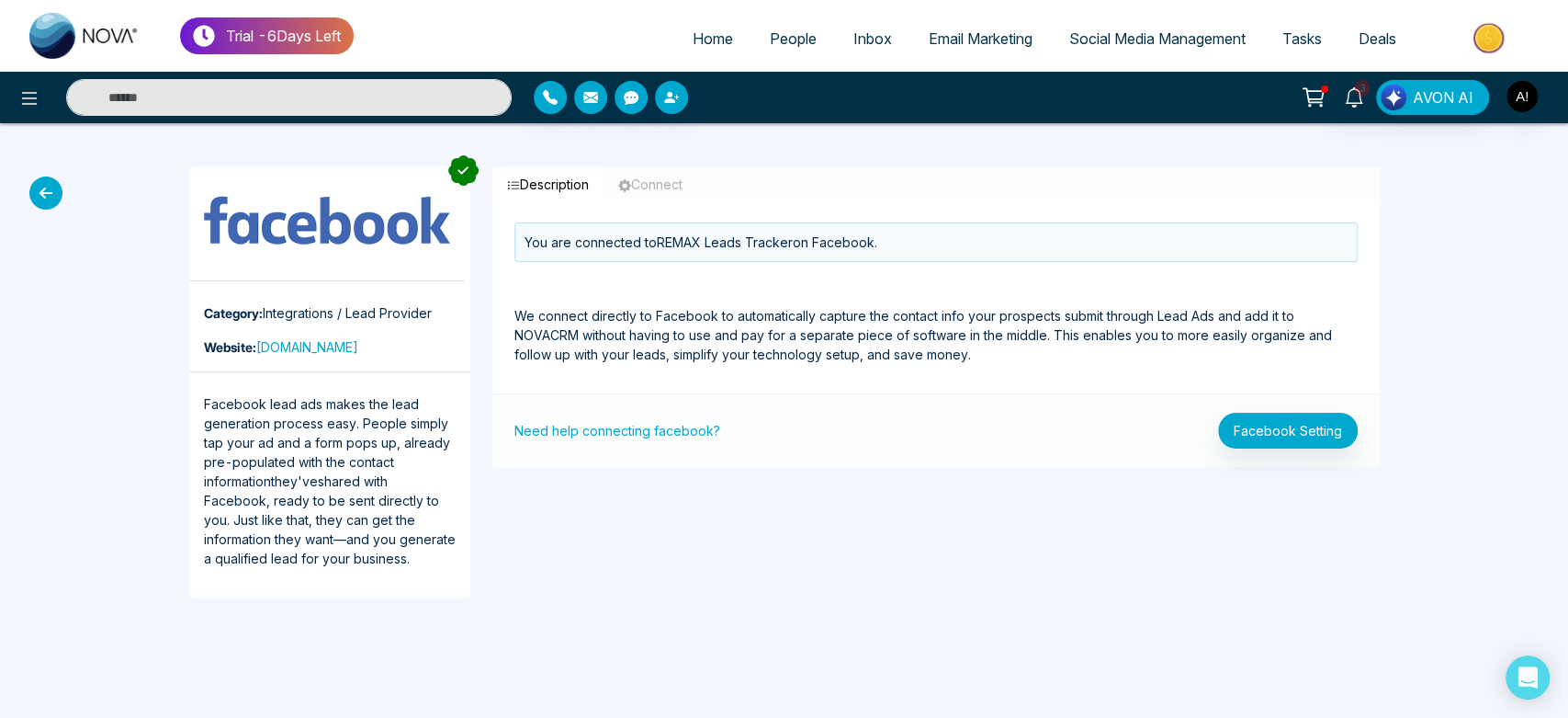
click at [41, 198] on icon at bounding box center [46, 192] width 33 height 33
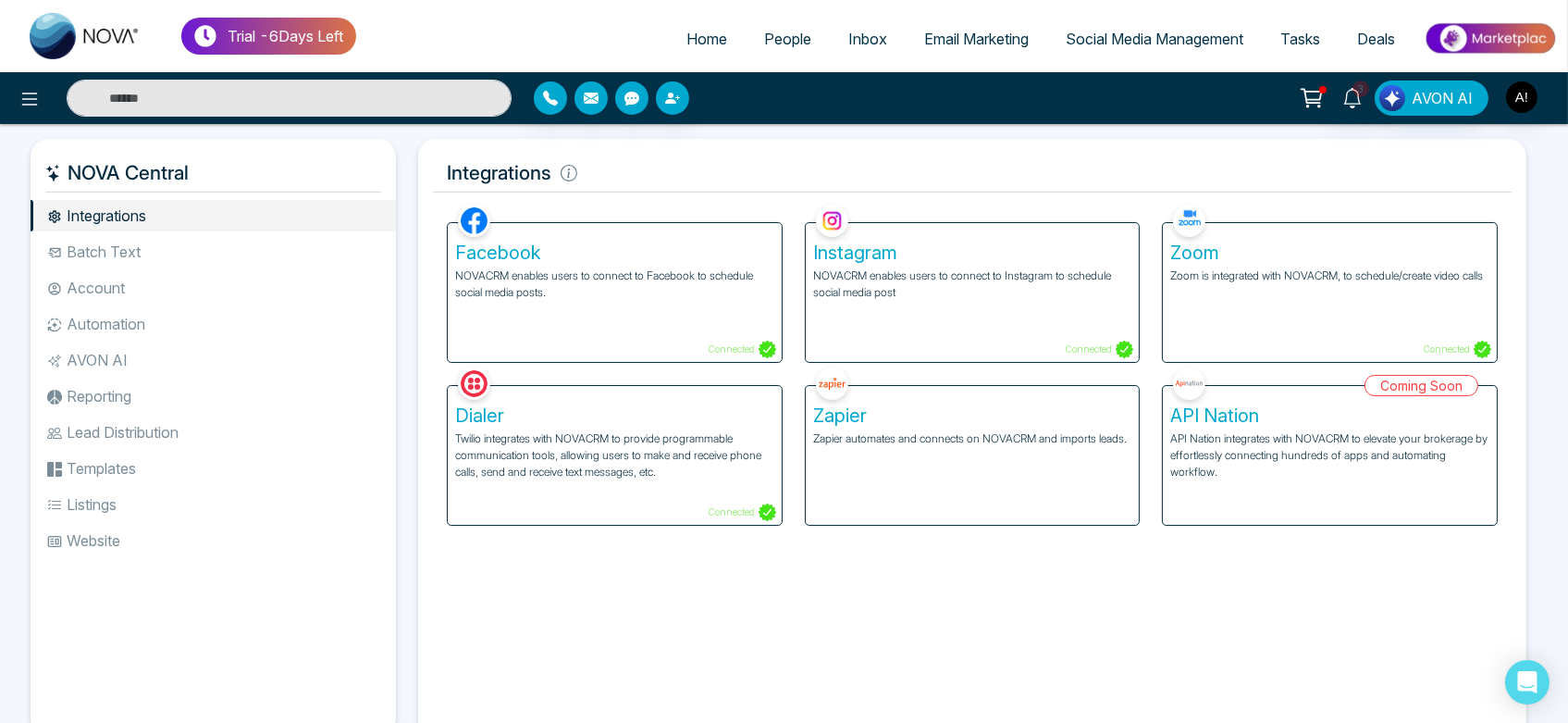
click at [750, 43] on link "People" at bounding box center [787, 38] width 84 height 35
